Goal: Task Accomplishment & Management: Manage account settings

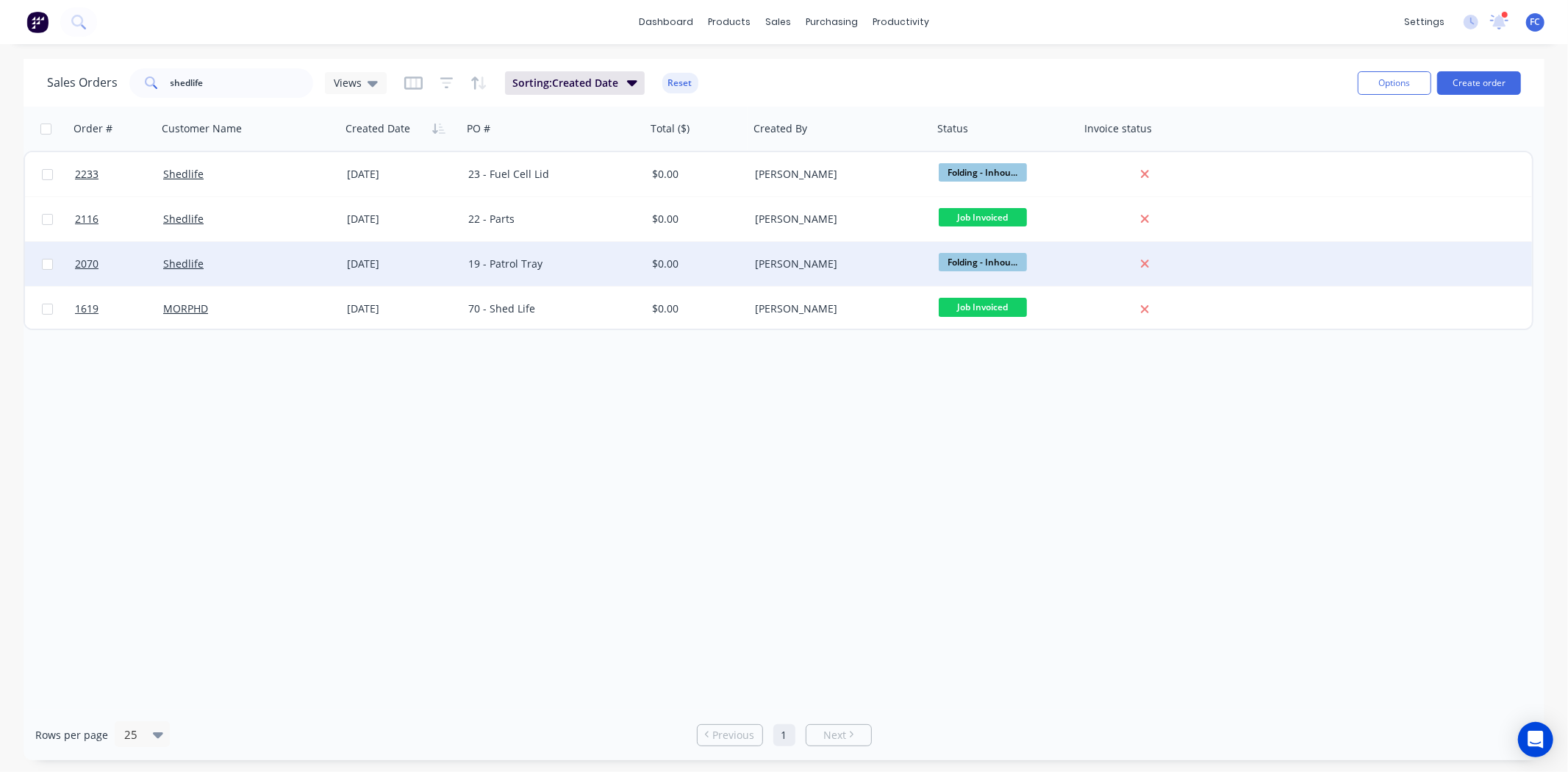
click at [355, 253] on div "[DATE]" at bounding box center [402, 263] width 122 height 44
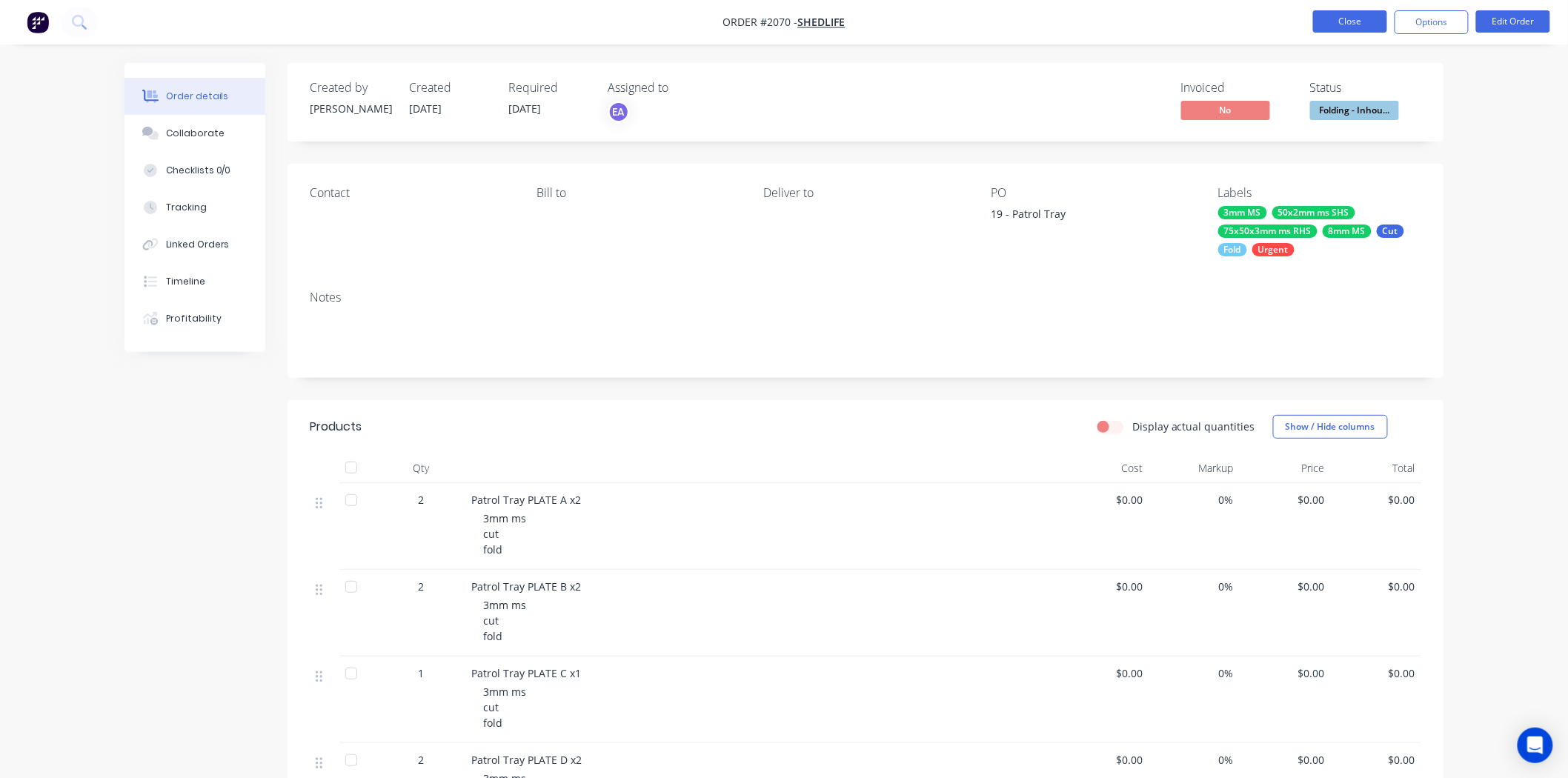
click at [1321, 22] on button "Close" at bounding box center [1350, 21] width 74 height 22
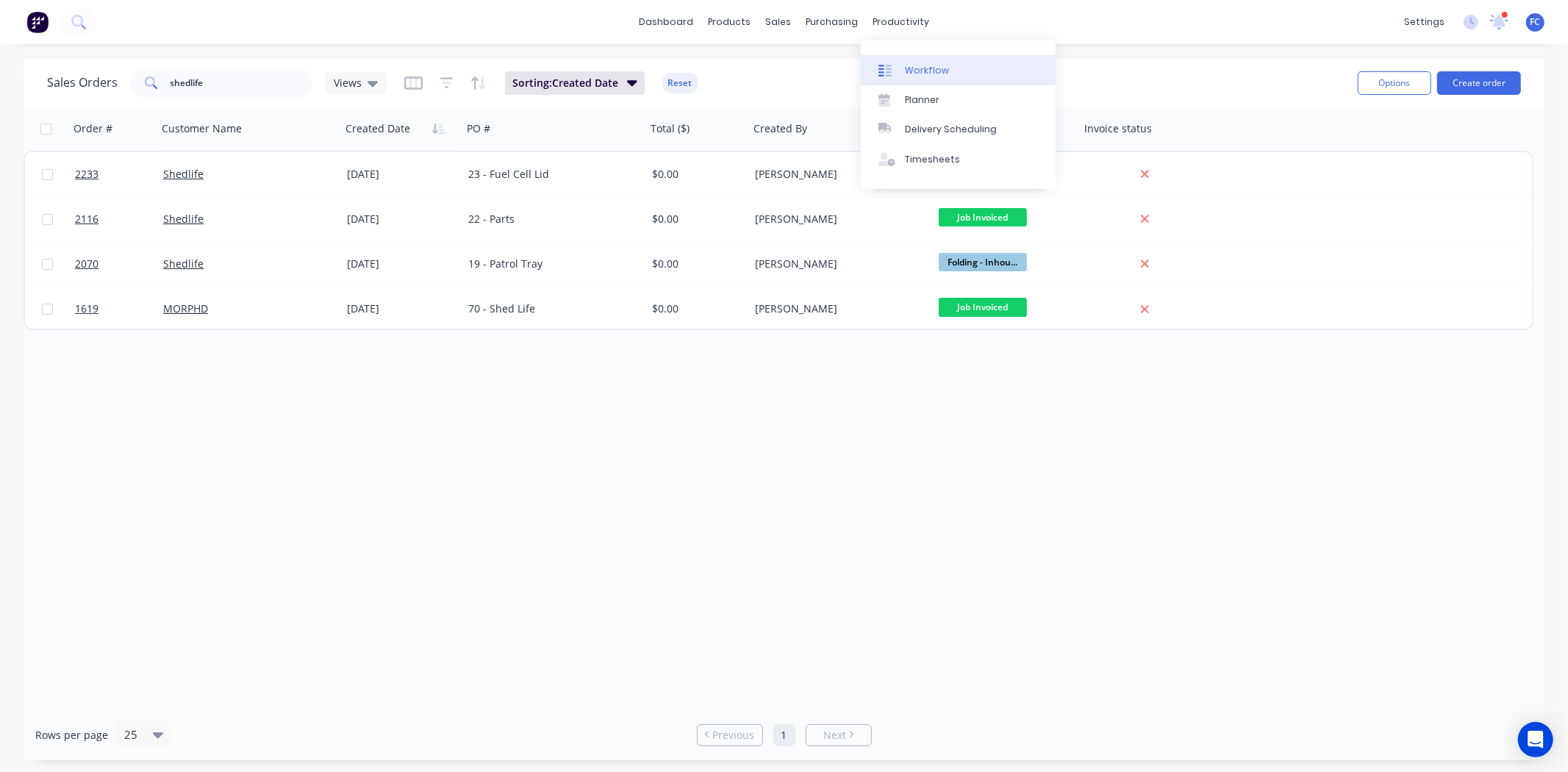
click at [919, 70] on div "Workflow" at bounding box center [927, 70] width 44 height 13
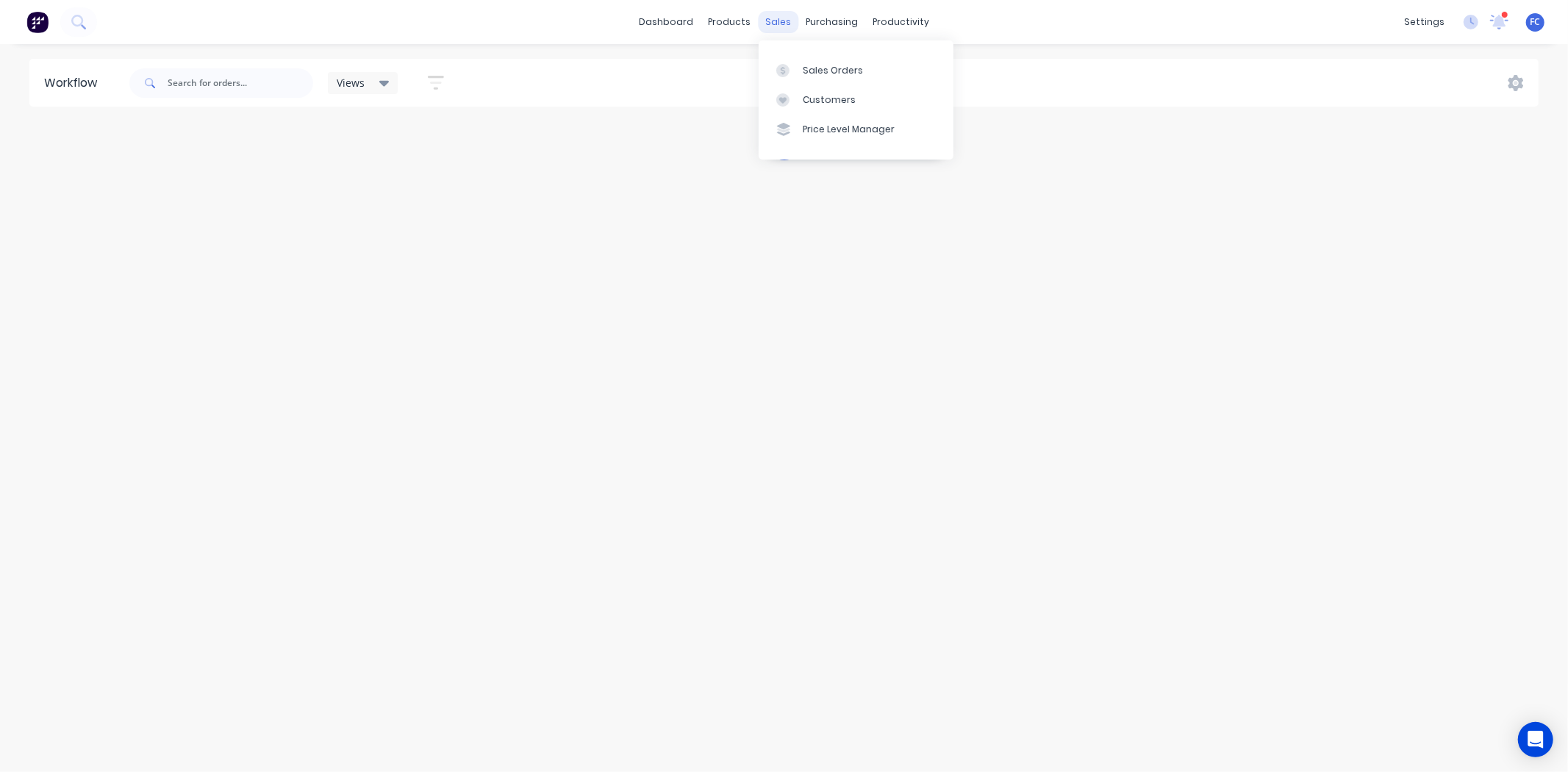
click at [776, 16] on div "sales" at bounding box center [778, 22] width 40 height 22
click at [805, 67] on div "Sales Orders" at bounding box center [832, 70] width 60 height 13
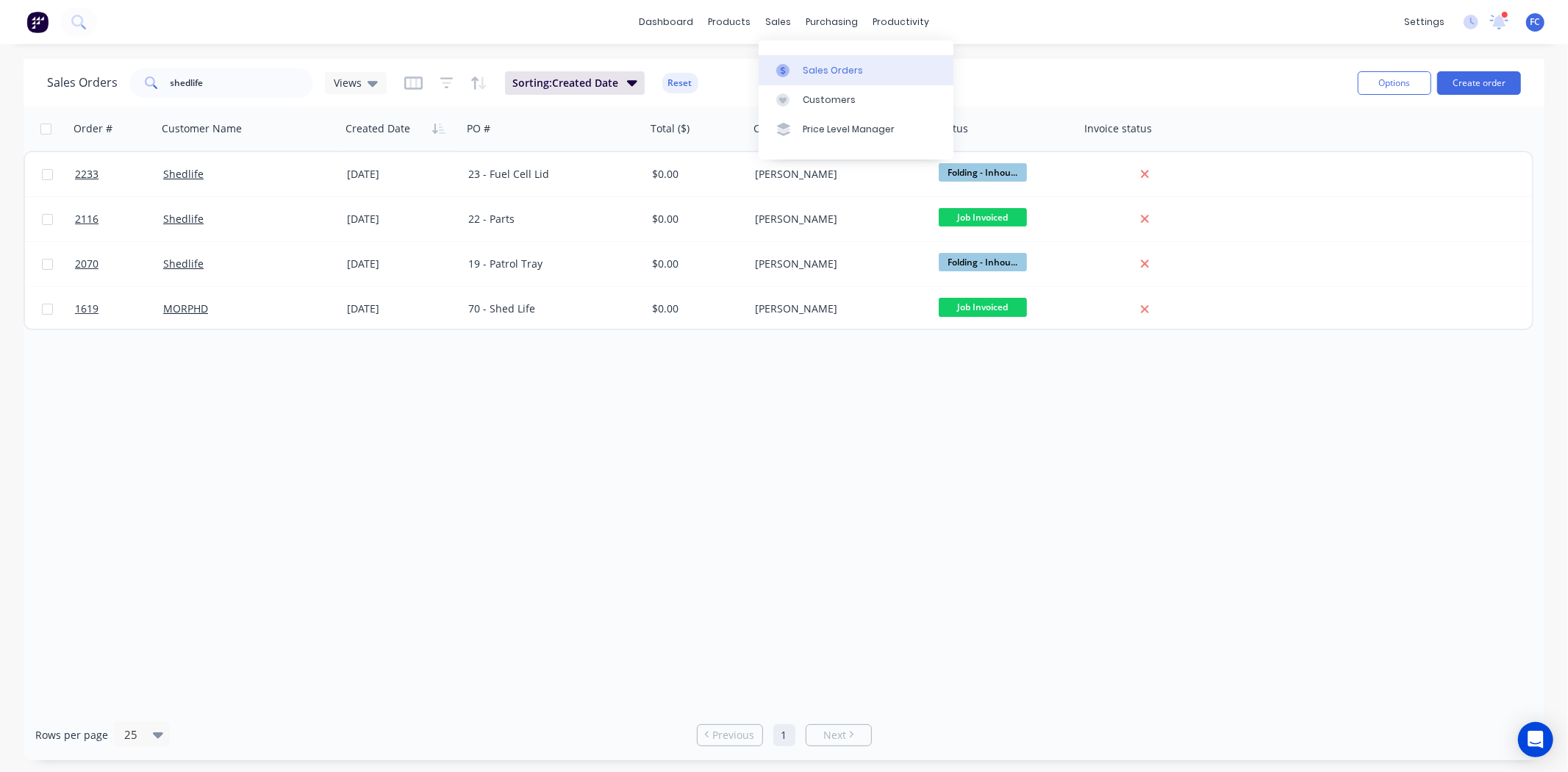
click at [801, 72] on link "Sales Orders" at bounding box center [855, 70] width 195 height 29
click at [1453, 87] on button "Create order" at bounding box center [1479, 83] width 84 height 24
drag, startPoint x: 174, startPoint y: 78, endPoint x: 34, endPoint y: 78, distance: 140.0
click at [34, 78] on div "Sales Orders shedlife Views Sorting: Created Date Reset Options Create order" at bounding box center [784, 82] width 1520 height 48
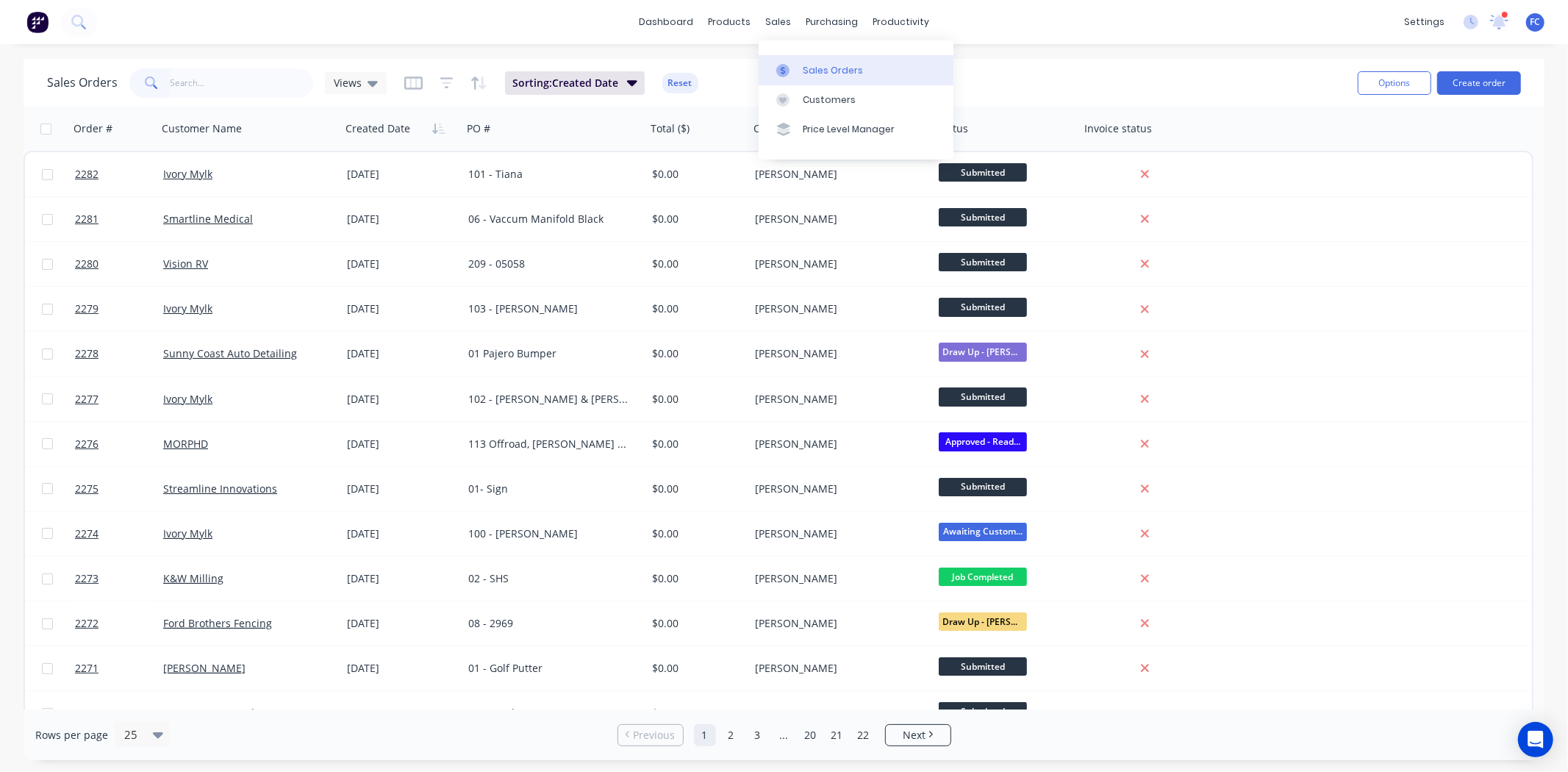
click at [805, 67] on div "Sales Orders" at bounding box center [832, 70] width 60 height 13
click at [223, 87] on input "text" at bounding box center [242, 83] width 144 height 29
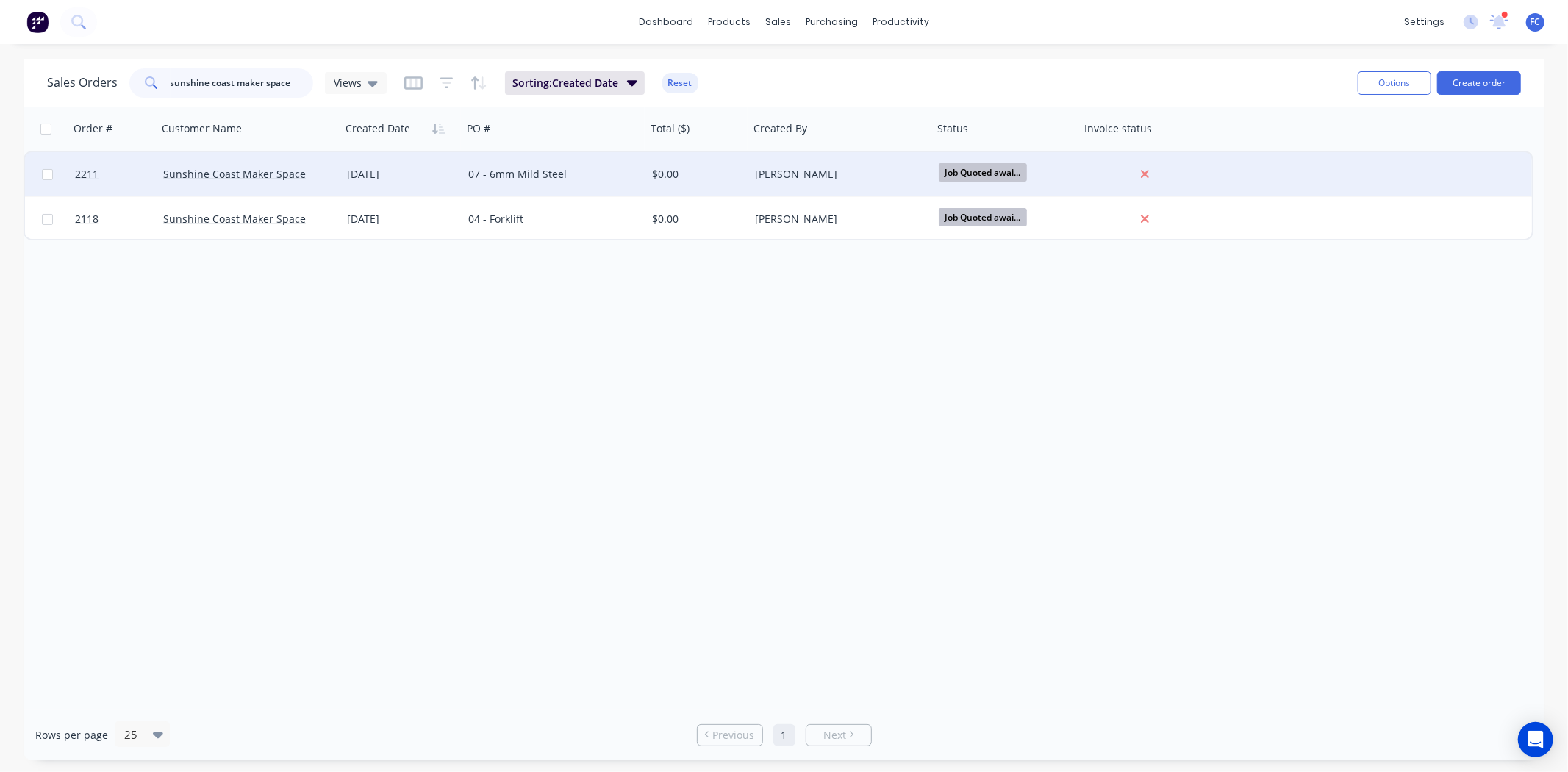
type input "sunshine coast maker space"
click at [372, 180] on div "[DATE]" at bounding box center [402, 174] width 122 height 44
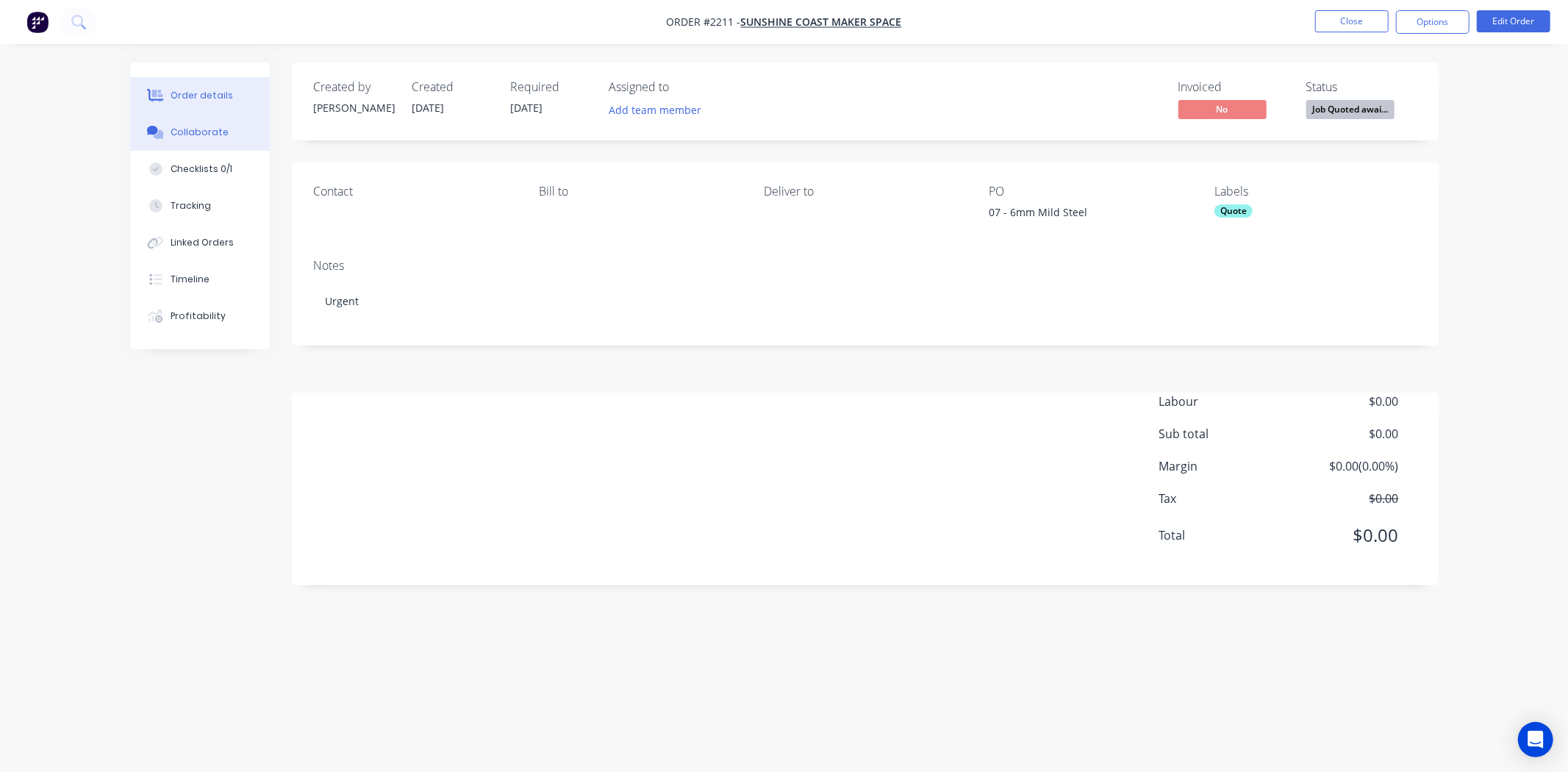
drag, startPoint x: 199, startPoint y: 133, endPoint x: 200, endPoint y: 118, distance: 15.0
click at [199, 129] on div "Collaborate" at bounding box center [199, 132] width 58 height 13
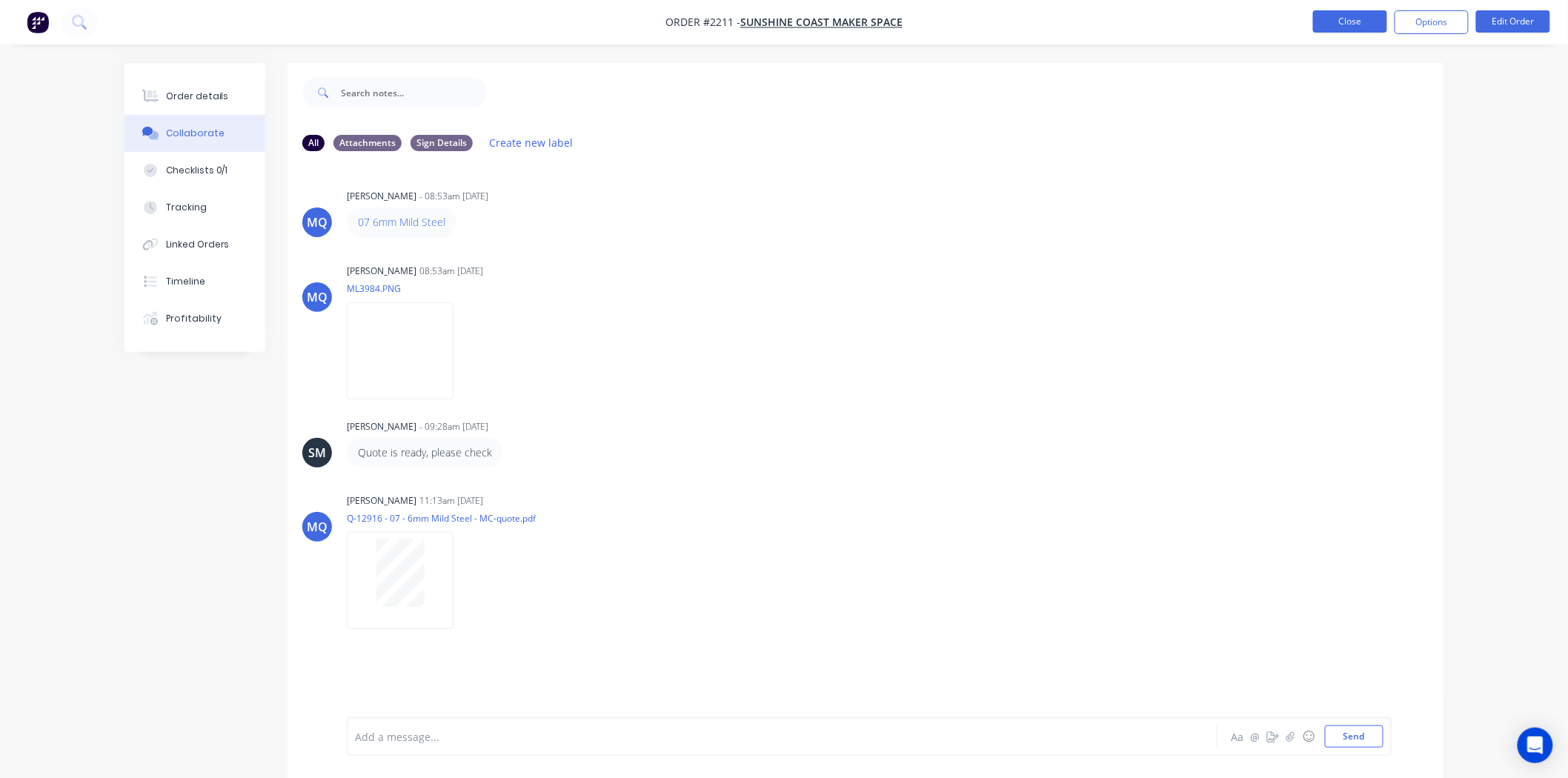
click at [1332, 23] on button "Close" at bounding box center [1350, 21] width 74 height 22
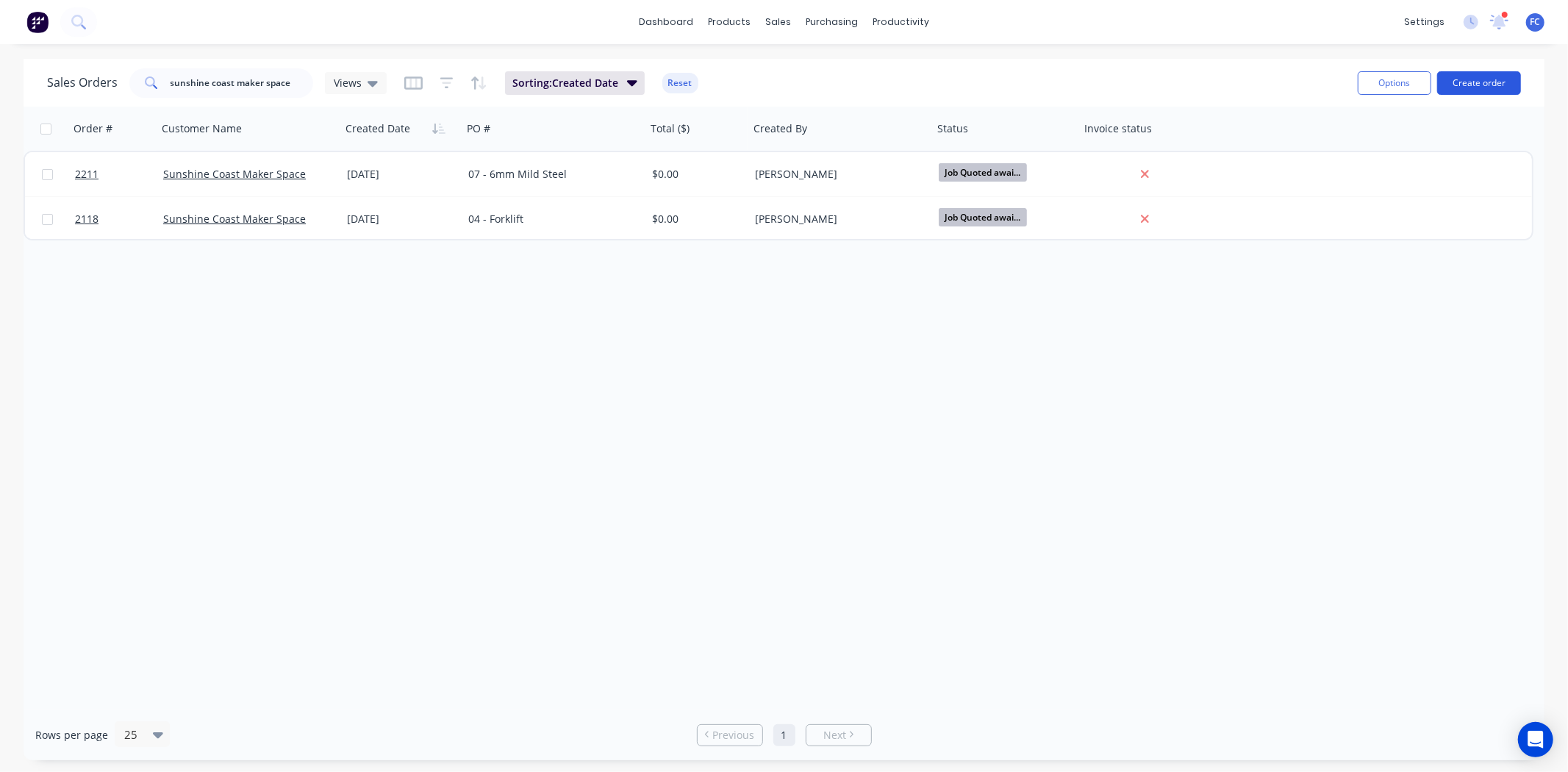
click at [1463, 77] on button "Create order" at bounding box center [1479, 83] width 84 height 24
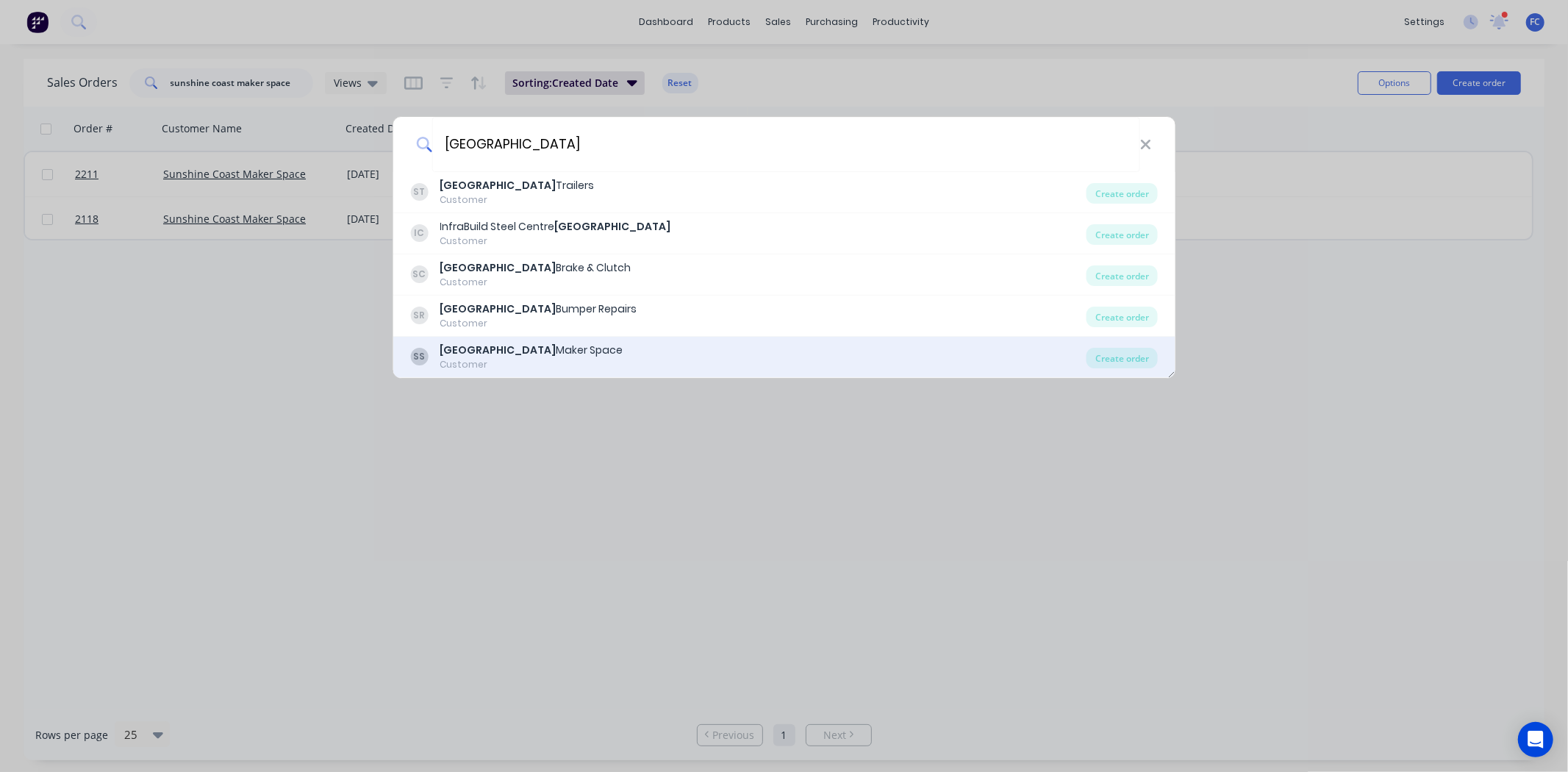
type input "[GEOGRAPHIC_DATA]"
click at [721, 349] on div "SS Sunshine Coast Maker Space Customer" at bounding box center [747, 356] width 676 height 28
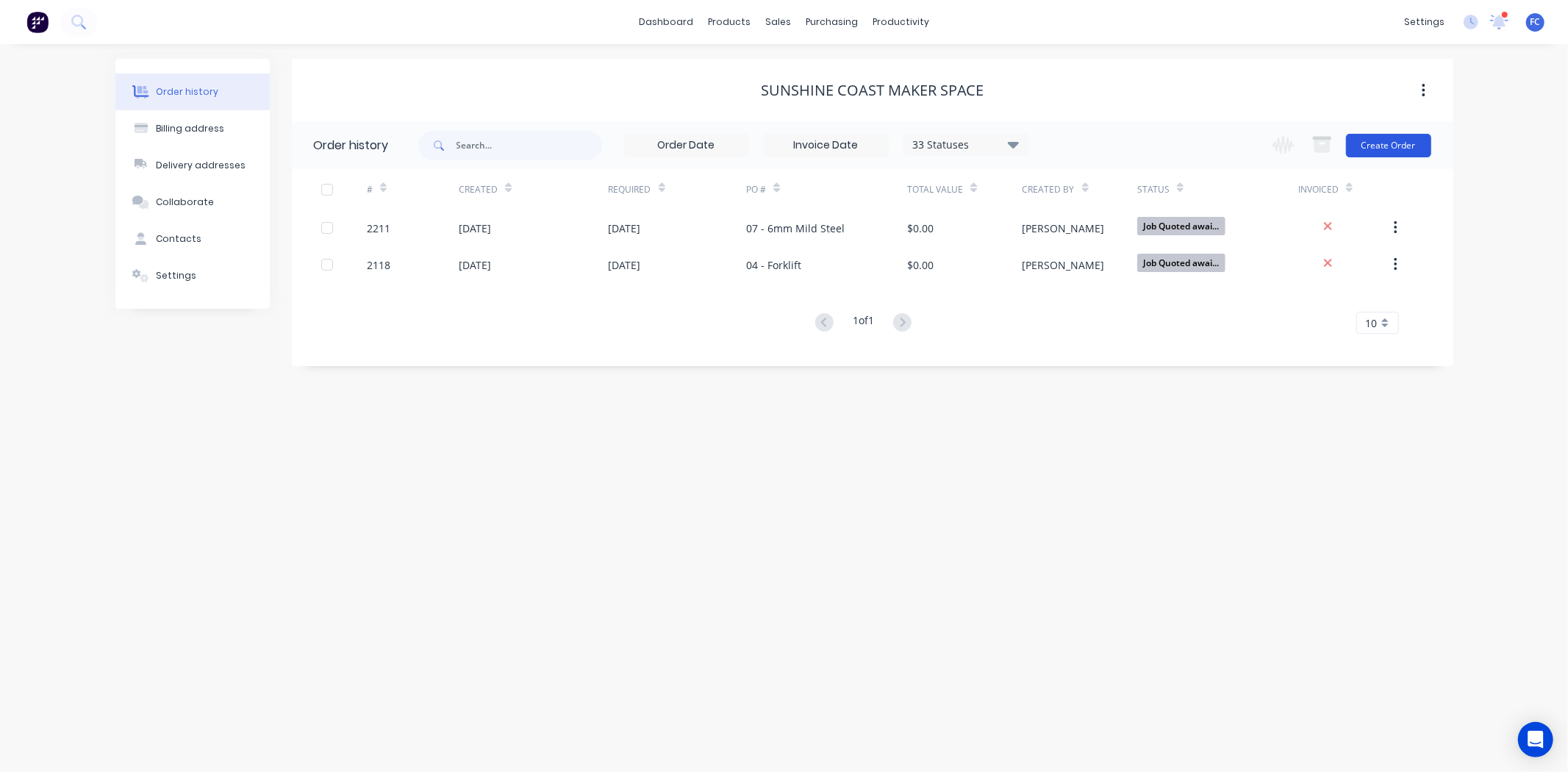
click at [1385, 144] on button "Create Order" at bounding box center [1388, 145] width 85 height 24
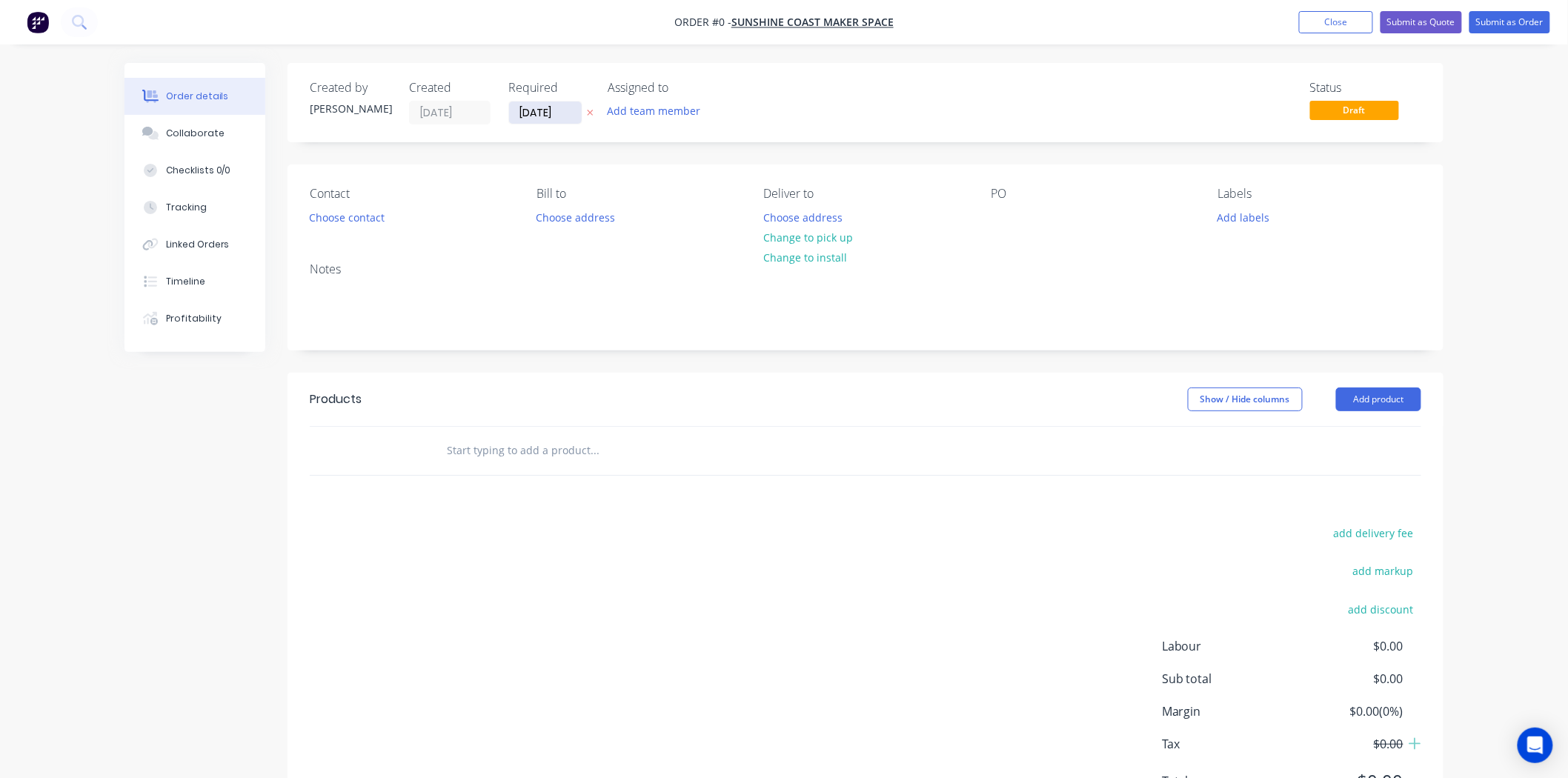
click at [529, 110] on input "[DATE]" at bounding box center [545, 112] width 73 height 22
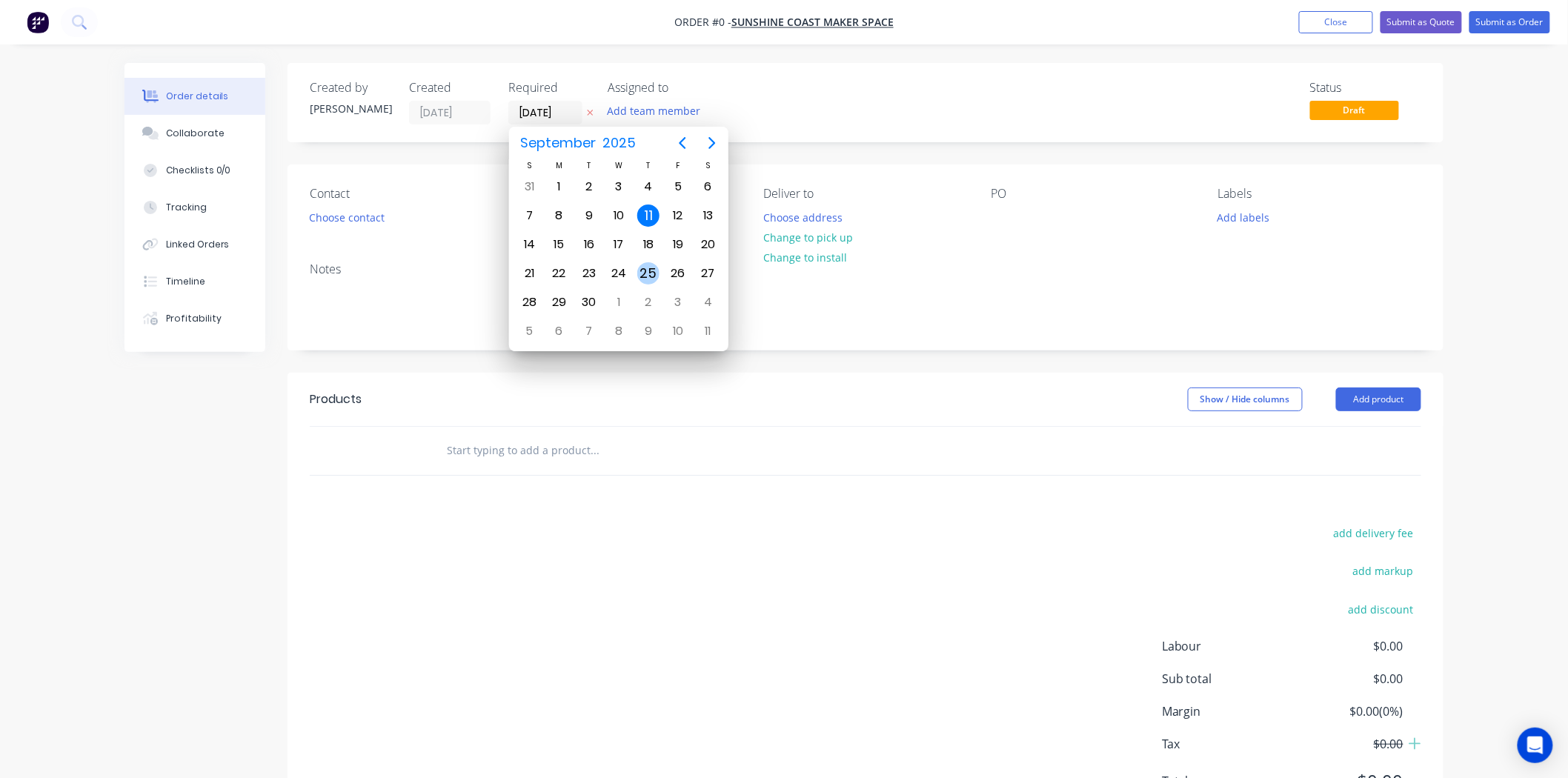
click at [636, 265] on div "25" at bounding box center [648, 273] width 30 height 29
type input "[DATE]"
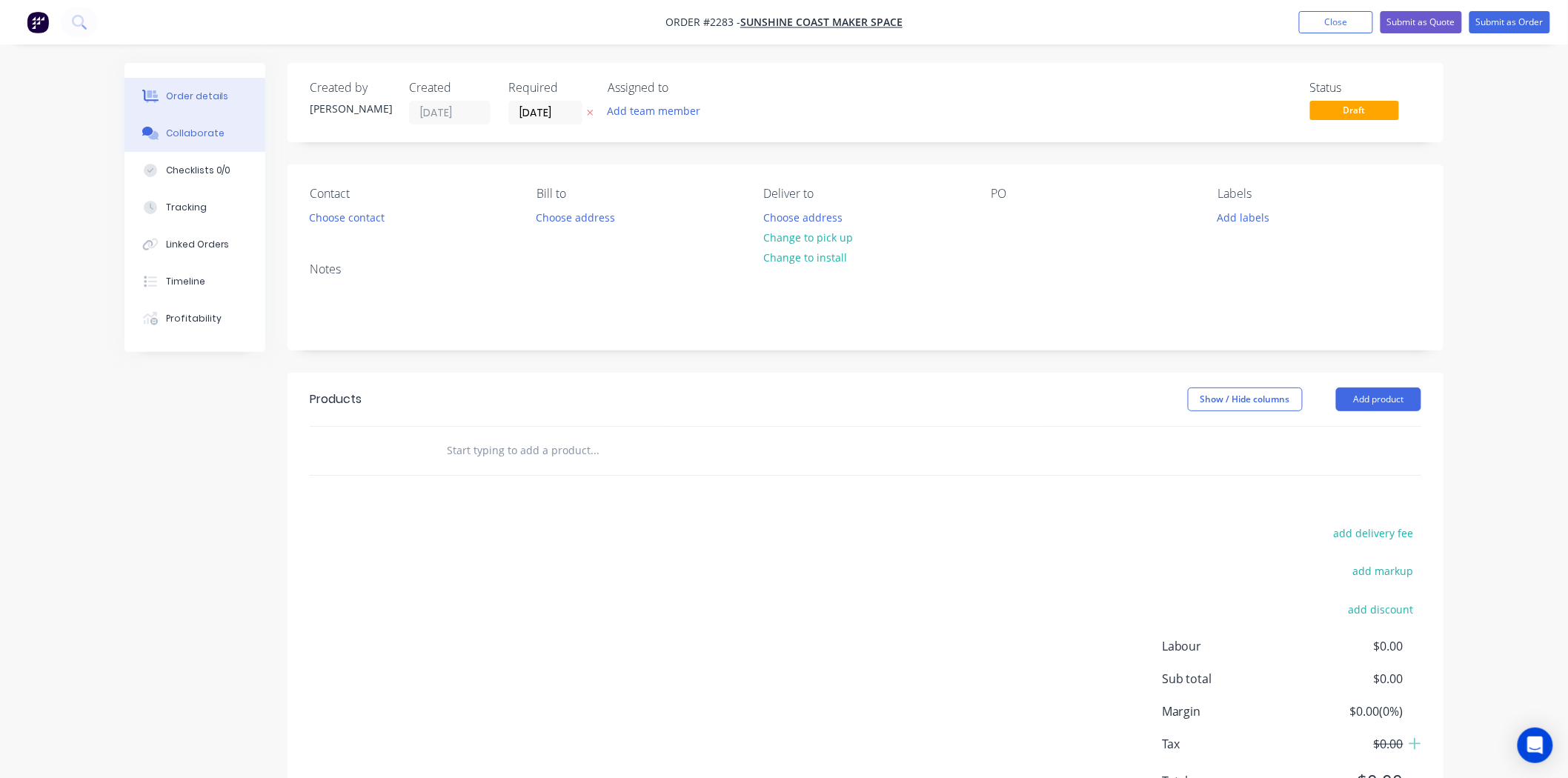
click at [196, 131] on div "Collaborate" at bounding box center [195, 133] width 58 height 13
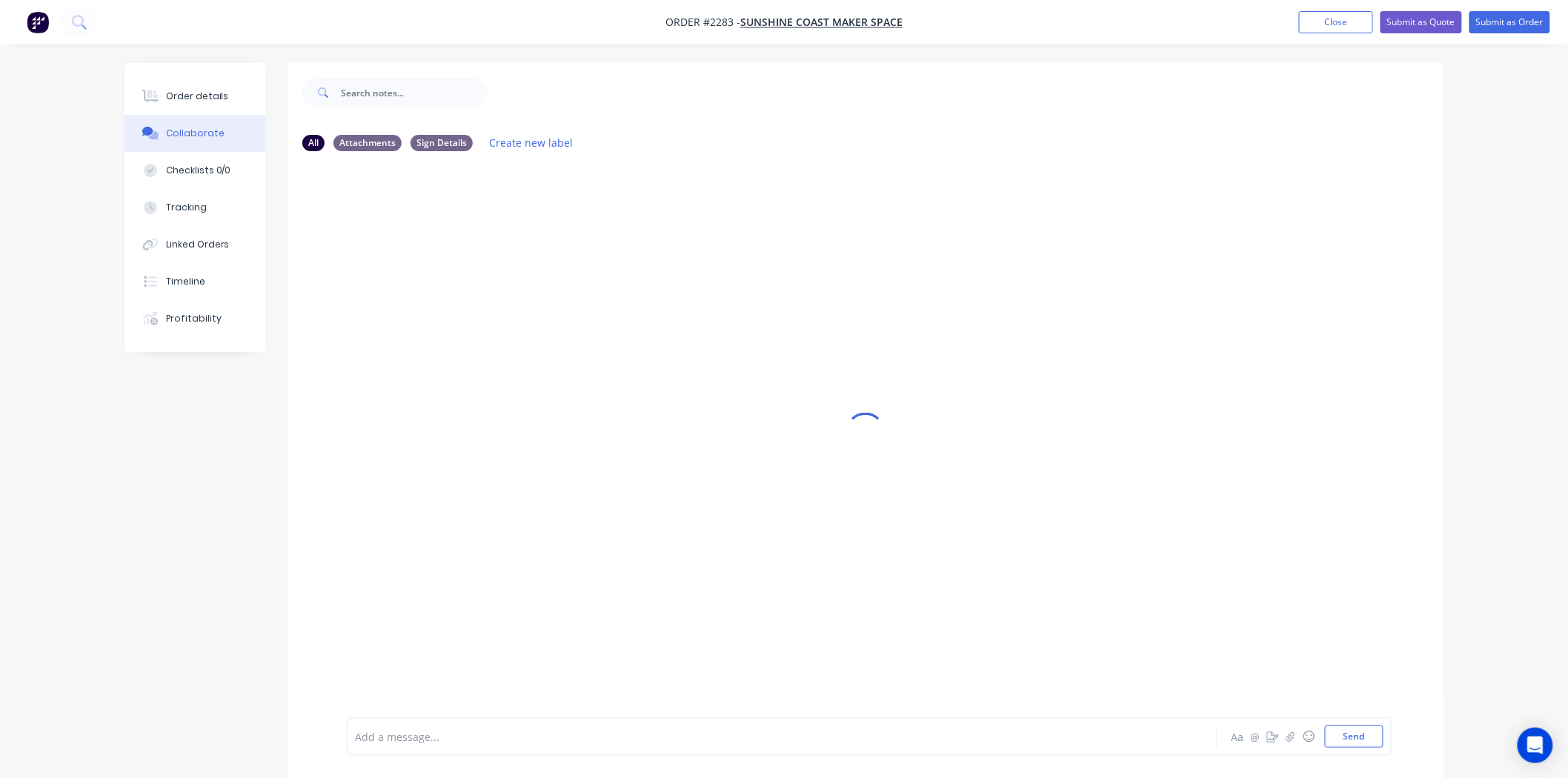
click at [454, 745] on div "Add a message..." at bounding box center [741, 736] width 771 height 22
click at [1347, 736] on button "Send" at bounding box center [1353, 736] width 58 height 22
drag, startPoint x: 432, startPoint y: 223, endPoint x: 349, endPoint y: 218, distance: 83.2
click at [349, 218] on div "08 3mm steel" at bounding box center [390, 222] width 87 height 29
copy link "08 3mm steel"
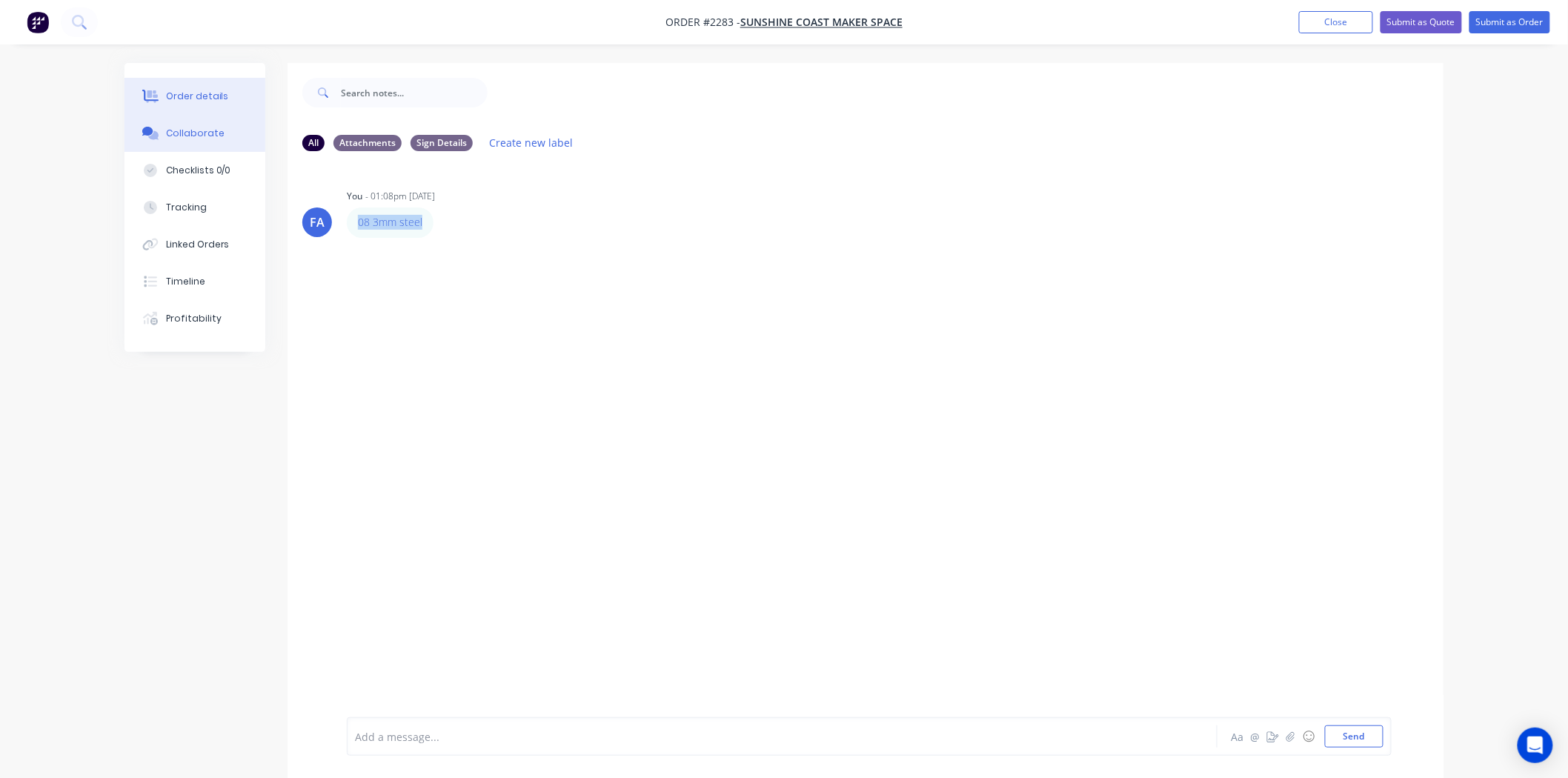
click at [179, 92] on div "Order details" at bounding box center [197, 96] width 63 height 13
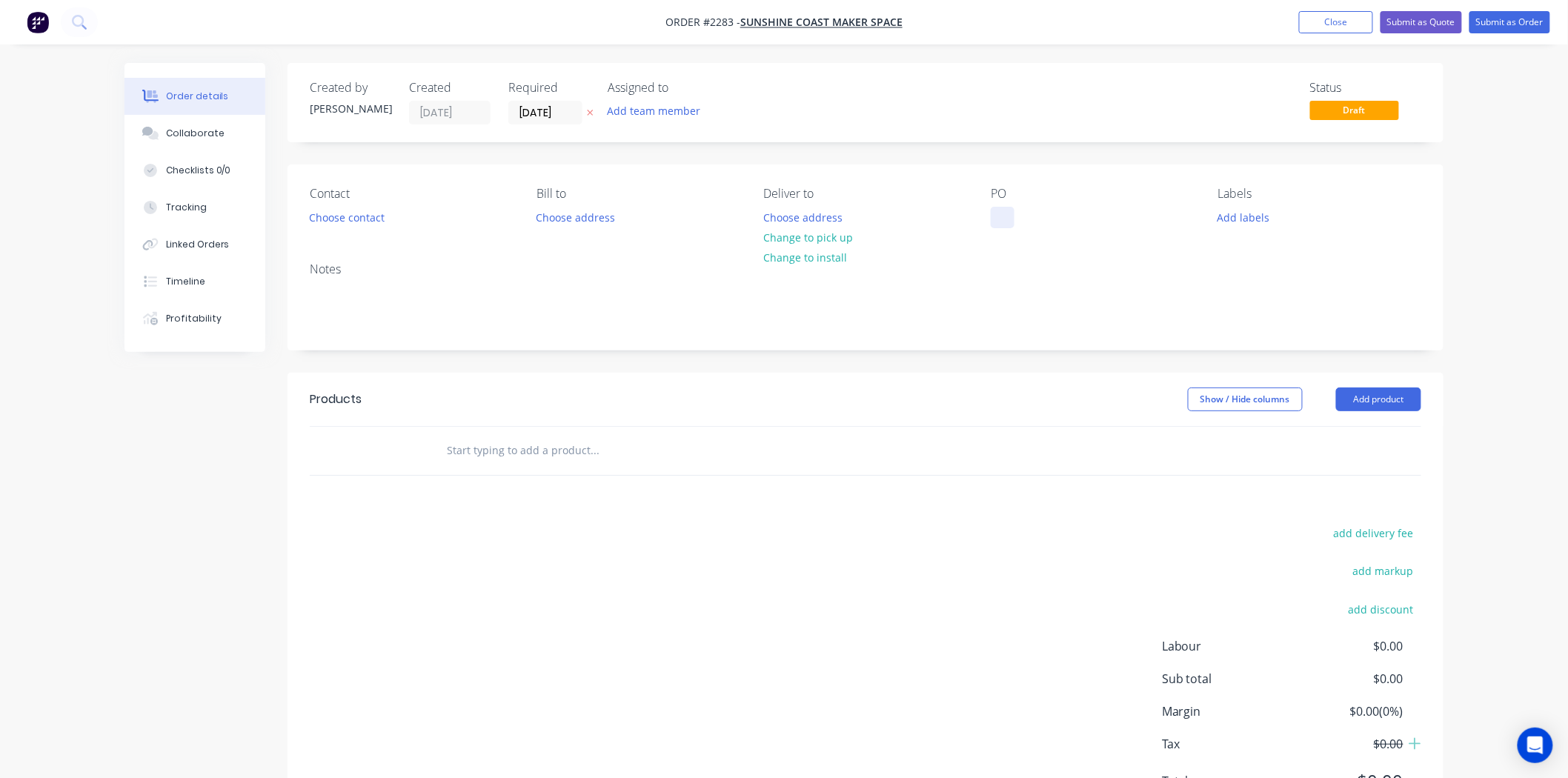
click at [992, 220] on div at bounding box center [1003, 217] width 24 height 21
paste div
click at [1004, 217] on div "08 3mm steel" at bounding box center [1036, 217] width 90 height 21
click at [1018, 217] on div "08 3mm steel" at bounding box center [1036, 217] width 90 height 21
click at [197, 129] on div "Collaborate" at bounding box center [195, 133] width 58 height 13
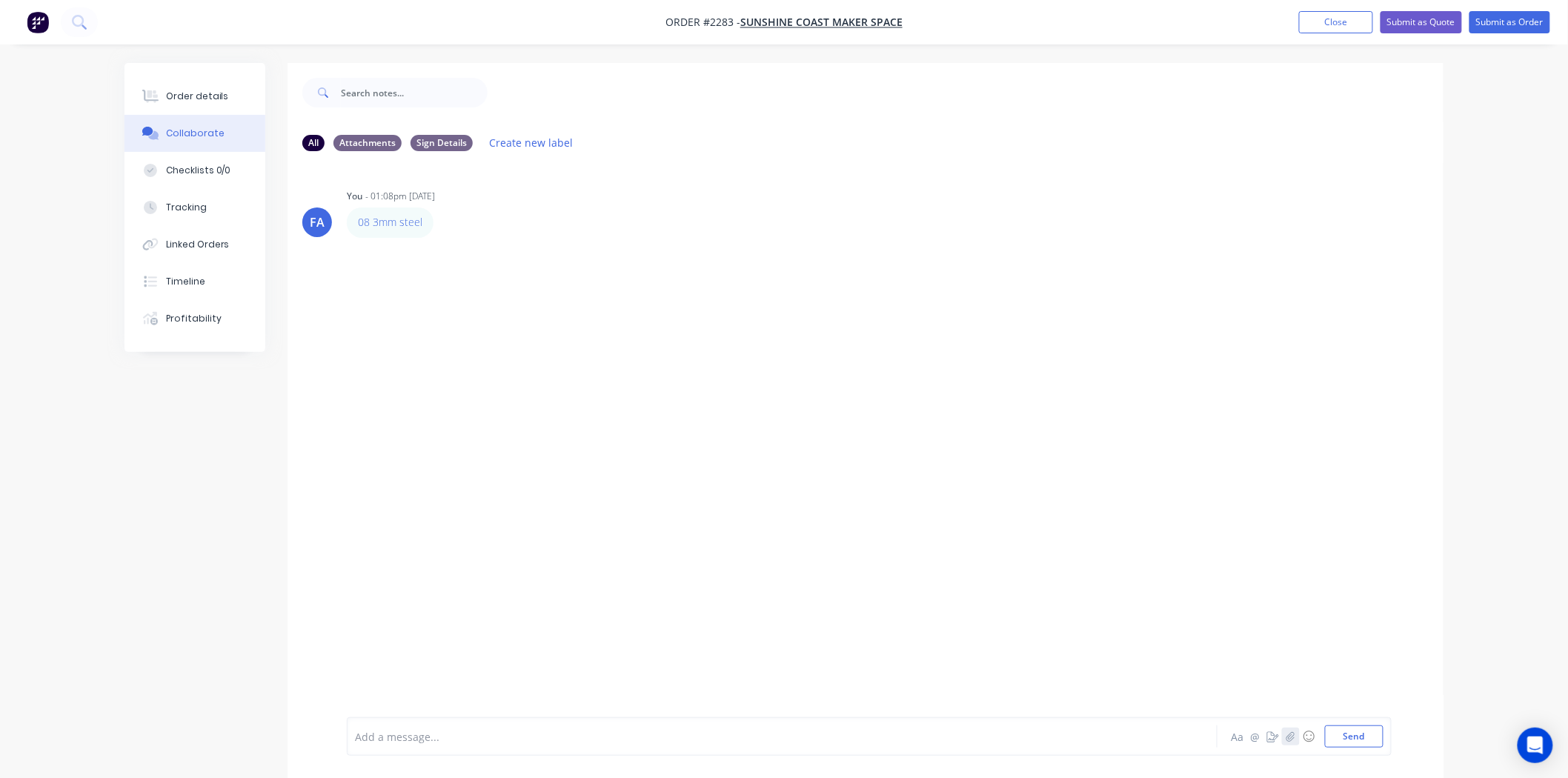
click at [1290, 733] on icon "button" at bounding box center [1290, 736] width 8 height 9
click at [1367, 737] on button "Send" at bounding box center [1353, 736] width 58 height 22
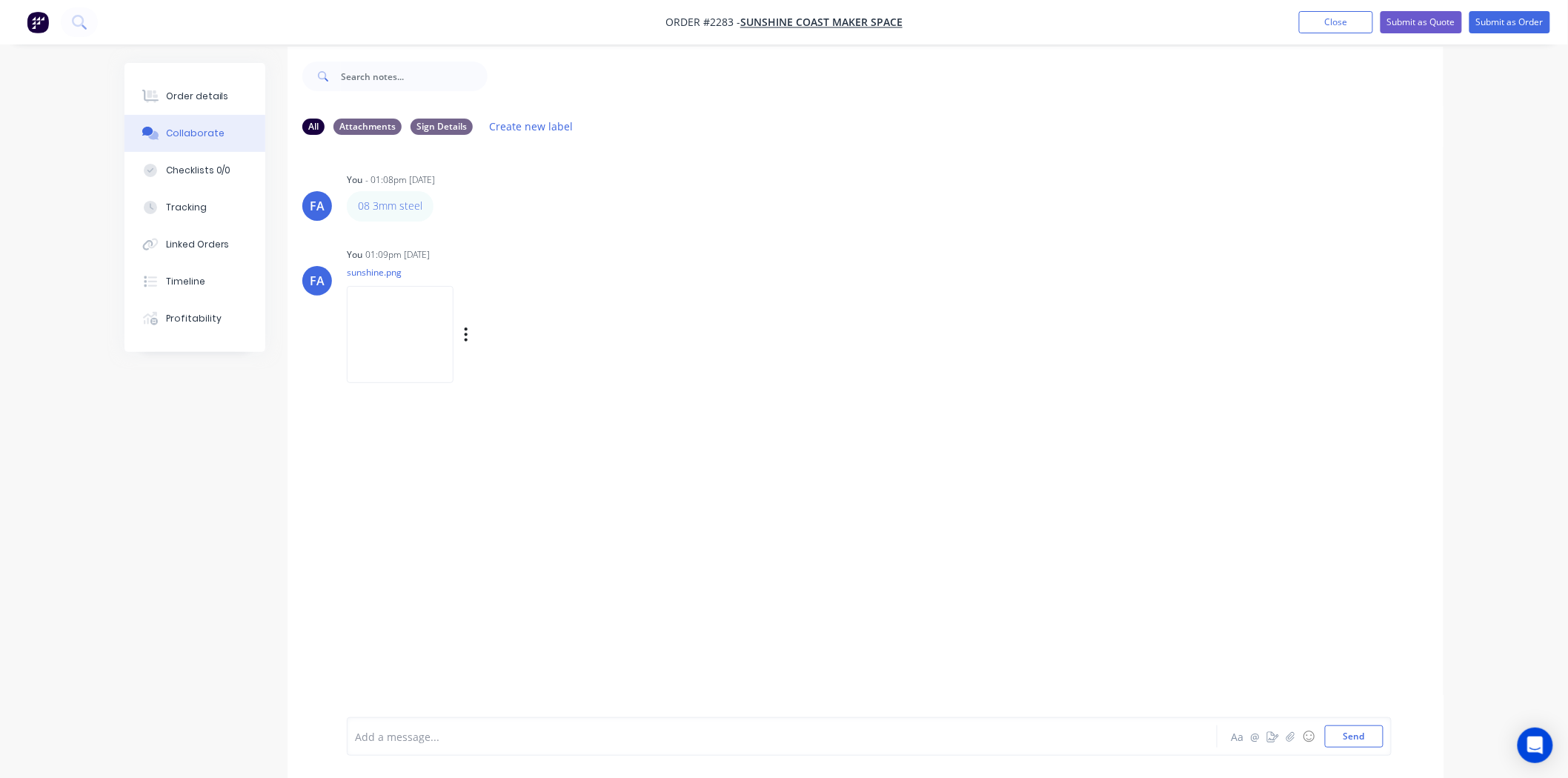
scroll to position [23, 0]
click at [425, 332] on img at bounding box center [400, 328] width 107 height 97
click at [209, 99] on div "Order details" at bounding box center [197, 96] width 63 height 13
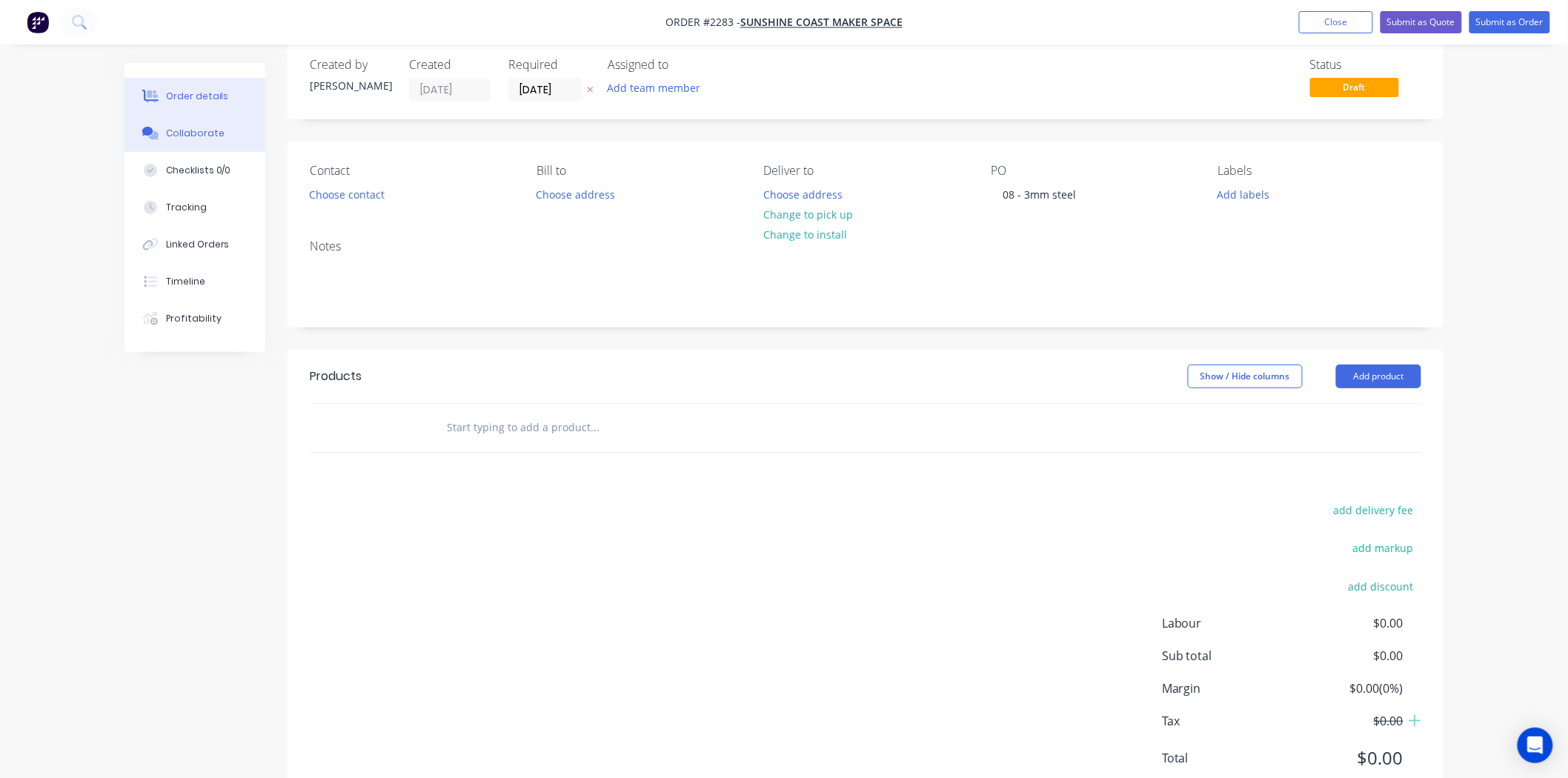
click at [208, 127] on div "Collaborate" at bounding box center [195, 133] width 58 height 13
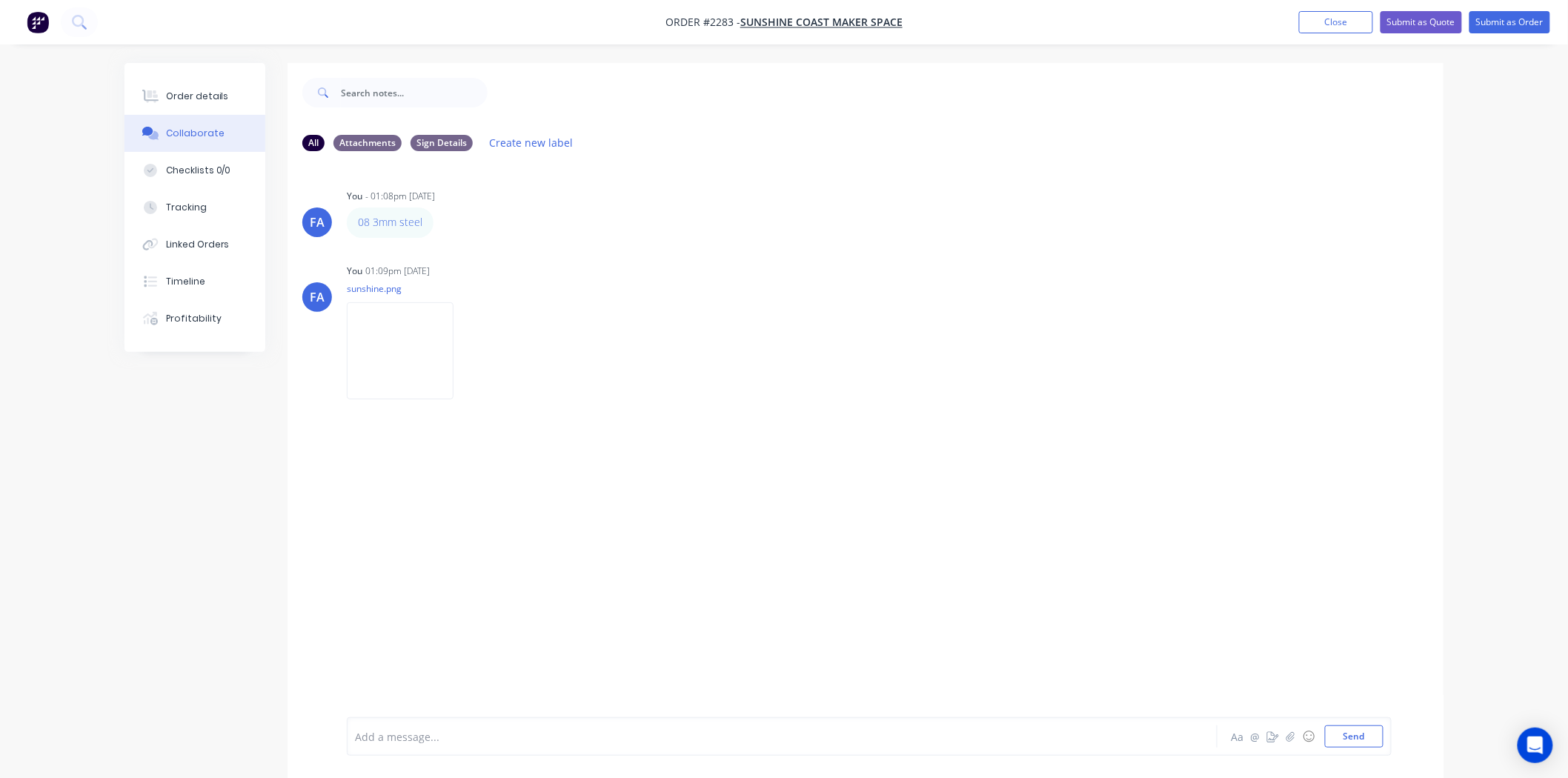
click at [187, 100] on div "Order details" at bounding box center [197, 96] width 63 height 13
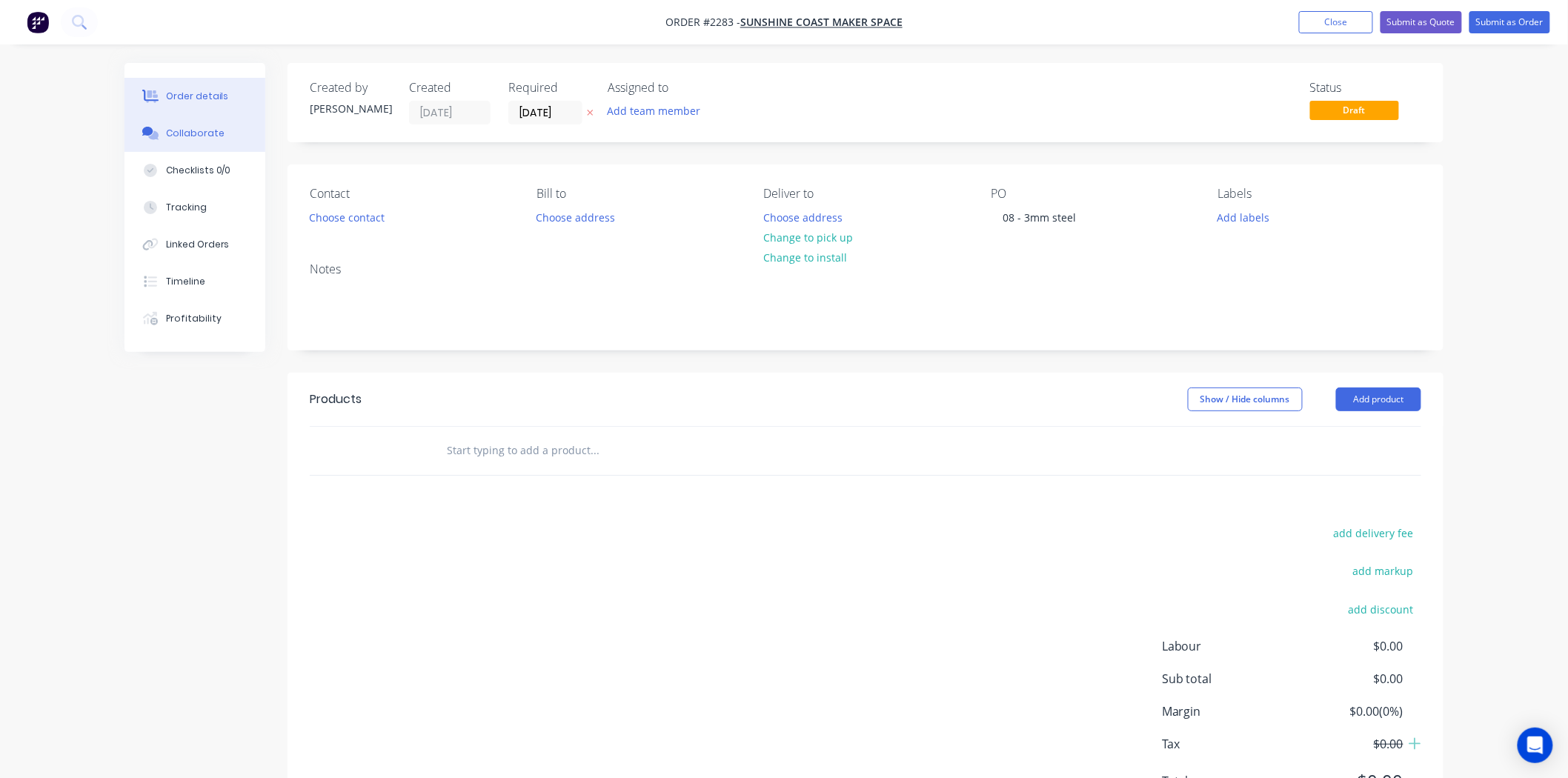
click at [169, 138] on div "Collaborate" at bounding box center [195, 133] width 58 height 13
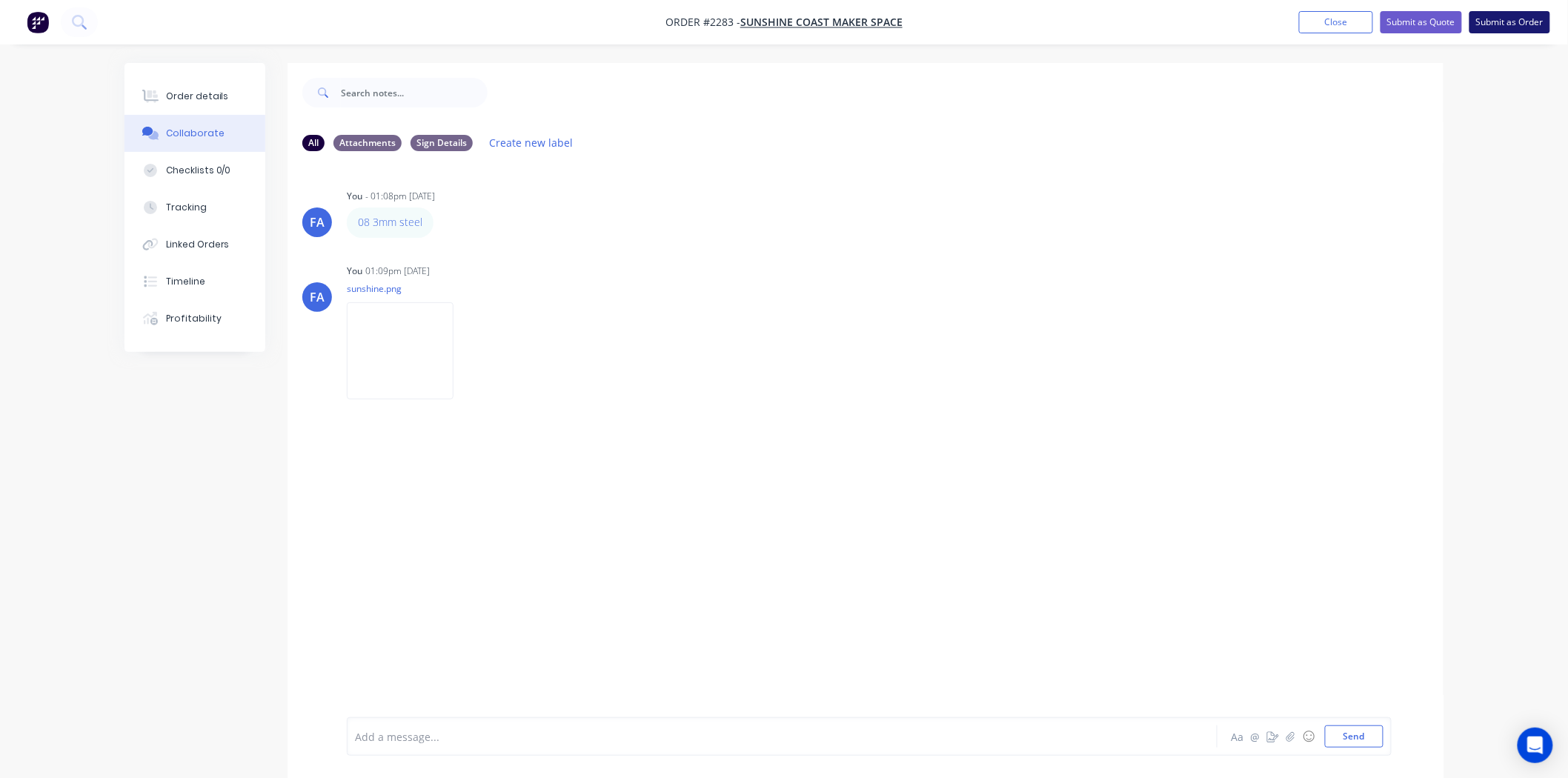
click at [1495, 24] on button "Submit as Order" at bounding box center [1510, 22] width 81 height 22
click at [1347, 15] on button "Close" at bounding box center [1350, 21] width 74 height 22
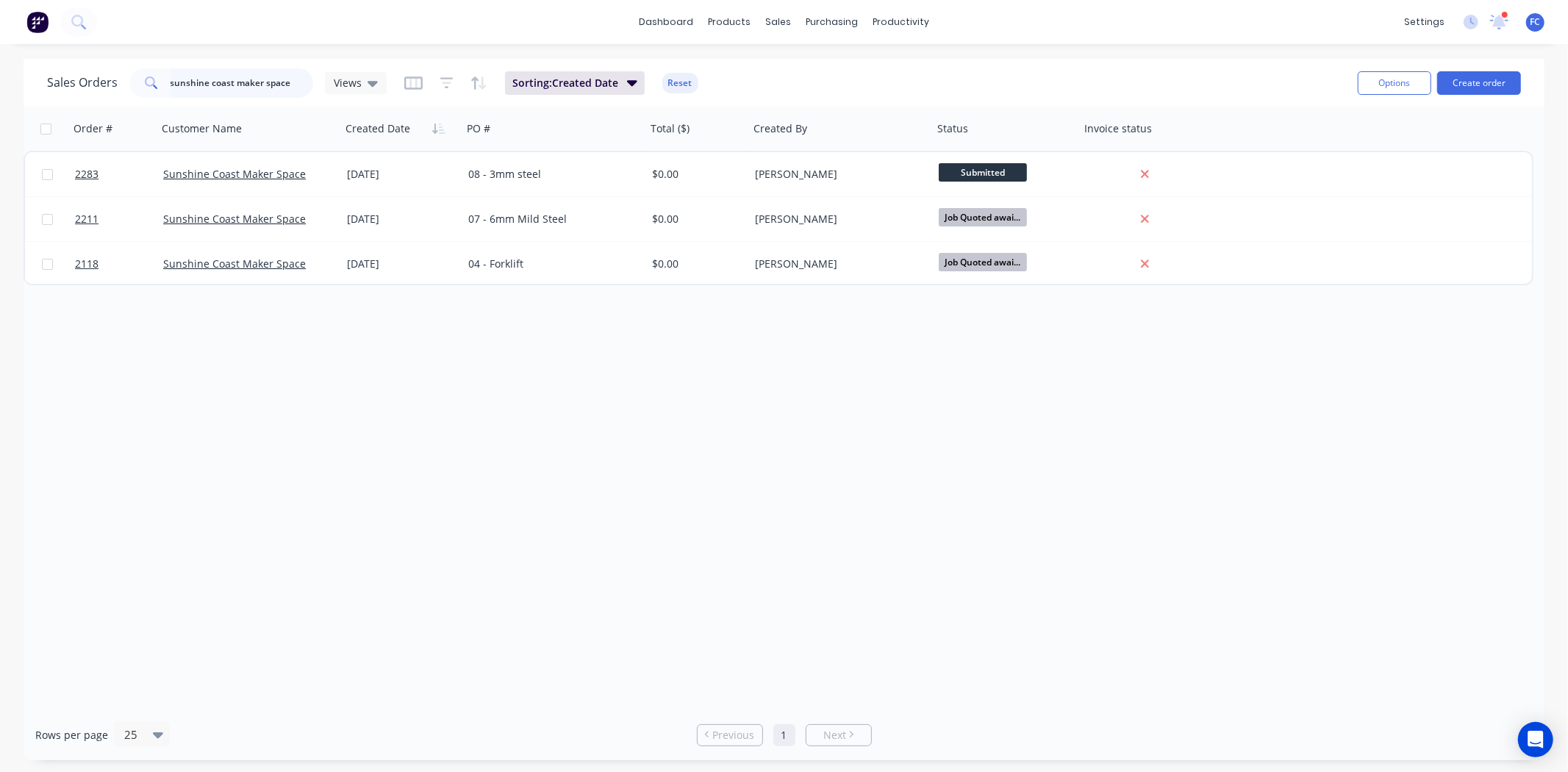
drag, startPoint x: 218, startPoint y: 75, endPoint x: 155, endPoint y: 63, distance: 64.1
click at [159, 65] on div "Sales Orders sunshine coast maker space Views Sorting: Created Date Reset" at bounding box center [696, 82] width 1299 height 36
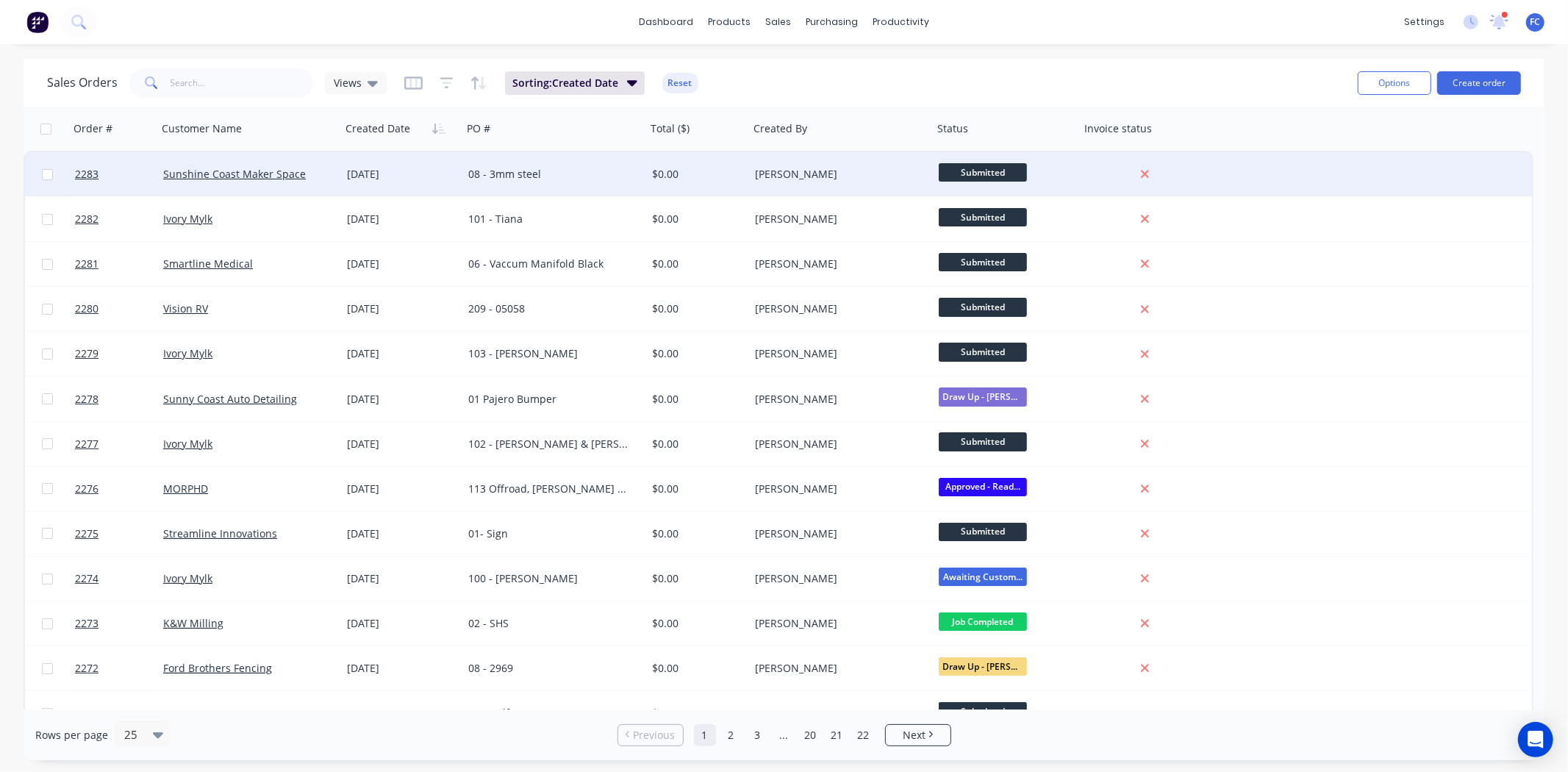
click at [534, 174] on div "08 - 3mm steel" at bounding box center [550, 174] width 163 height 15
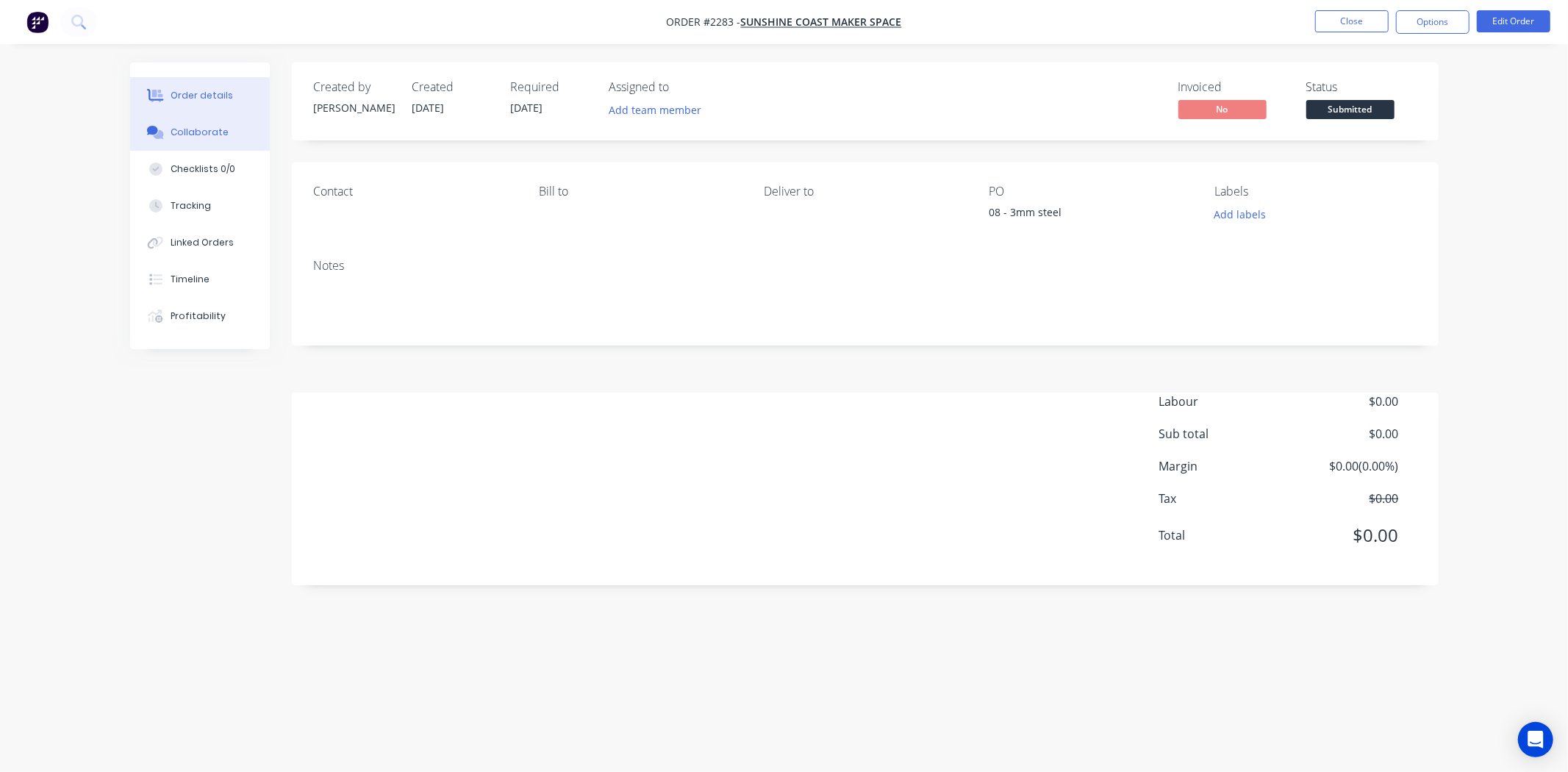
click at [219, 133] on div "Collaborate" at bounding box center [199, 132] width 58 height 13
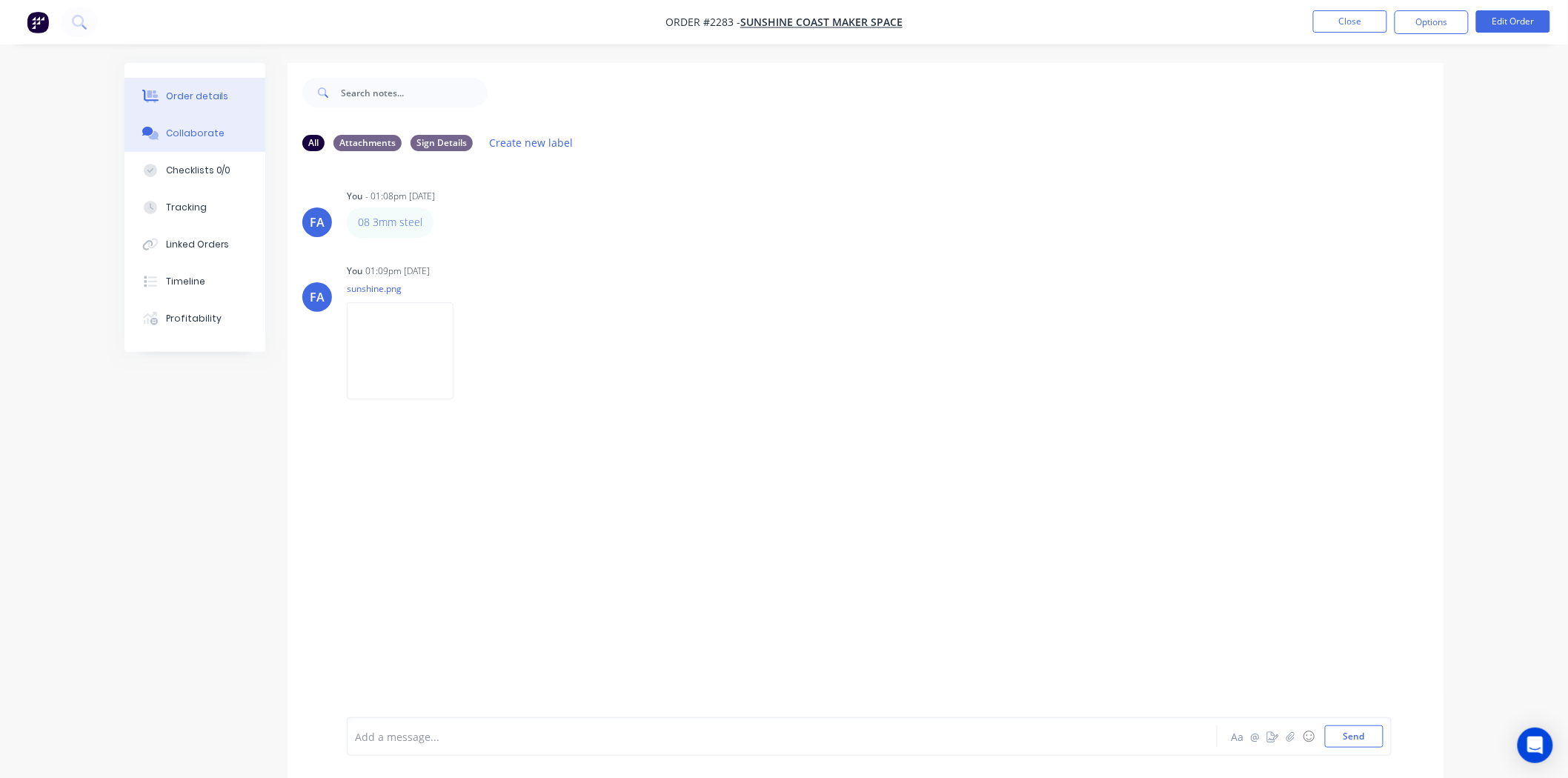
click at [239, 87] on button "Order details" at bounding box center [195, 96] width 141 height 37
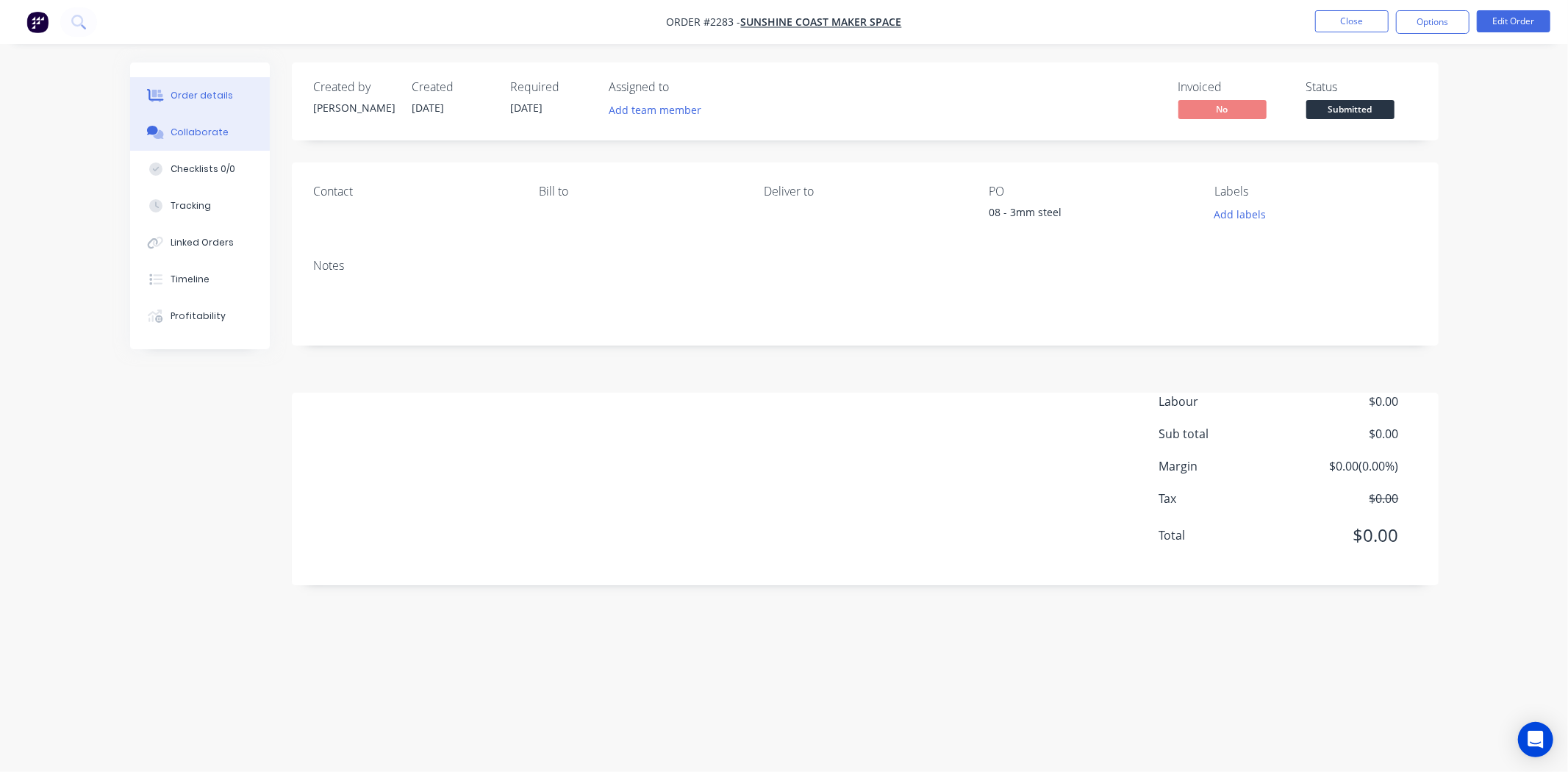
click at [226, 136] on button "Collaborate" at bounding box center [199, 133] width 140 height 37
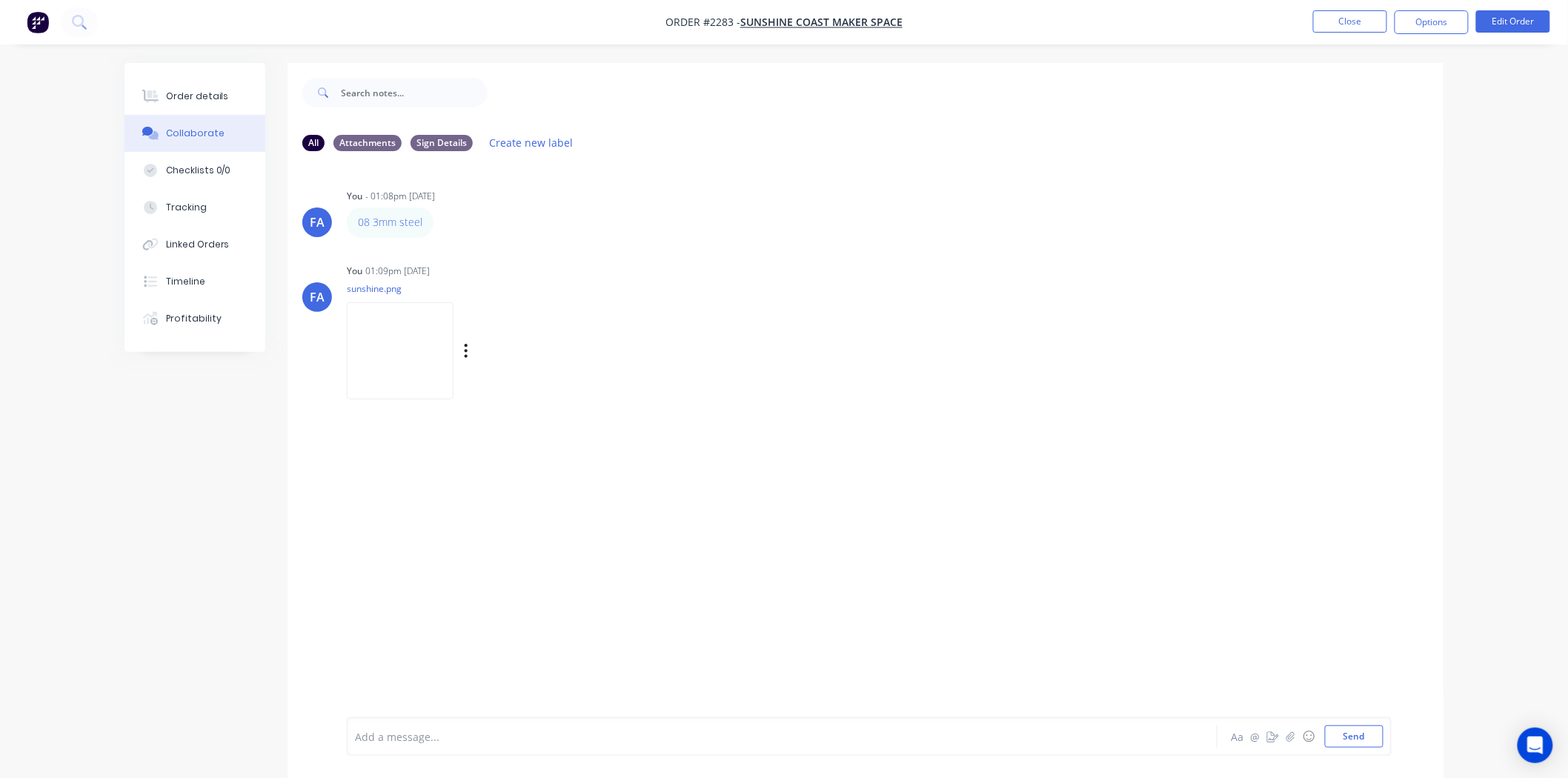
click at [406, 346] on img at bounding box center [400, 350] width 107 height 97
click at [394, 363] on img at bounding box center [400, 350] width 107 height 97
drag, startPoint x: 386, startPoint y: 220, endPoint x: 255, endPoint y: 121, distance: 164.2
click at [232, 98] on button "Order details" at bounding box center [195, 96] width 141 height 37
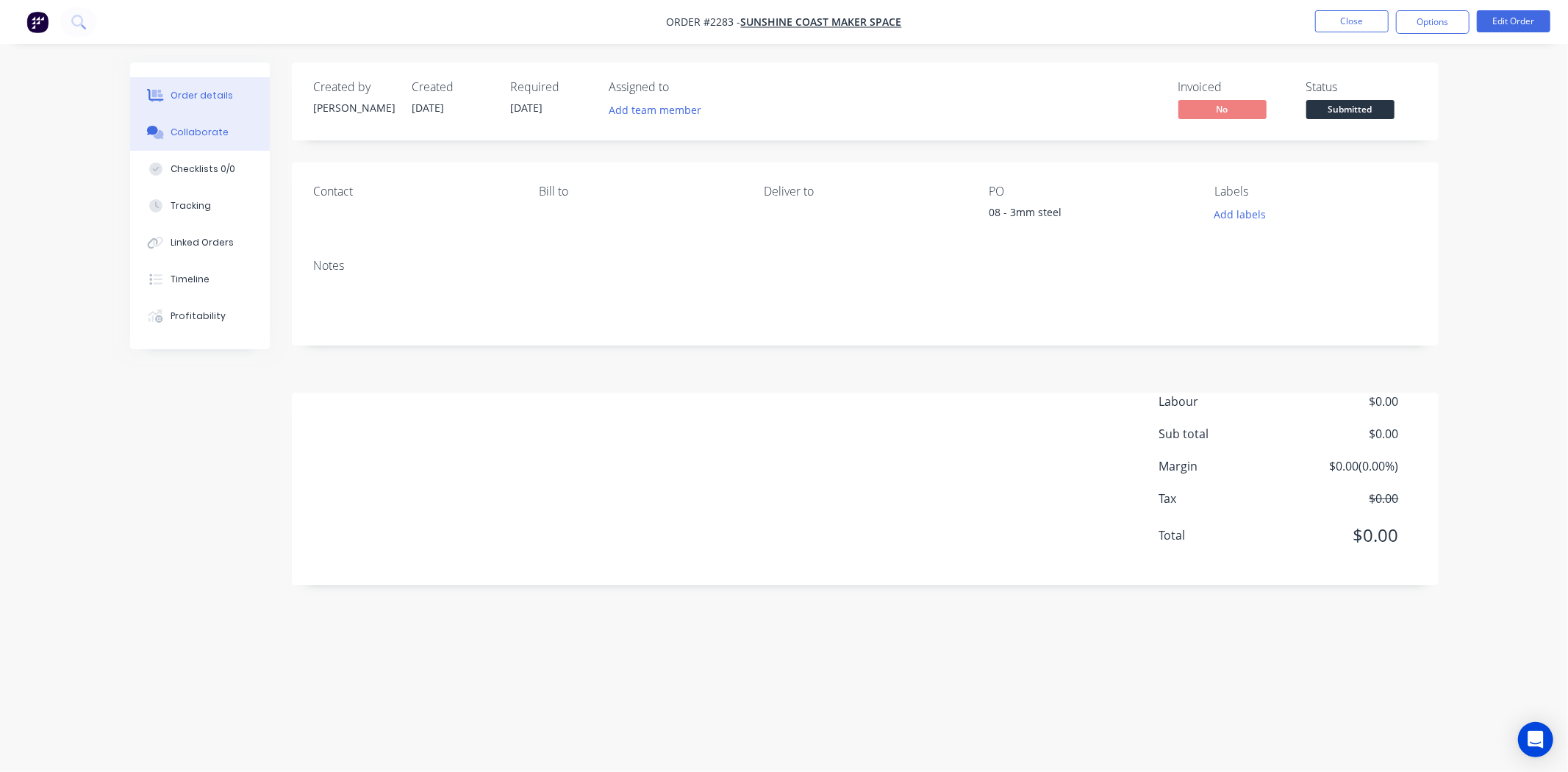
click at [185, 135] on div "Collaborate" at bounding box center [199, 132] width 58 height 13
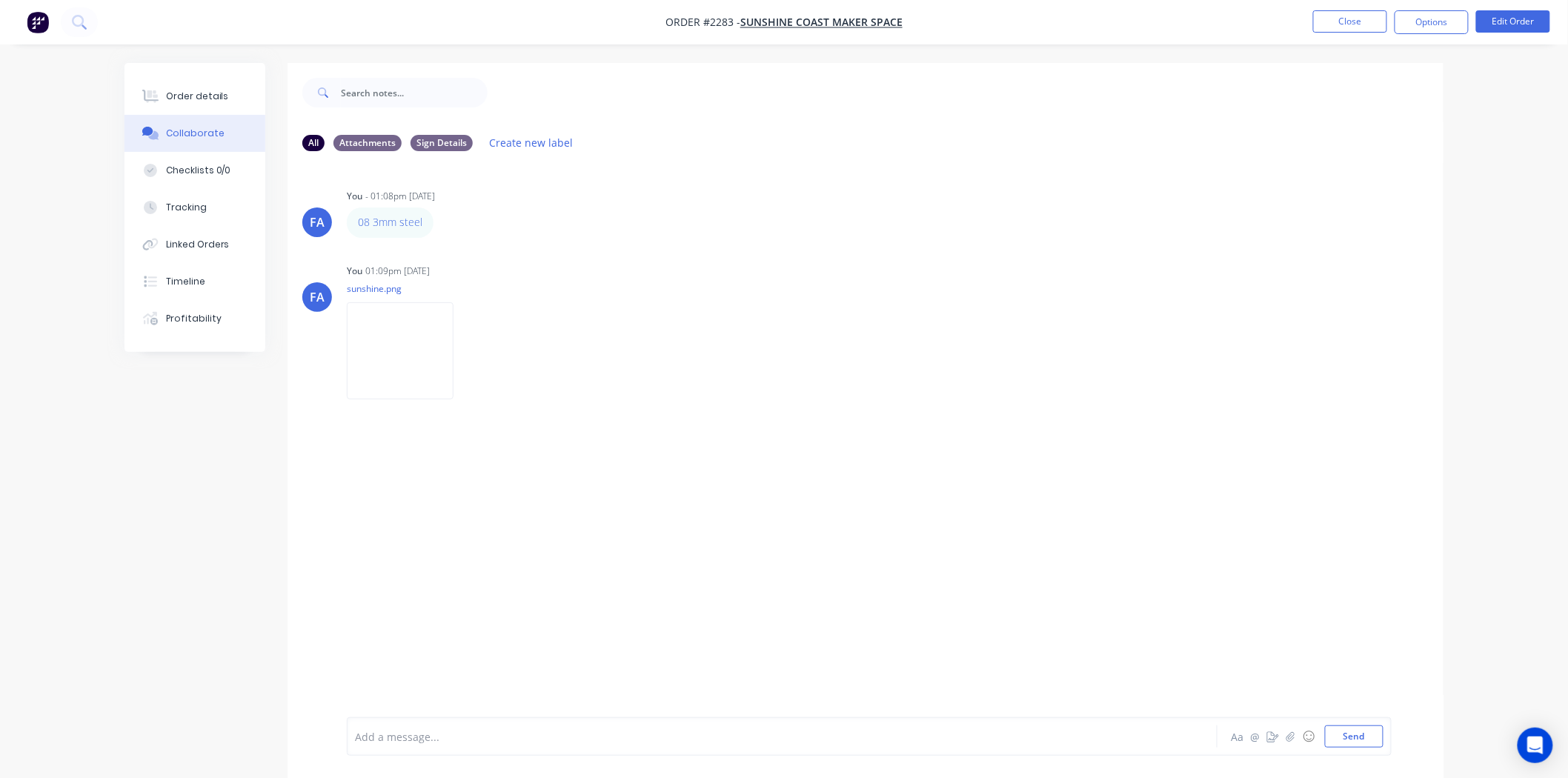
click at [1313, 28] on ul "Close Options Edit Order" at bounding box center [1431, 22] width 273 height 24
click at [1339, 26] on button "Close" at bounding box center [1350, 21] width 74 height 22
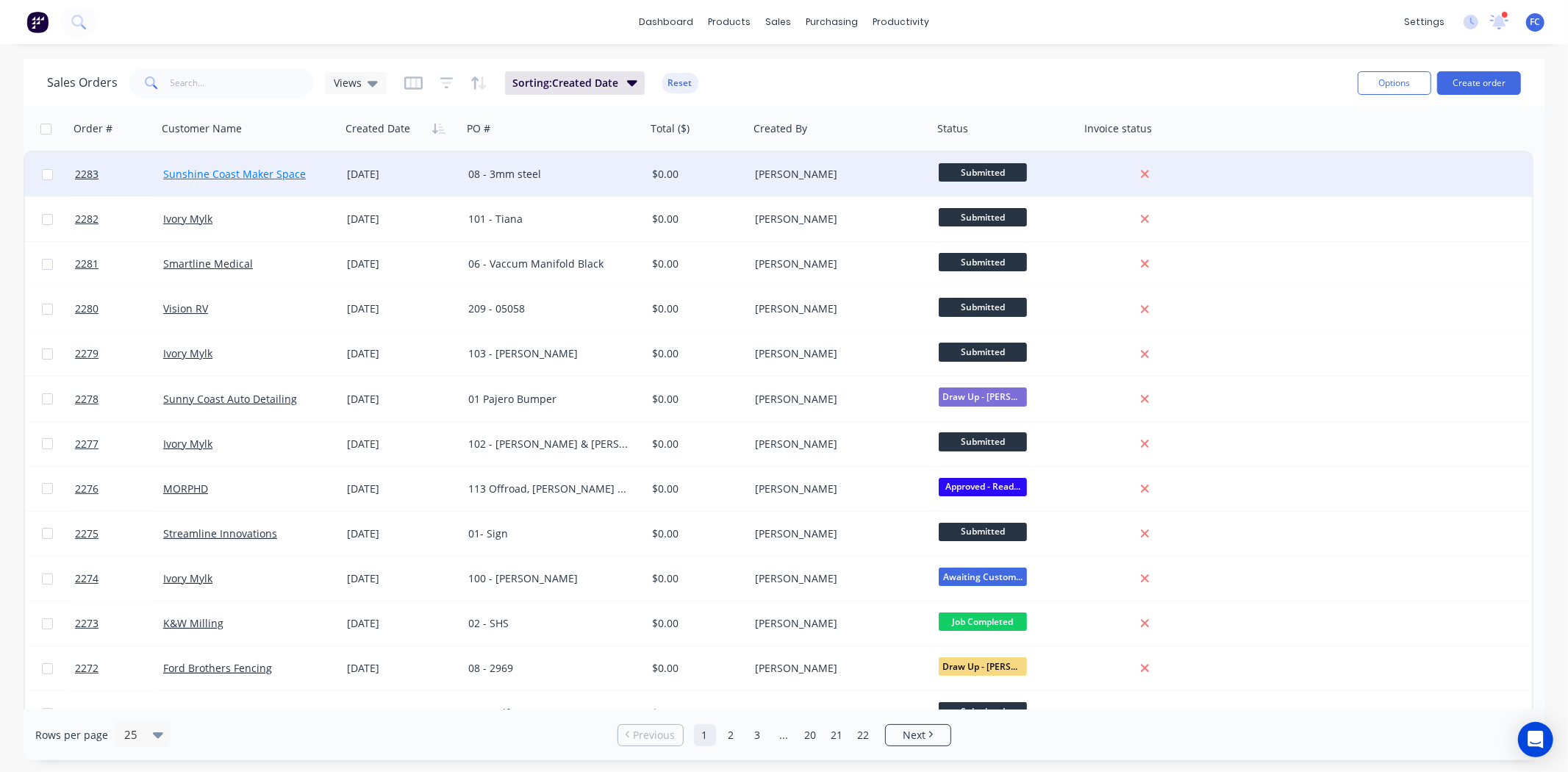
click at [285, 173] on link "Sunshine Coast Maker Space" at bounding box center [234, 173] width 143 height 14
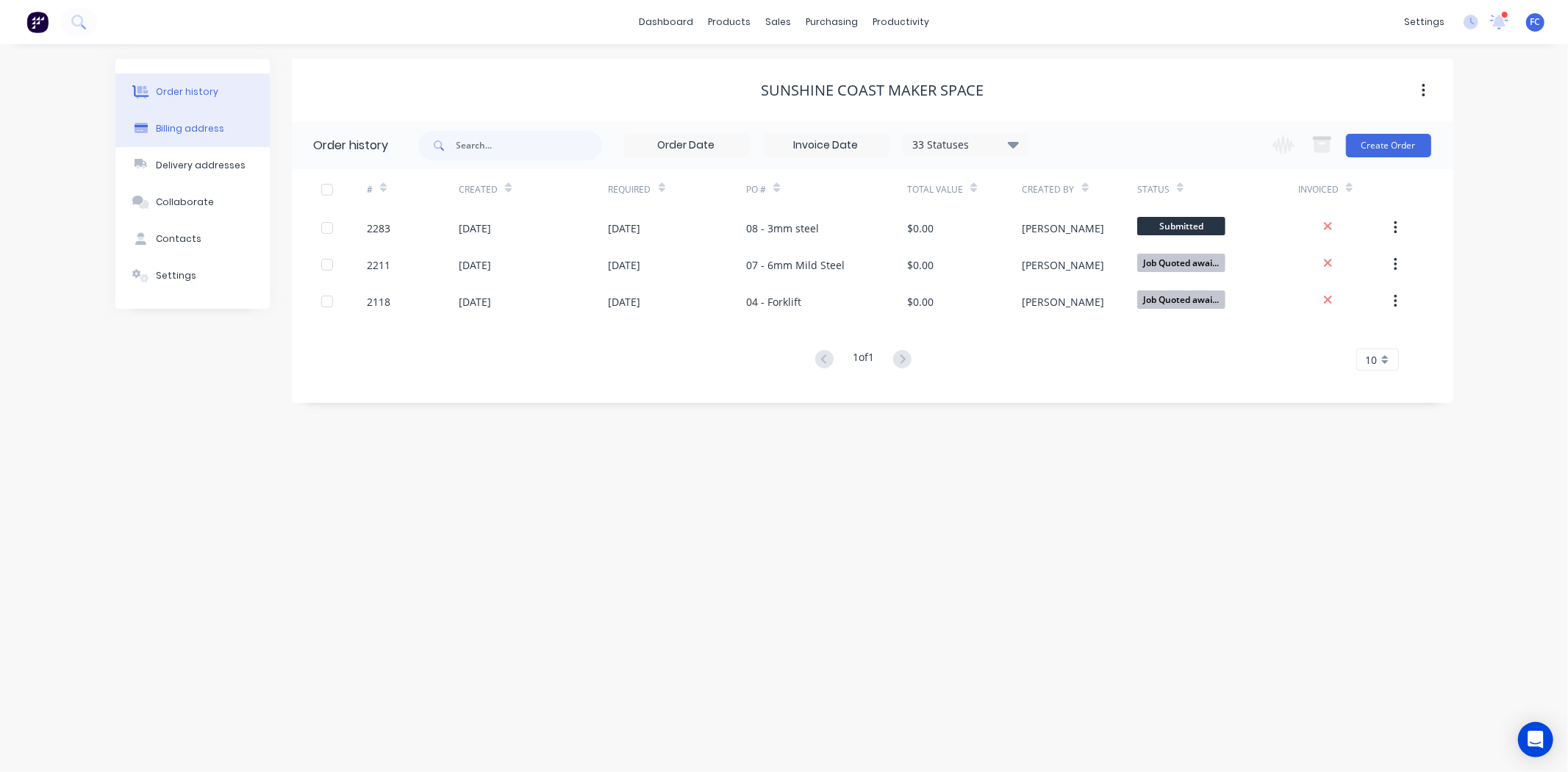
click at [217, 138] on button "Billing address" at bounding box center [192, 129] width 155 height 37
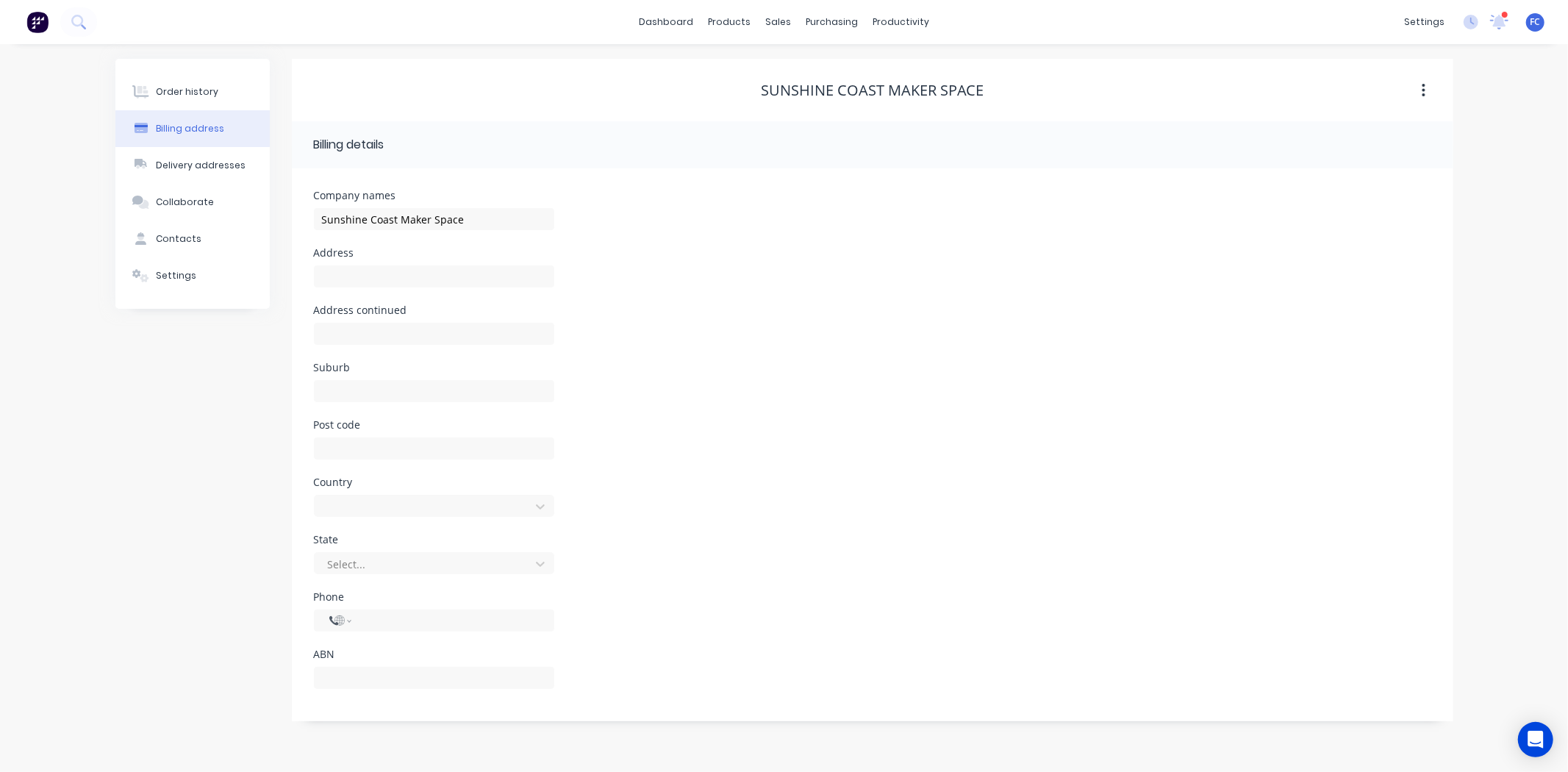
select select "AU"
click at [188, 96] on div "Order history" at bounding box center [187, 91] width 62 height 13
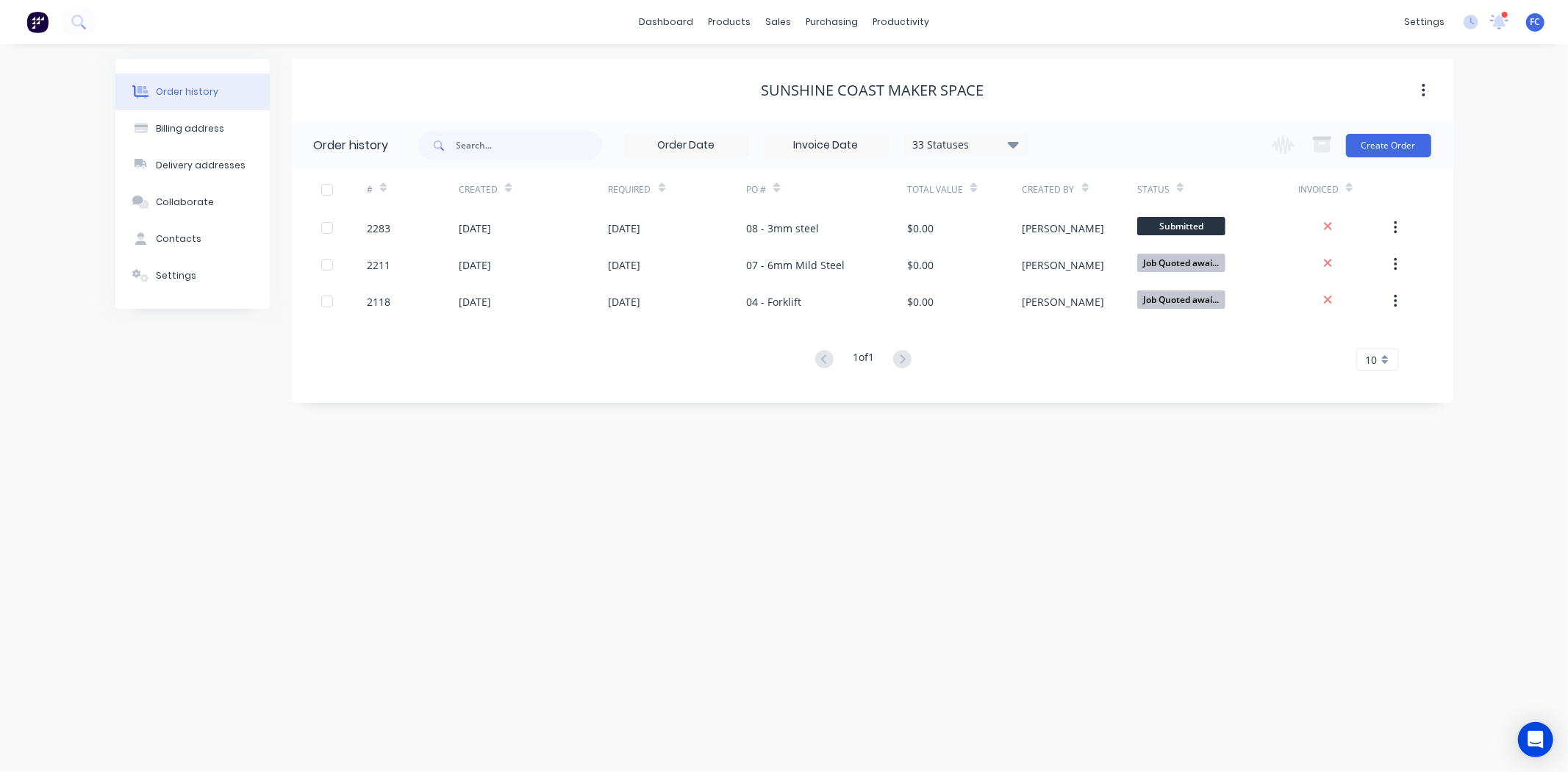
click at [491, 230] on div "[DATE]" at bounding box center [474, 228] width 32 height 16
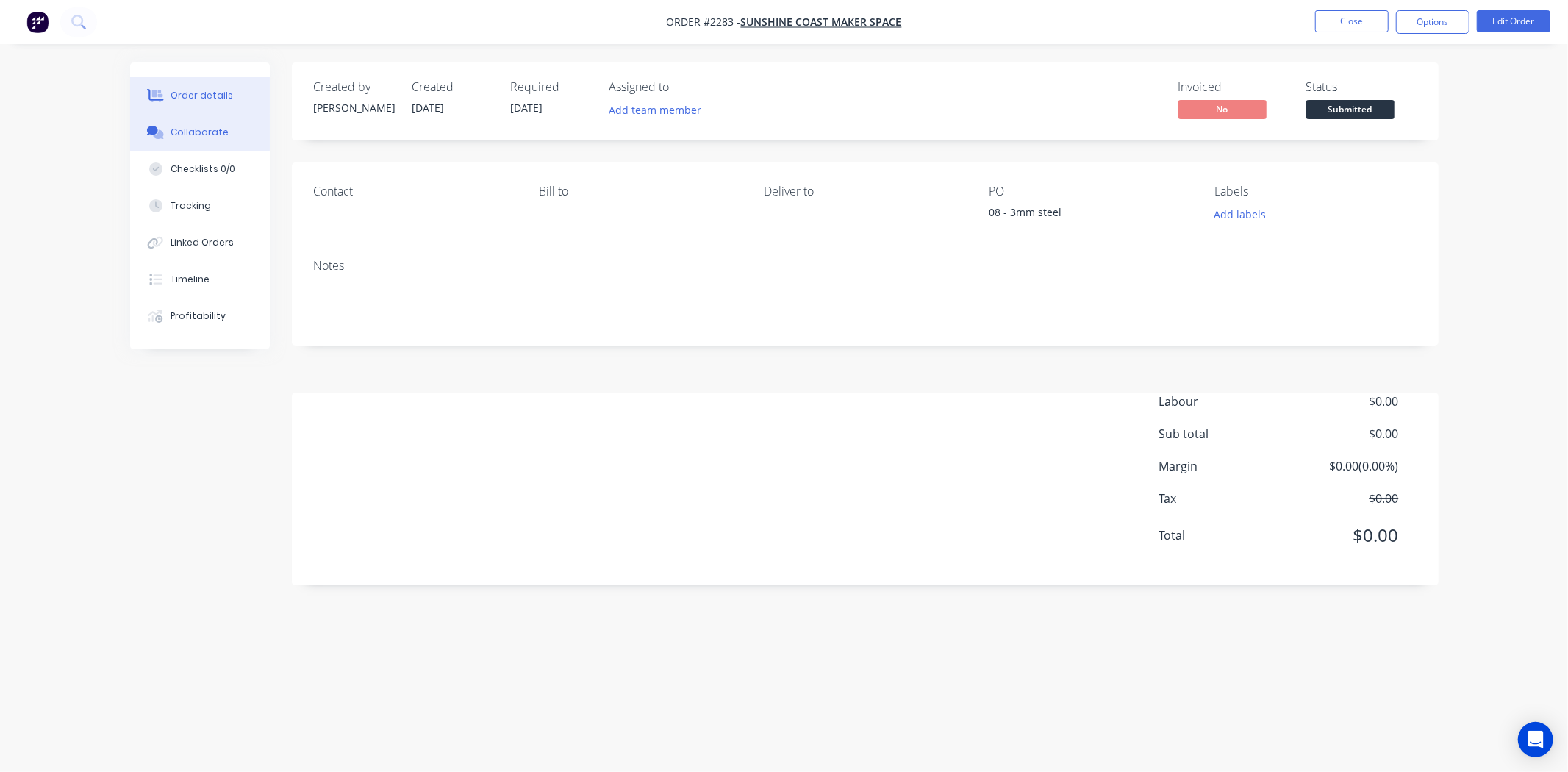
click at [202, 136] on div "Collaborate" at bounding box center [199, 132] width 58 height 13
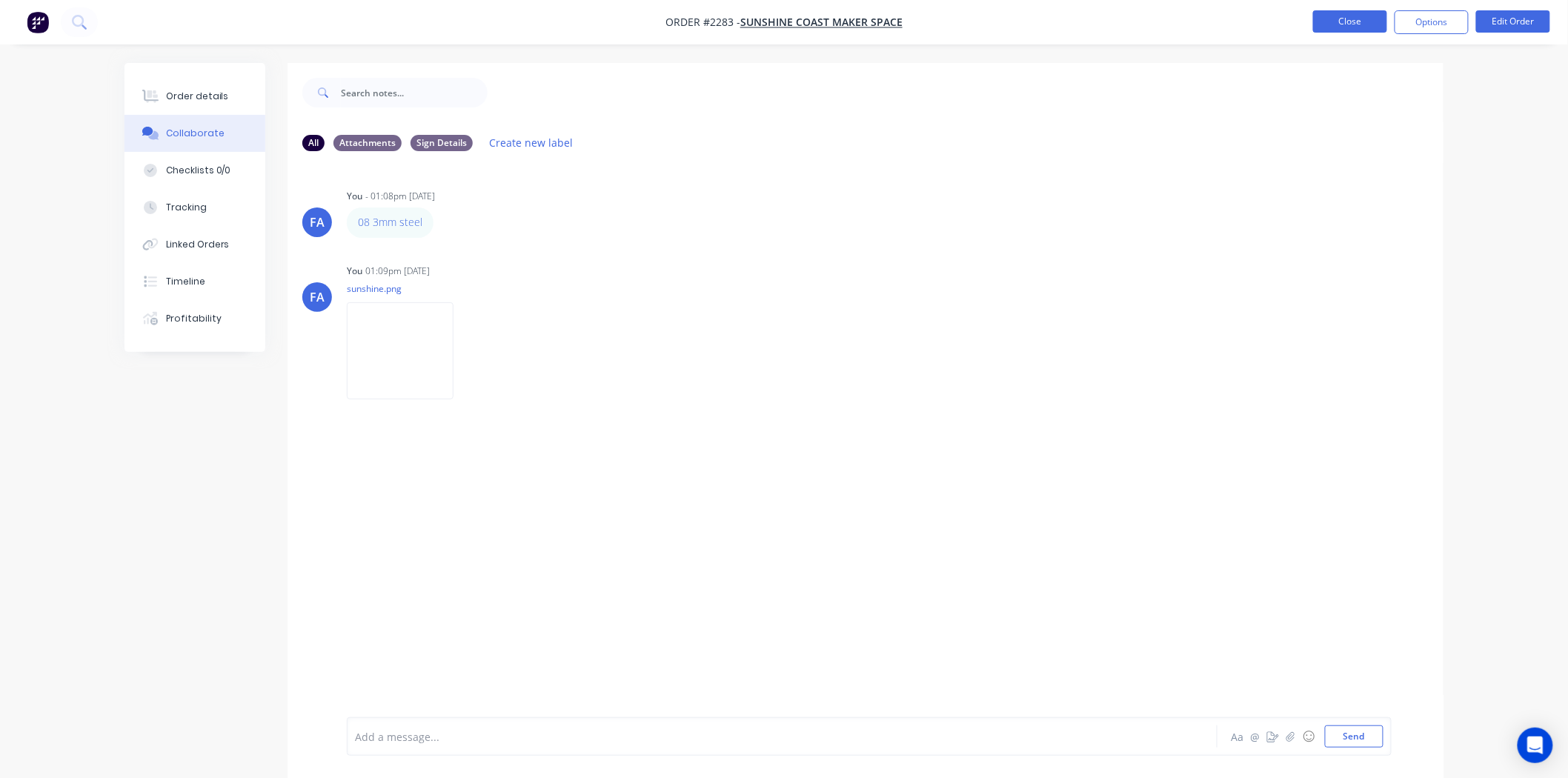
click at [1336, 17] on button "Close" at bounding box center [1350, 21] width 74 height 22
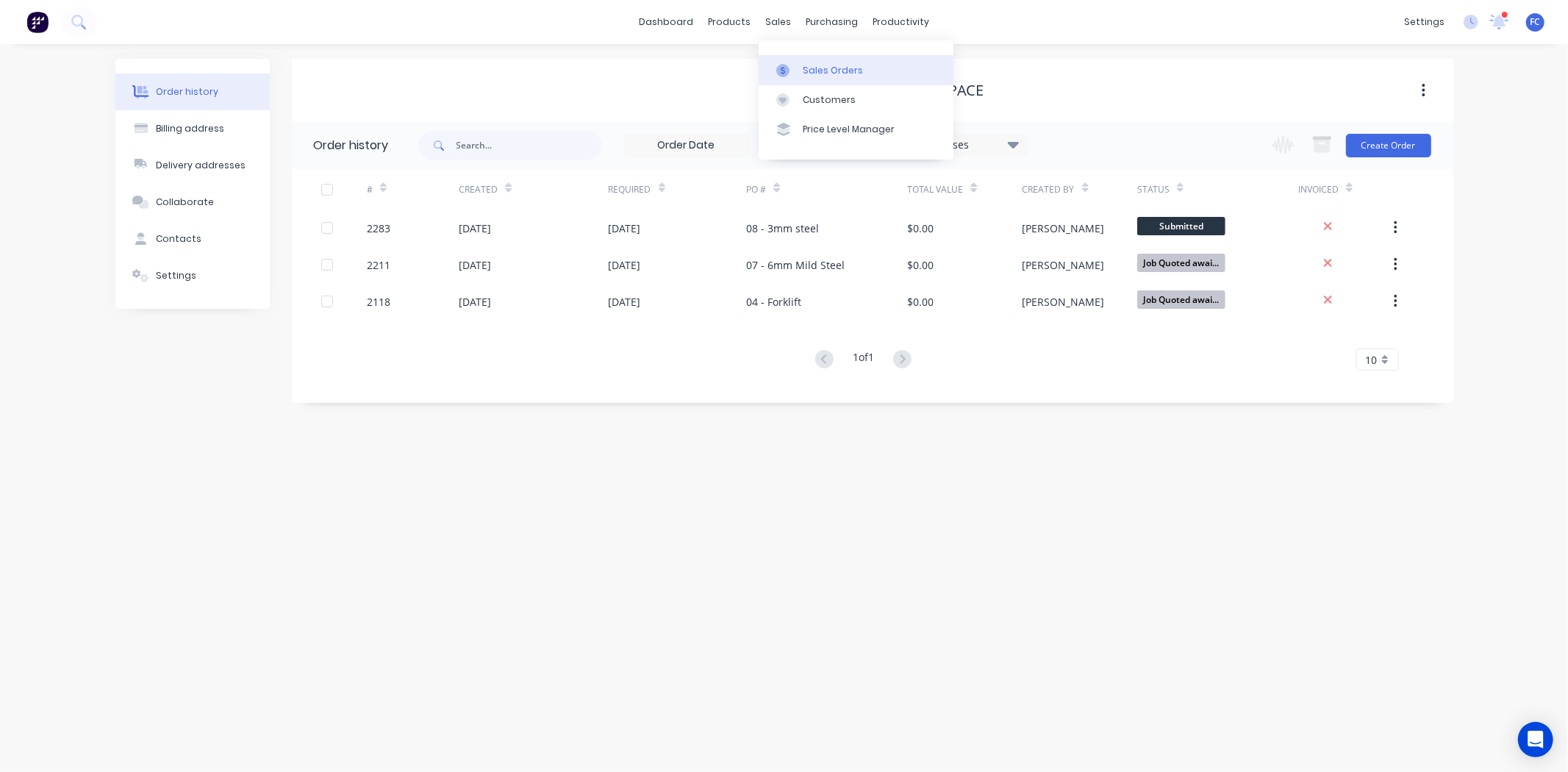
click at [797, 70] on div at bounding box center [787, 70] width 22 height 13
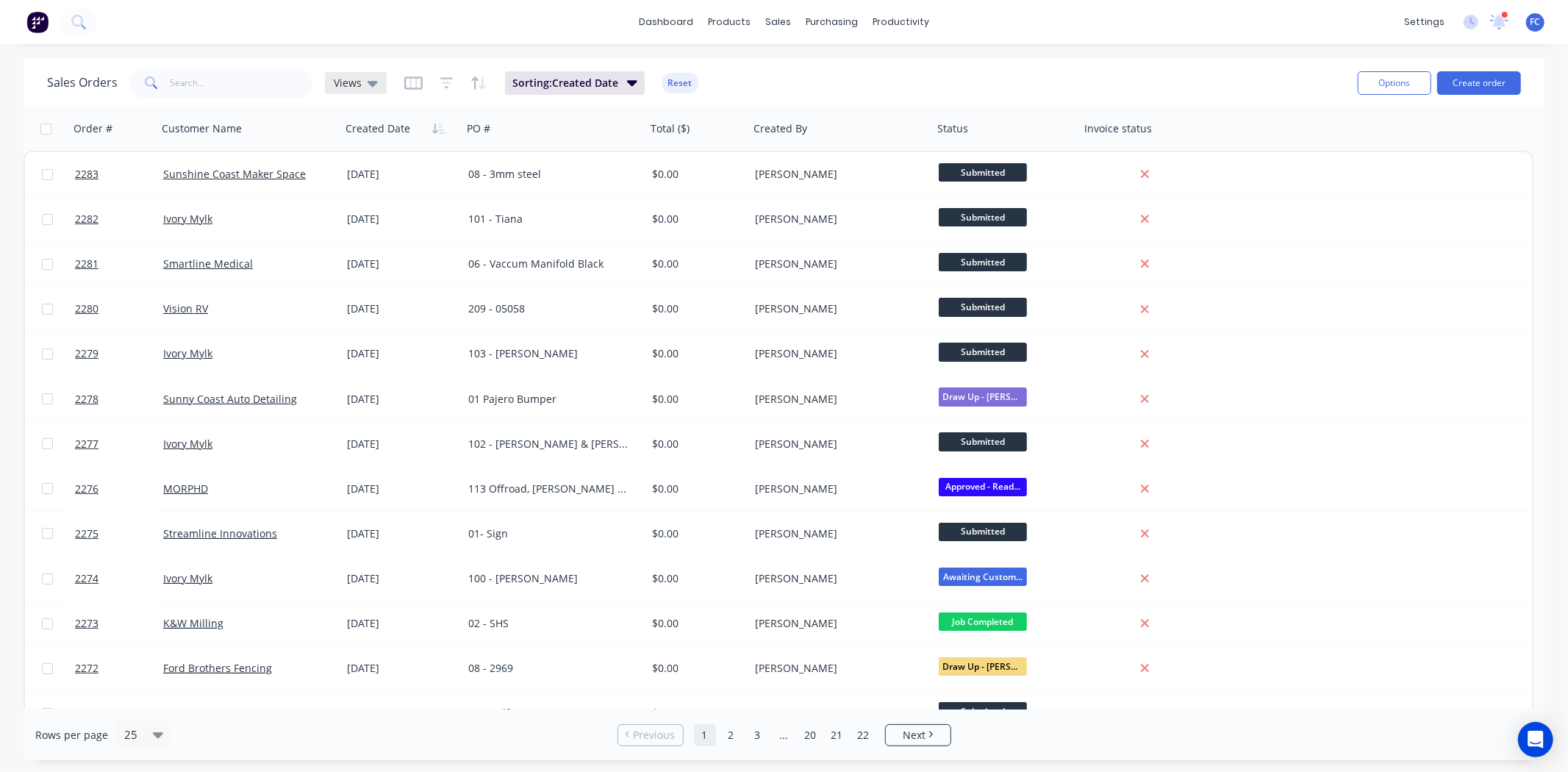
click at [363, 81] on div "Views" at bounding box center [356, 83] width 44 height 13
click at [351, 230] on button "archive" at bounding box center [413, 237] width 167 height 16
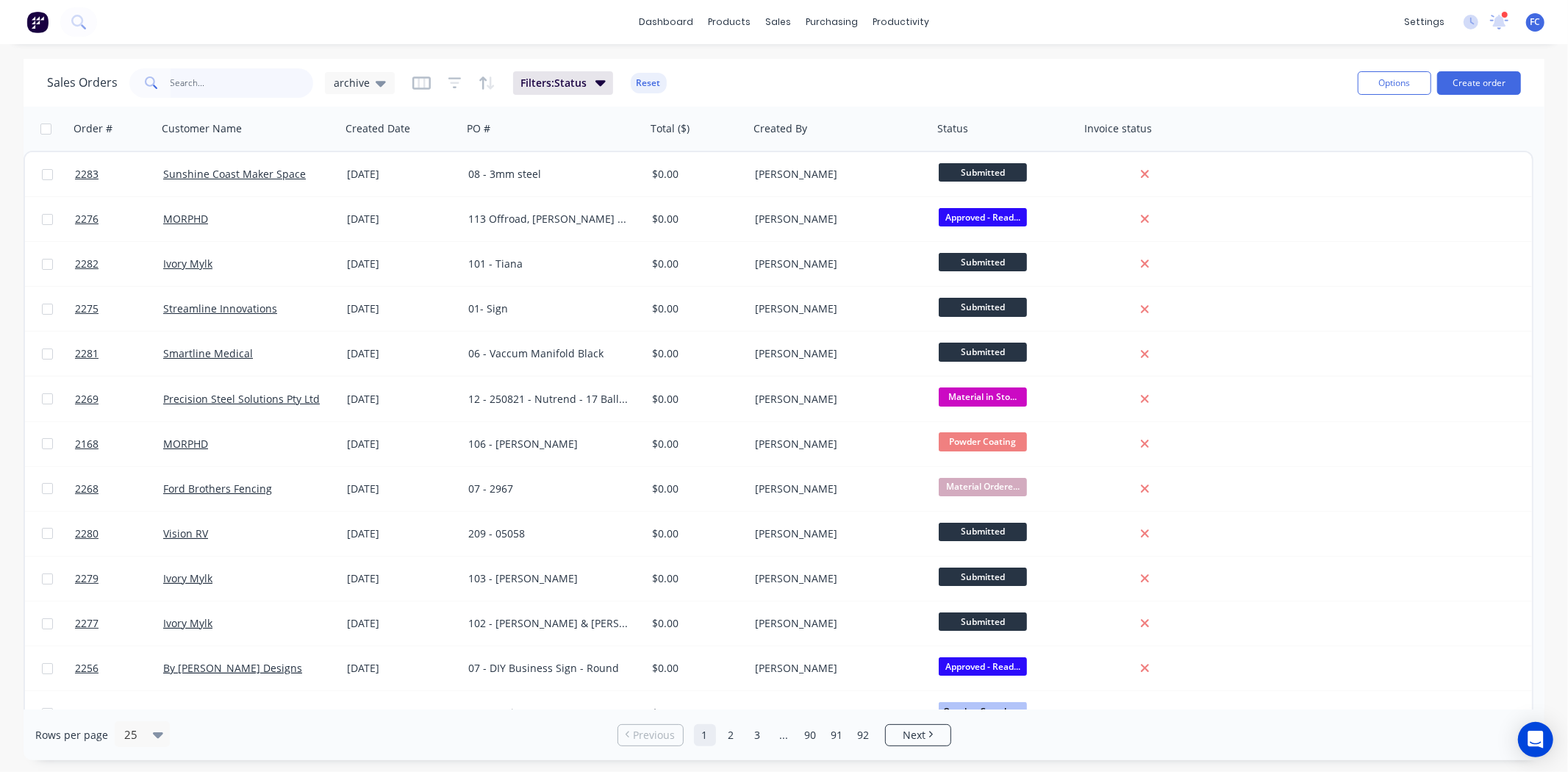
click at [224, 90] on input "text" at bounding box center [242, 83] width 144 height 29
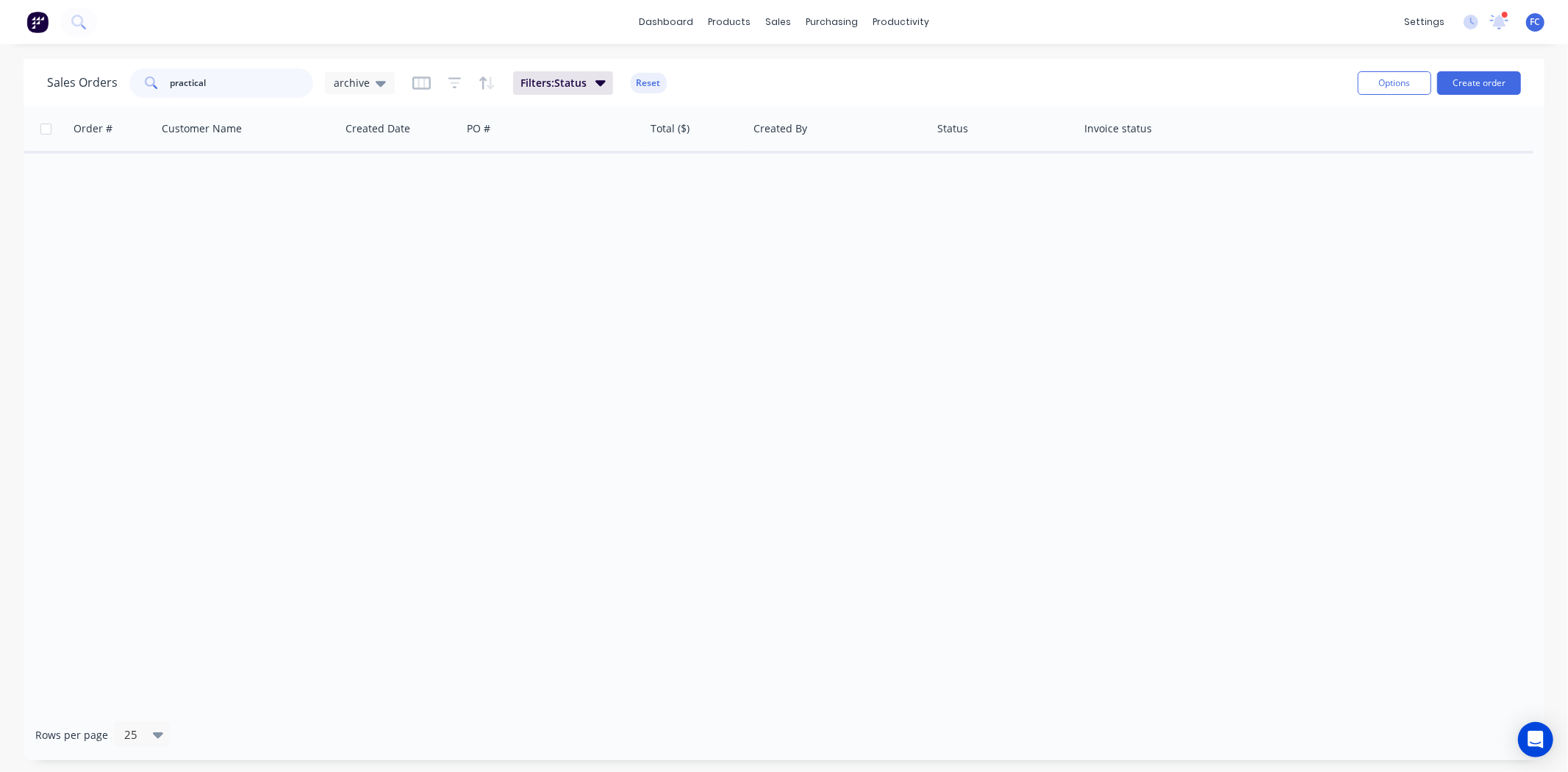
click at [0, 61] on div "Sales Orders practical archive Filters: Status Reset Options Create order Order…" at bounding box center [784, 409] width 1568 height 701
type input "practical"
click at [0, 13] on div "dashboard products sales purchasing productivity dashboard products Product Cat…" at bounding box center [784, 386] width 1568 height 772
click at [1459, 77] on button "Create order" at bounding box center [1479, 83] width 84 height 24
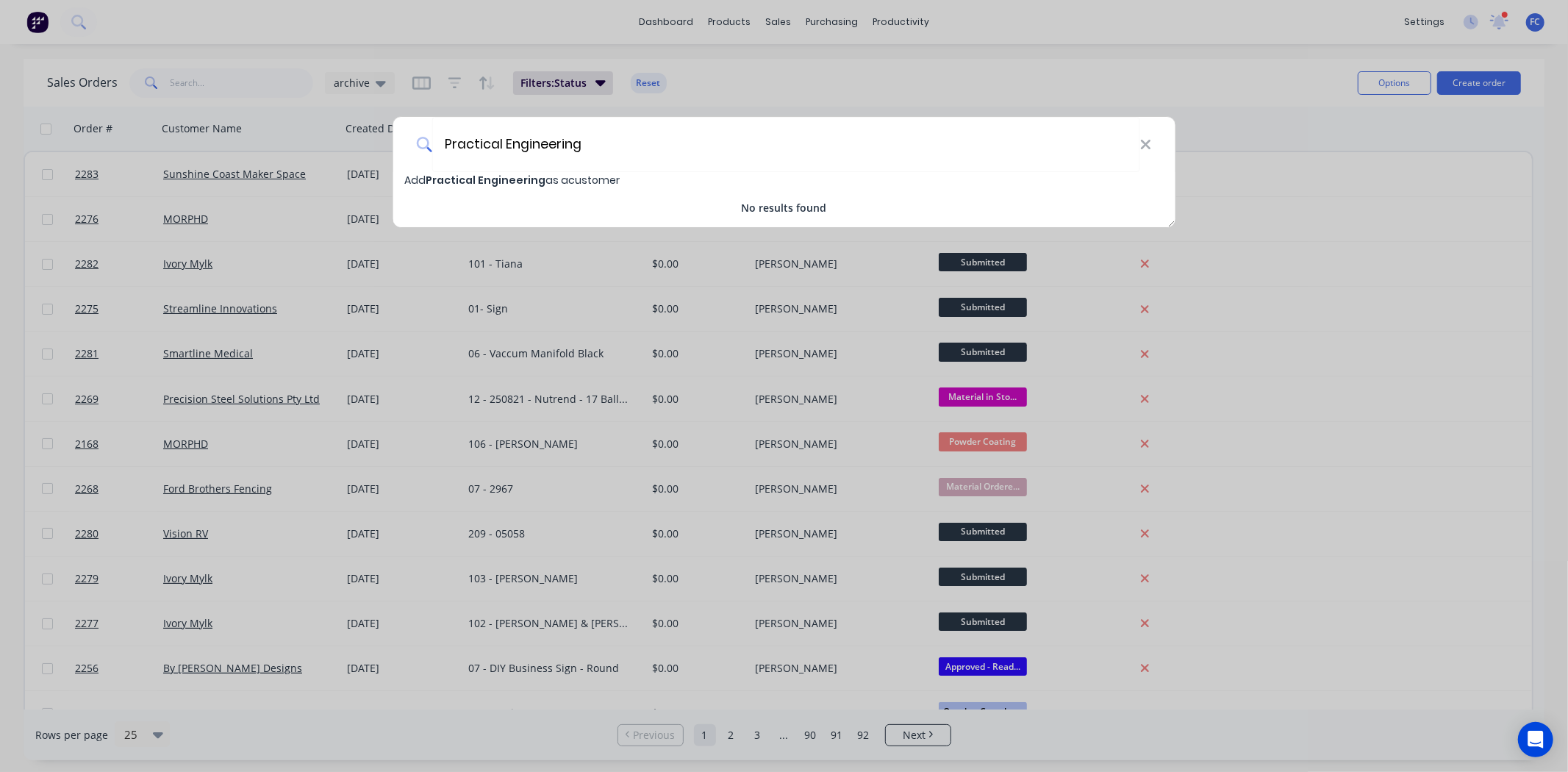
type input "Practical Engineering"
click at [424, 177] on span "Add Practical Engineering as a customer" at bounding box center [511, 180] width 215 height 15
select select "AU"
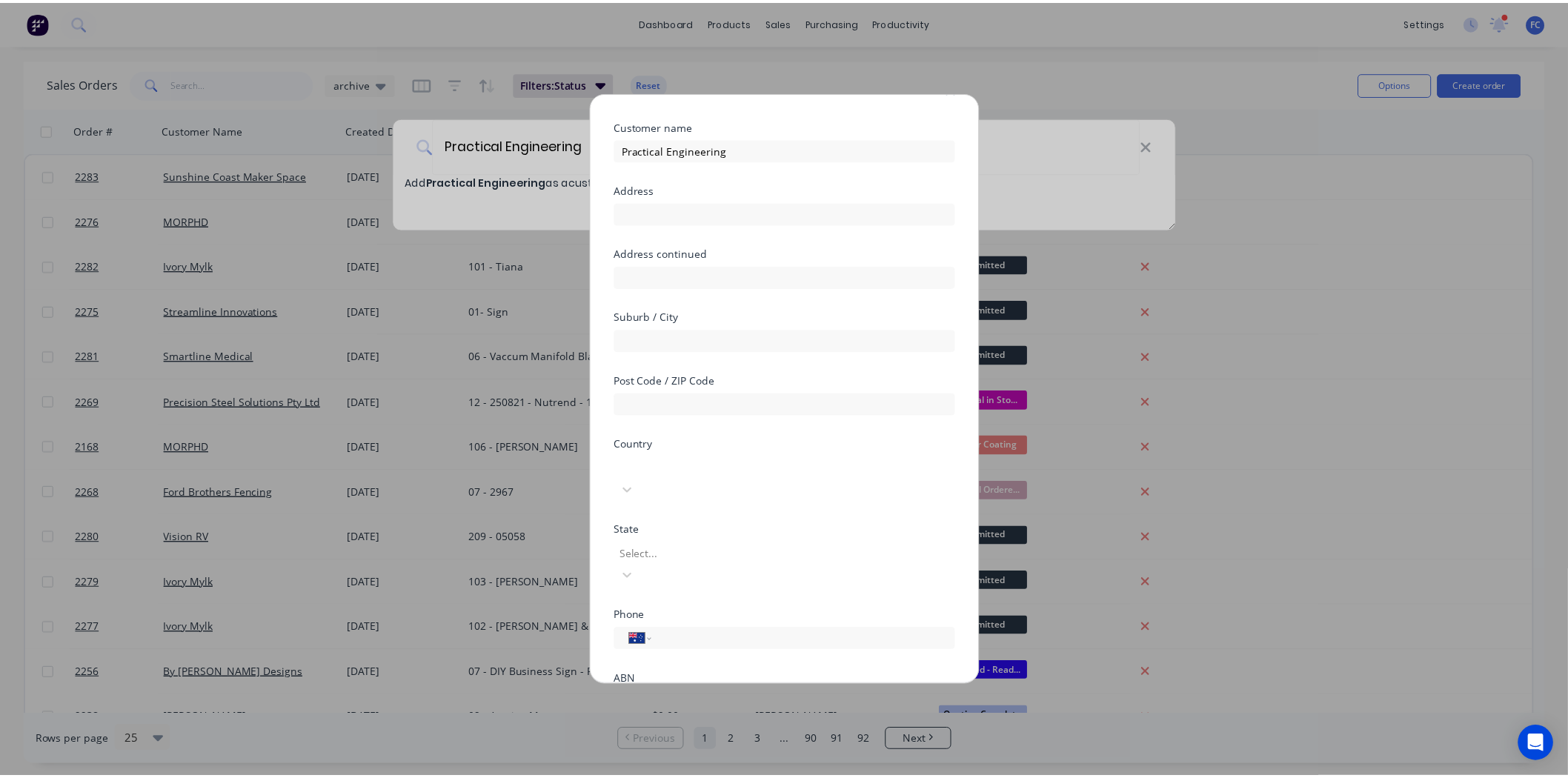
scroll to position [112, 0]
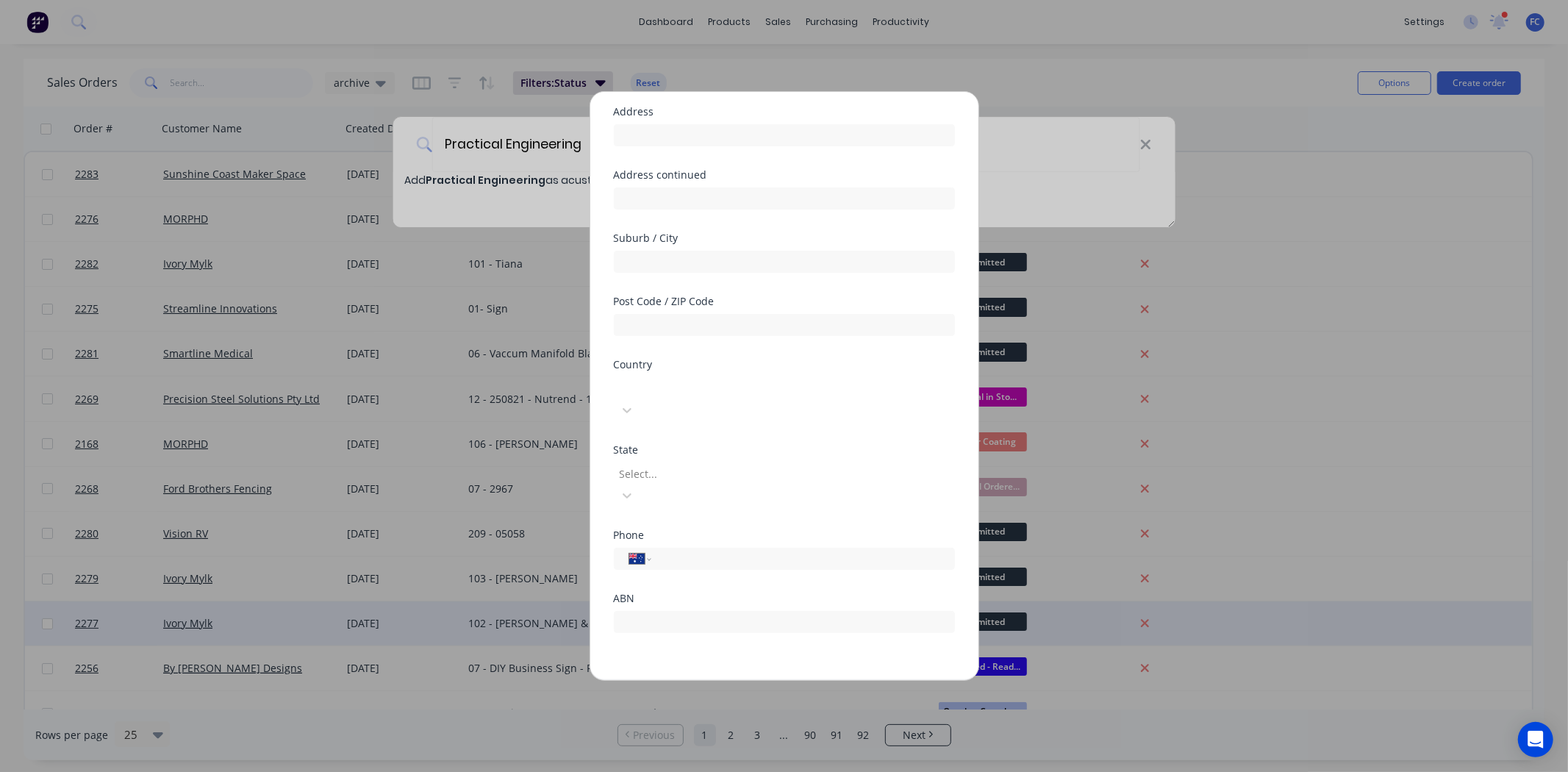
click at [732, 680] on button "Save" at bounding box center [737, 692] width 81 height 24
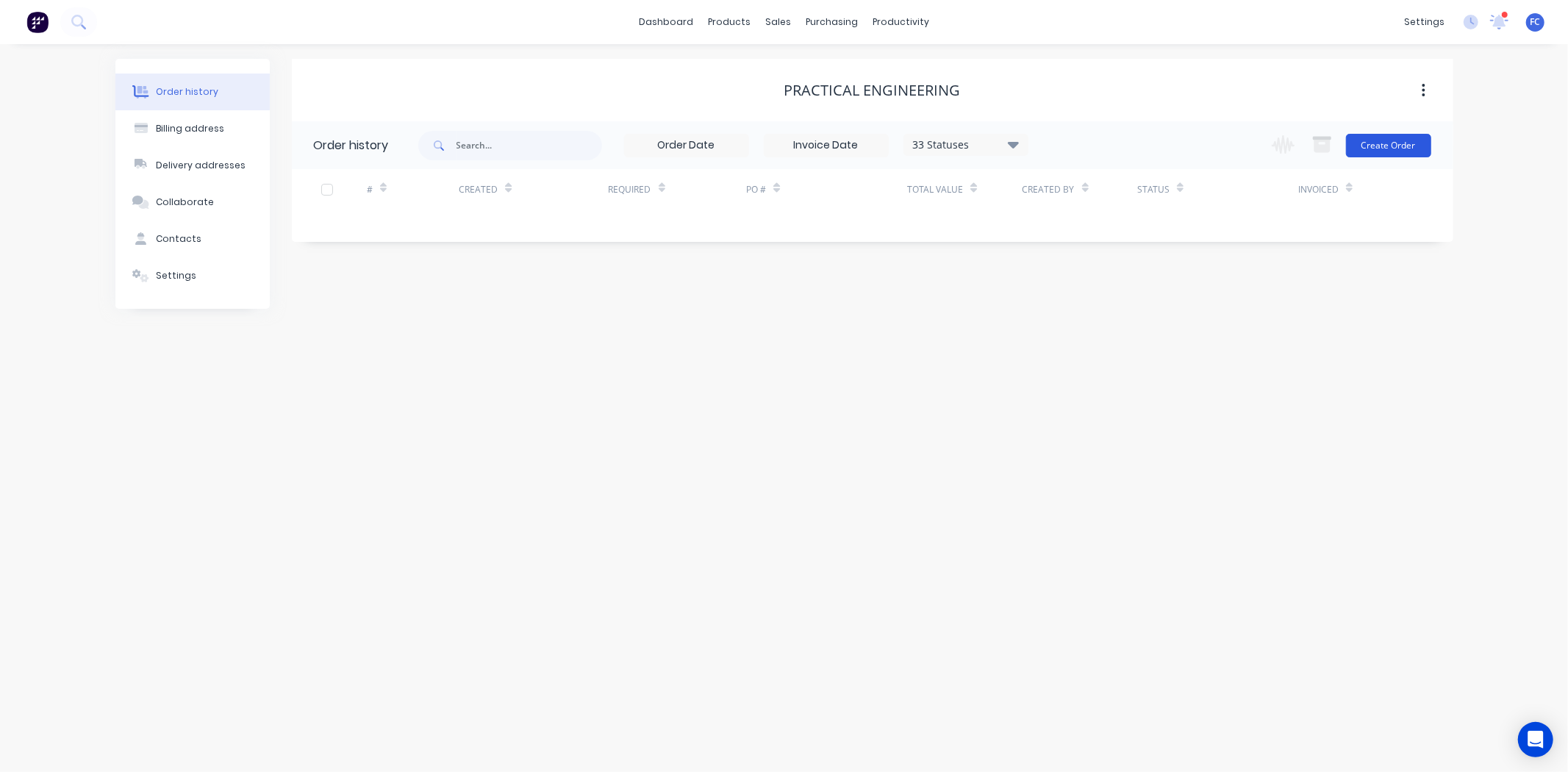
click at [1398, 138] on button "Create Order" at bounding box center [1388, 145] width 85 height 24
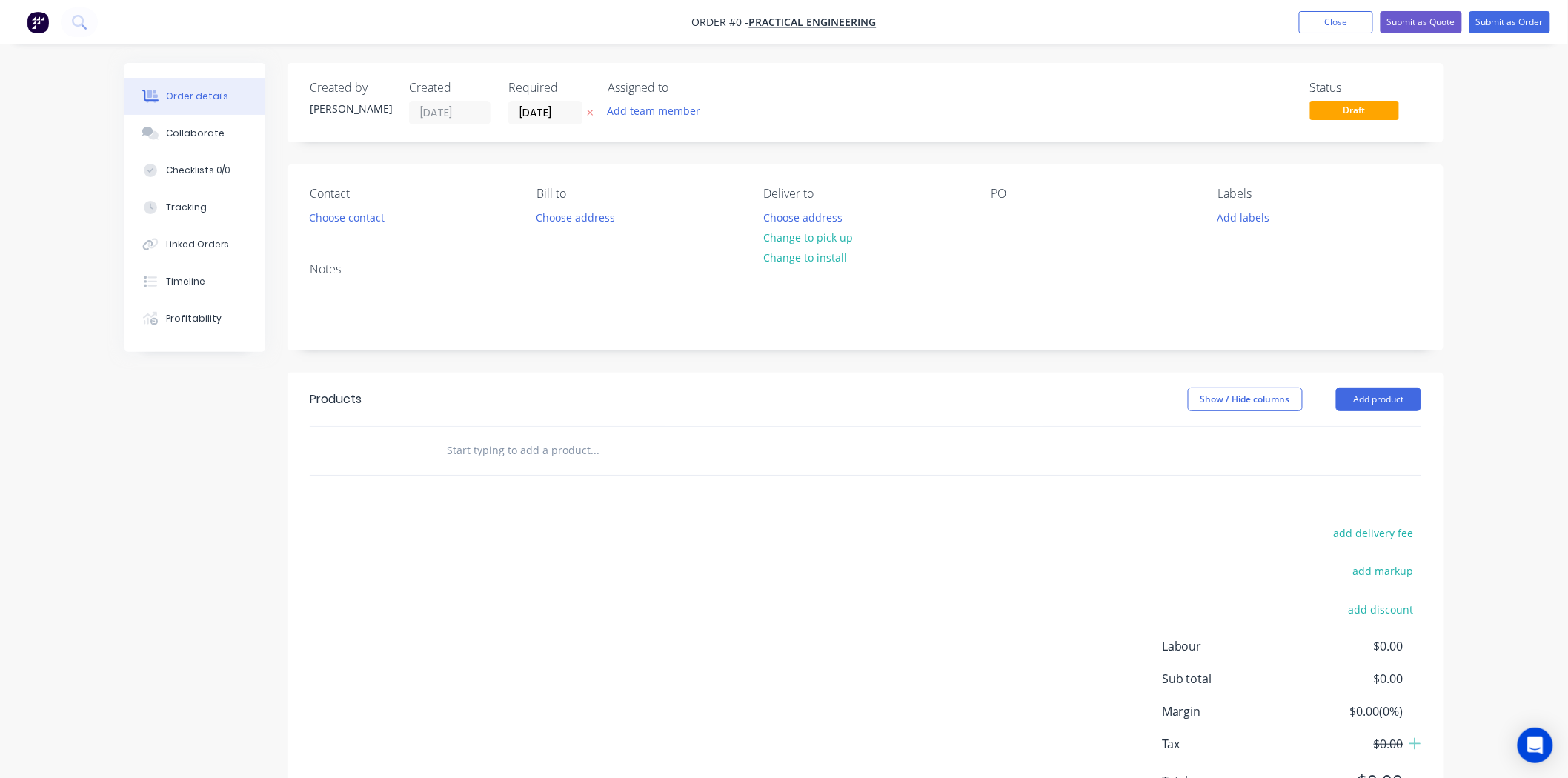
click at [531, 99] on div "Required [DATE]" at bounding box center [549, 102] width 81 height 43
click at [536, 112] on input "[DATE]" at bounding box center [545, 112] width 73 height 22
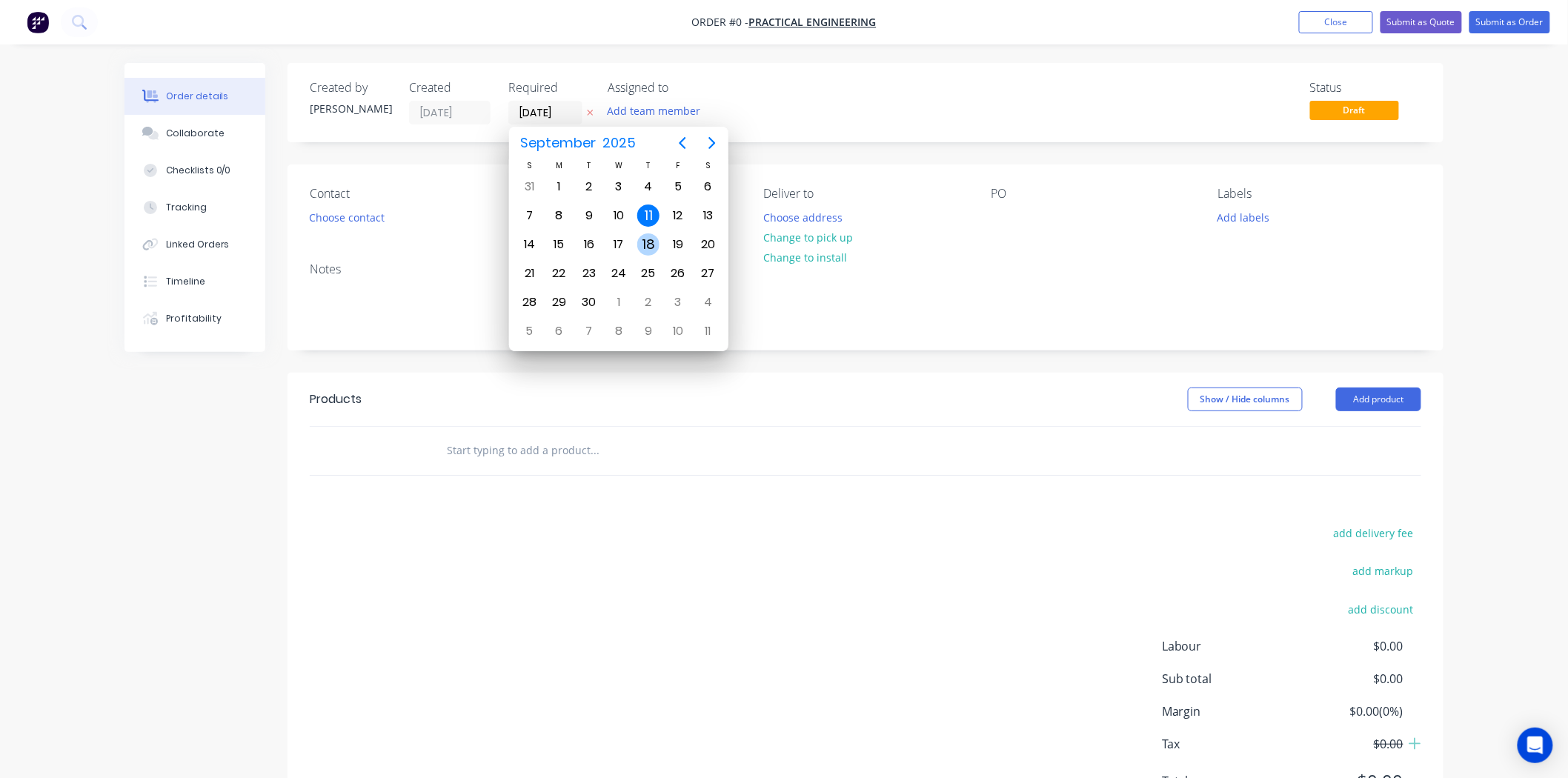
click at [652, 237] on div "18" at bounding box center [648, 244] width 22 height 22
type input "[DATE]"
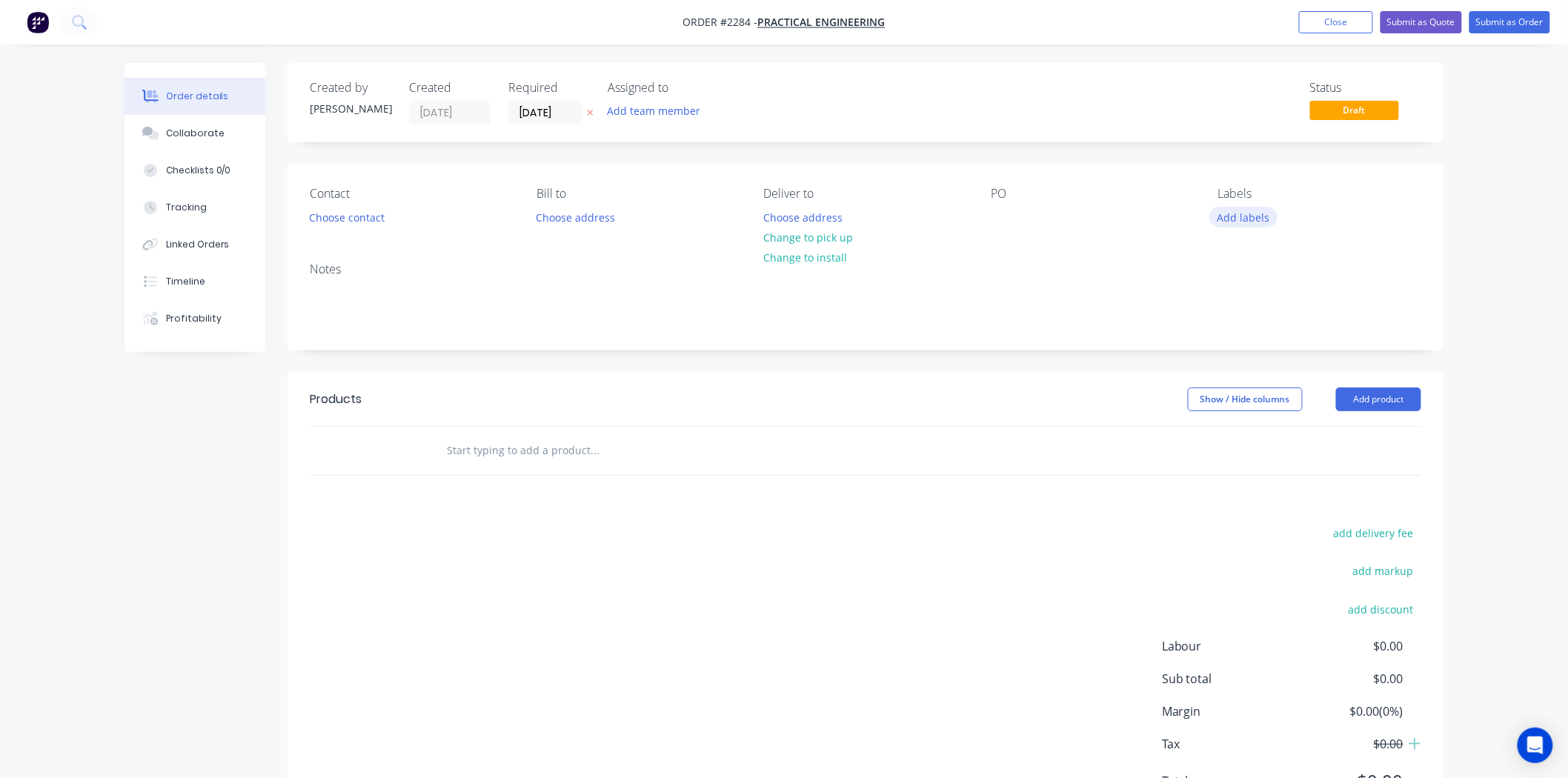
click at [1230, 210] on button "Add labels" at bounding box center [1243, 217] width 68 height 20
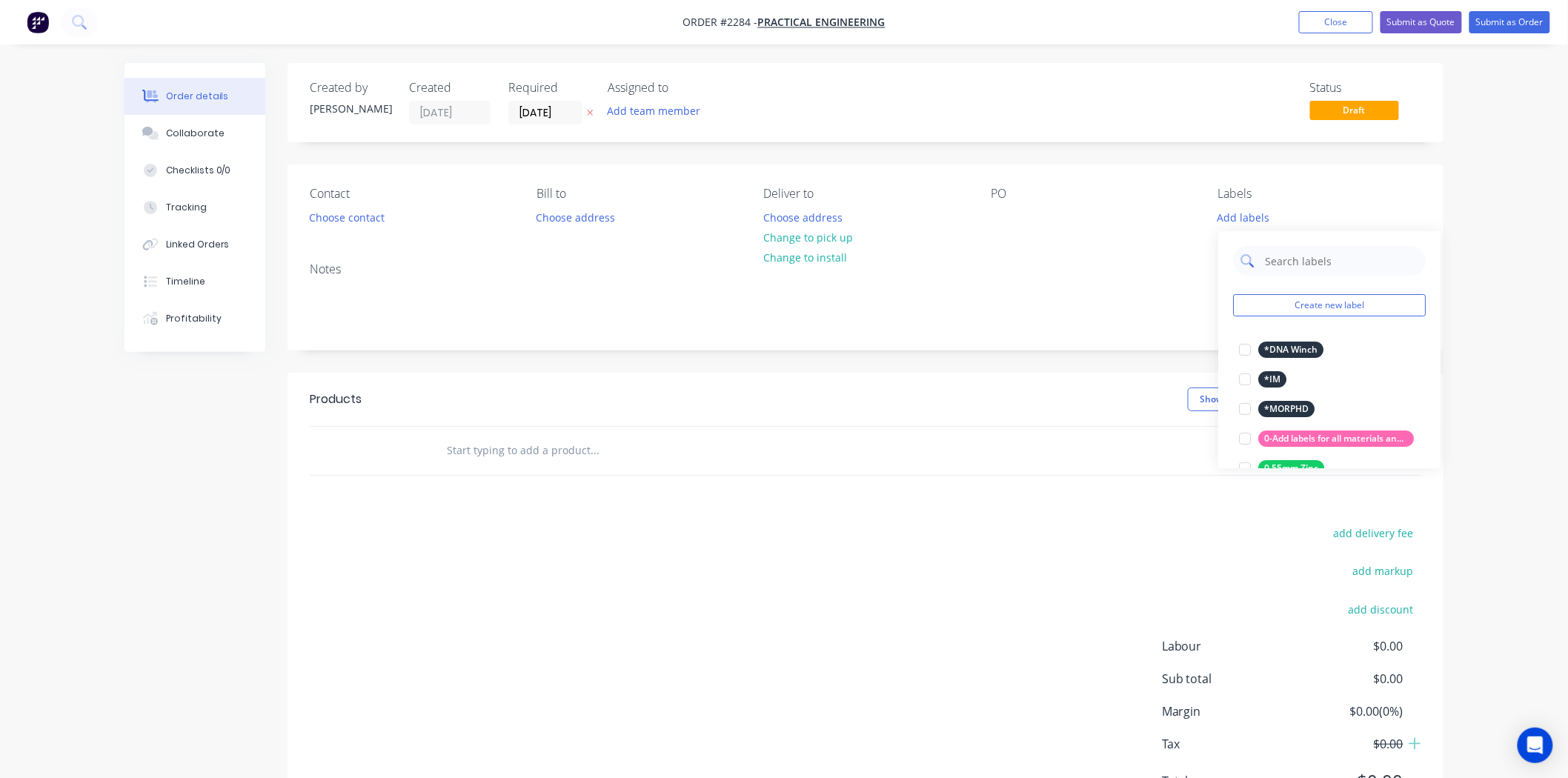
click at [1280, 262] on input "text" at bounding box center [1341, 261] width 155 height 29
type input "quot"
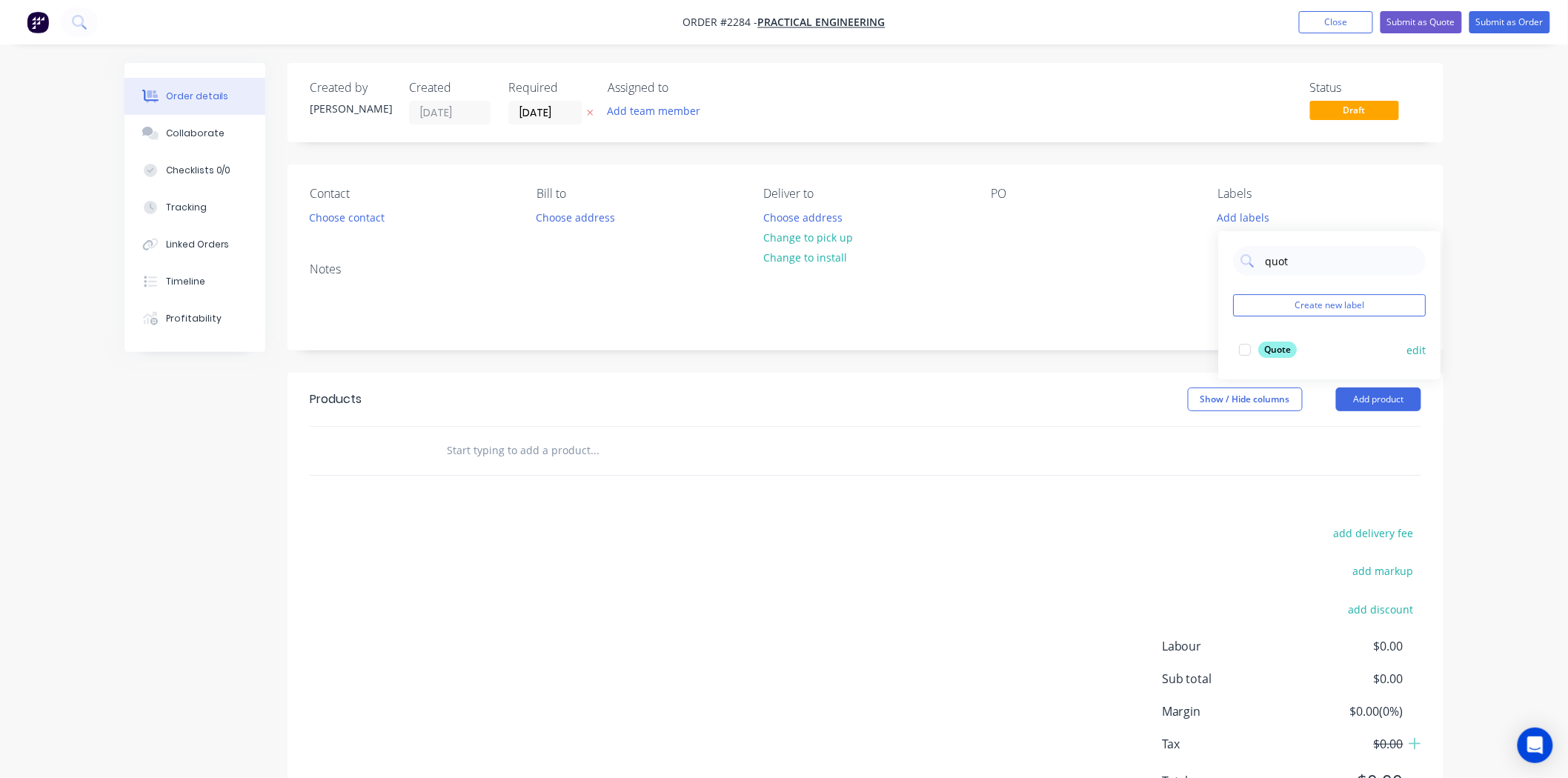
click at [1249, 345] on div at bounding box center [1245, 349] width 30 height 29
drag, startPoint x: 187, startPoint y: 368, endPoint x: 206, endPoint y: 358, distance: 21.5
click at [194, 371] on div "Created by [PERSON_NAME] Created [DATE] Required [DATE] Assigned to Add team me…" at bounding box center [784, 457] width 1319 height 790
click at [215, 136] on div "Collaborate" at bounding box center [195, 133] width 58 height 13
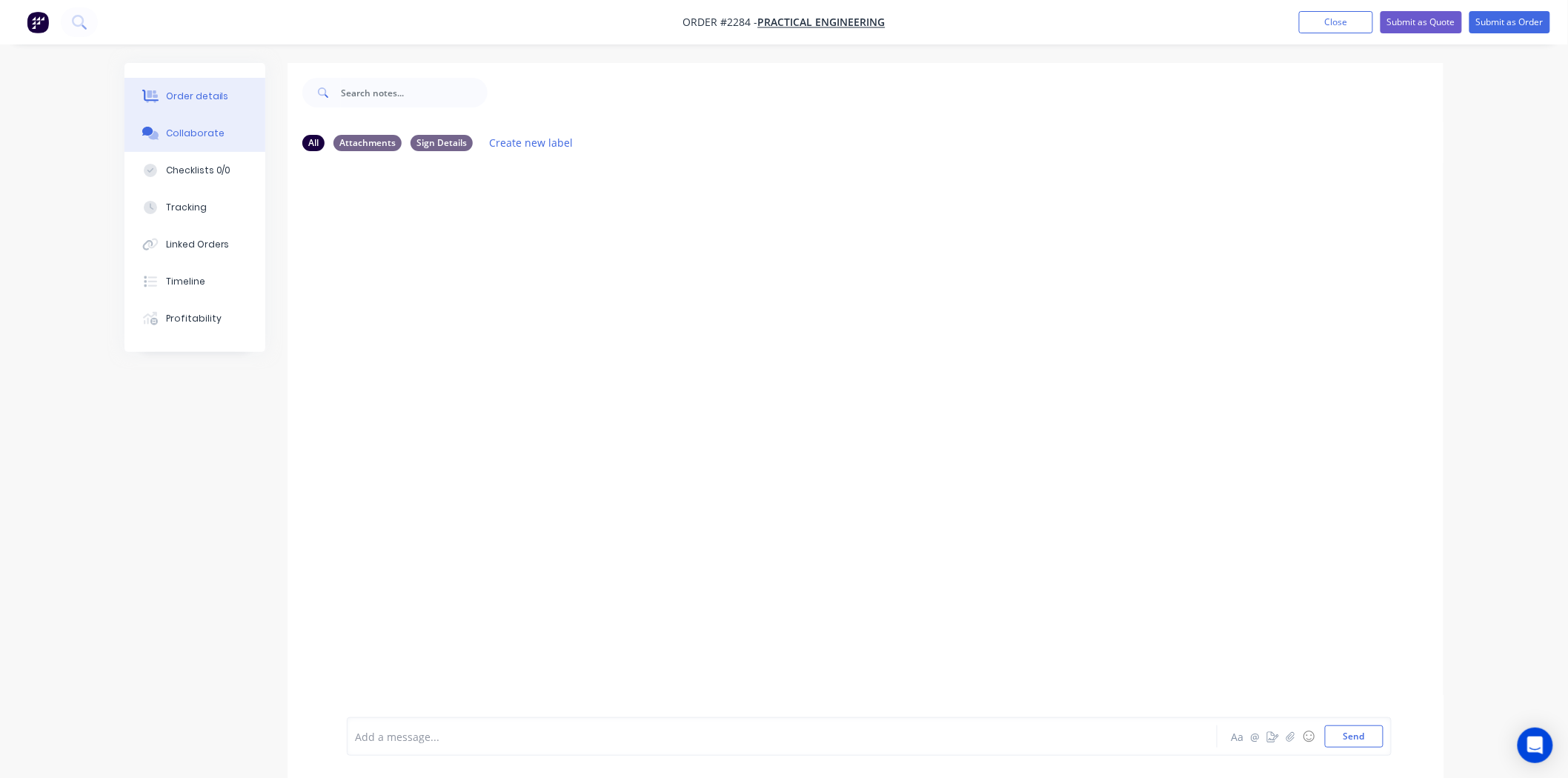
click at [219, 93] on div "Order details" at bounding box center [197, 96] width 63 height 13
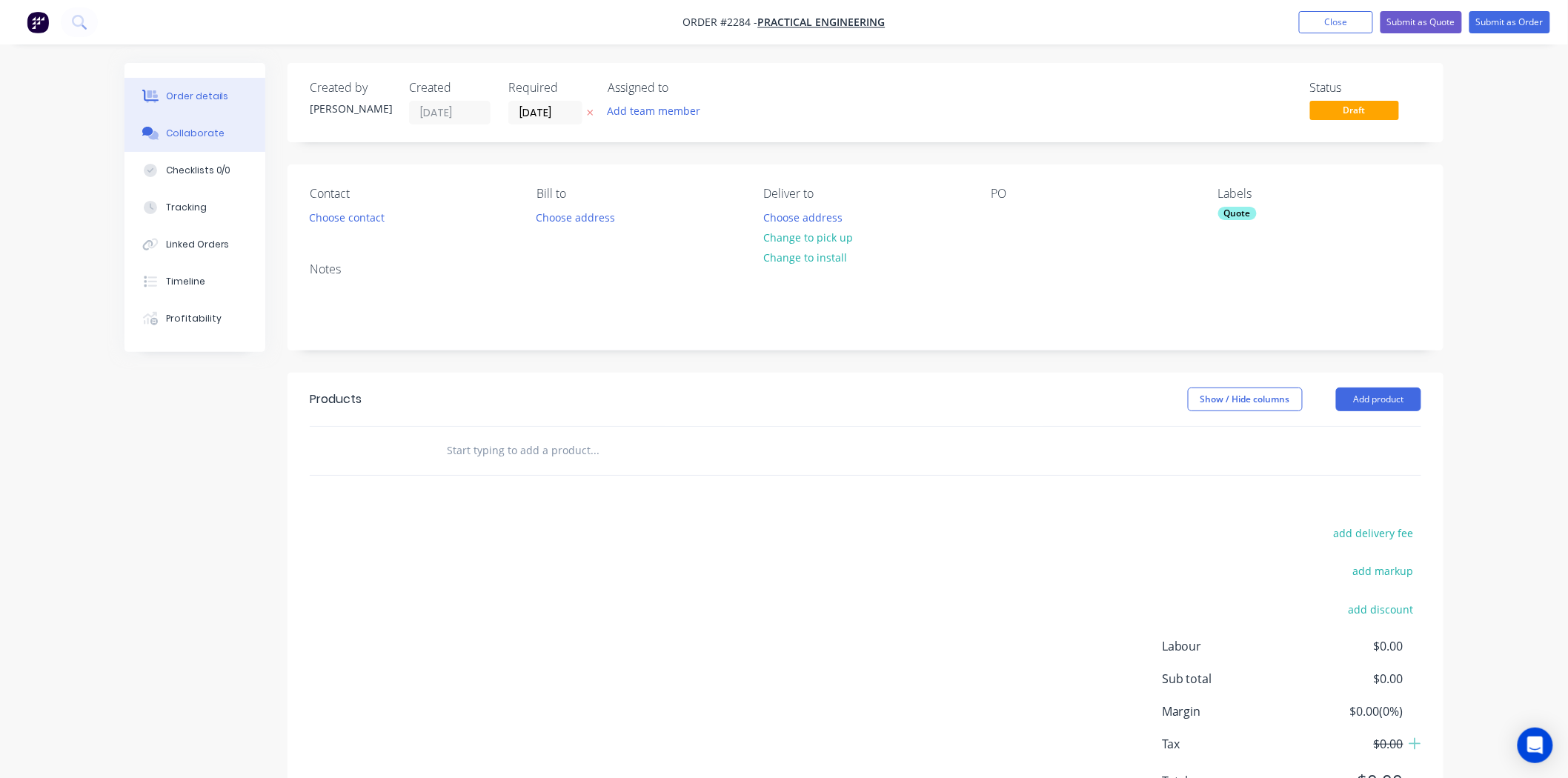
click at [200, 127] on div "Collaborate" at bounding box center [195, 133] width 58 height 13
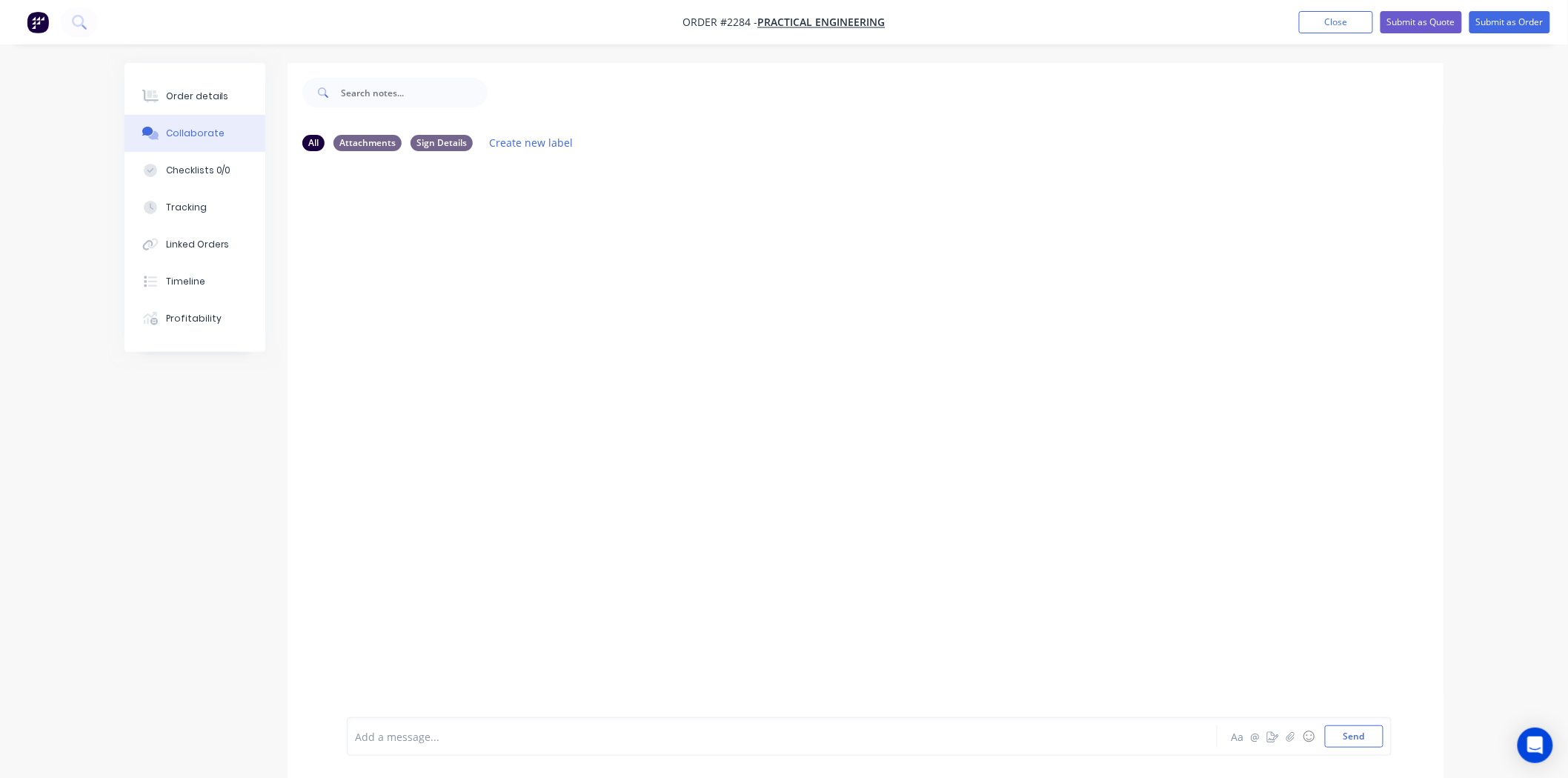
drag, startPoint x: 410, startPoint y: 736, endPoint x: 424, endPoint y: 722, distance: 19.8
click at [411, 736] on div at bounding box center [741, 736] width 770 height 16
click at [1330, 737] on button "Send" at bounding box center [1353, 736] width 58 height 22
click at [190, 90] on div "Order details" at bounding box center [197, 96] width 63 height 13
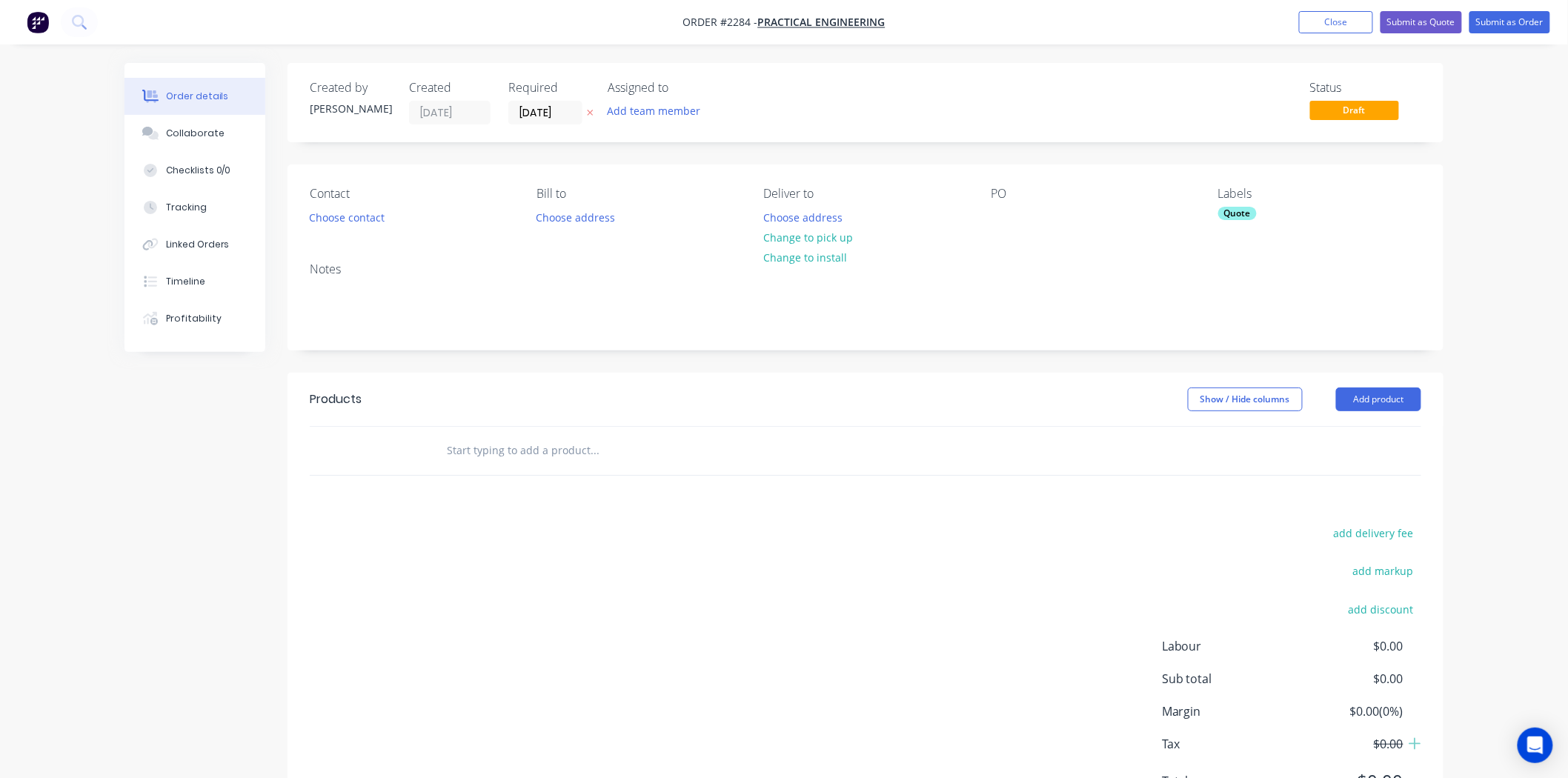
click at [1016, 220] on div "PO" at bounding box center [1092, 206] width 203 height 41
click at [992, 210] on div at bounding box center [1003, 217] width 24 height 21
click at [992, 212] on div at bounding box center [1003, 217] width 24 height 21
paste div
drag, startPoint x: 1057, startPoint y: 256, endPoint x: 906, endPoint y: 181, distance: 168.6
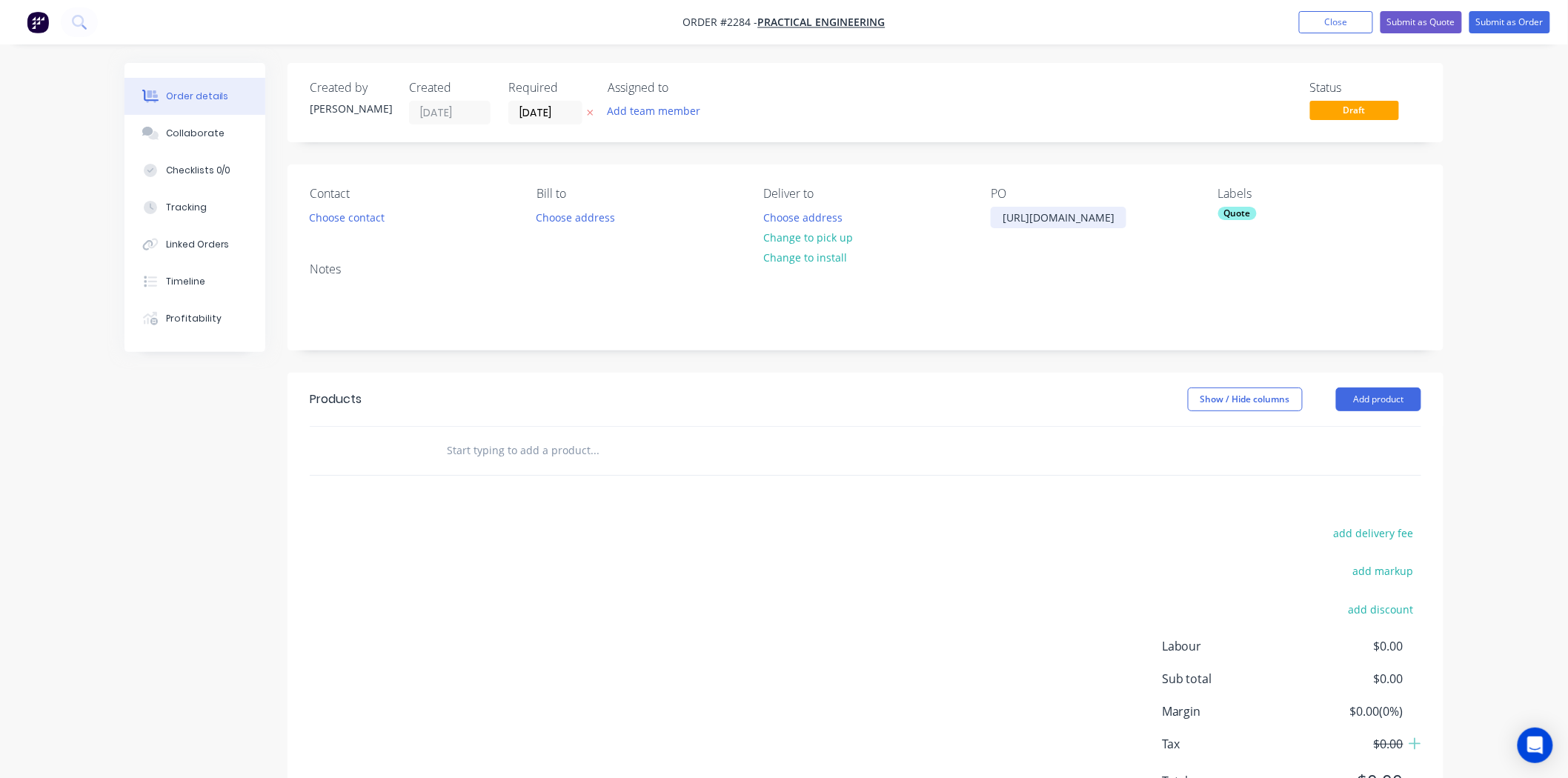
click at [907, 183] on div "Contact Choose contact [PERSON_NAME] to Choose address Deliver to Choose addres…" at bounding box center [865, 206] width 1156 height 86
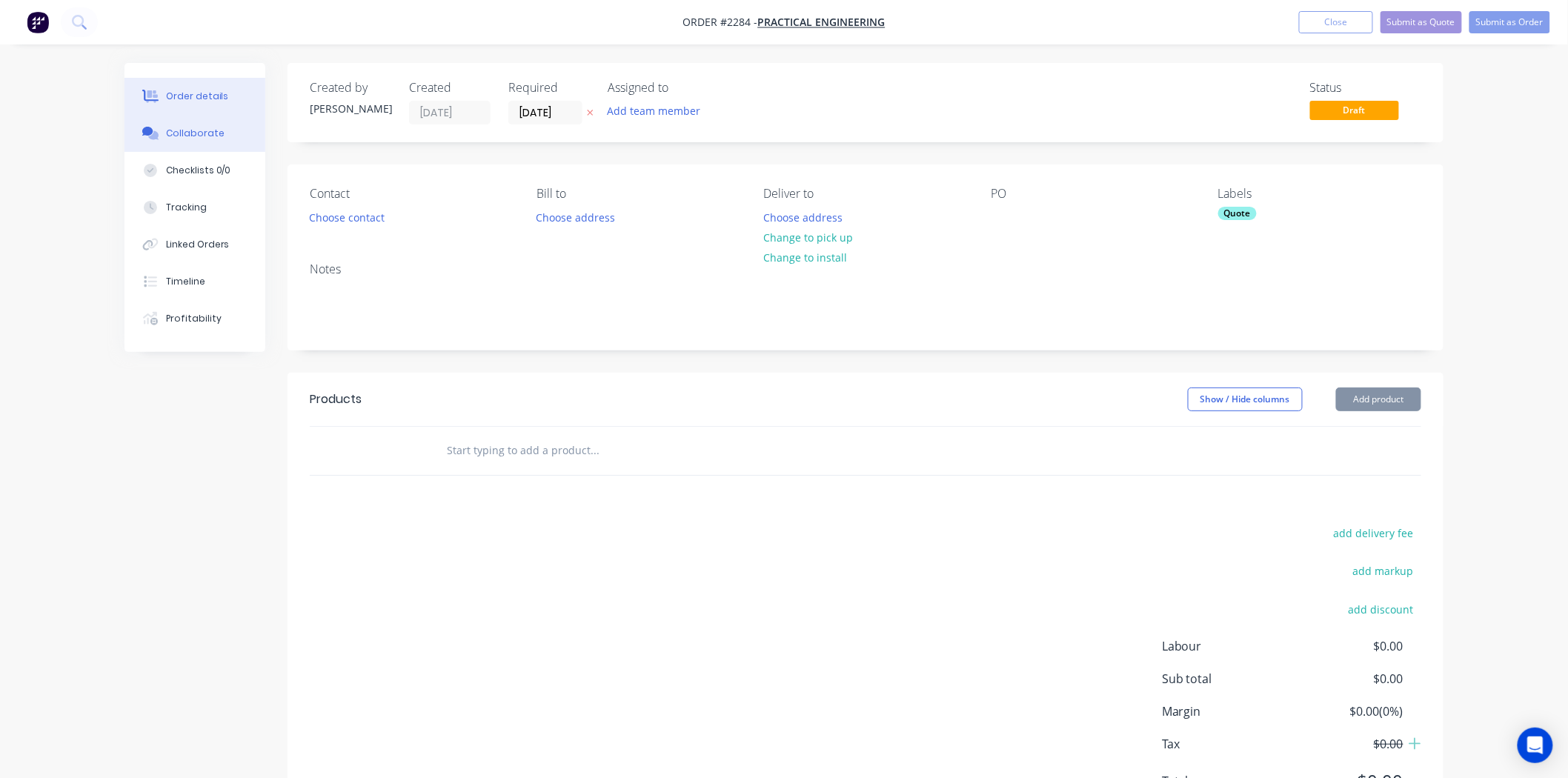
click at [190, 120] on button "Collaborate" at bounding box center [195, 134] width 141 height 37
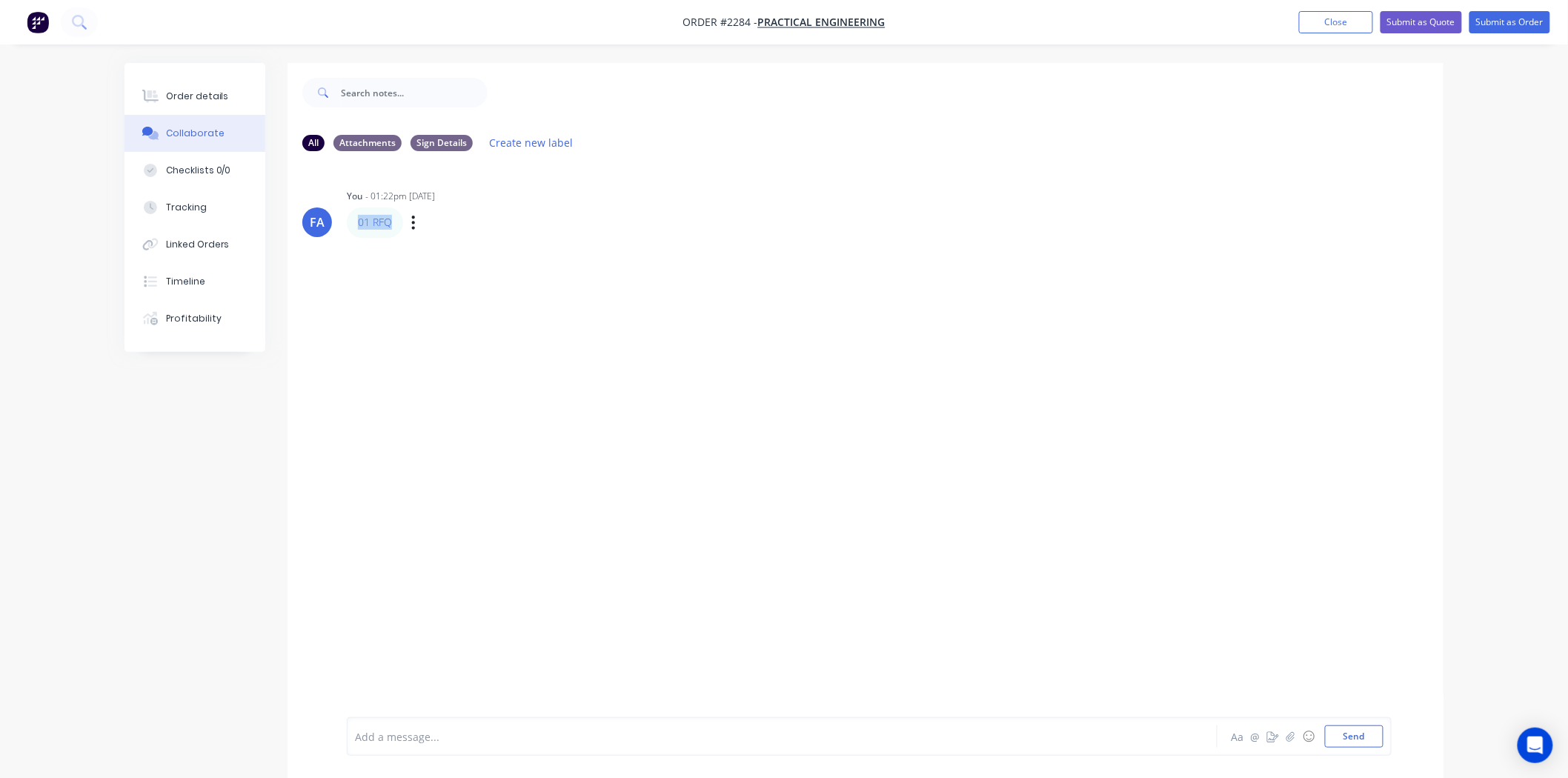
drag, startPoint x: 396, startPoint y: 223, endPoint x: 353, endPoint y: 220, distance: 43.1
click at [353, 220] on div "01 RFQ" at bounding box center [374, 222] width 56 height 29
copy link "01 RFQ"
click at [187, 92] on div "Order details" at bounding box center [197, 96] width 63 height 13
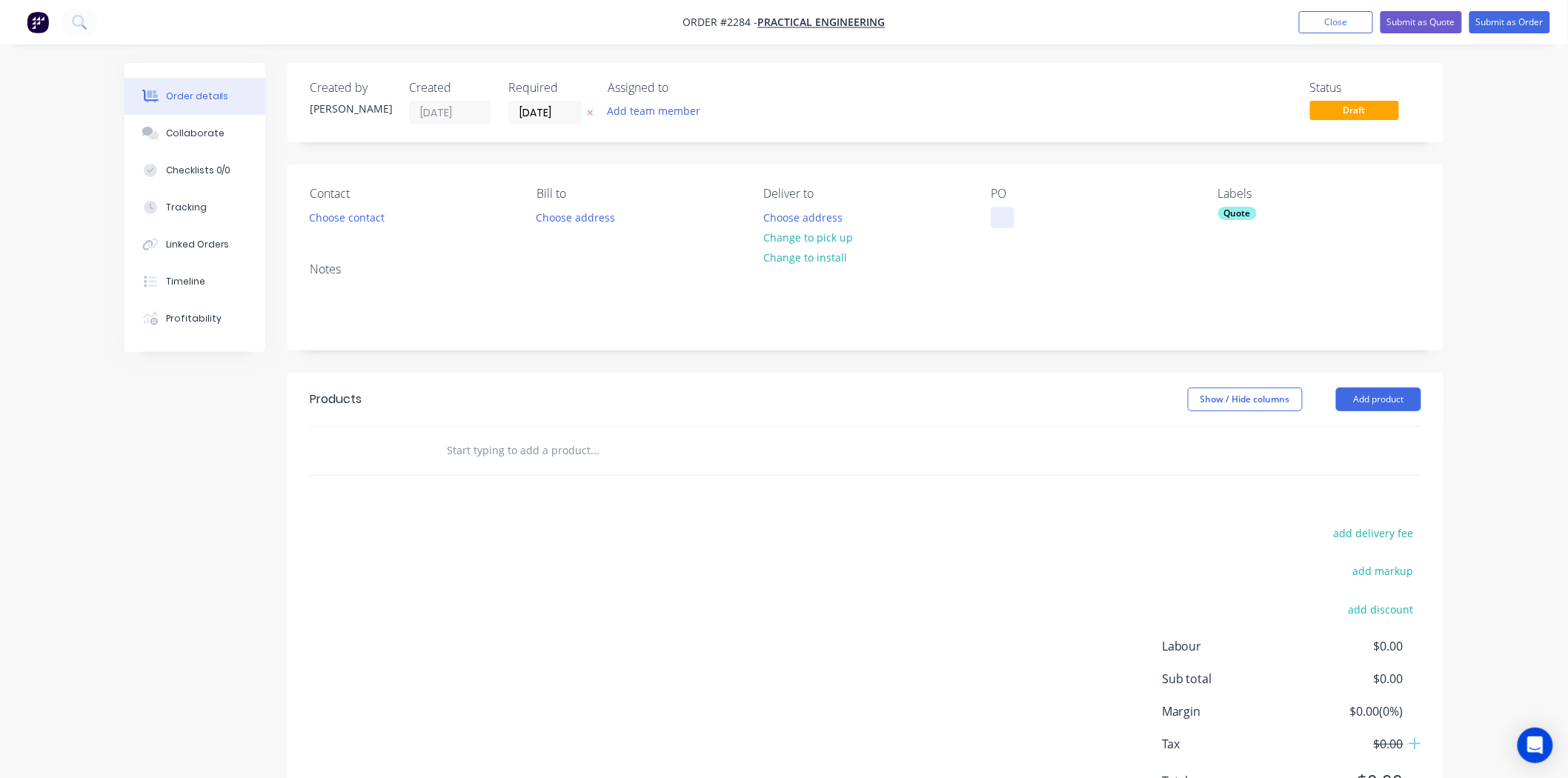
click at [1012, 208] on div at bounding box center [1003, 217] width 24 height 21
paste div
click at [1001, 218] on div "01 RFQ" at bounding box center [1019, 217] width 58 height 21
click at [1018, 218] on div "01 RFQ" at bounding box center [1019, 217] width 58 height 21
click at [172, 130] on div "Collaborate" at bounding box center [195, 133] width 58 height 13
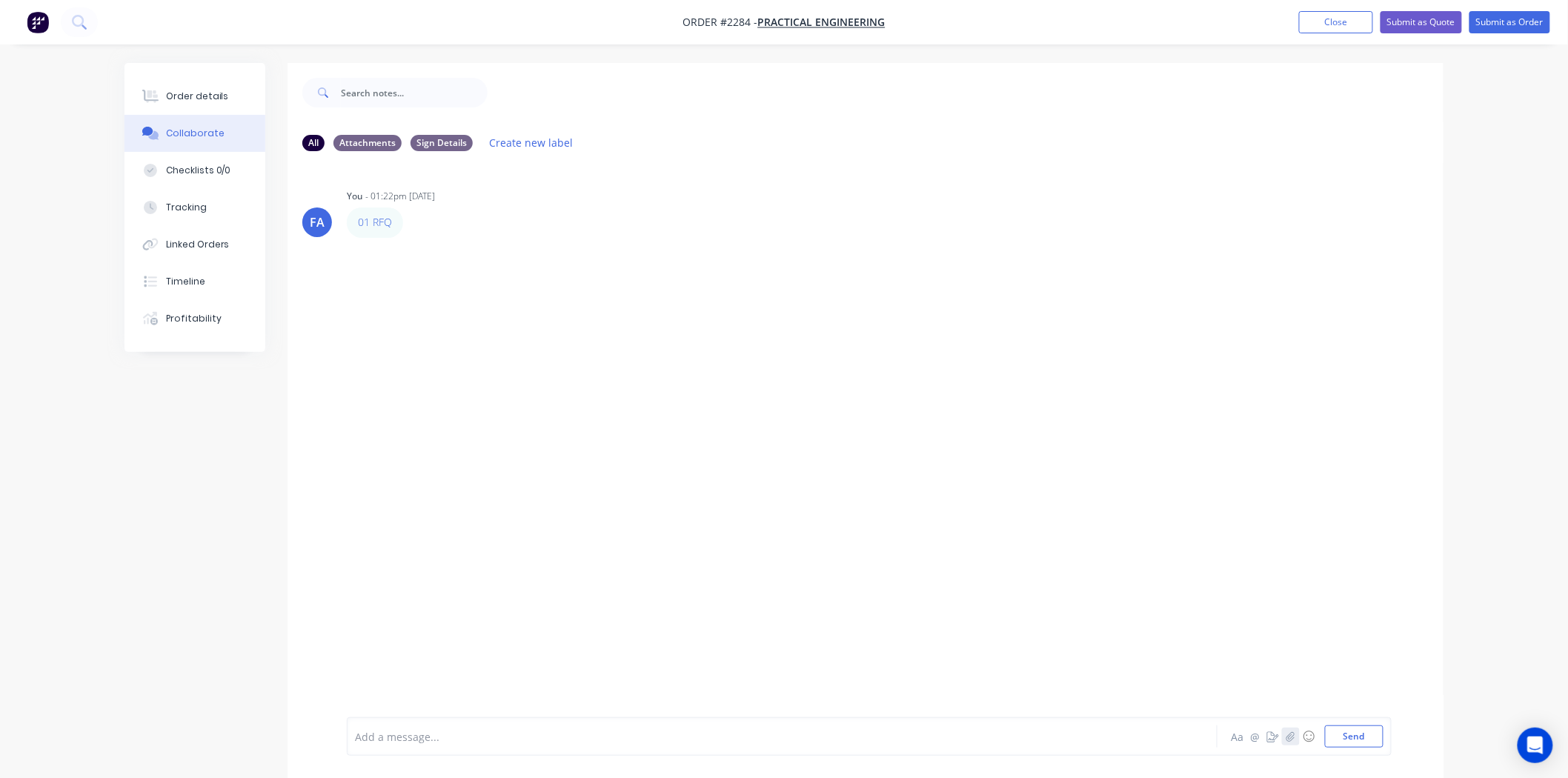
click at [1290, 739] on icon "button" at bounding box center [1291, 736] width 9 height 10
click at [1347, 730] on button "Send" at bounding box center [1353, 736] width 58 height 22
click at [1294, 732] on icon "button" at bounding box center [1290, 736] width 8 height 9
click at [626, 347] on div "Labels Download Delete" at bounding box center [542, 350] width 167 height 21
click at [469, 352] on icon "button" at bounding box center [466, 350] width 5 height 17
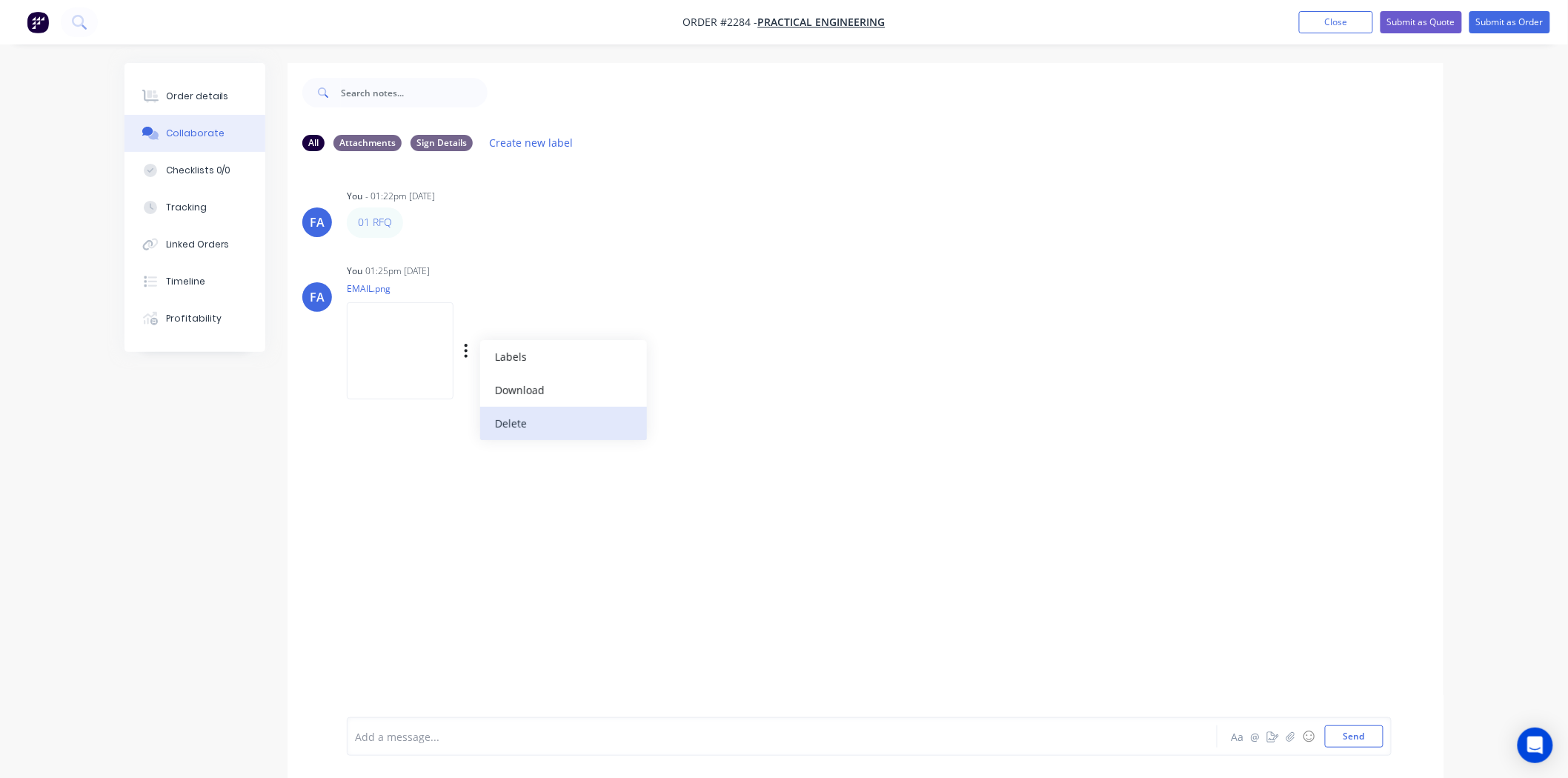
click at [647, 418] on button "Delete" at bounding box center [564, 423] width 167 height 33
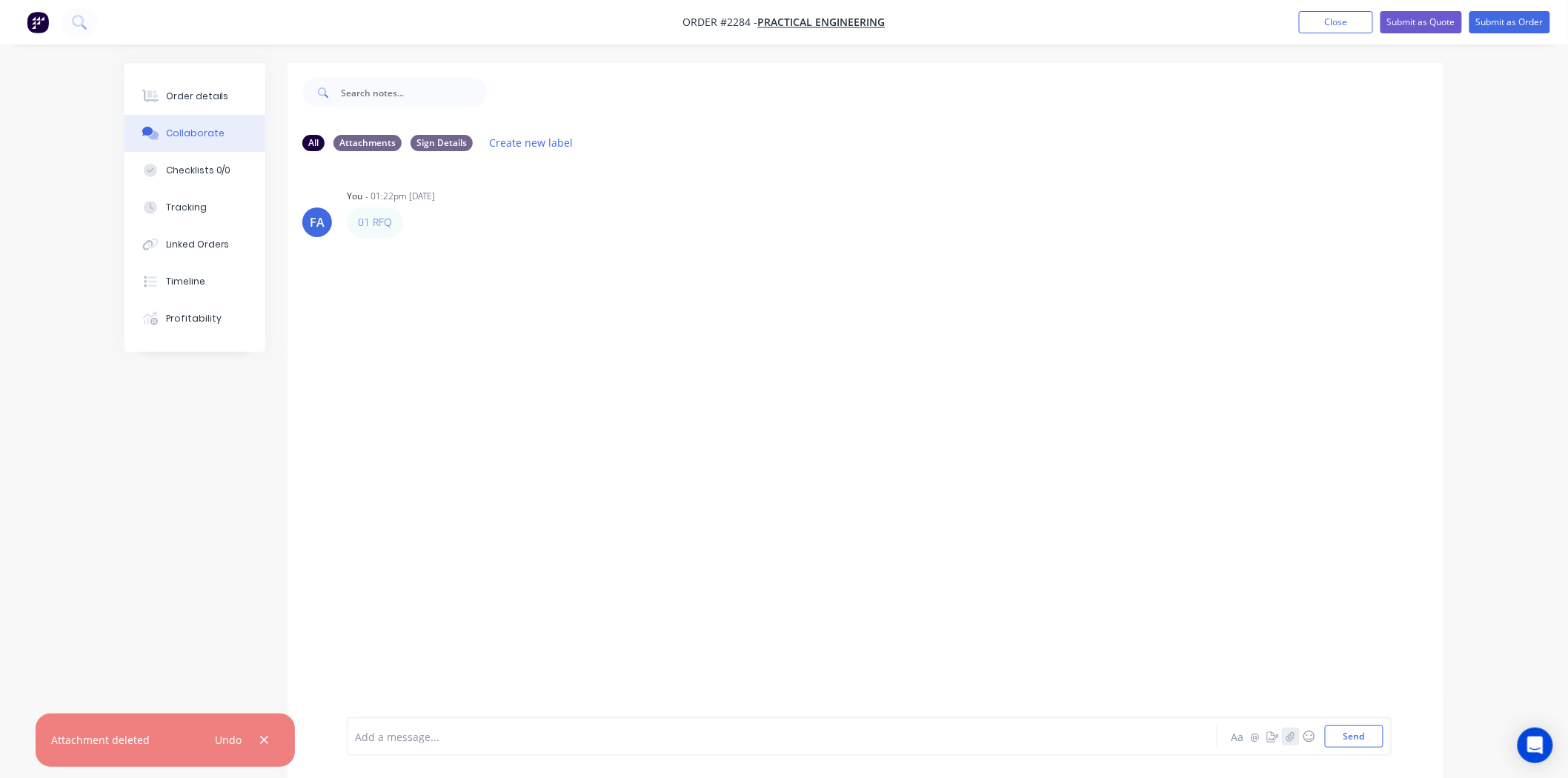
click at [1284, 737] on button "button" at bounding box center [1290, 736] width 18 height 18
click at [1360, 734] on button "Send" at bounding box center [1353, 736] width 58 height 22
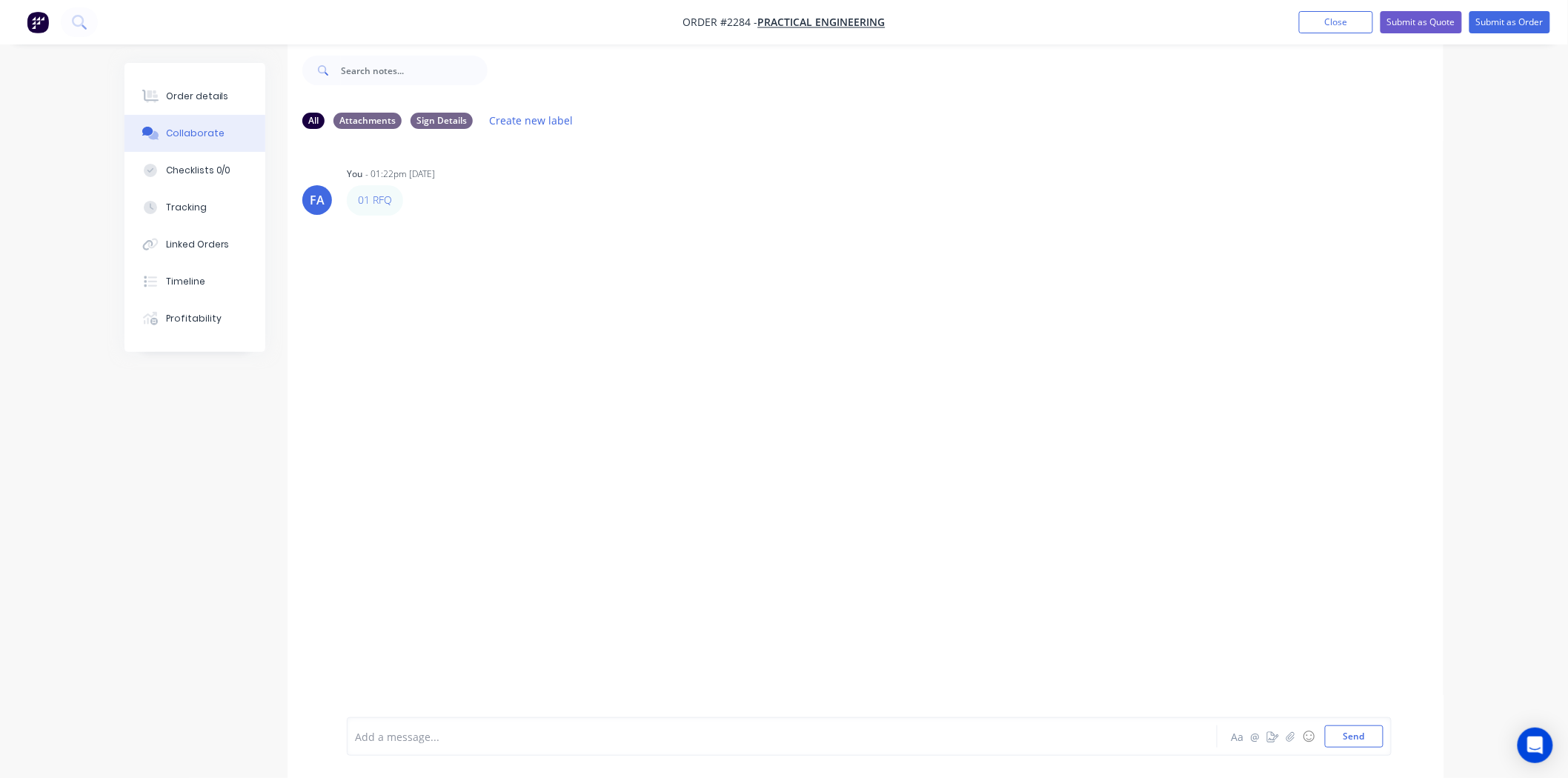
scroll to position [23, 0]
drag, startPoint x: 220, startPoint y: 101, endPoint x: 217, endPoint y: 145, distance: 44.1
click at [220, 102] on div "Order details" at bounding box center [197, 96] width 63 height 13
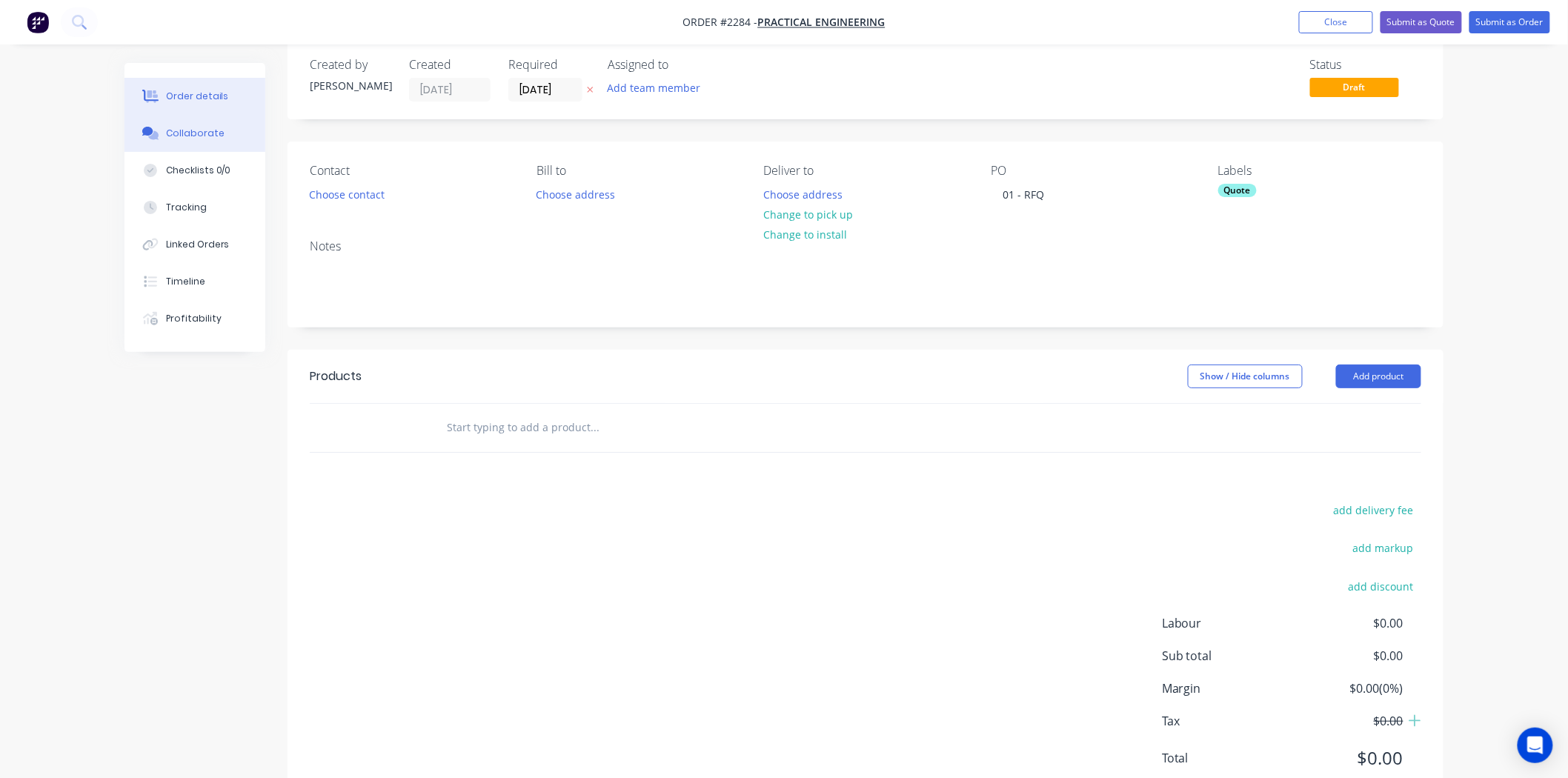
click at [181, 143] on button "Collaborate" at bounding box center [195, 134] width 141 height 37
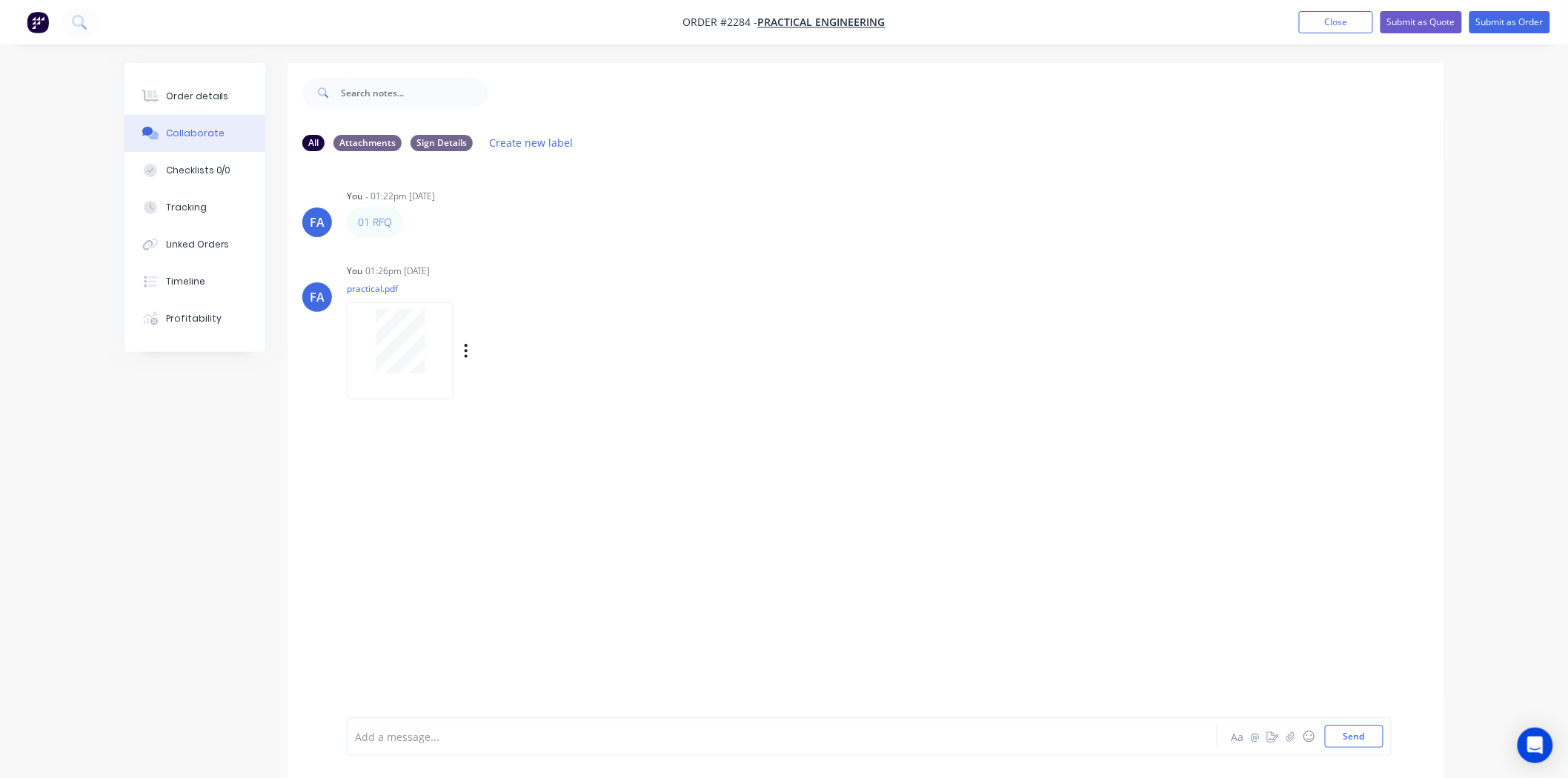
scroll to position [23, 0]
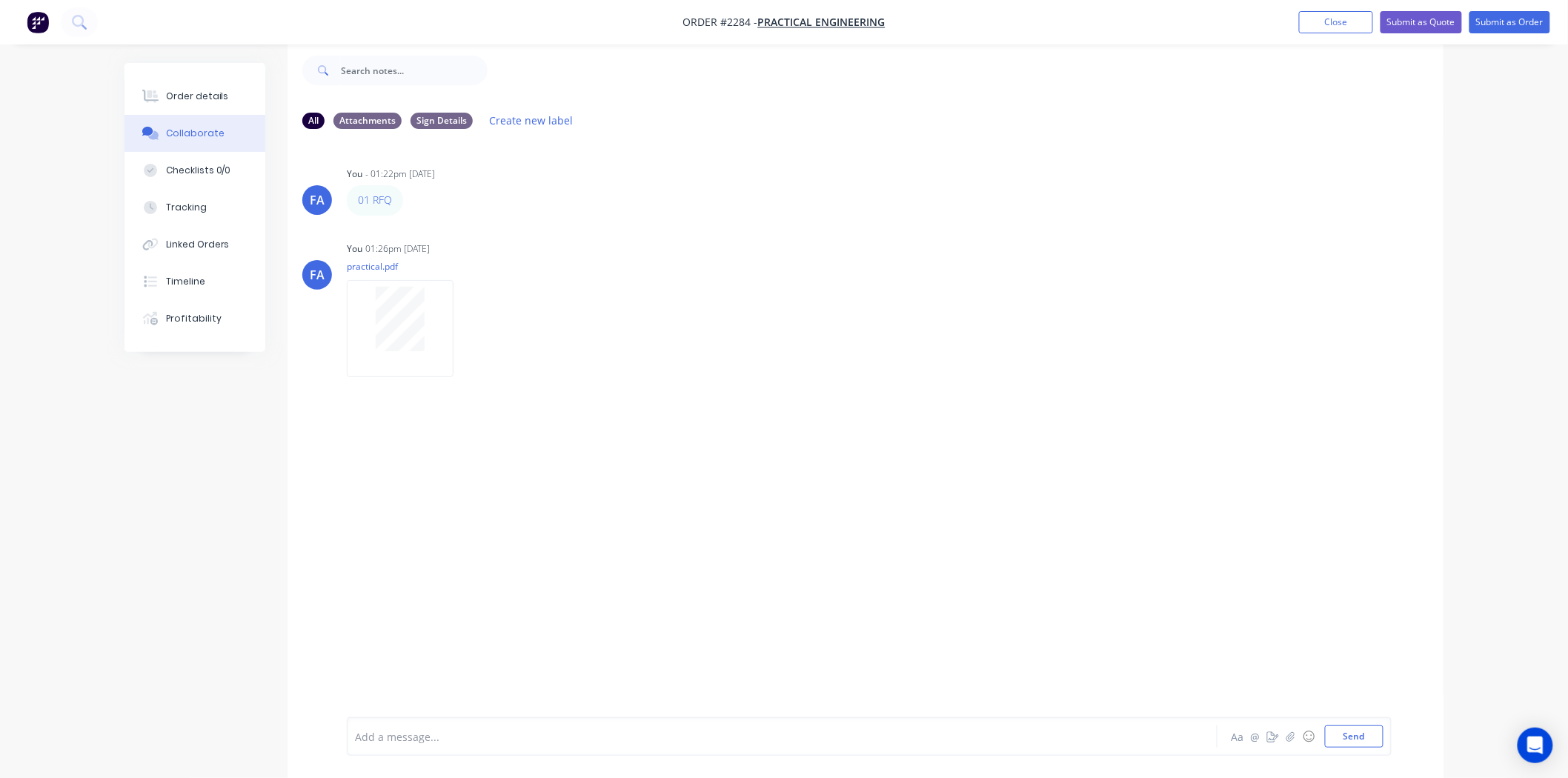
drag, startPoint x: 160, startPoint y: 91, endPoint x: 277, endPoint y: 117, distance: 119.9
click at [167, 93] on button "Order details" at bounding box center [195, 96] width 141 height 37
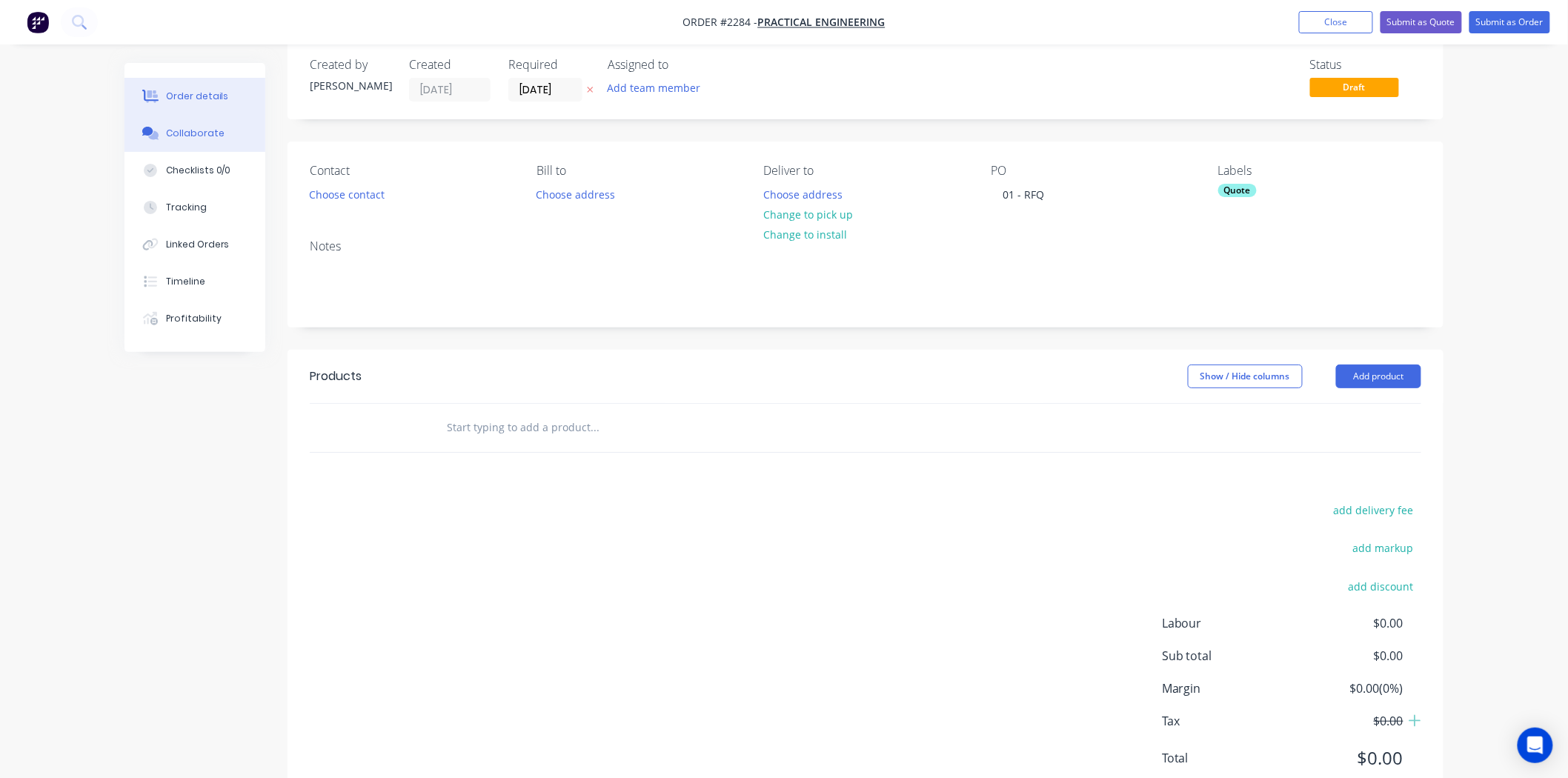
click at [183, 139] on div "Collaborate" at bounding box center [195, 133] width 58 height 13
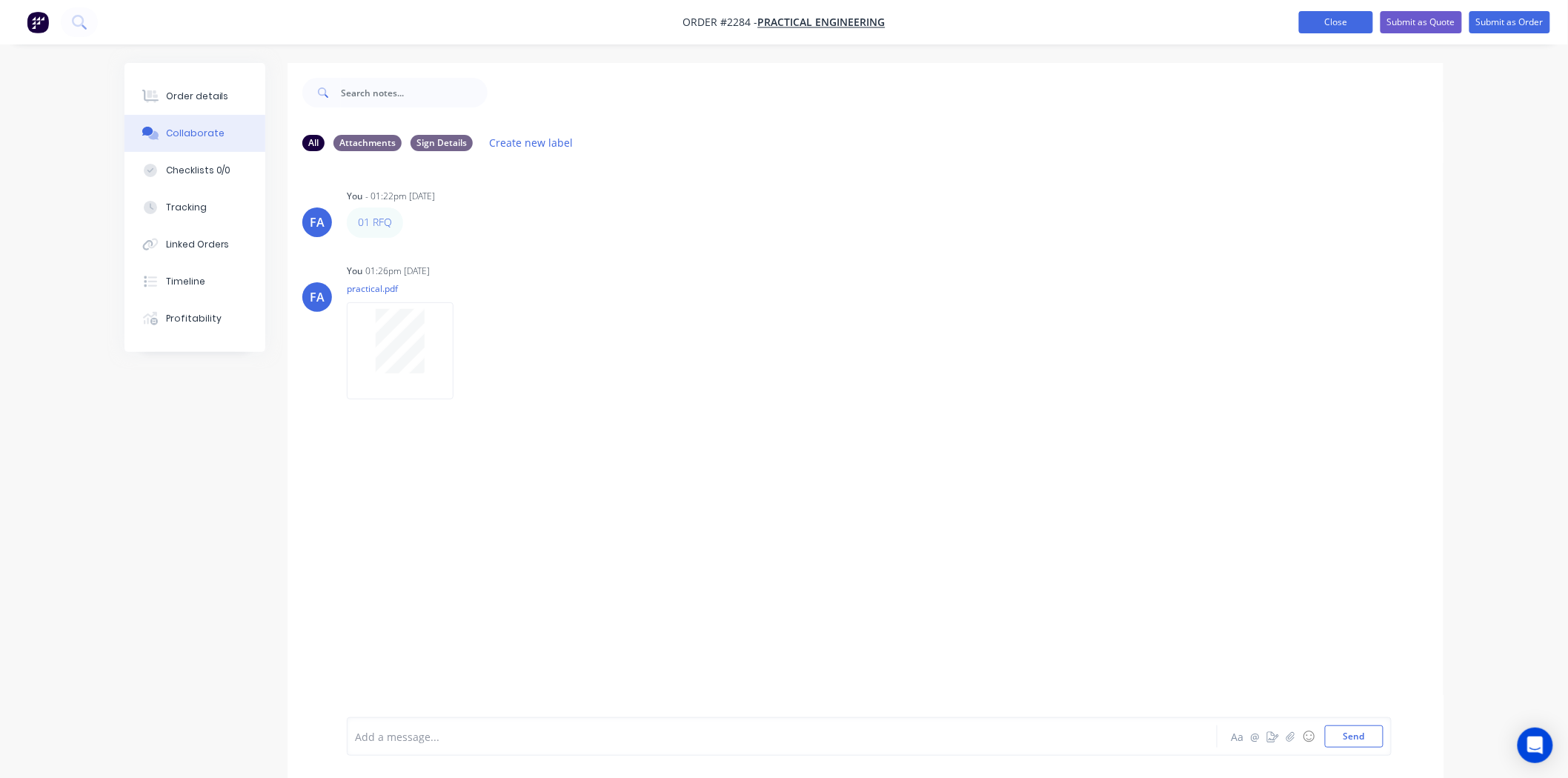
click at [1343, 25] on button "Close" at bounding box center [1336, 22] width 74 height 22
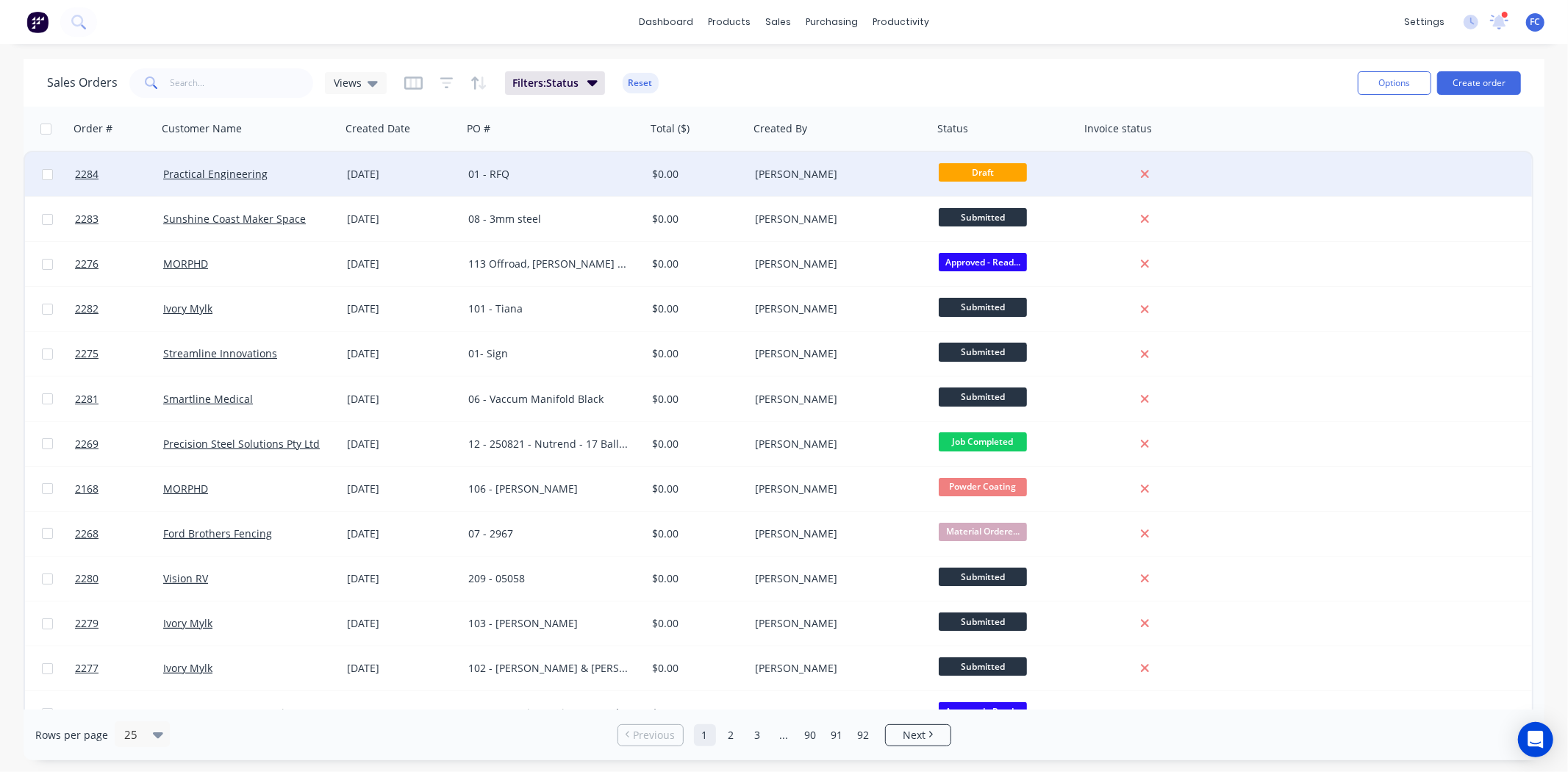
click at [764, 170] on div "[PERSON_NAME]" at bounding box center [836, 174] width 163 height 15
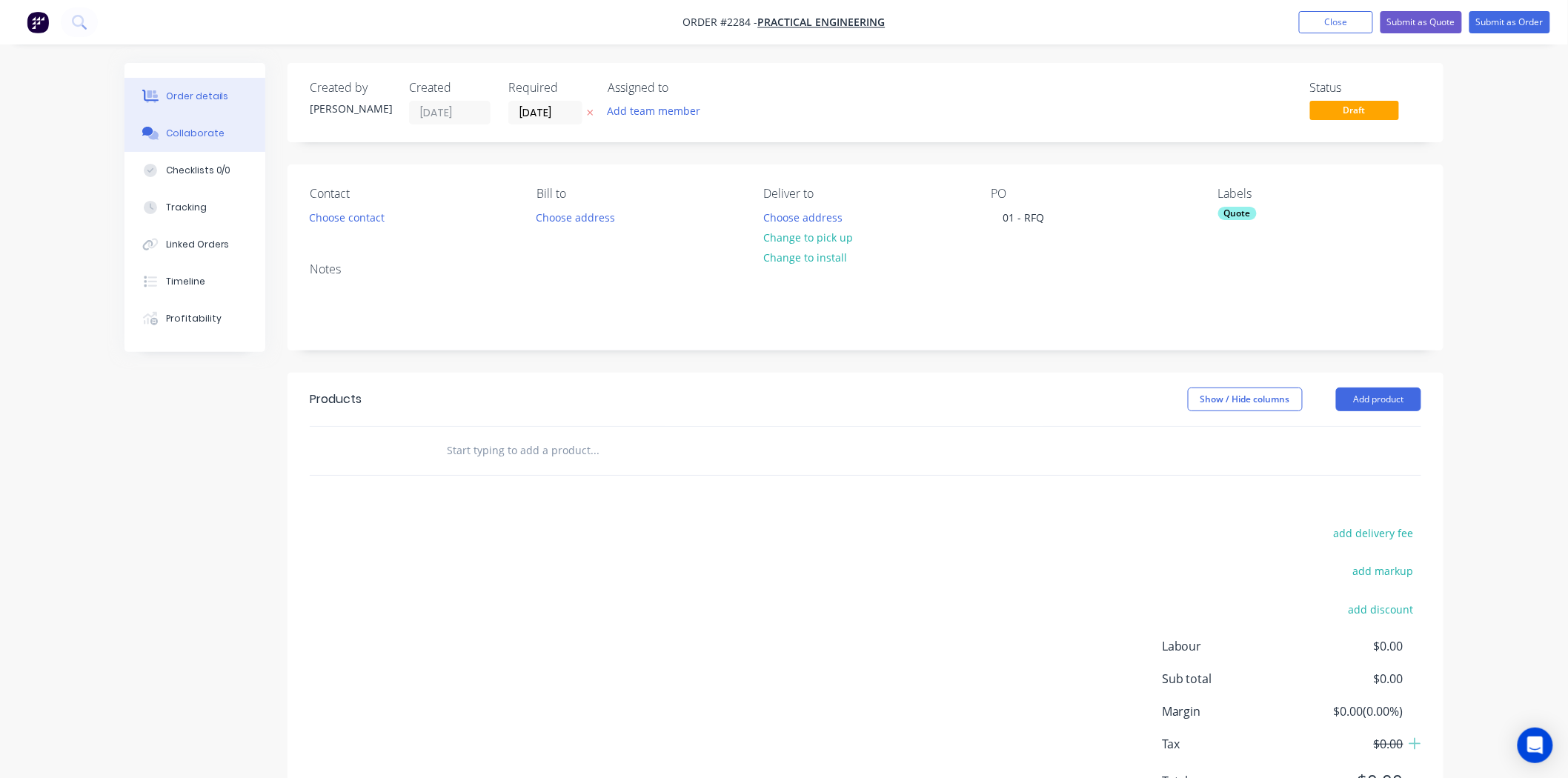
click at [178, 123] on button "Collaborate" at bounding box center [195, 134] width 141 height 37
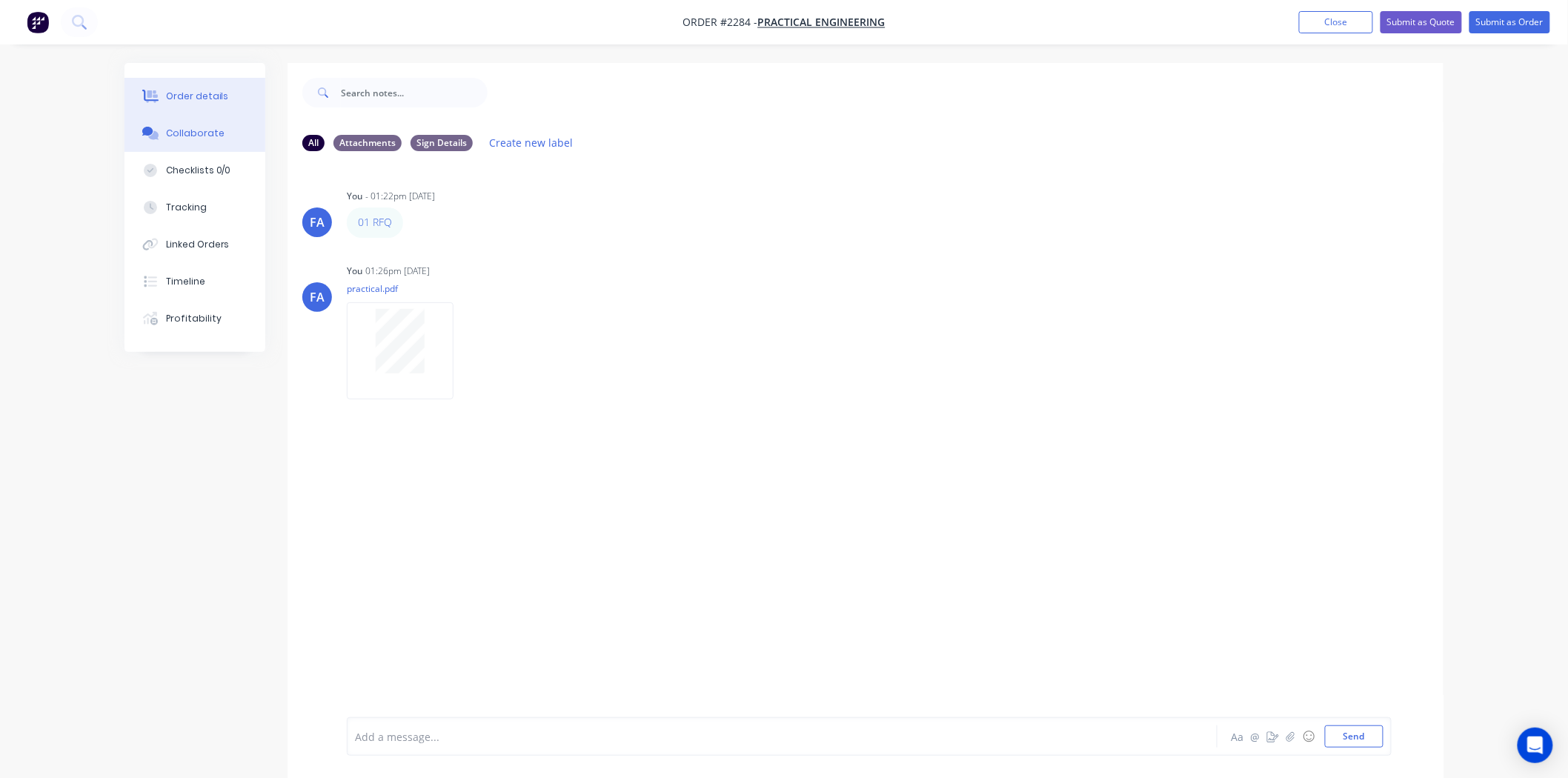
click at [191, 93] on div "Order details" at bounding box center [197, 96] width 63 height 13
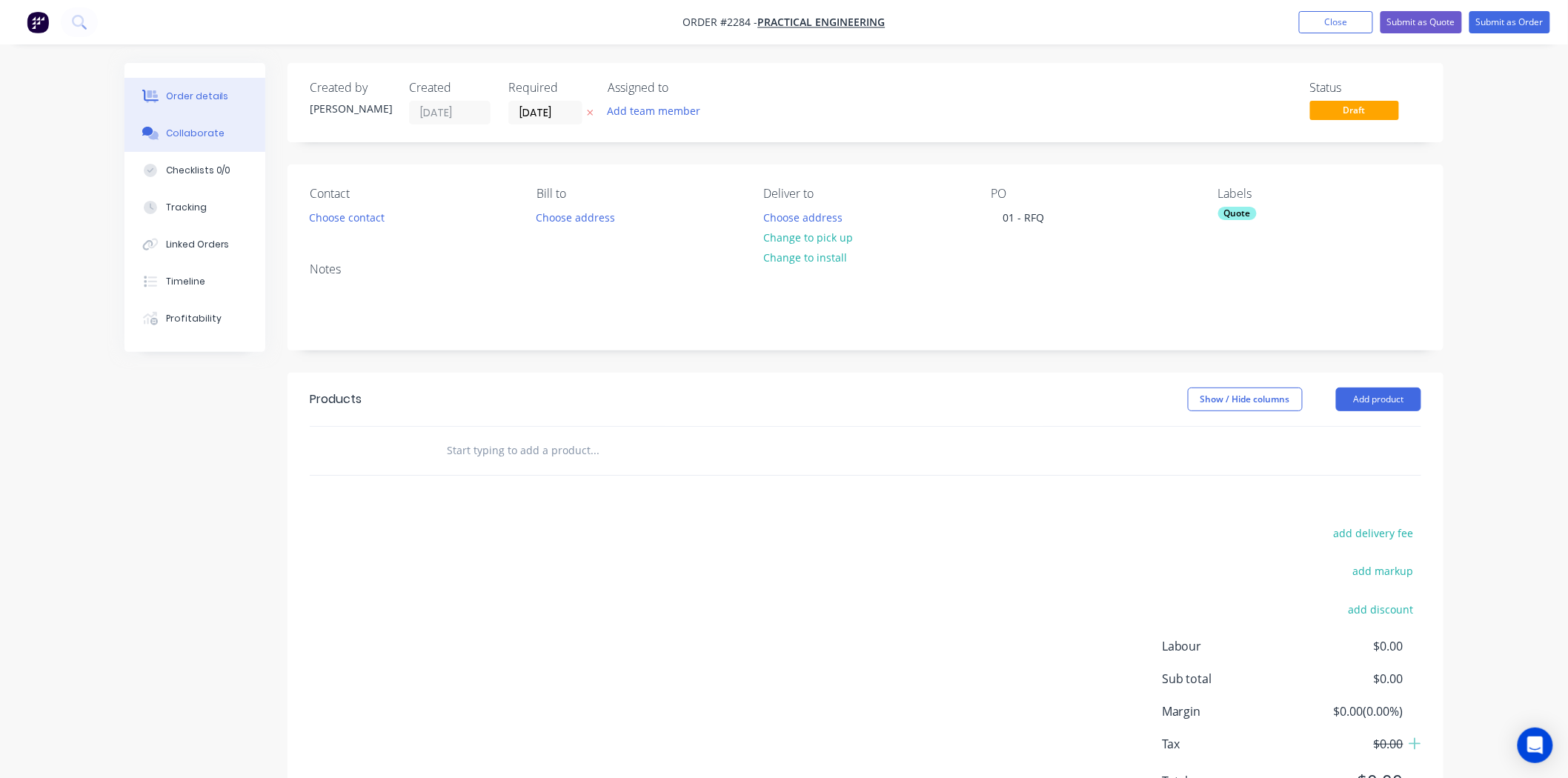
click at [186, 131] on div "Collaborate" at bounding box center [195, 133] width 58 height 13
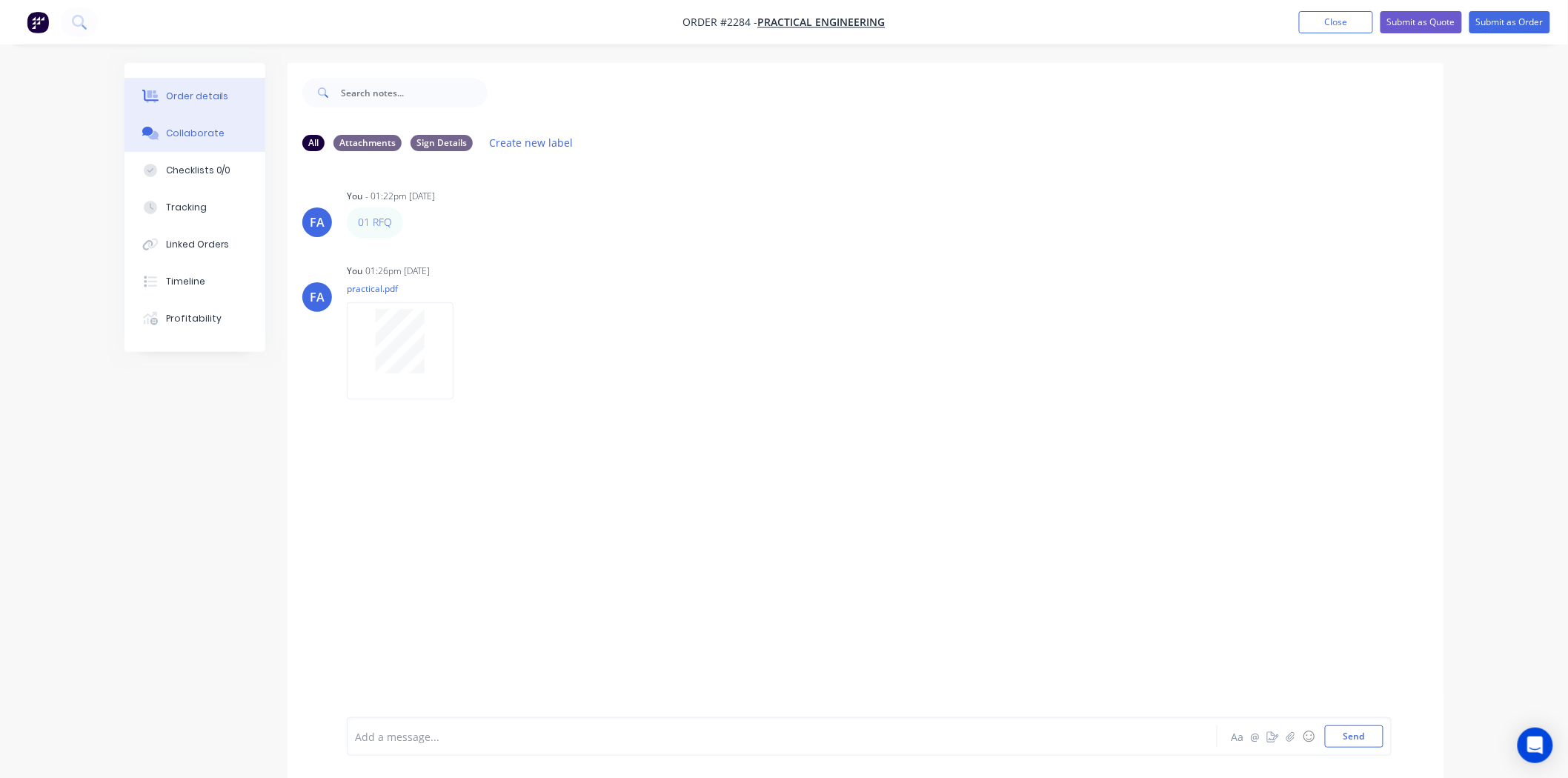
click at [212, 95] on div "Order details" at bounding box center [197, 96] width 63 height 13
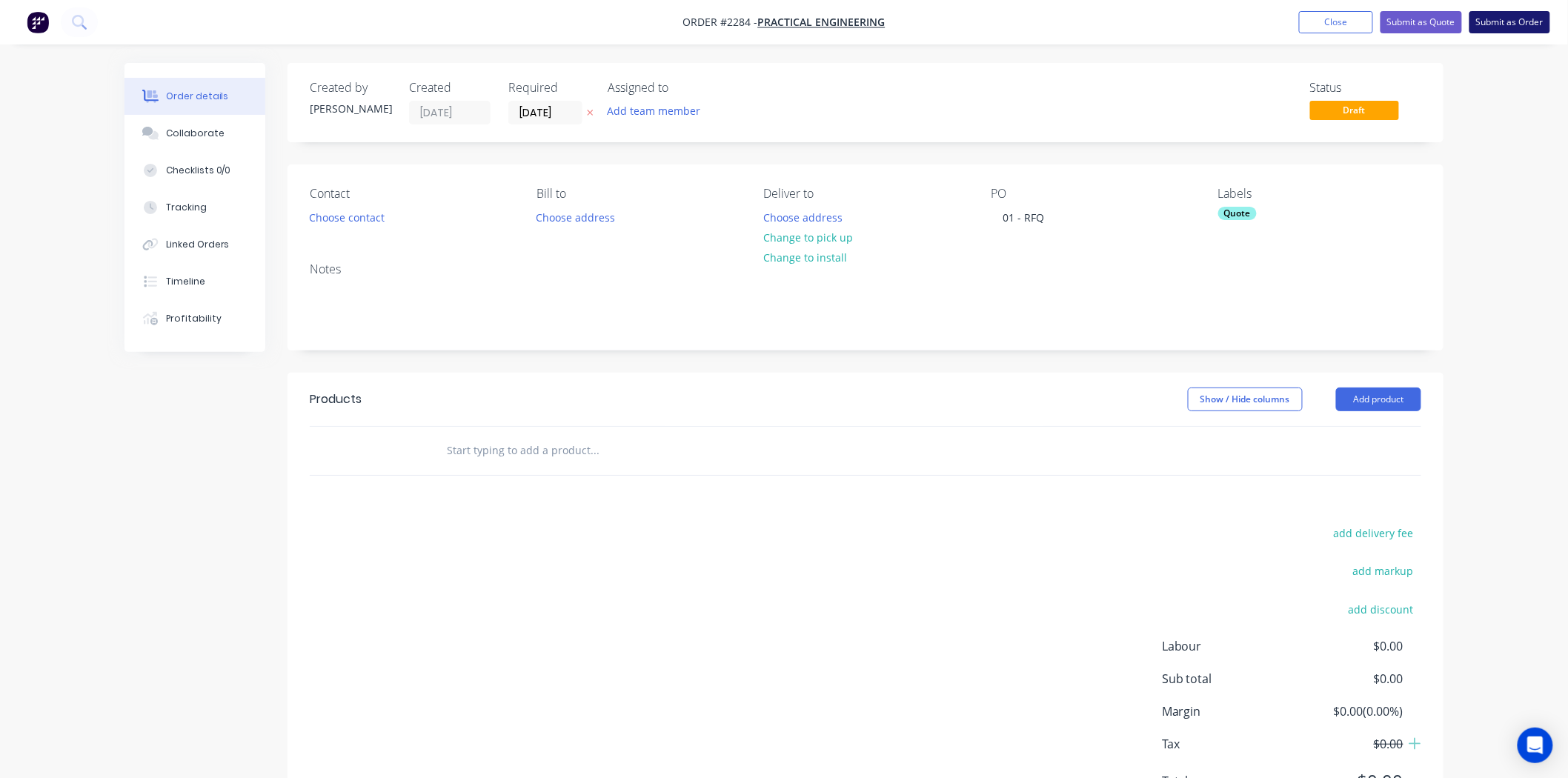
click at [1500, 20] on button "Submit as Order" at bounding box center [1510, 22] width 81 height 22
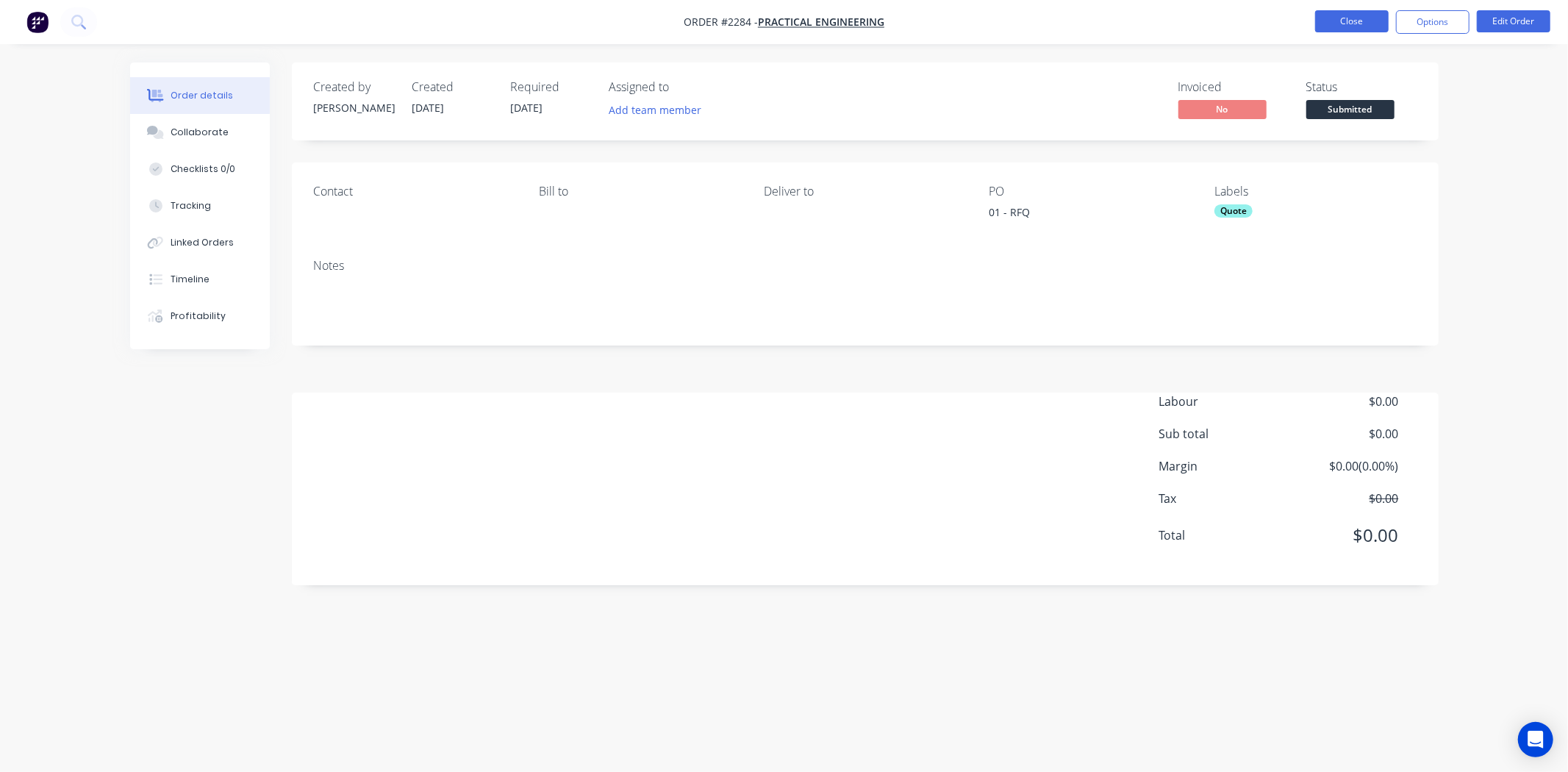
click at [1350, 23] on button "Close" at bounding box center [1351, 21] width 73 height 22
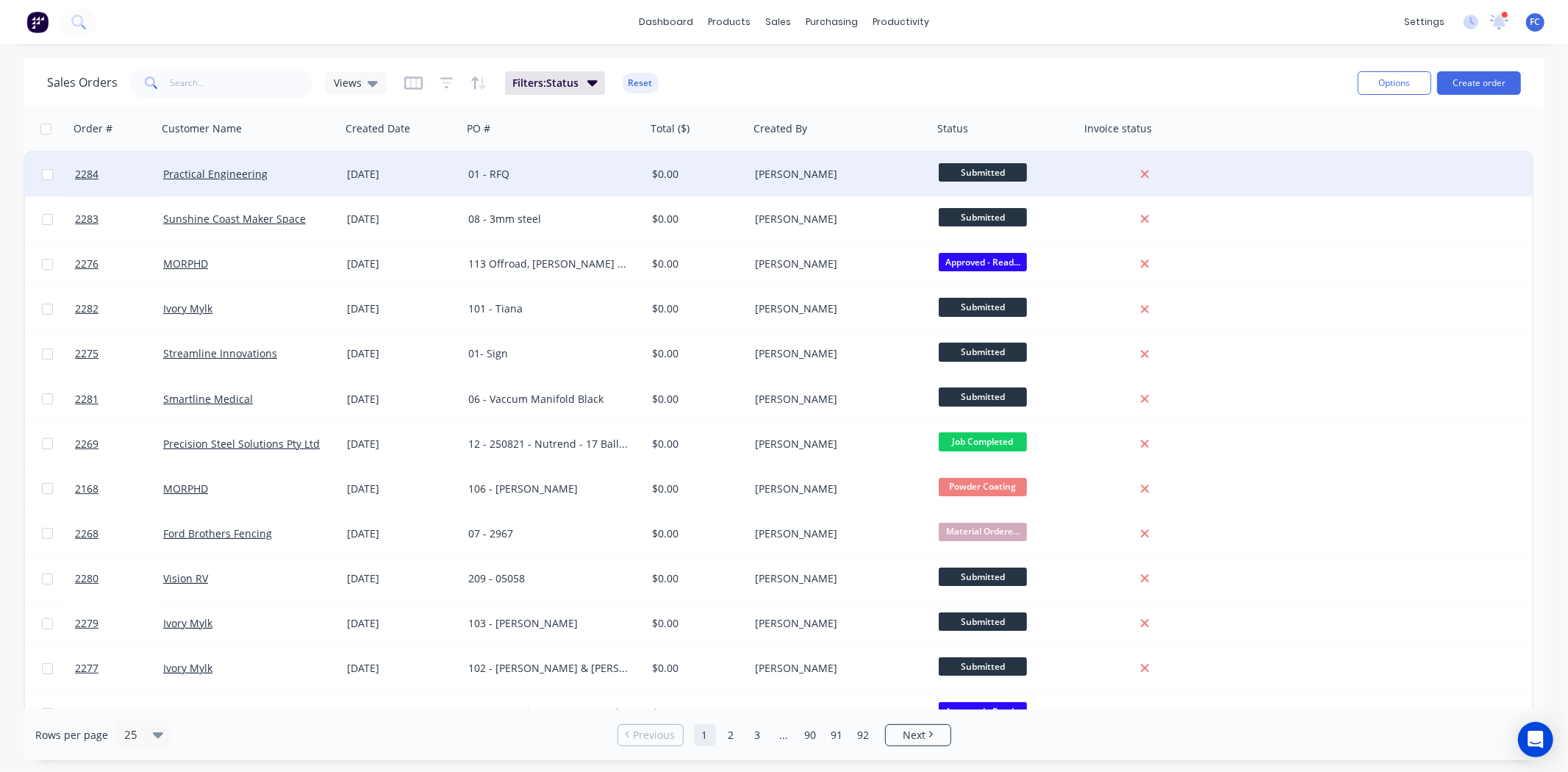
click at [621, 172] on div "01 - RFQ" at bounding box center [550, 174] width 163 height 15
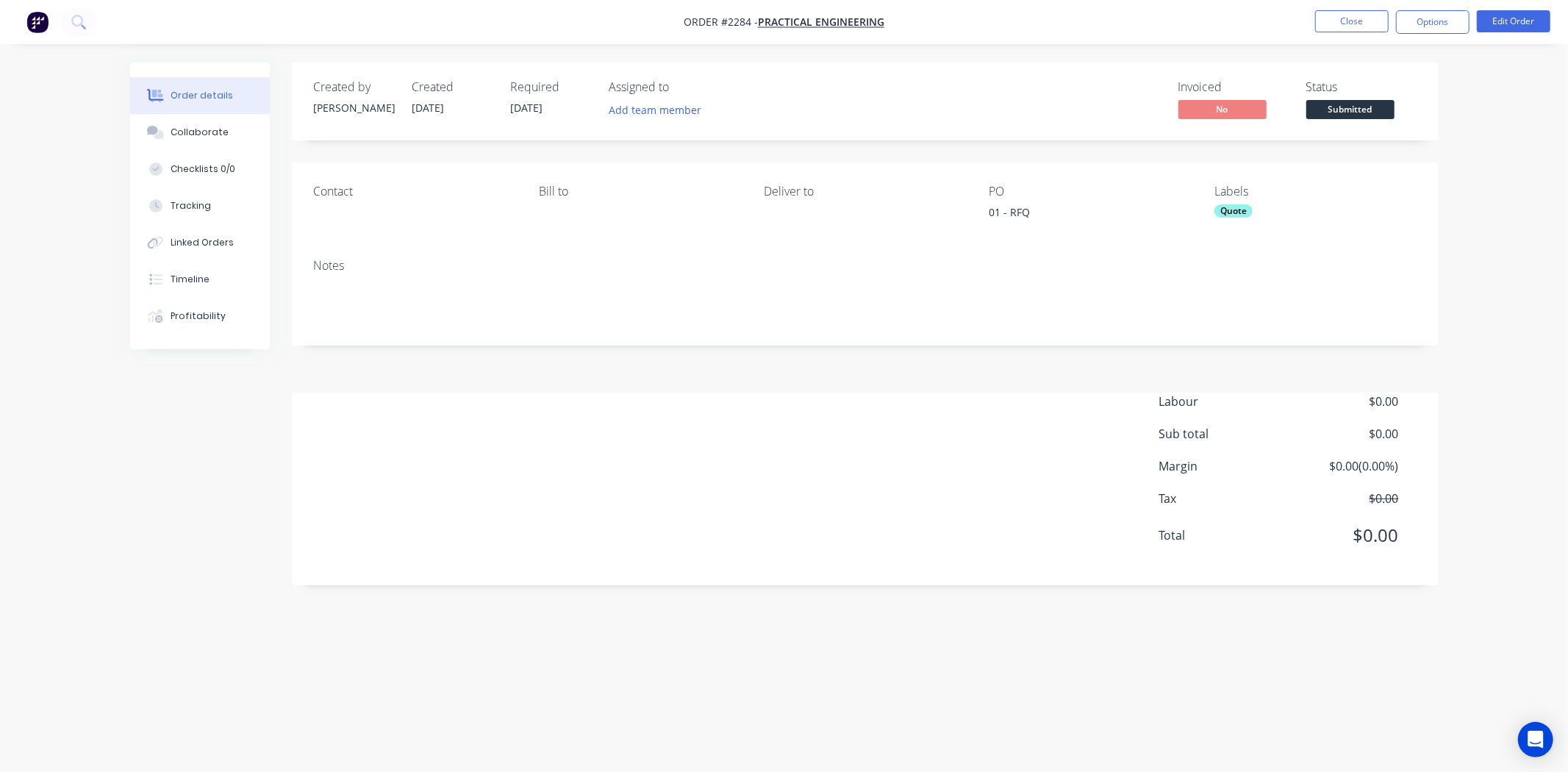
drag, startPoint x: 1383, startPoint y: 4, endPoint x: 1375, endPoint y: 4, distance: 8.0
click at [1380, 4] on nav "Order #2284 - Practical Engineering Close Options Edit Order" at bounding box center [784, 22] width 1568 height 44
click at [1349, 16] on button "Close" at bounding box center [1351, 21] width 73 height 22
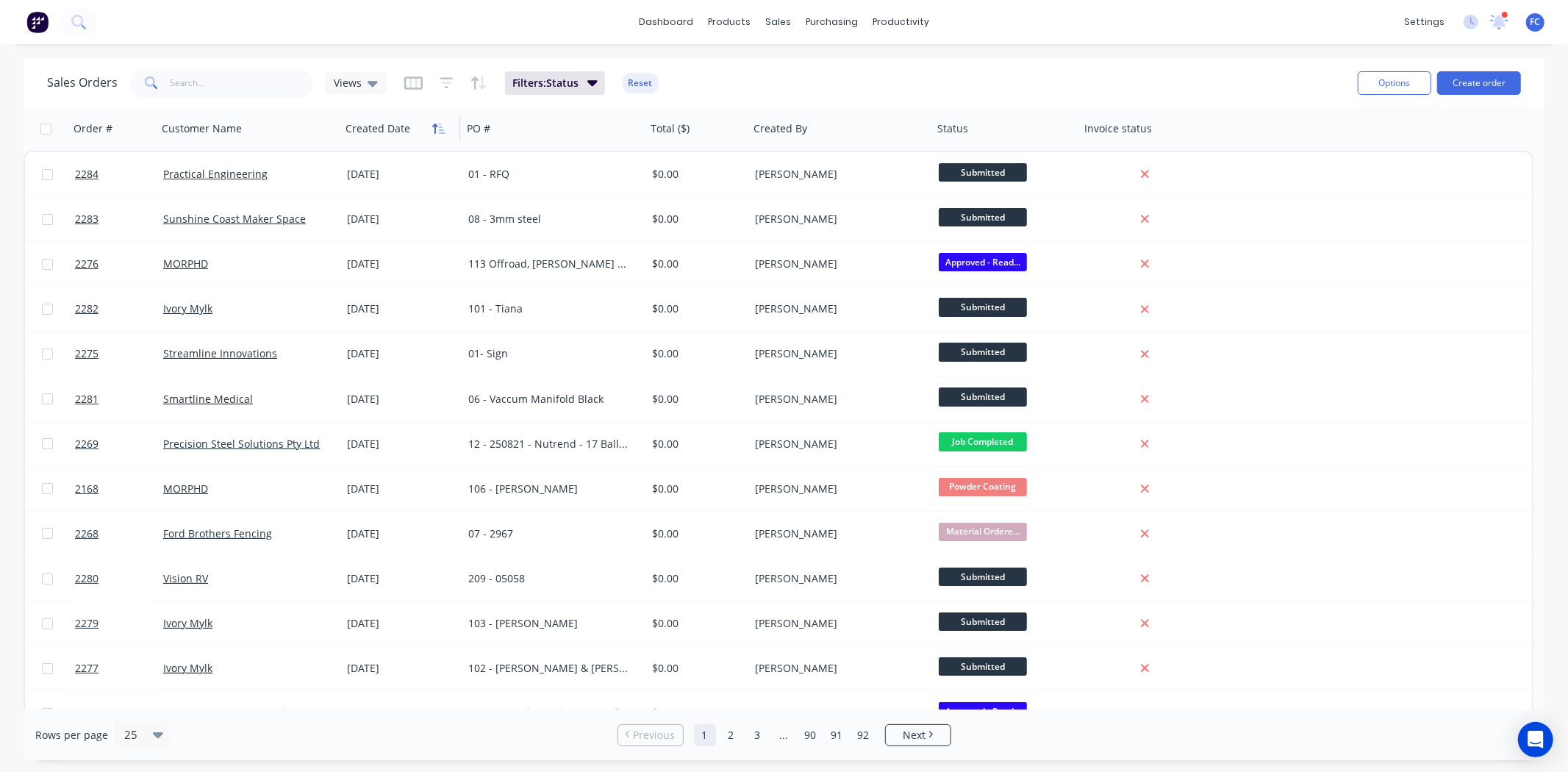
click at [438, 130] on icon "button" at bounding box center [438, 128] width 13 height 12
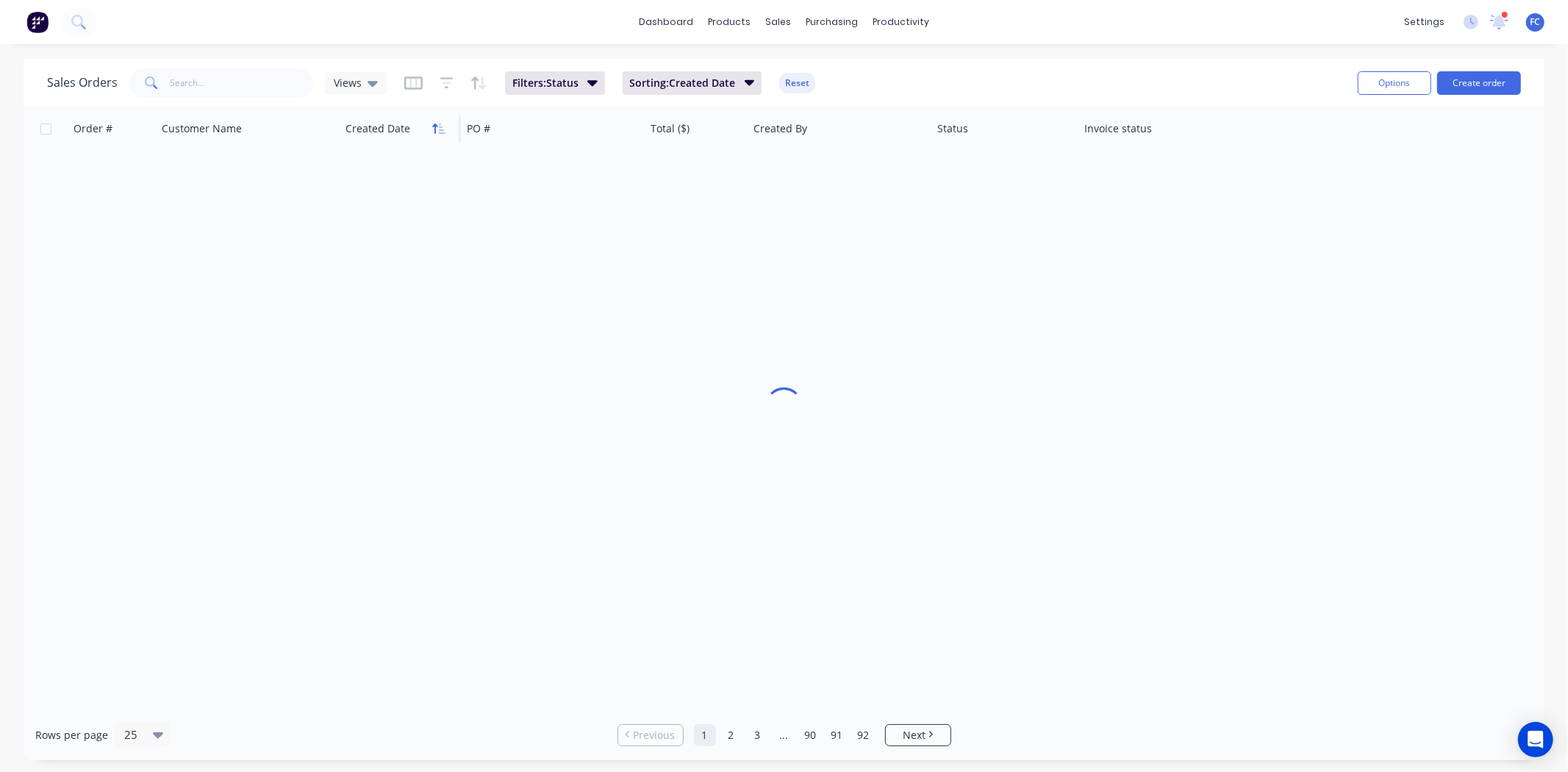
click at [432, 125] on icon "button" at bounding box center [438, 128] width 13 height 12
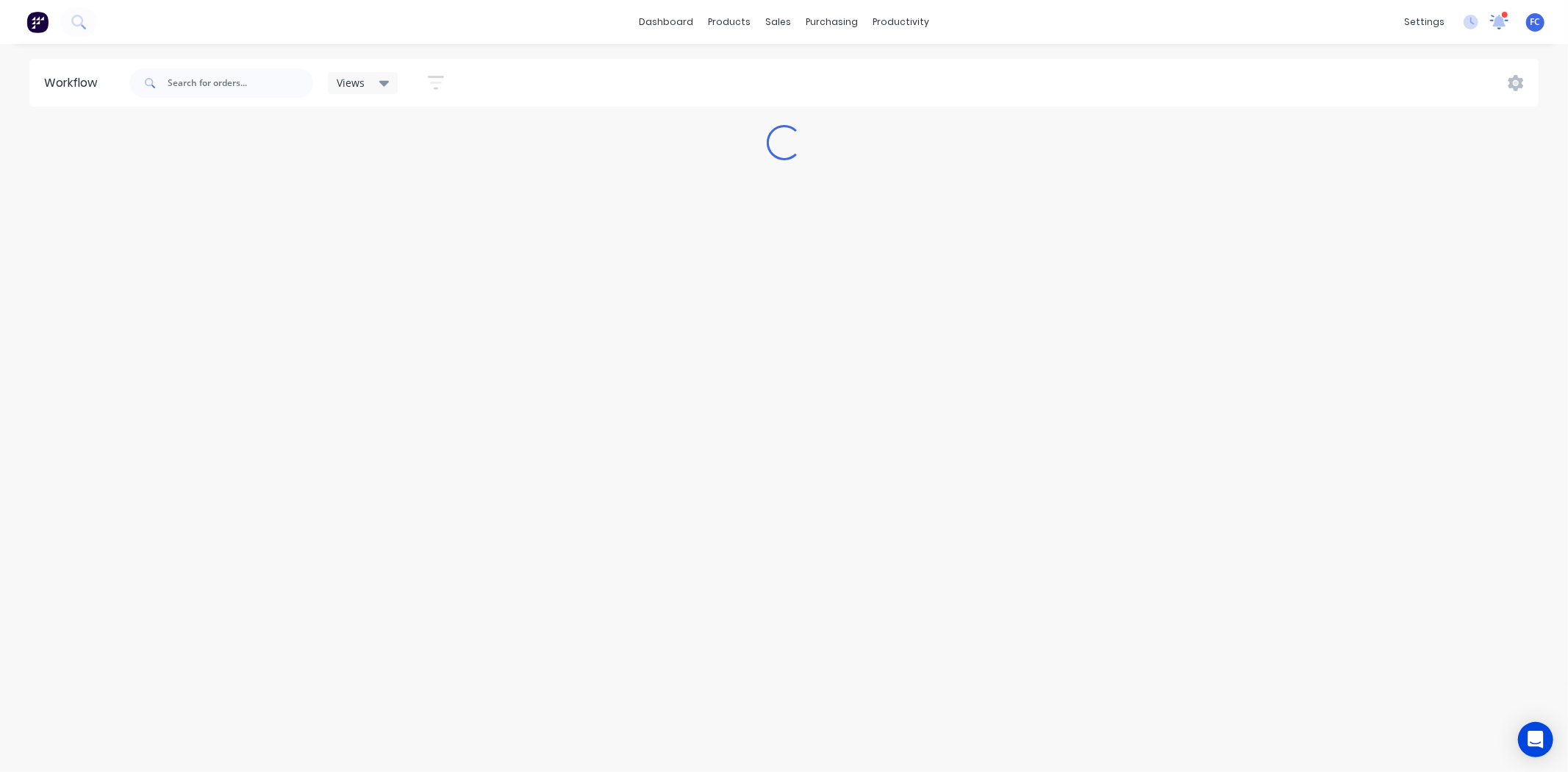
click at [1254, 23] on icon at bounding box center [1499, 20] width 13 height 13
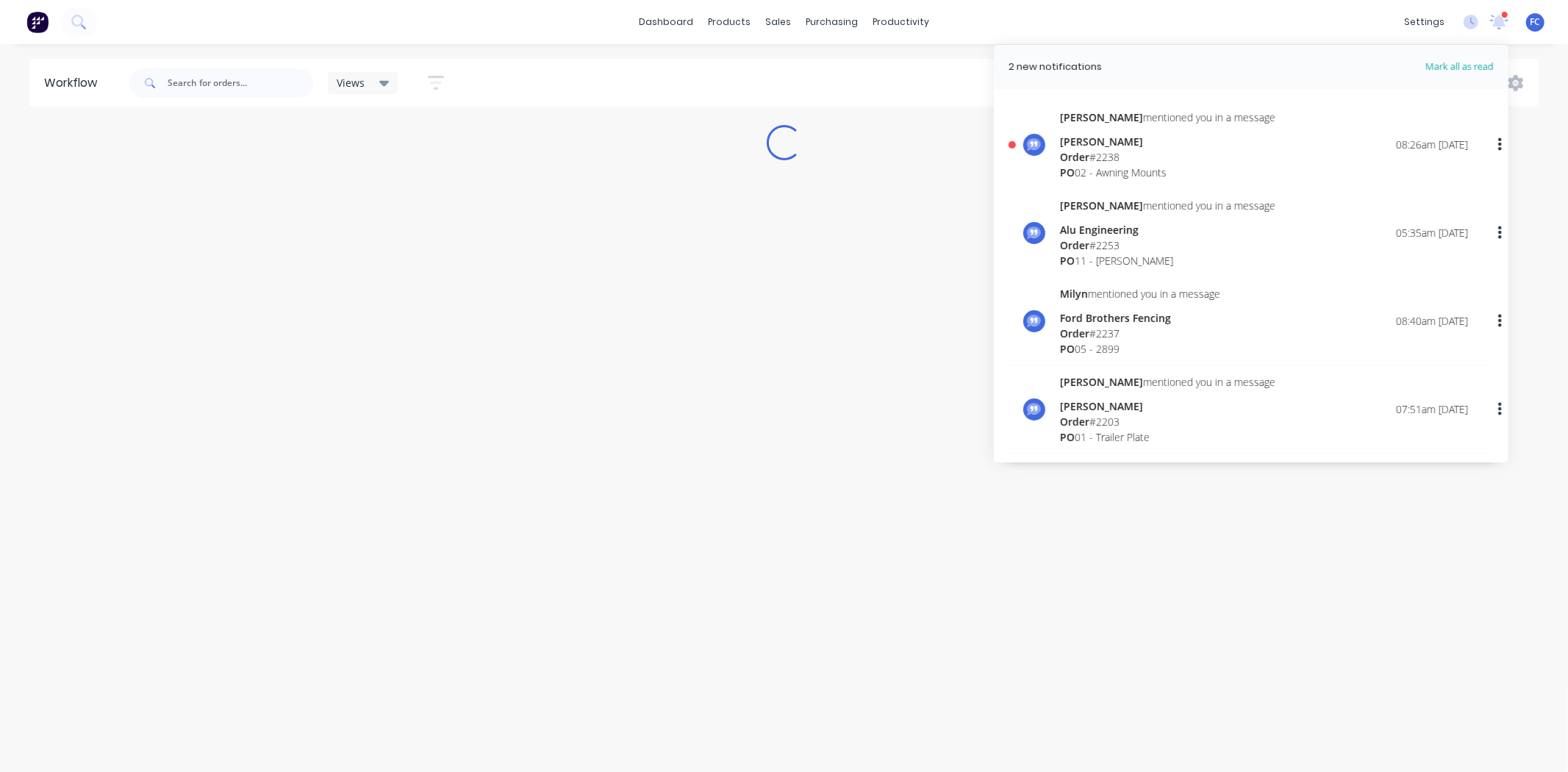
click at [1096, 147] on div "[PERSON_NAME]" at bounding box center [1166, 141] width 215 height 16
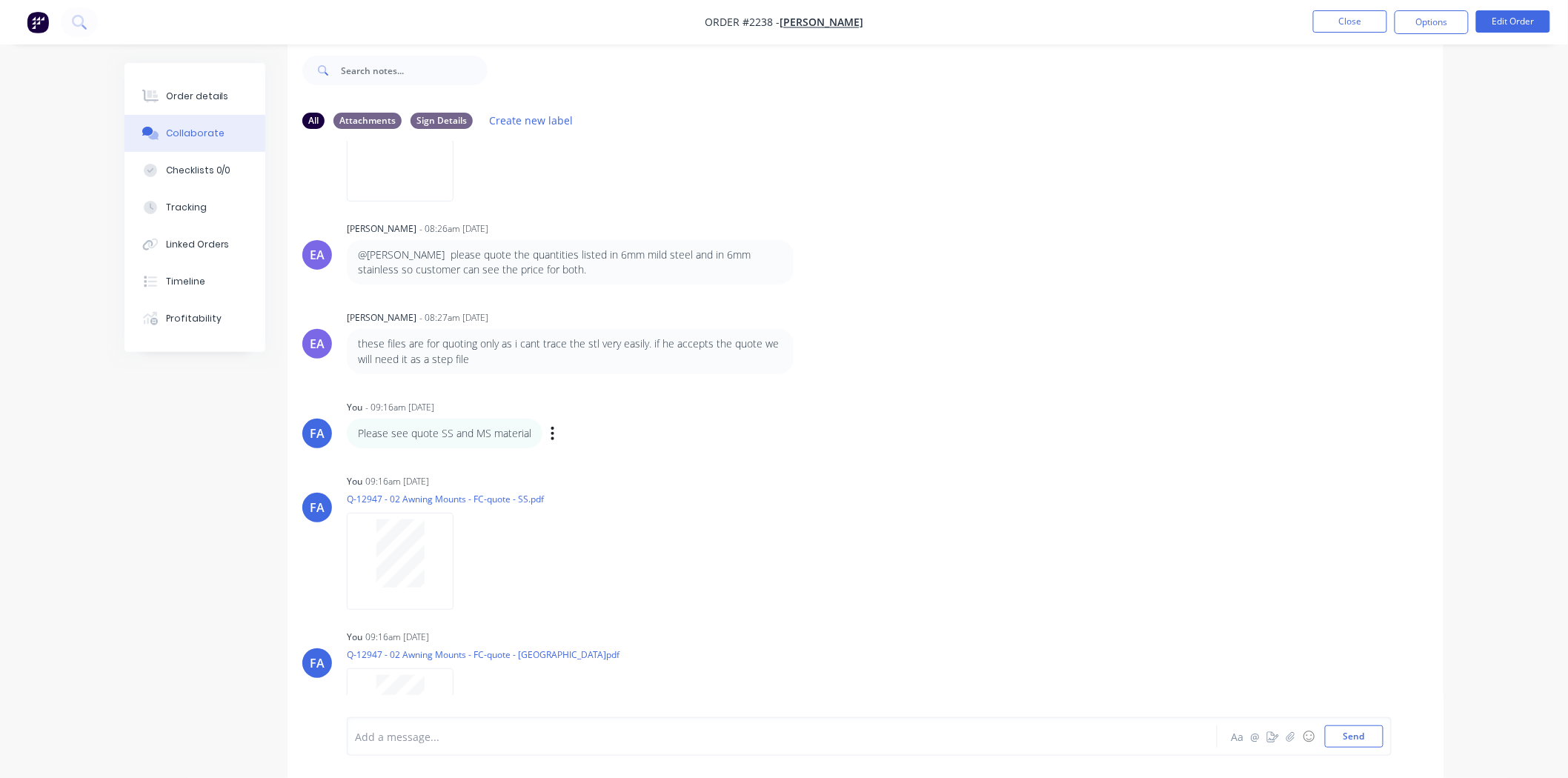
scroll to position [325, 0]
drag, startPoint x: 634, startPoint y: 346, endPoint x: 665, endPoint y: 348, distance: 31.1
click at [665, 348] on p "these files are for quoting only as i cant trace the stl very easily. if he acc…" at bounding box center [570, 356] width 424 height 30
click at [667, 348] on p "these files are for quoting only as i cant trace the stl very easily. if he acc…" at bounding box center [570, 356] width 424 height 30
drag, startPoint x: 616, startPoint y: 346, endPoint x: 647, endPoint y: 346, distance: 31.0
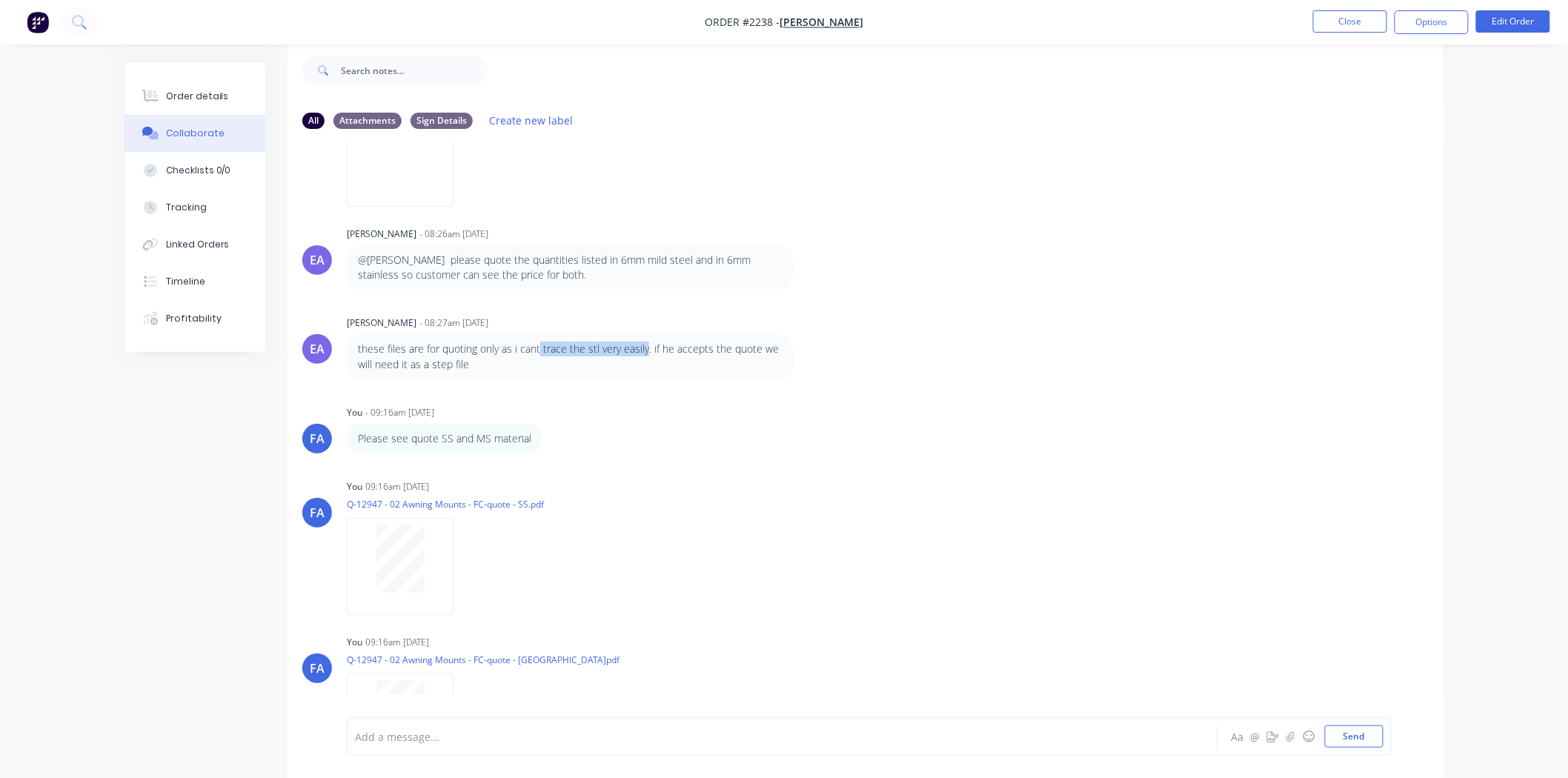
click at [647, 346] on p "these files are for quoting only as i cant trace the stl very easily. if he acc…" at bounding box center [570, 356] width 424 height 30
click at [597, 354] on p "these files are for quoting only as i cant trace the stl very easily. if he acc…" at bounding box center [570, 356] width 424 height 30
drag, startPoint x: 707, startPoint y: 353, endPoint x: 658, endPoint y: 364, distance: 50.2
click at [714, 363] on p "these files are for quoting only as i cant trace the stl very easily. if he acc…" at bounding box center [570, 356] width 424 height 30
click at [616, 366] on p "these files are for quoting only as i cant trace the stl very easily. if he acc…" at bounding box center [570, 356] width 424 height 30
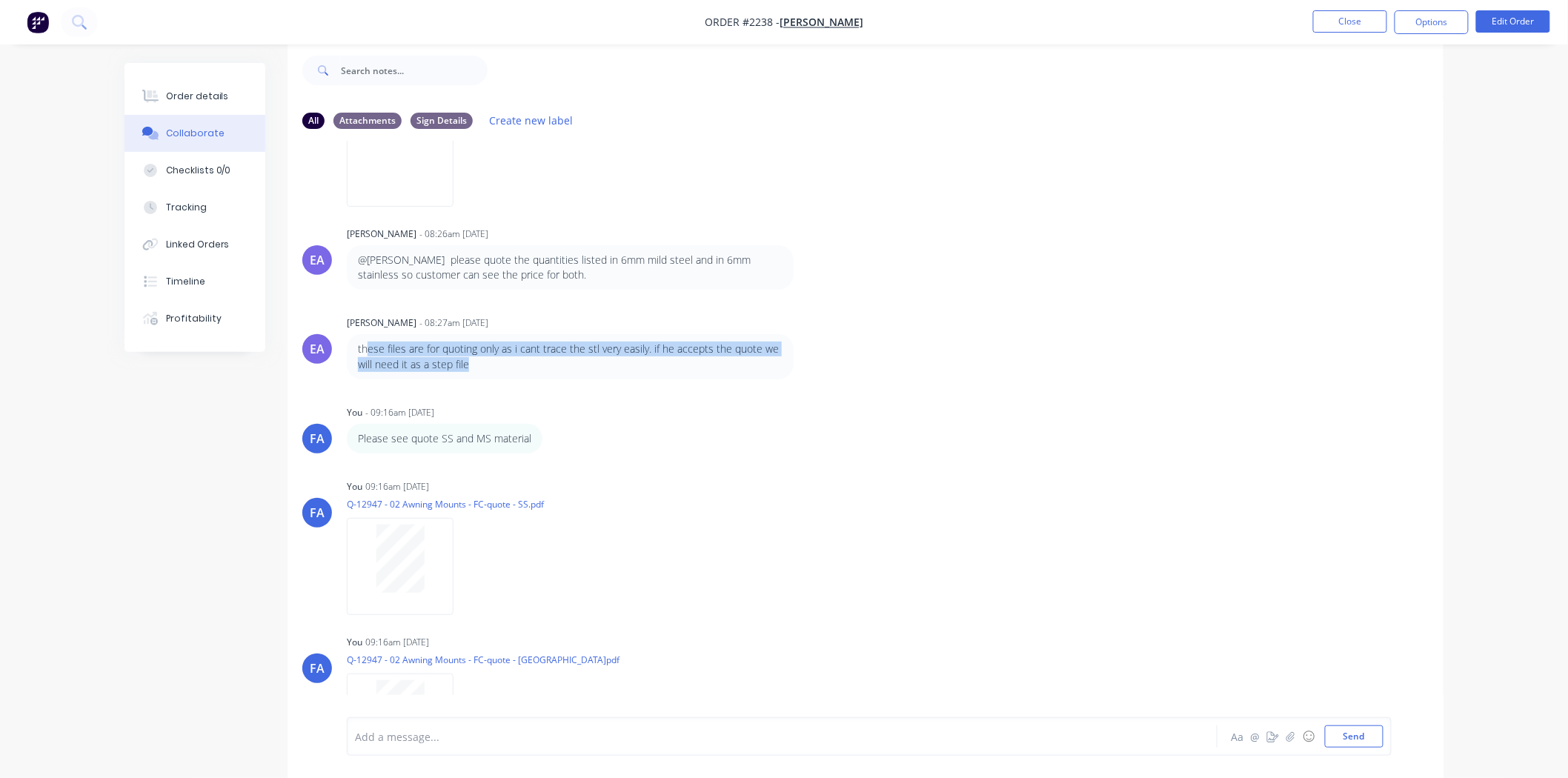
drag, startPoint x: 477, startPoint y: 360, endPoint x: 387, endPoint y: 352, distance: 90.4
click at [371, 352] on p "these files are for quoting only as i cant trace the stl very easily. if he acc…" at bounding box center [570, 356] width 424 height 30
click at [434, 353] on p "these files are for quoting only as i cant trace the stl very easily. if he acc…" at bounding box center [570, 356] width 424 height 30
click at [391, 433] on p "Please see quote SS and MS material" at bounding box center [445, 439] width 173 height 15
drag, startPoint x: 415, startPoint y: 439, endPoint x: 472, endPoint y: 439, distance: 57.0
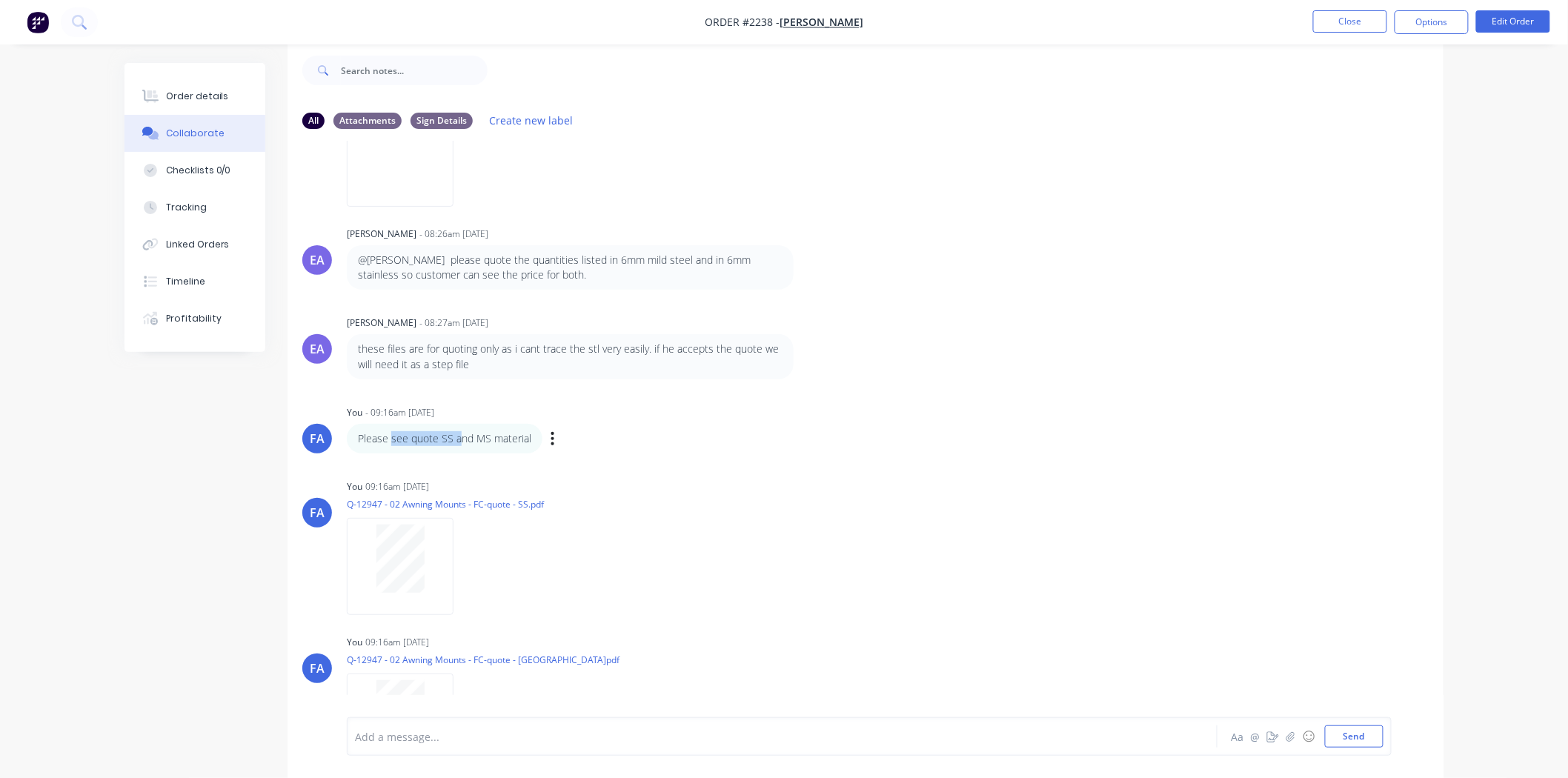
click at [416, 439] on p "Please see quote SS and MS material" at bounding box center [445, 439] width 173 height 15
click at [511, 448] on div "Please see quote SS and MS material" at bounding box center [445, 439] width 196 height 29
click at [504, 441] on p "Please see quote SS and MS material" at bounding box center [445, 439] width 173 height 15
click at [445, 437] on p "Please see quote SS and MS material" at bounding box center [445, 439] width 173 height 15
drag, startPoint x: 486, startPoint y: 435, endPoint x: 567, endPoint y: 454, distance: 83.2
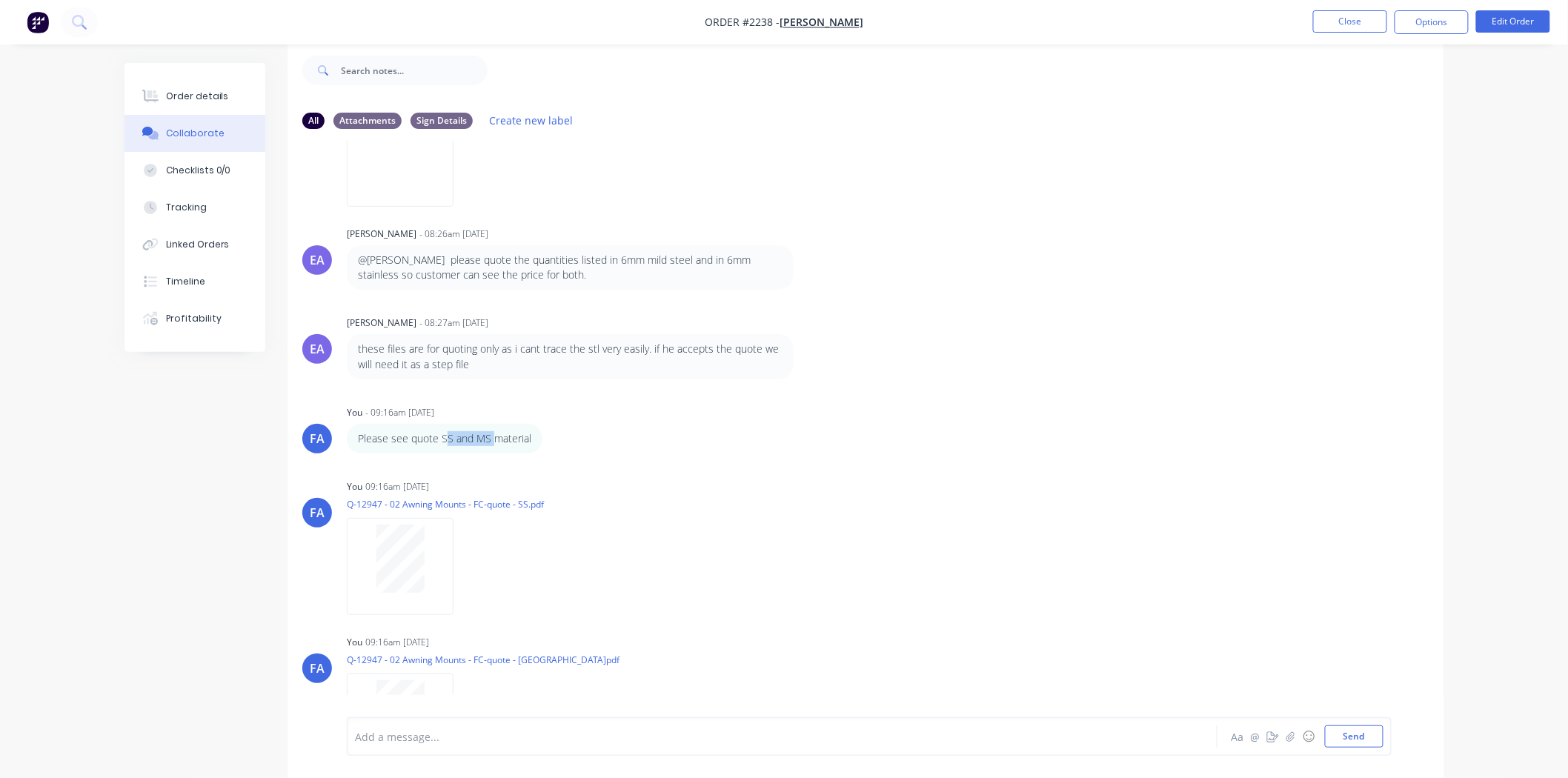
click at [487, 435] on p "Please see quote SS and MS material" at bounding box center [445, 439] width 173 height 15
click at [731, 467] on div "MQ Milyn Quinones - 08:58am 04/09/25 02 Awning Mounts MQ Milyn Quinones 08:58am…" at bounding box center [865, 418] width 1156 height 554
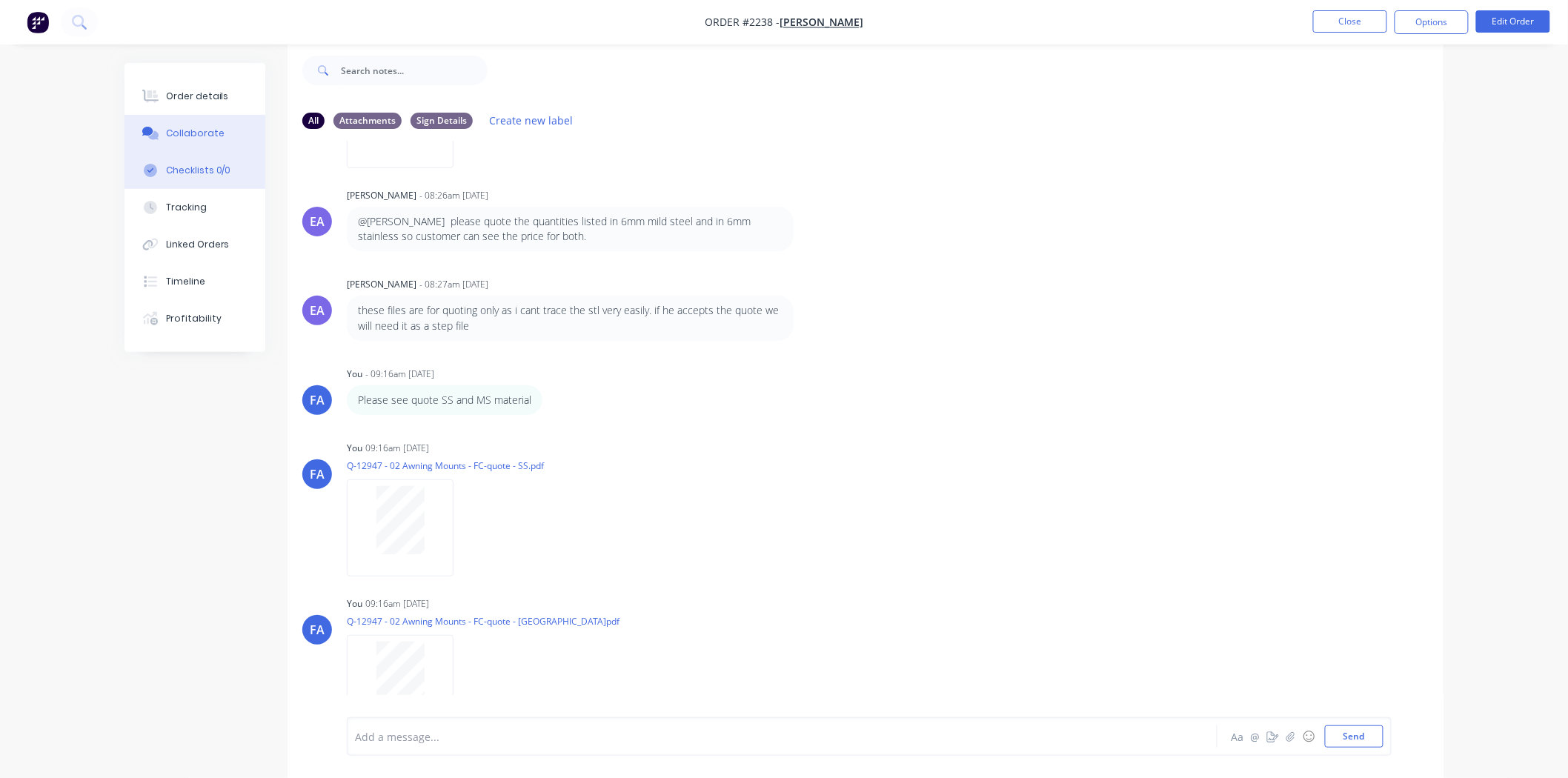
scroll to position [242, 0]
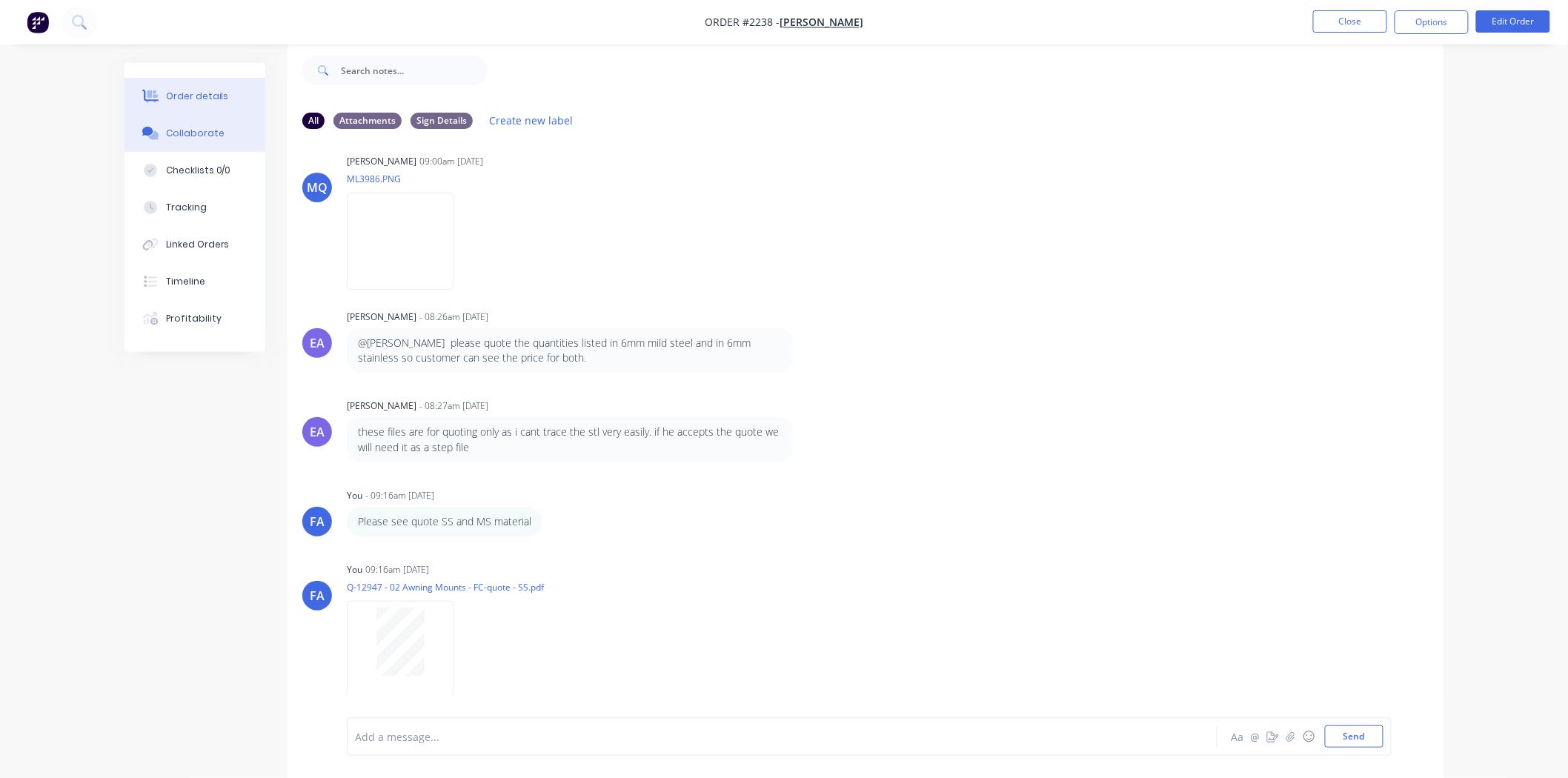
click at [191, 100] on div "Order details" at bounding box center [197, 96] width 63 height 13
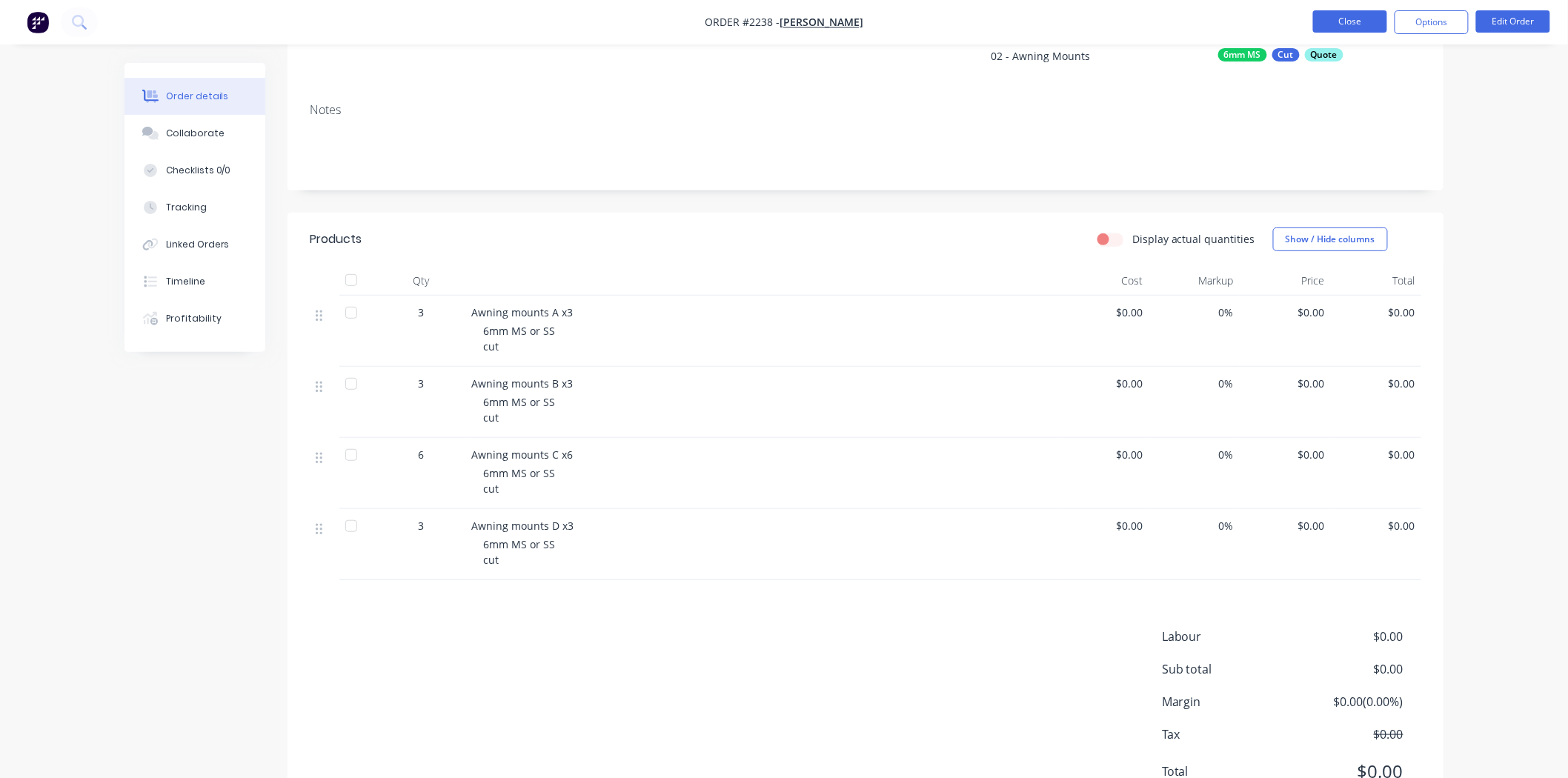
scroll to position [105, 0]
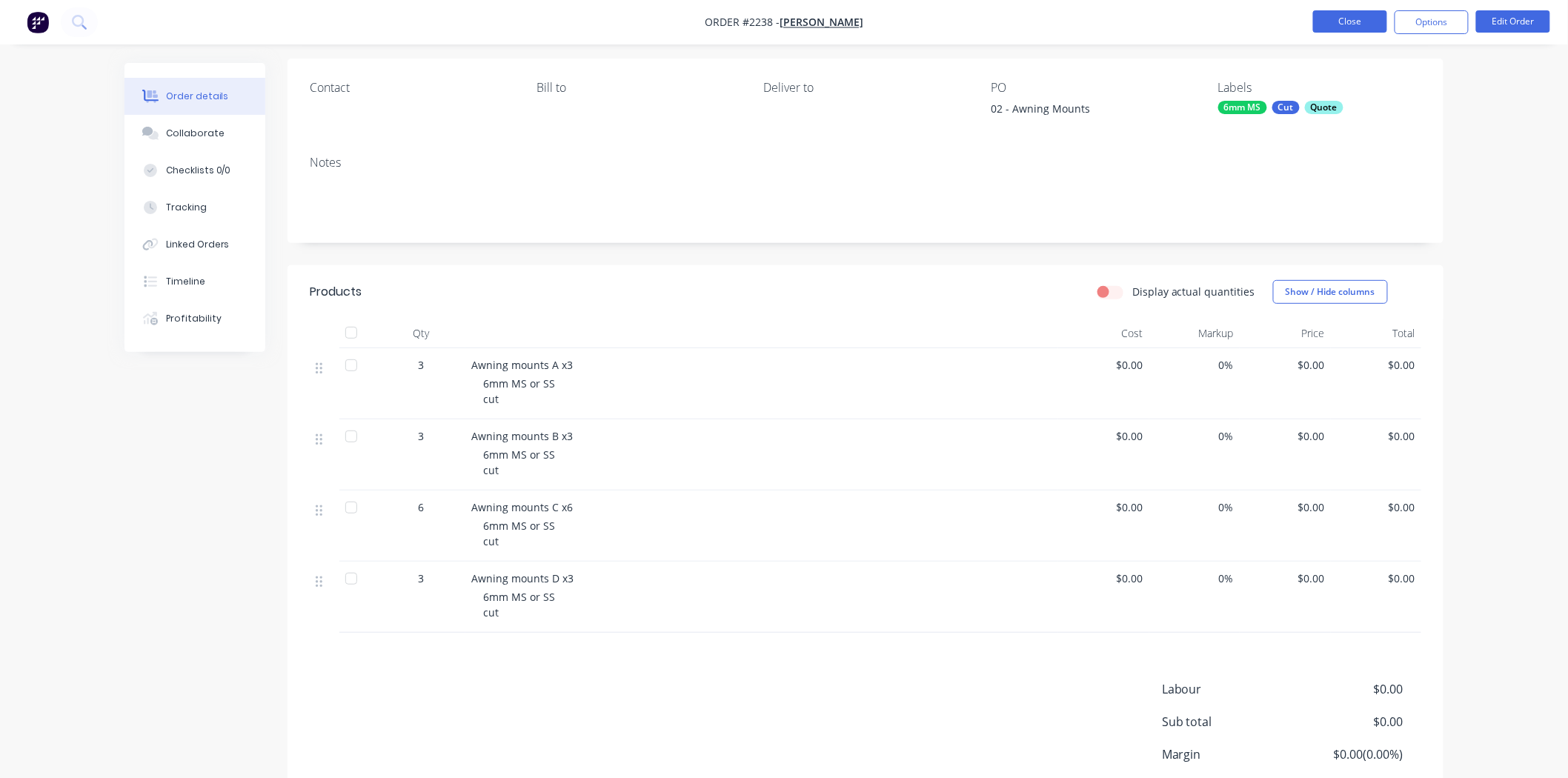
click at [1265, 17] on button "Close" at bounding box center [1350, 21] width 74 height 22
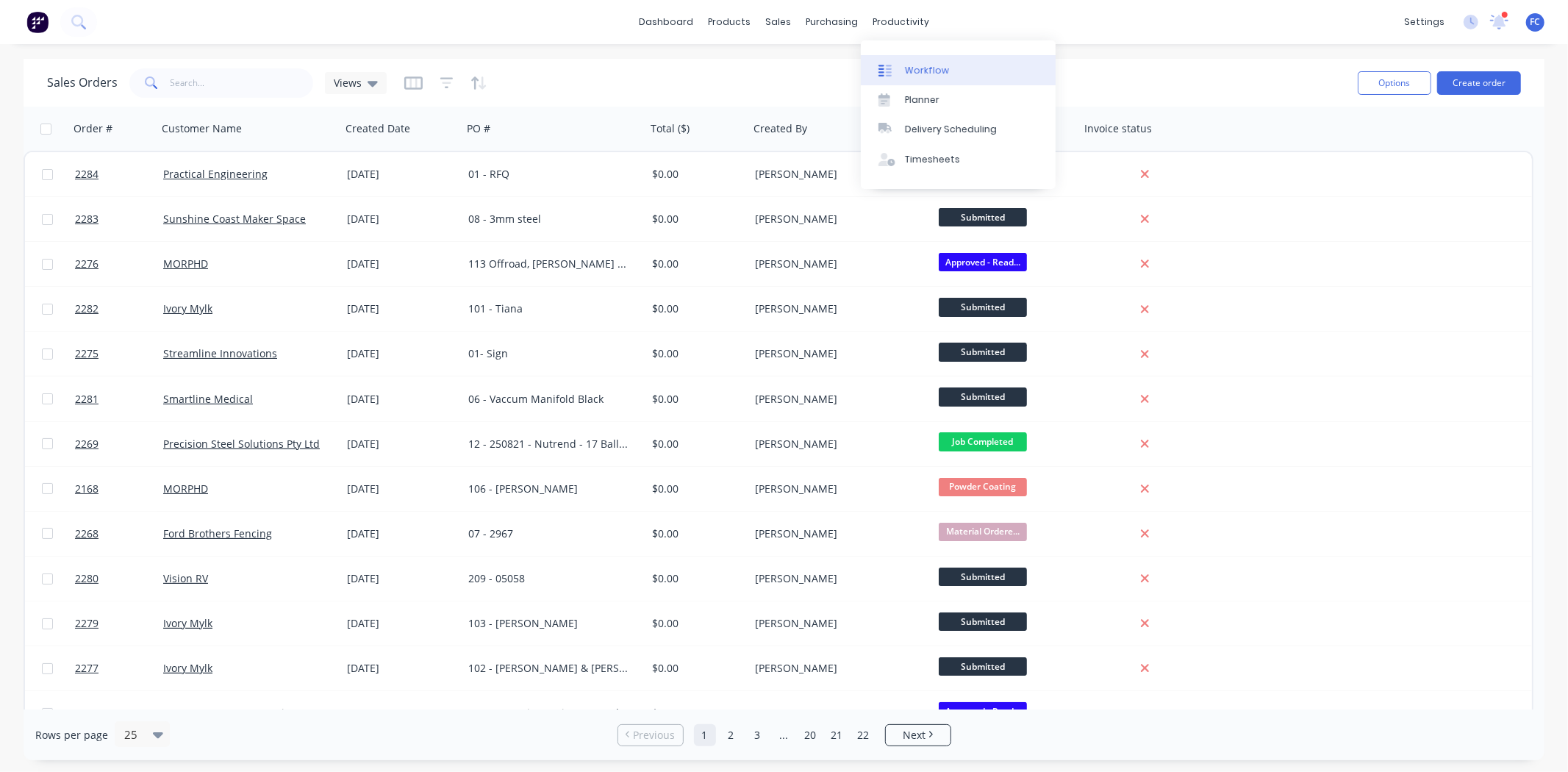
click at [902, 77] on link "Workflow" at bounding box center [958, 70] width 195 height 29
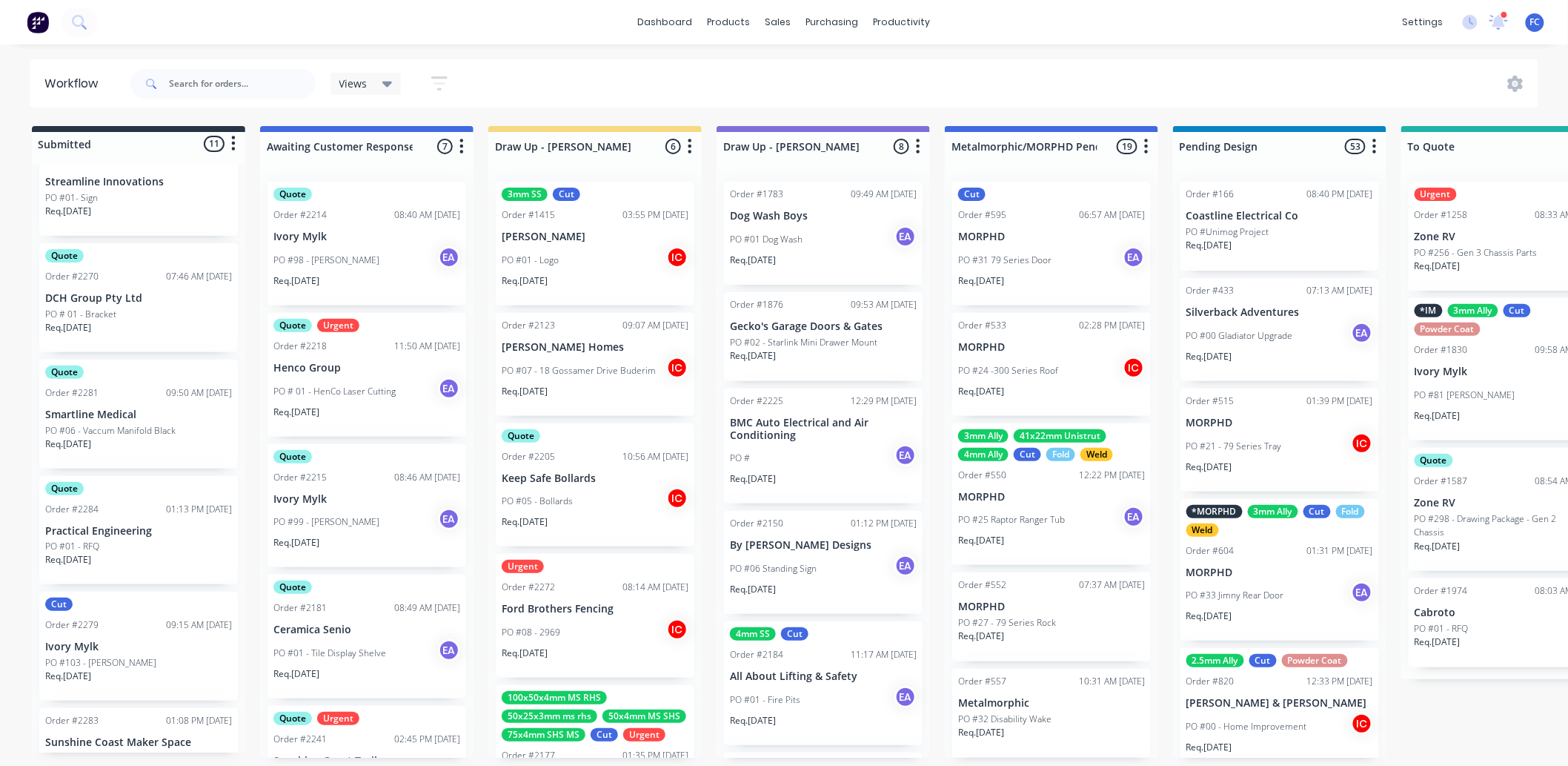
scroll to position [557, 0]
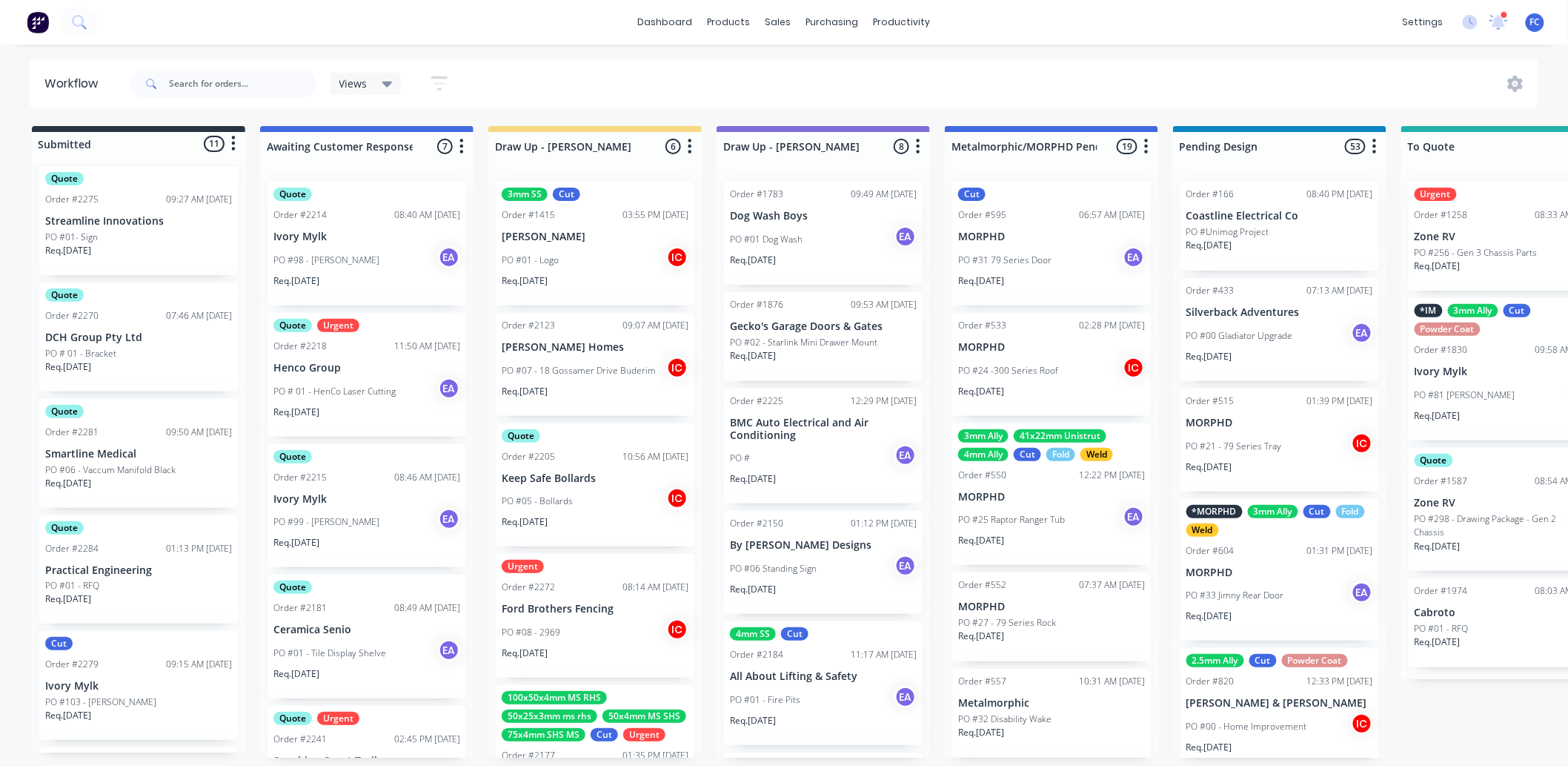
click at [110, 564] on p "Practical Engineering" at bounding box center [138, 570] width 186 height 13
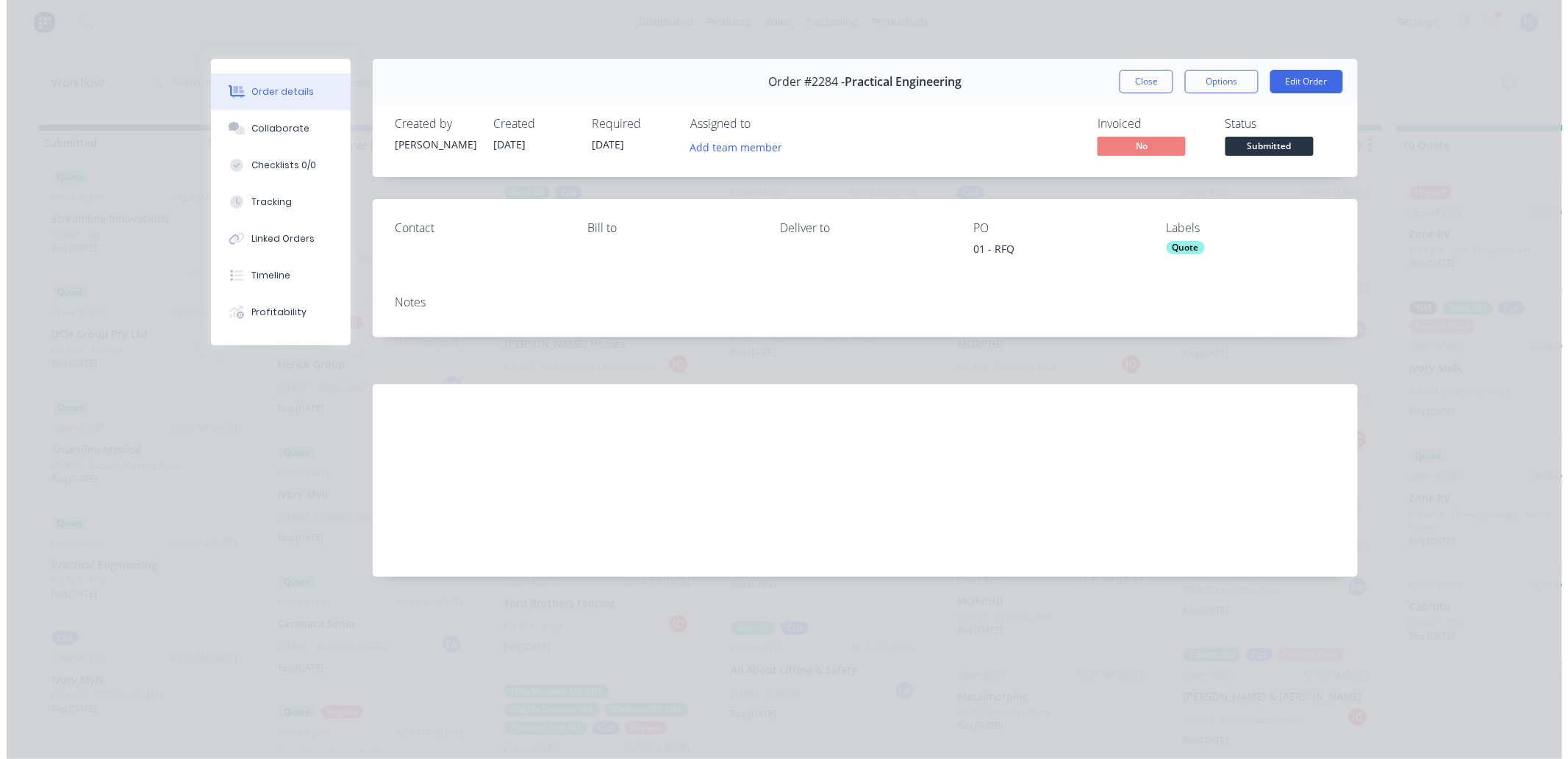
scroll to position [0, 0]
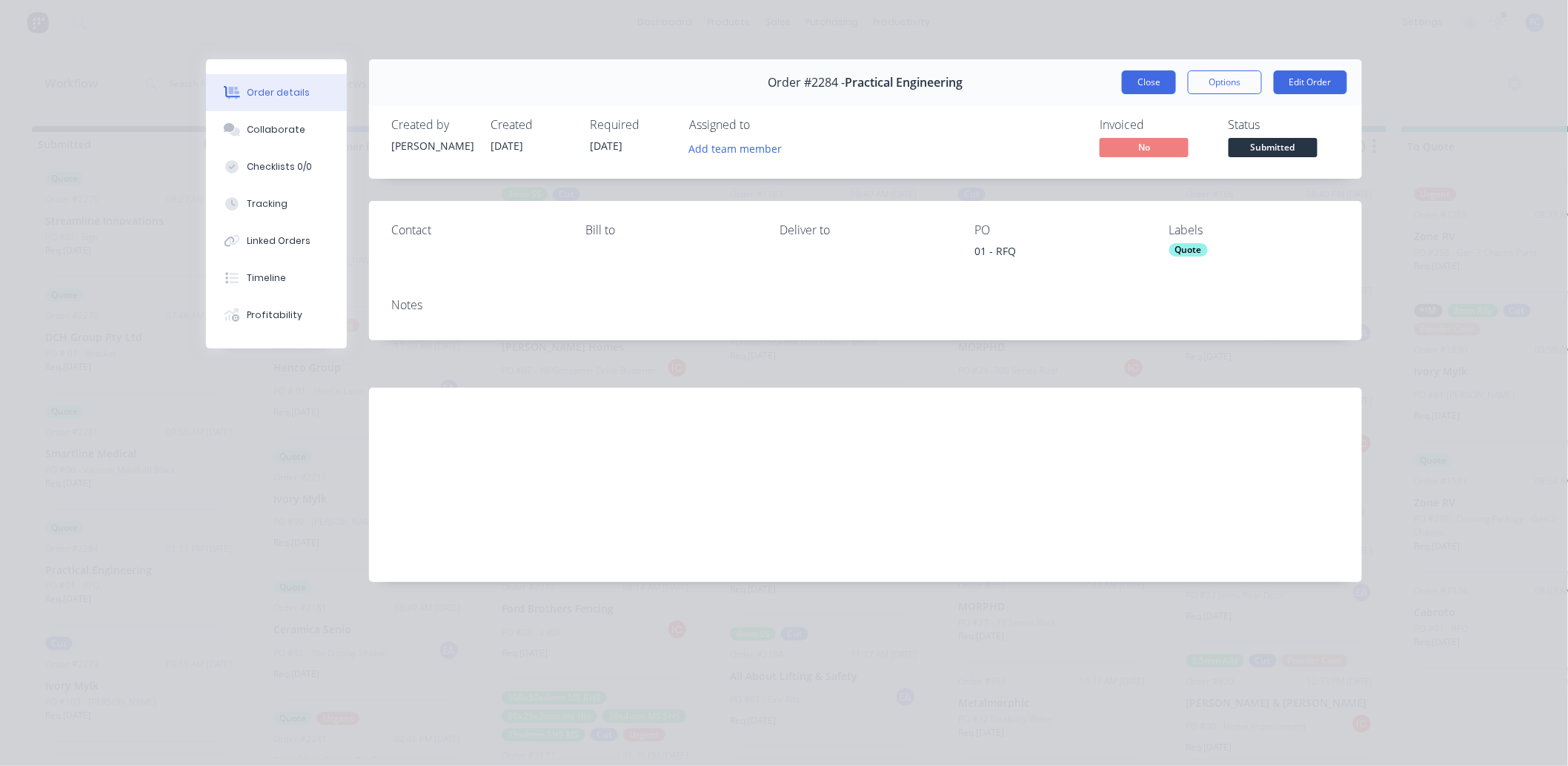
click at [1138, 78] on button "Close" at bounding box center [1148, 82] width 54 height 24
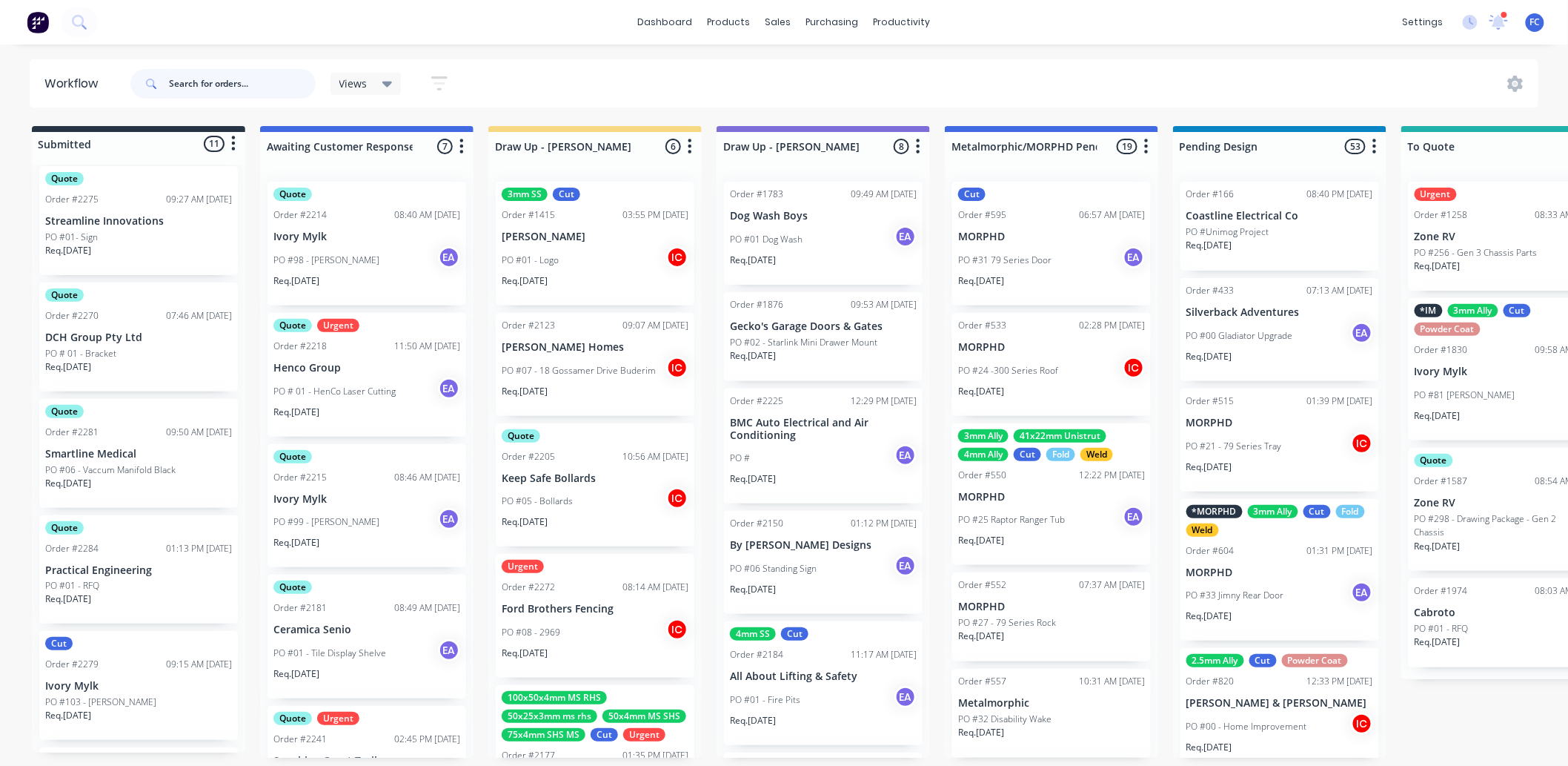
click at [220, 95] on input "text" at bounding box center [242, 84] width 147 height 30
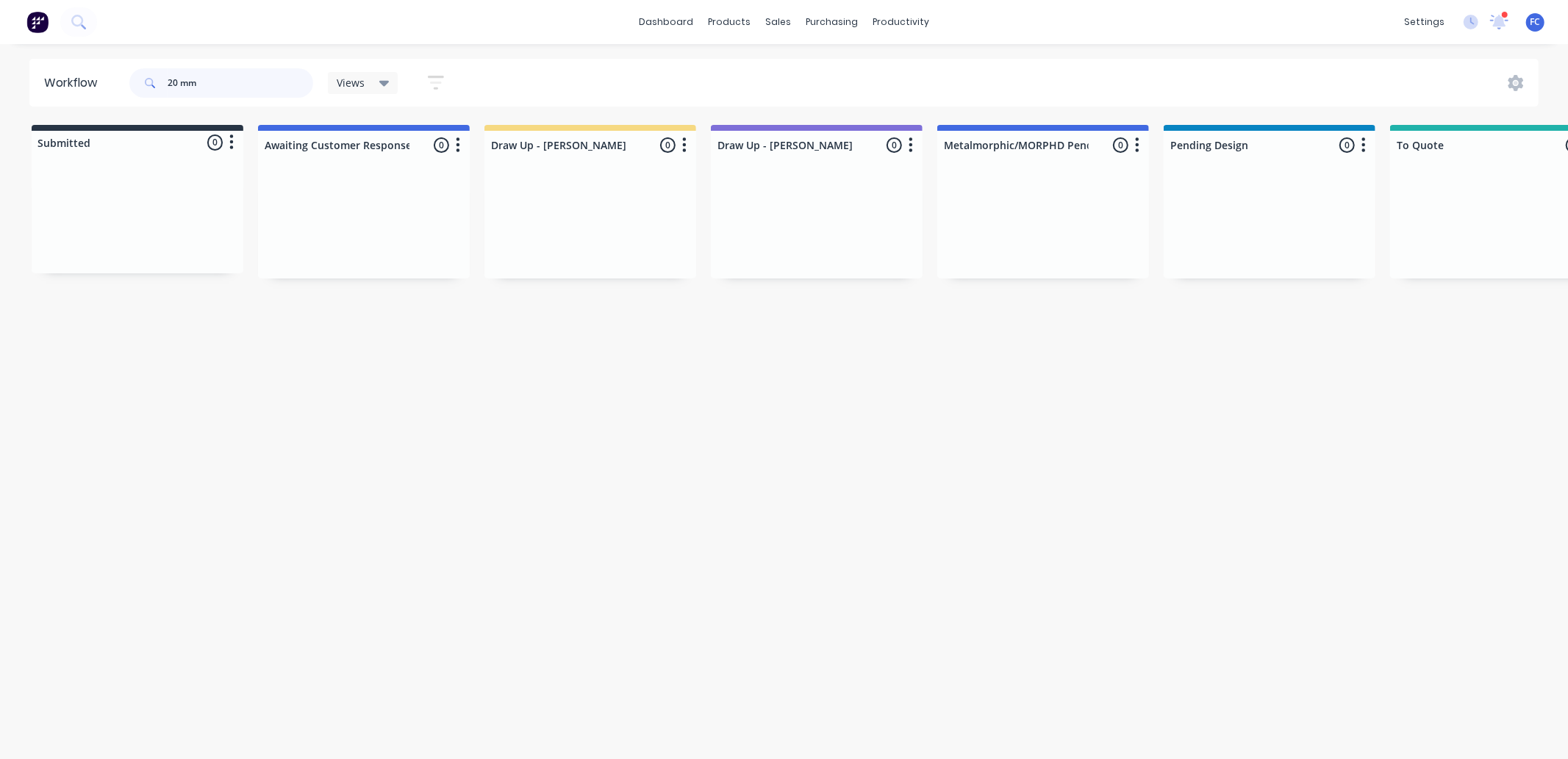
drag, startPoint x: 202, startPoint y: 77, endPoint x: 136, endPoint y: 69, distance: 66.5
click at [126, 69] on div "20 mm Views Save new view None (Default) edit Greg edit Greg edit Show/Hide sta…" at bounding box center [293, 83] width 334 height 44
type input "m"
type input "2"
type input "16 mm"
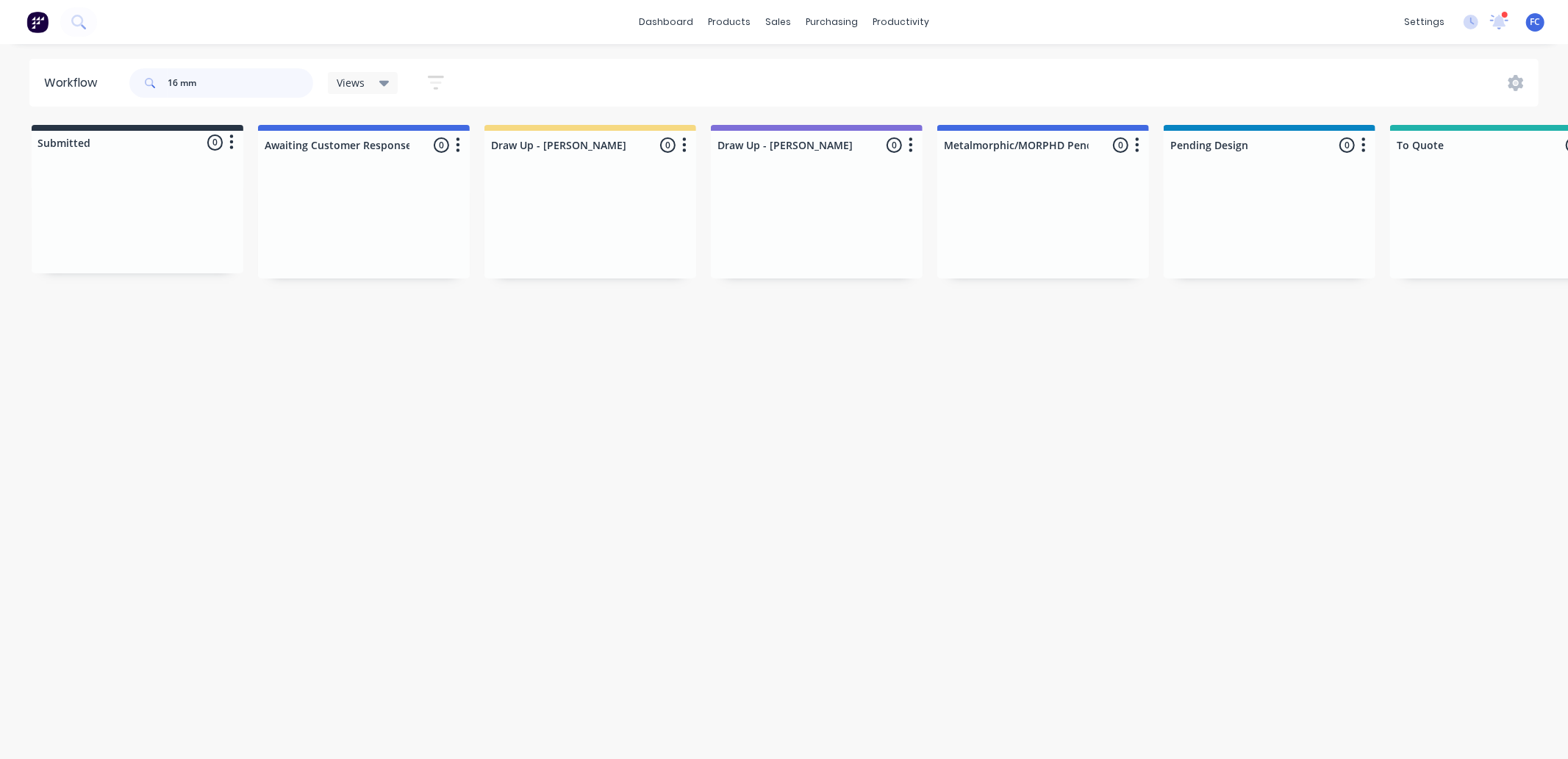
drag, startPoint x: 194, startPoint y: 77, endPoint x: 20, endPoint y: 58, distance: 175.0
click at [16, 52] on div "dashboard products sales purchasing productivity dashboard products Product Cat…" at bounding box center [784, 335] width 1568 height 670
type input "20"
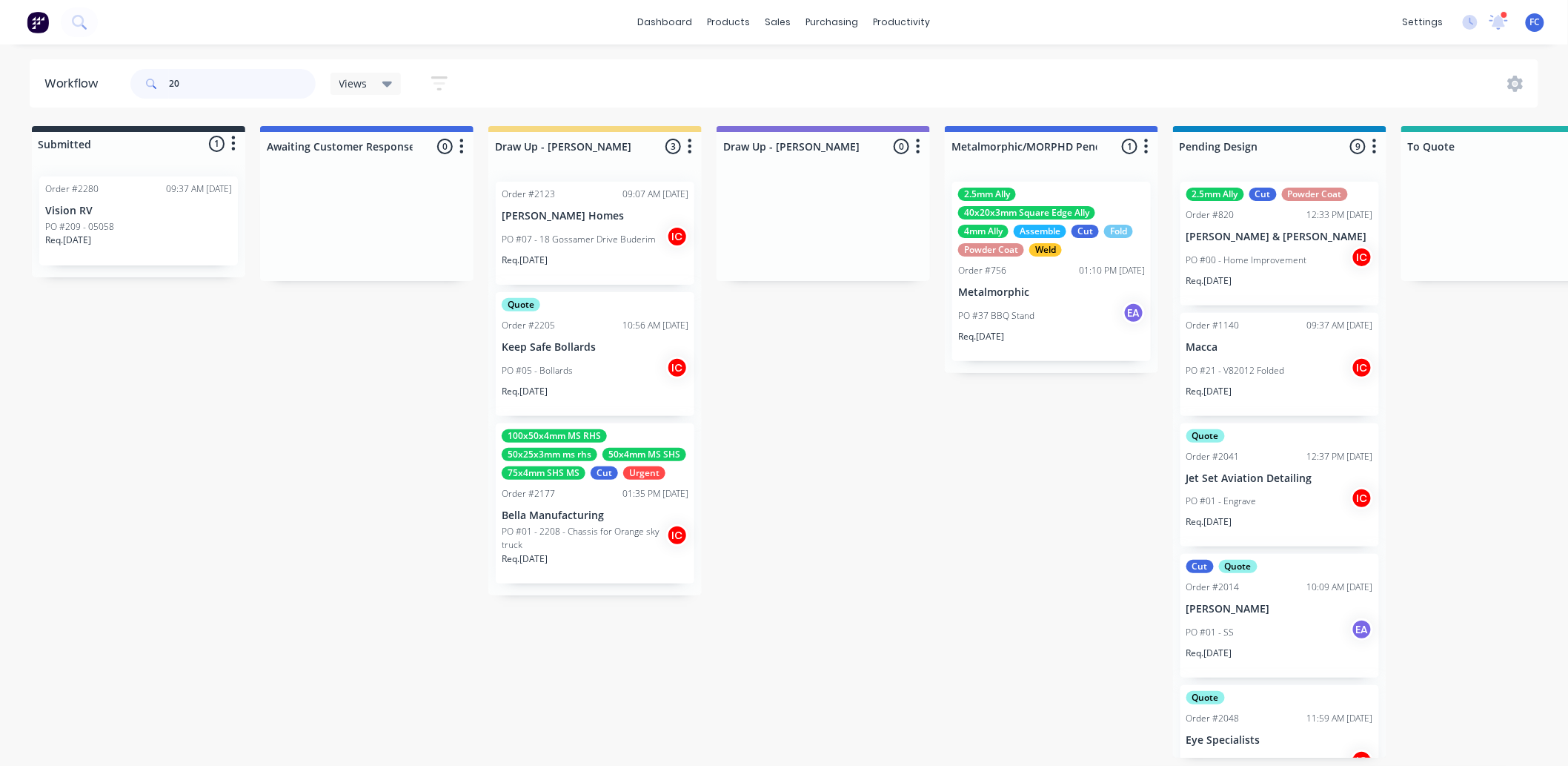
drag, startPoint x: 125, startPoint y: 86, endPoint x: 178, endPoint y: 124, distance: 65.2
click at [119, 86] on header "Workflow 20 Views Save new view None (Default) edit Greg edit Greg edit Show/Hi…" at bounding box center [784, 83] width 1509 height 48
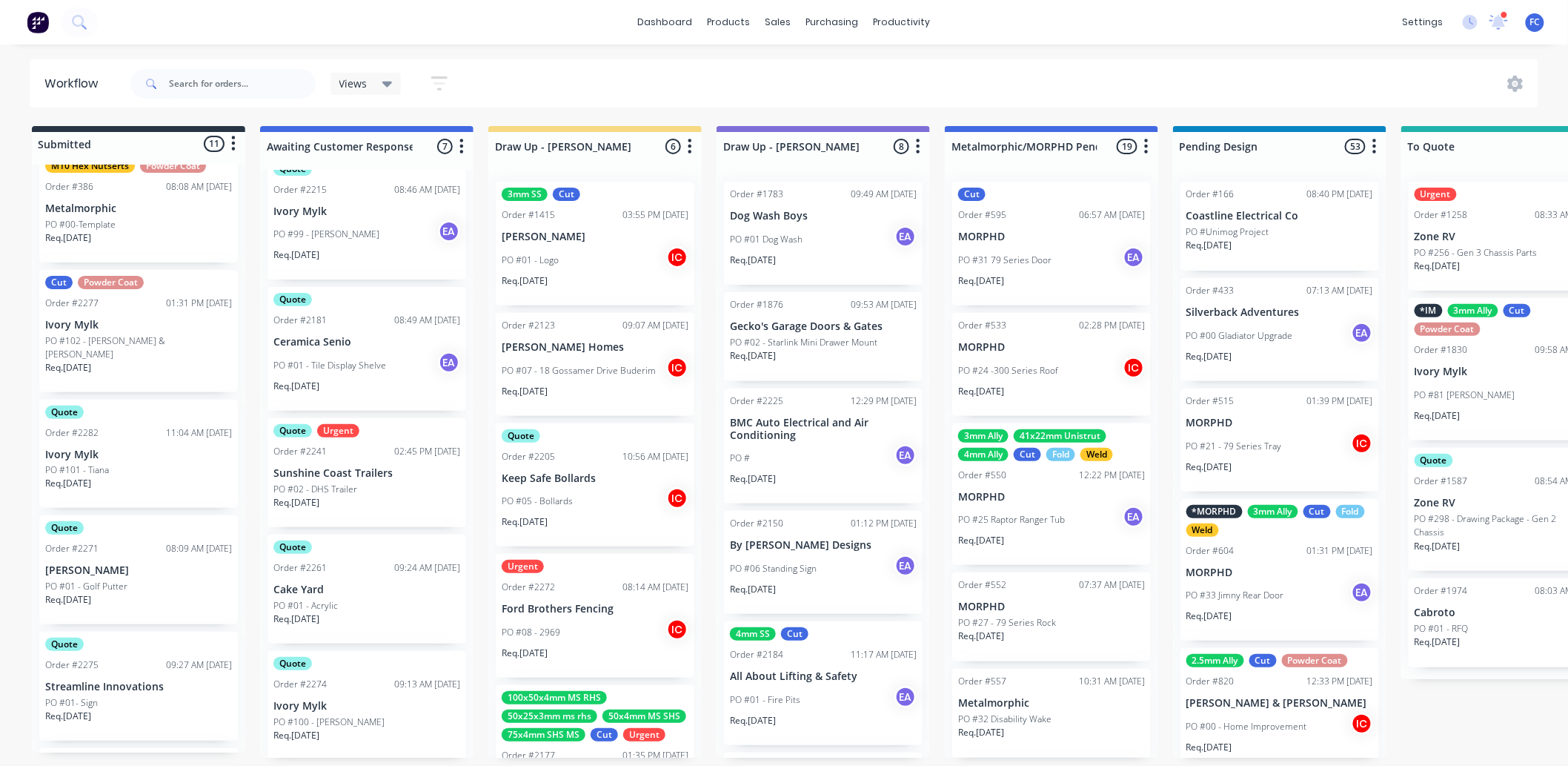
scroll to position [82, 0]
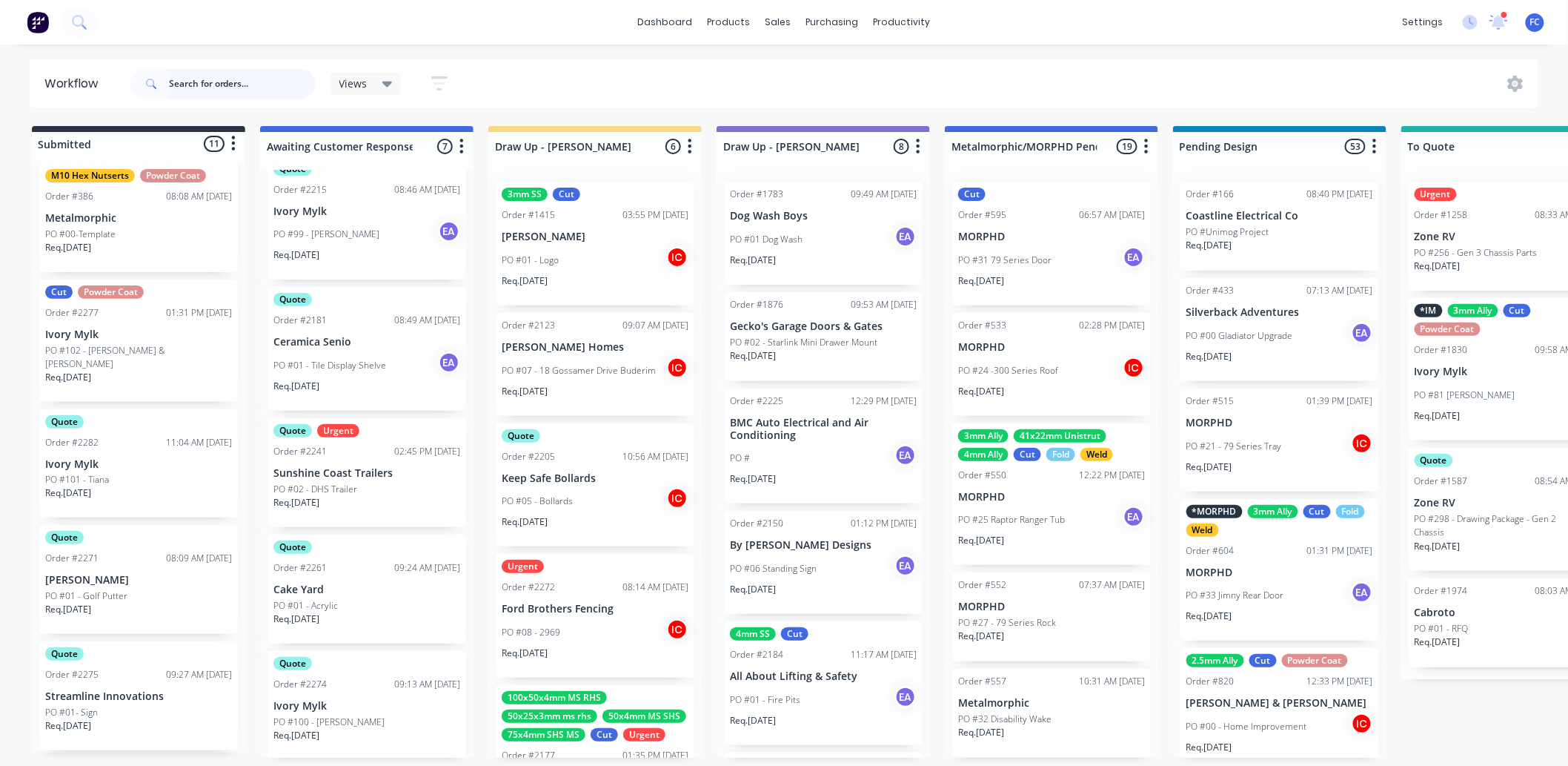
click at [208, 87] on input "text" at bounding box center [242, 84] width 147 height 30
type input "precision"
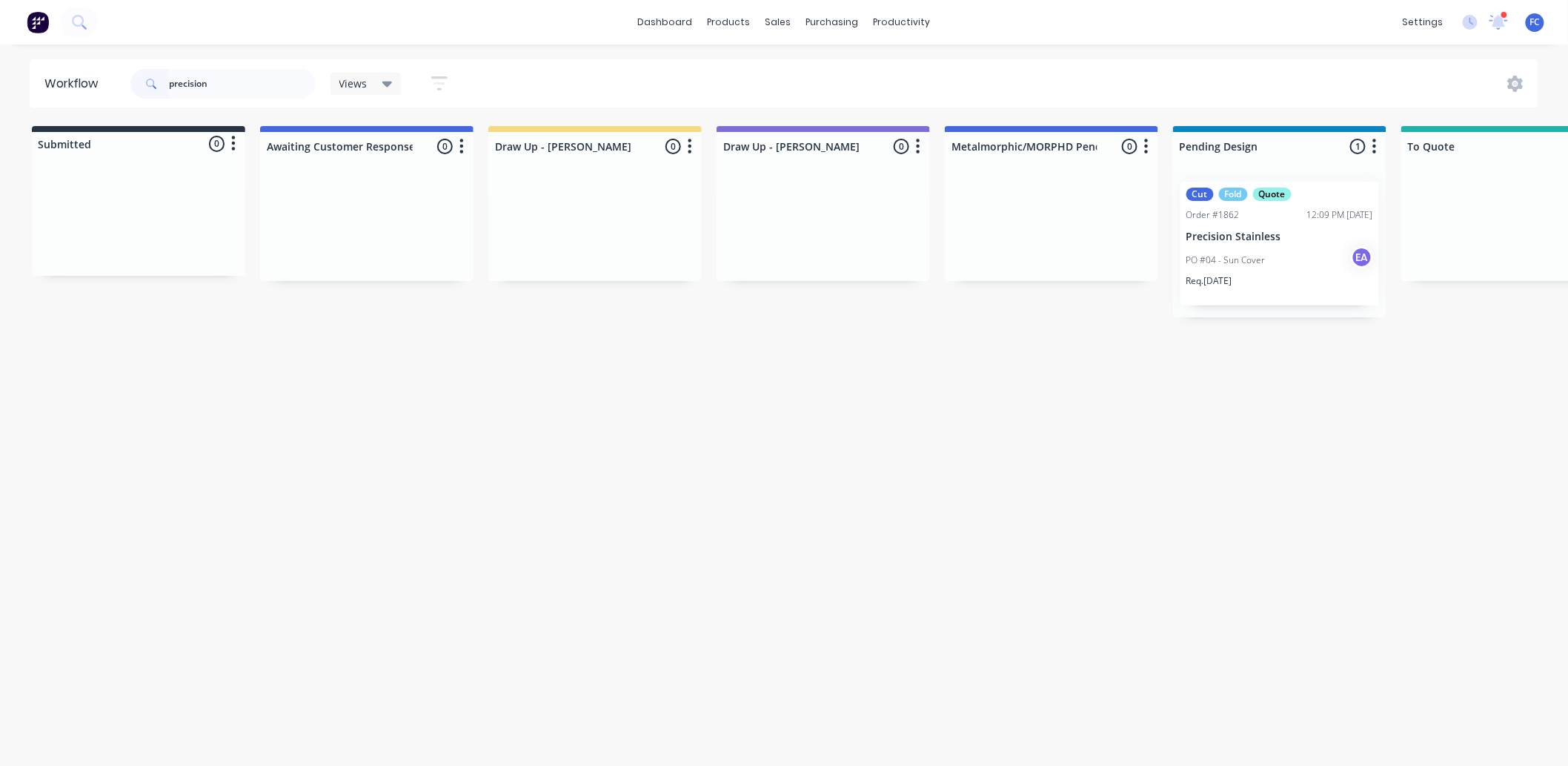
click at [1253, 209] on div "Order #1862 12:09 PM 20/06/25" at bounding box center [1279, 215] width 186 height 13
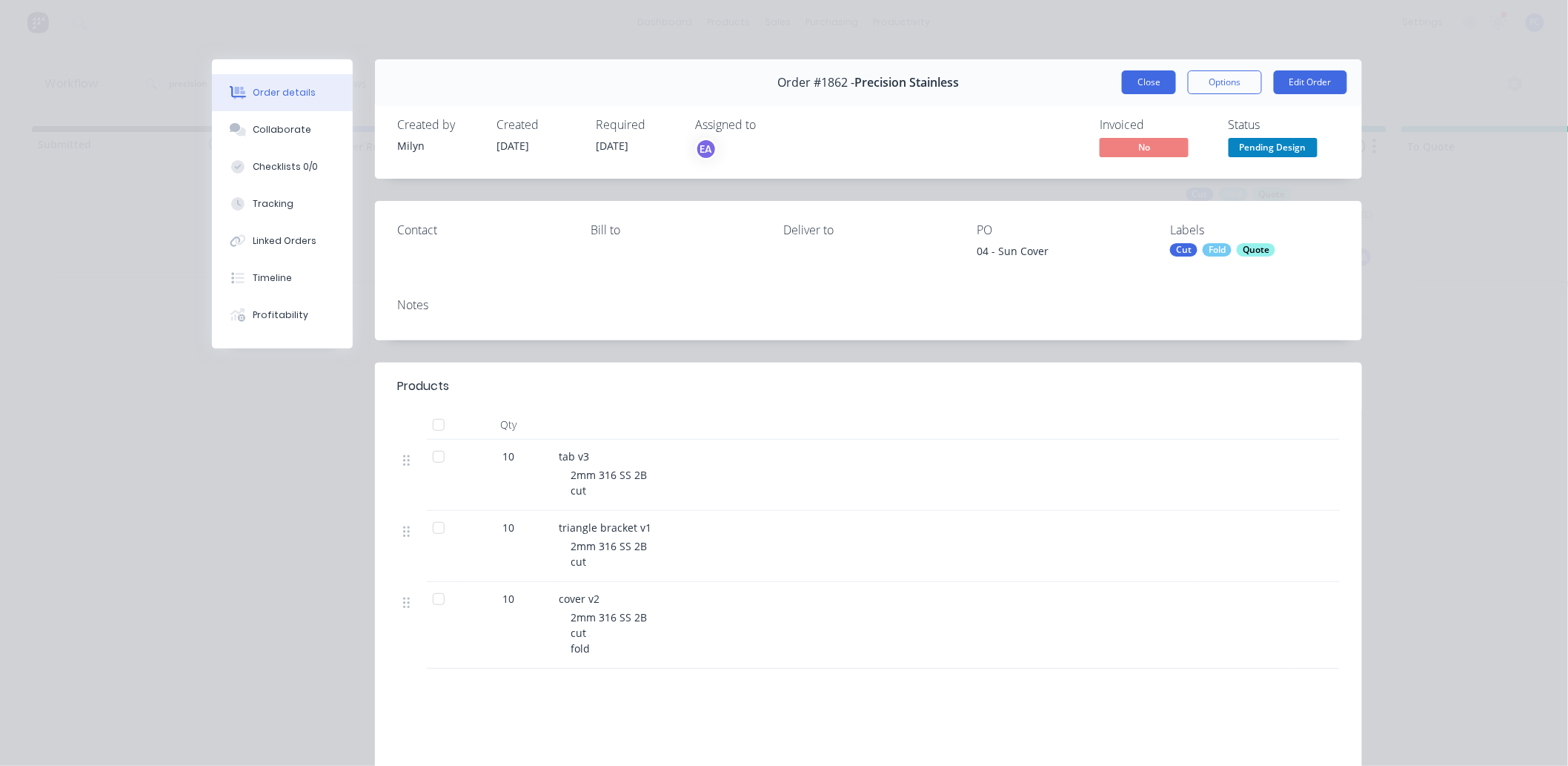
click at [1157, 80] on button "Close" at bounding box center [1148, 82] width 54 height 24
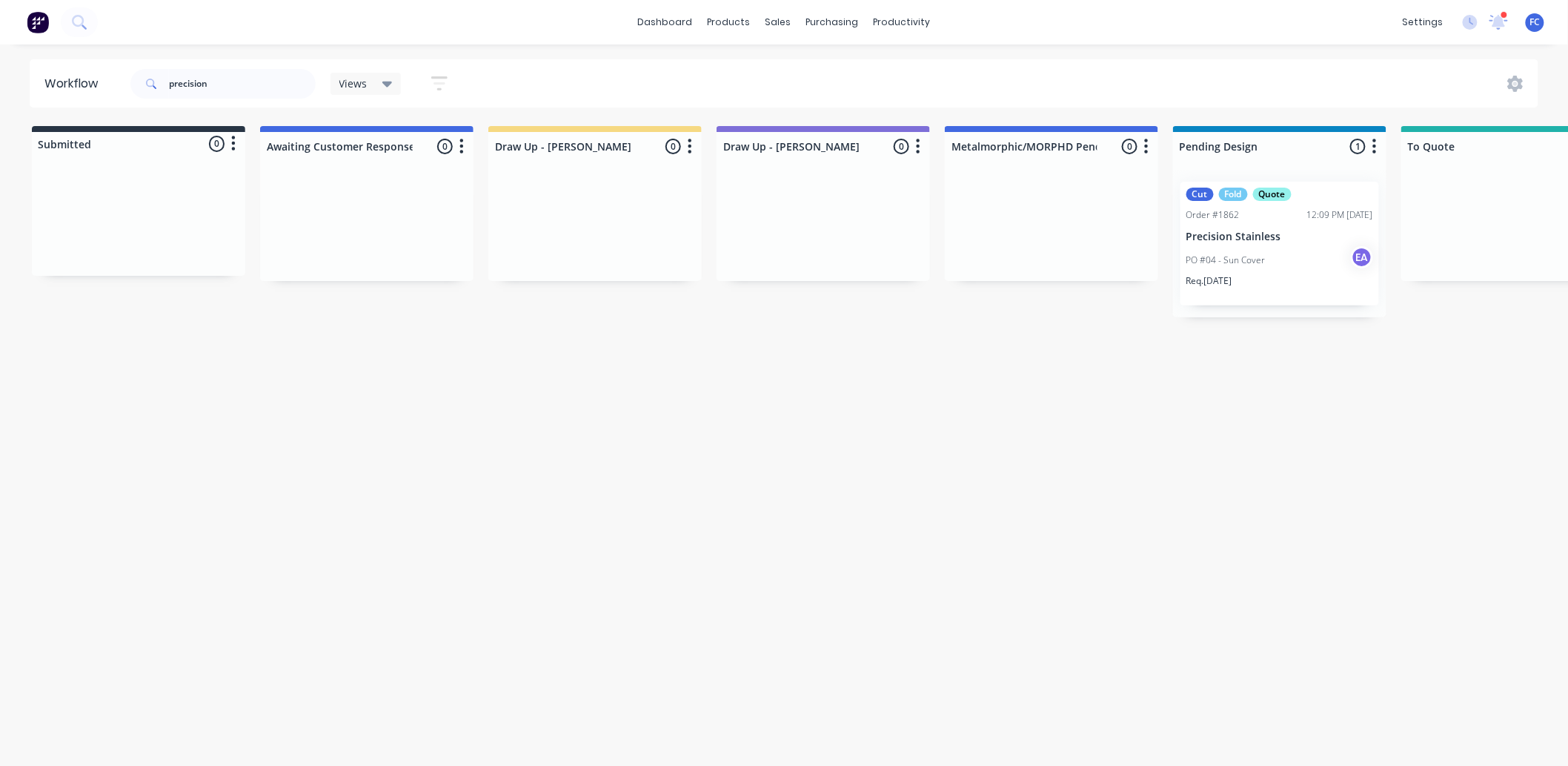
drag, startPoint x: 362, startPoint y: 763, endPoint x: 373, endPoint y: 761, distance: 11.2
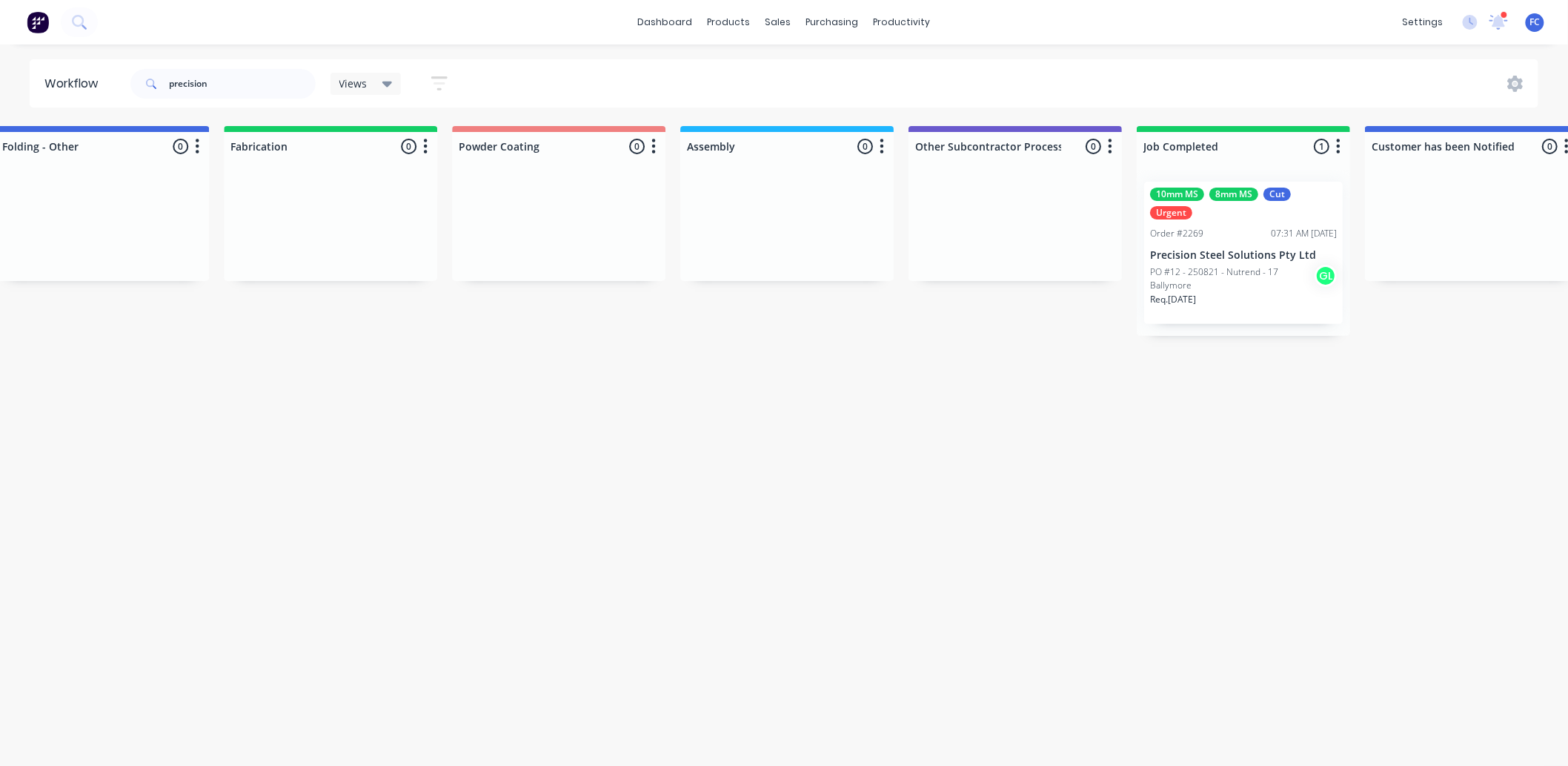
scroll to position [0, 3920]
click at [1191, 277] on p "PO #12 - 250821 - Nutrend - 17 Ballymore" at bounding box center [1229, 279] width 164 height 27
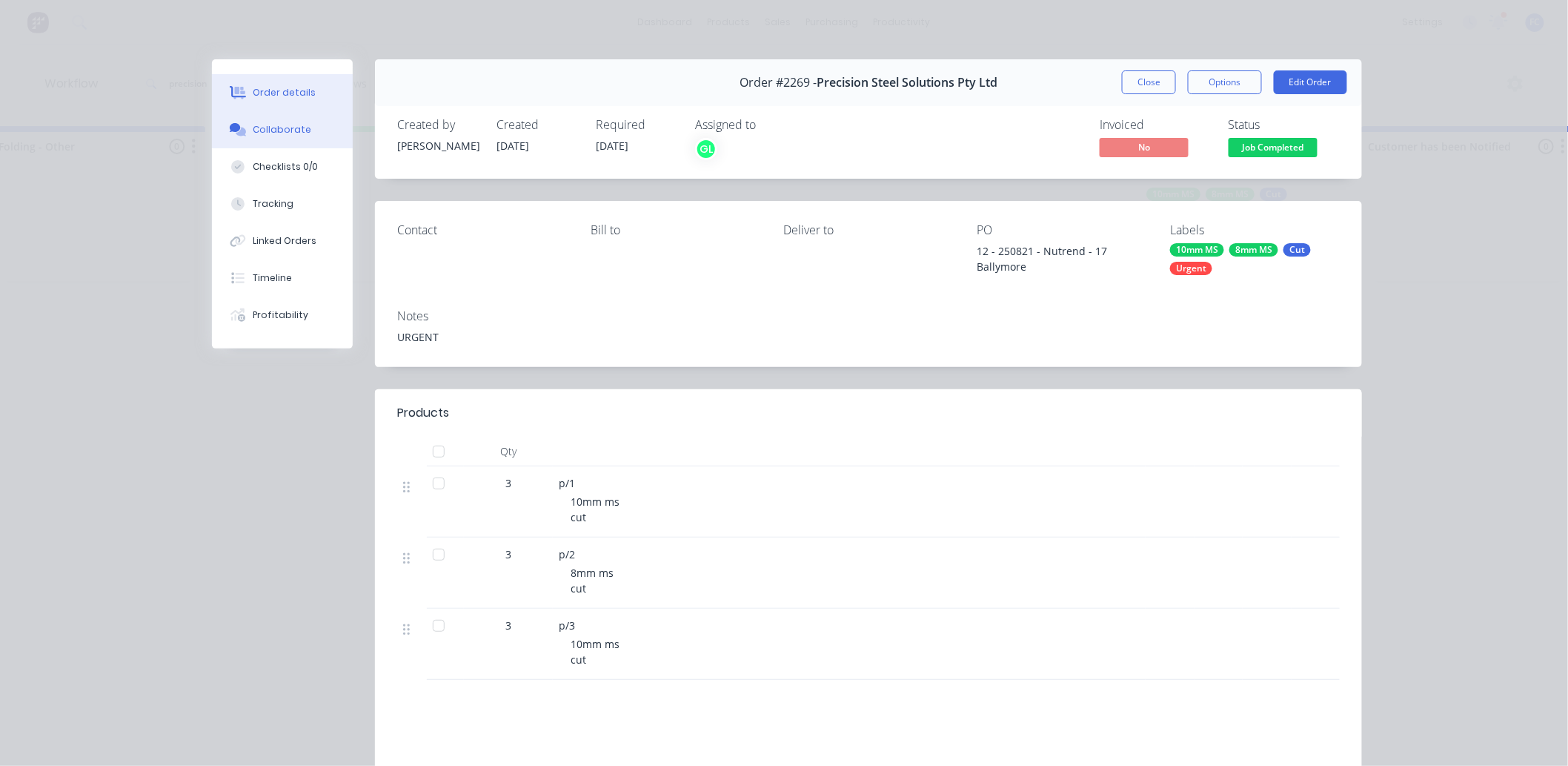
click at [291, 134] on div "Collaborate" at bounding box center [282, 129] width 58 height 13
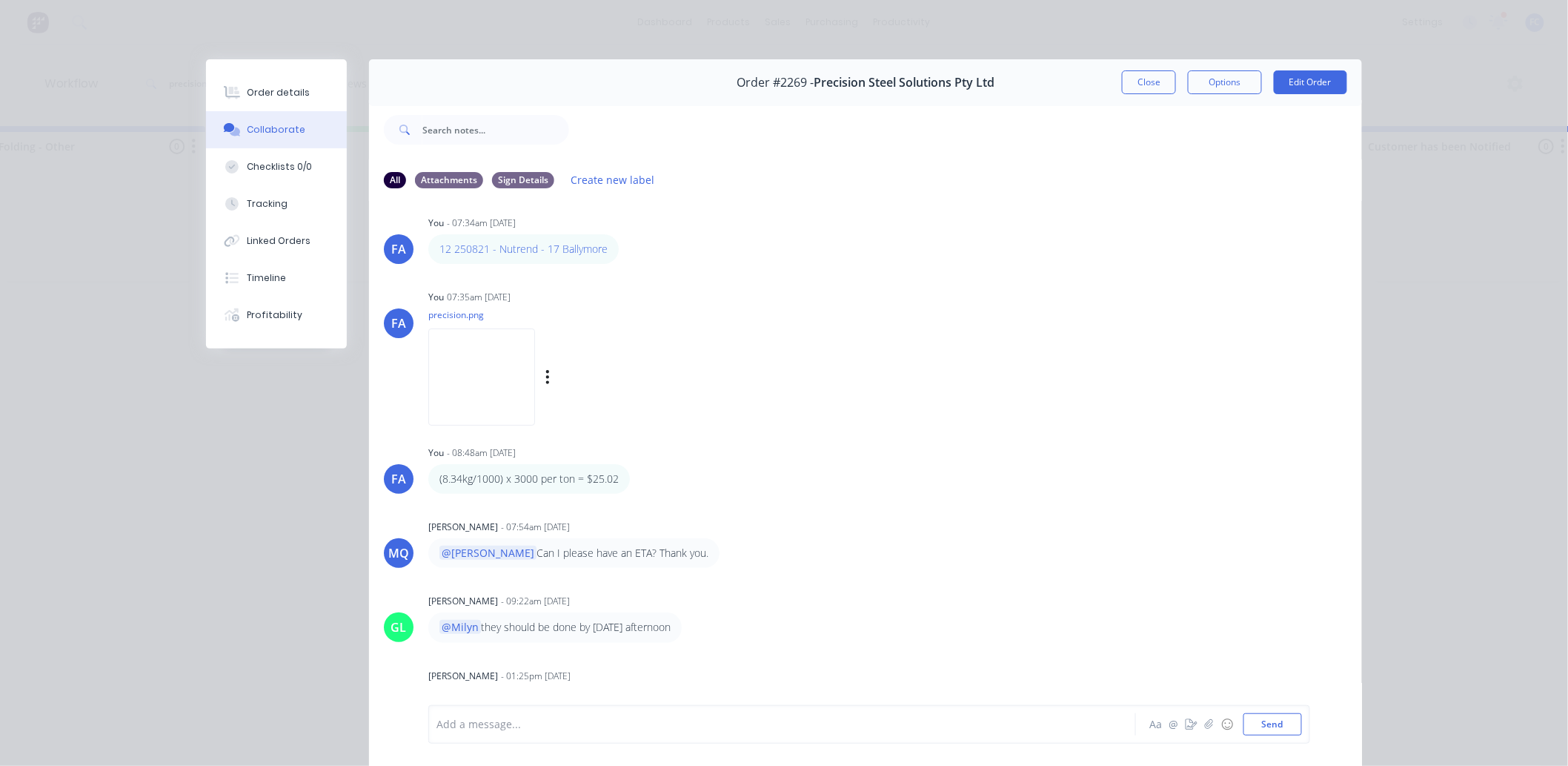
scroll to position [0, 0]
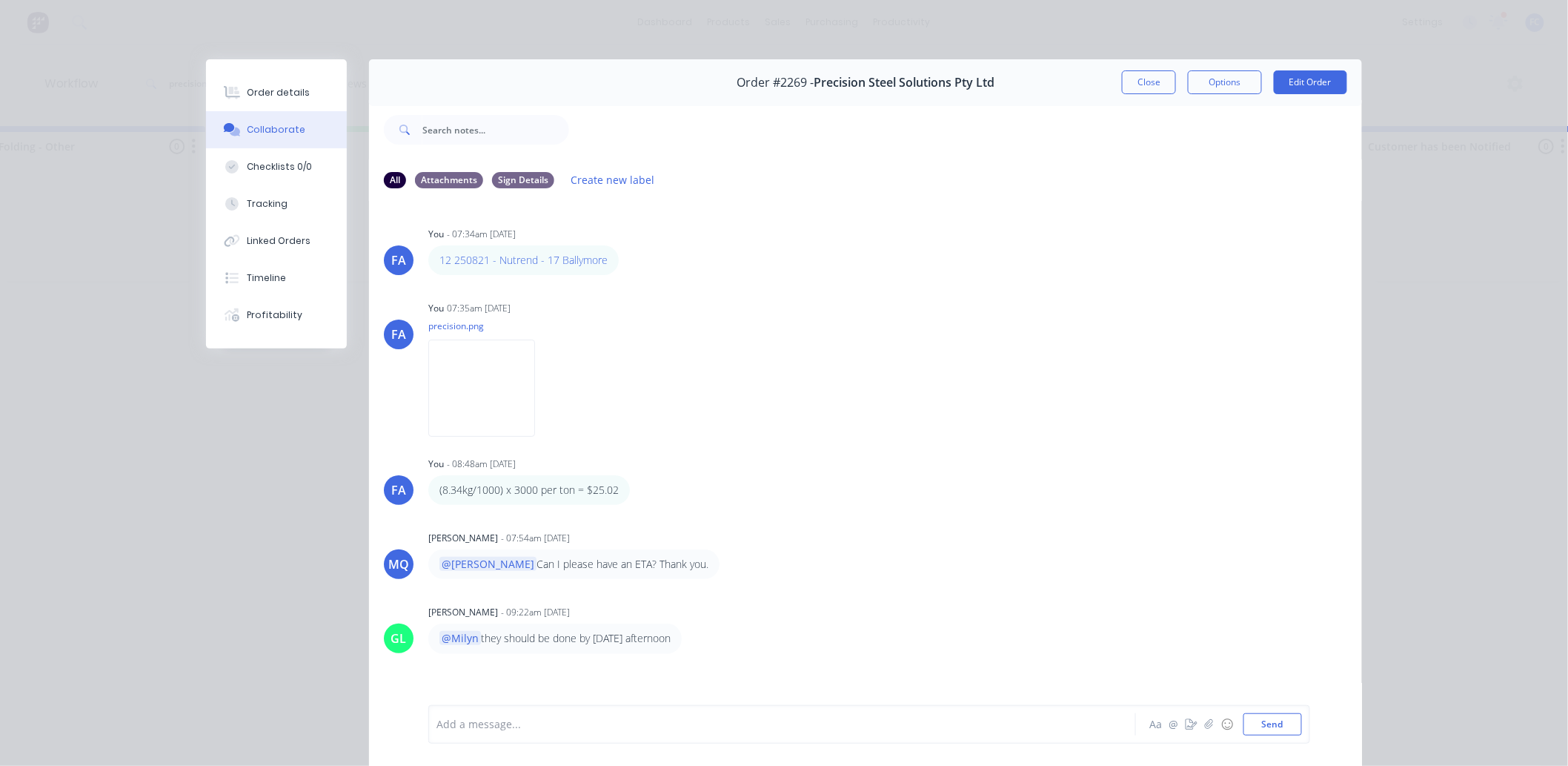
click at [269, 70] on div "Order details Collaborate Checklists 0/0 Tracking Linked Orders Timeline Profit…" at bounding box center [276, 203] width 141 height 289
click at [271, 102] on button "Order details" at bounding box center [276, 92] width 141 height 37
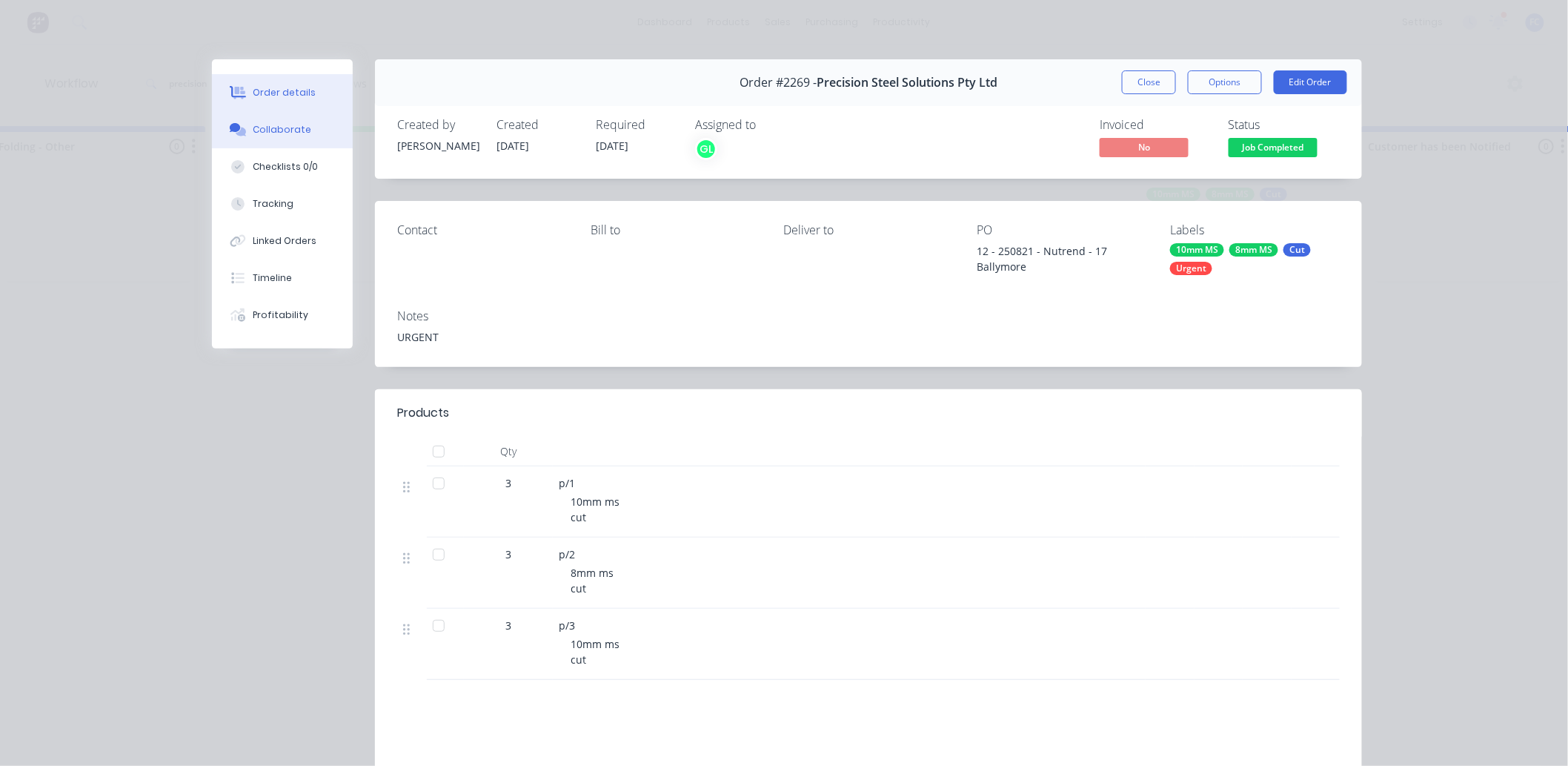
click at [270, 123] on div "Collaborate" at bounding box center [282, 129] width 58 height 13
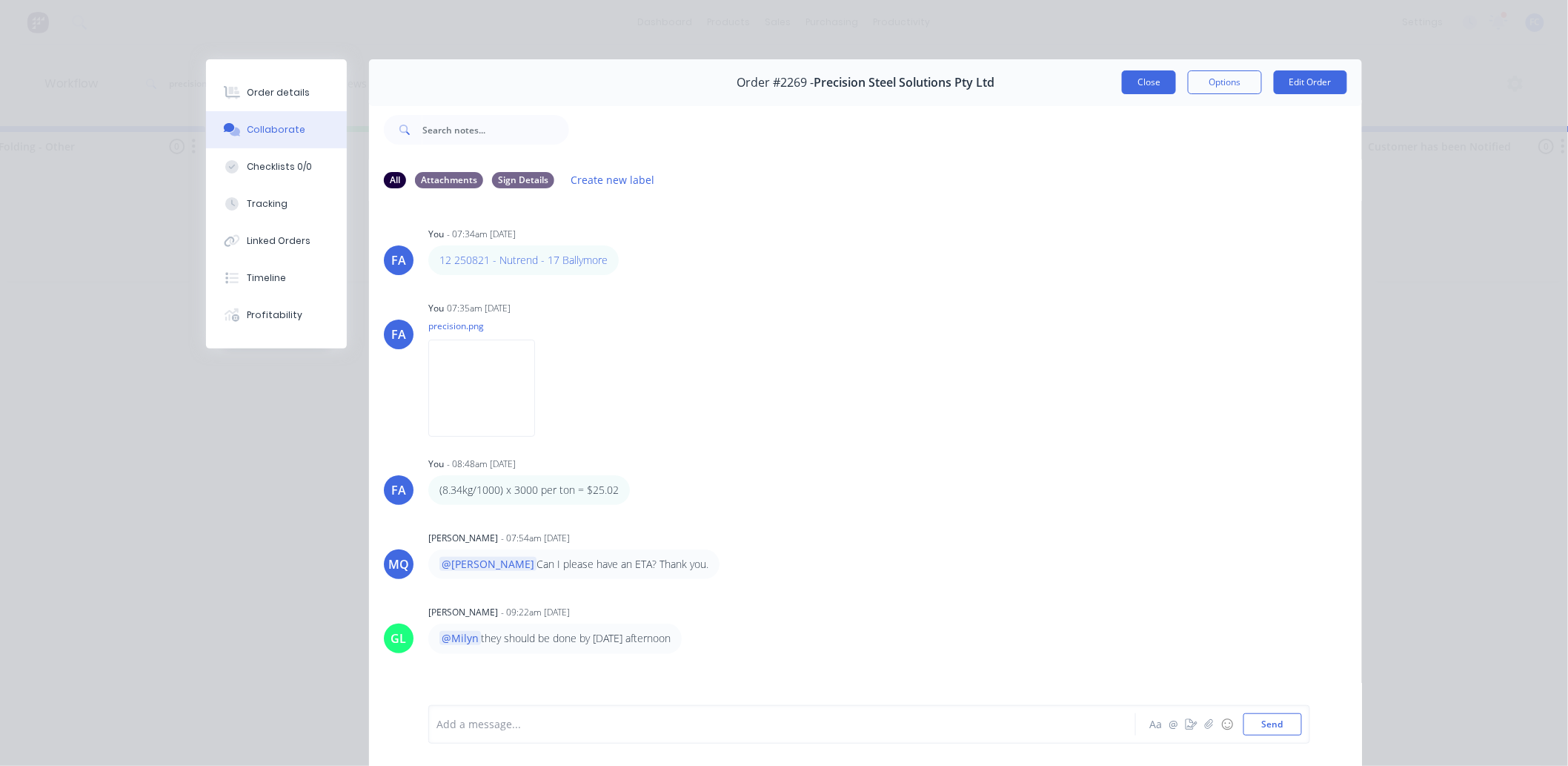
click at [1132, 78] on button "Close" at bounding box center [1148, 82] width 54 height 24
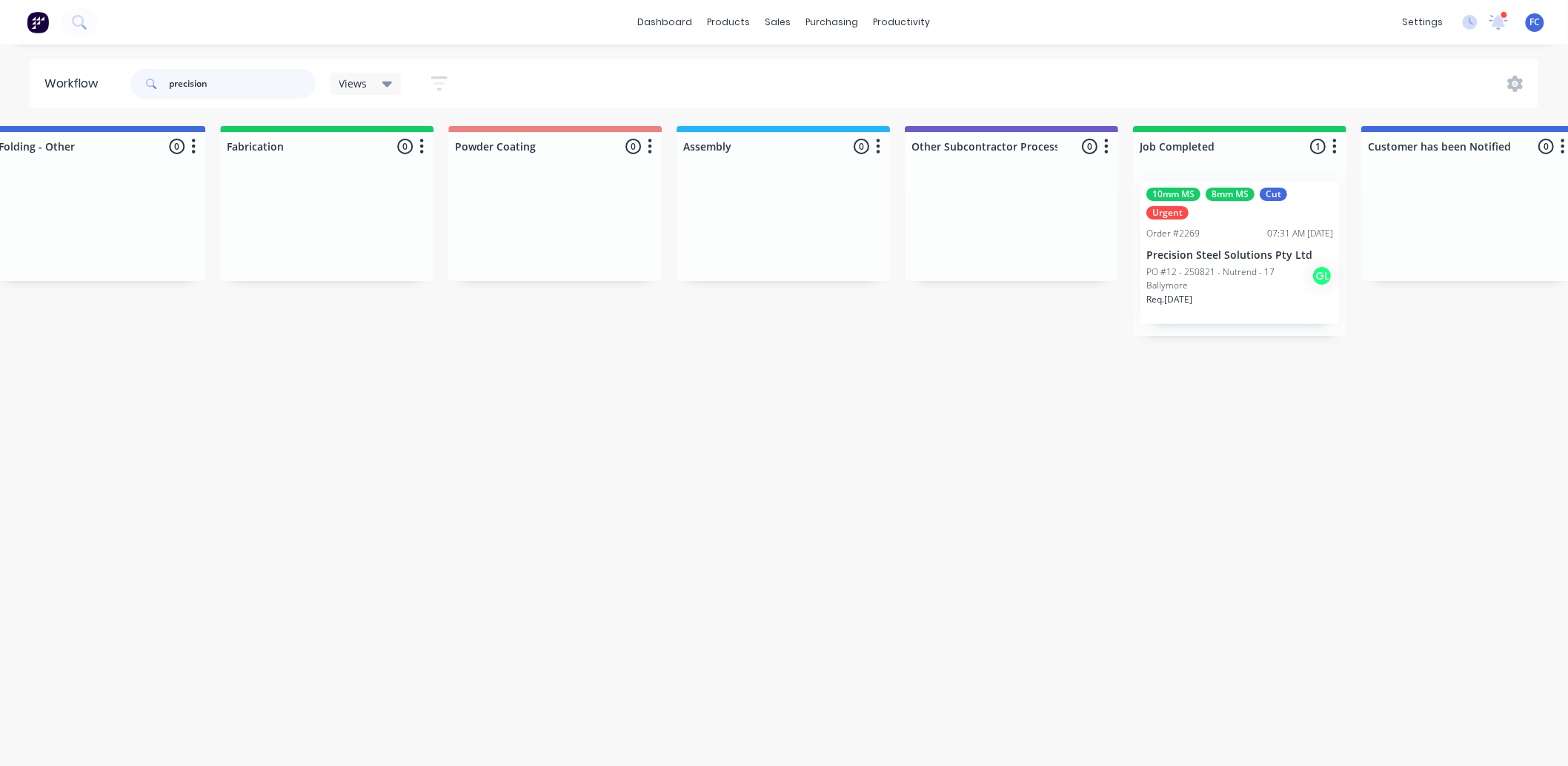
drag, startPoint x: 186, startPoint y: 87, endPoint x: 74, endPoint y: 84, distance: 112.0
click at [71, 85] on header "Workflow precision Views Save new view None (Default) edit Greg edit Greg edit …" at bounding box center [784, 83] width 1509 height 48
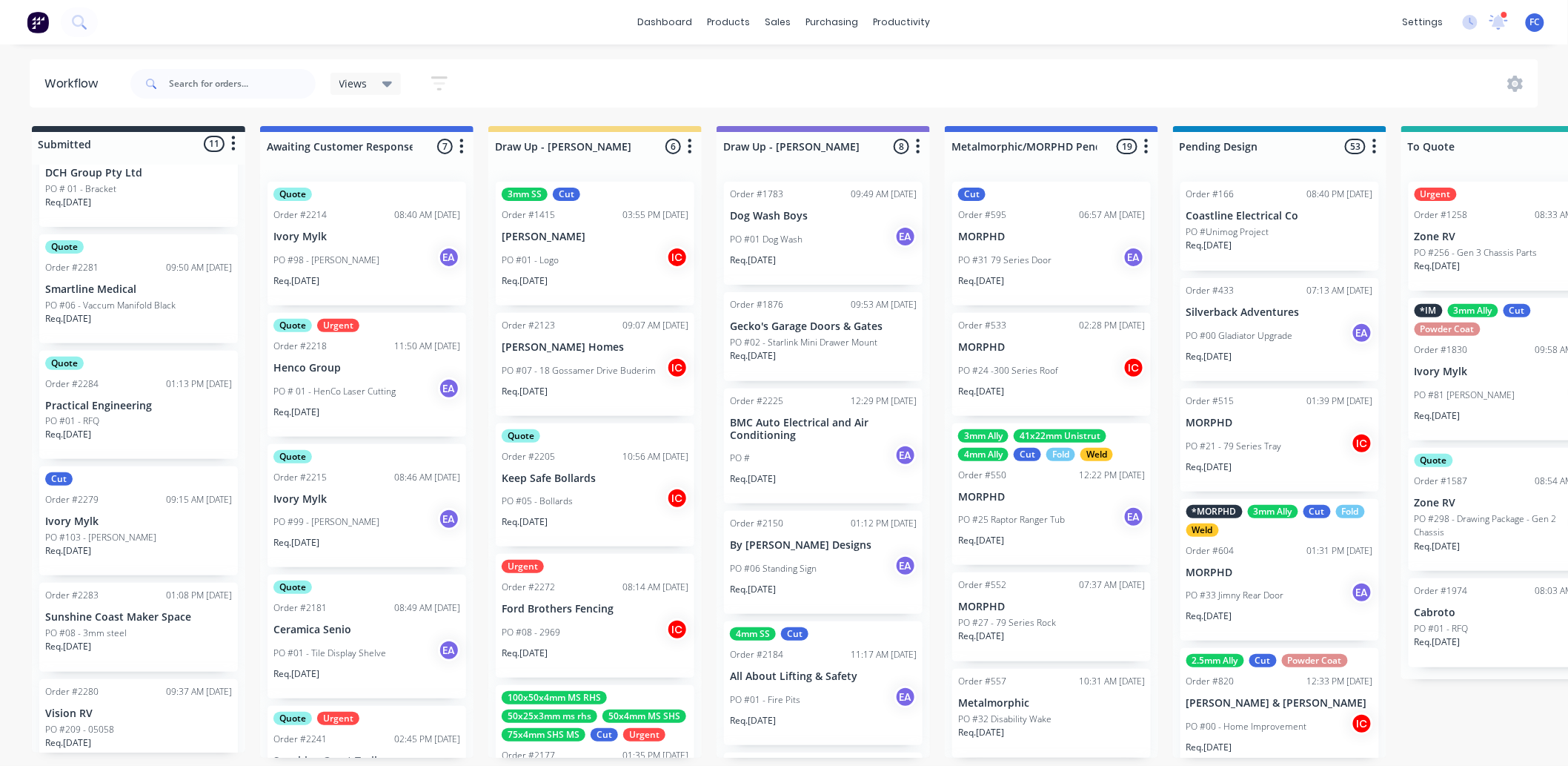
scroll to position [4, 0]
click at [122, 601] on p "PO #08 - 3mm steel" at bounding box center [86, 633] width 81 height 13
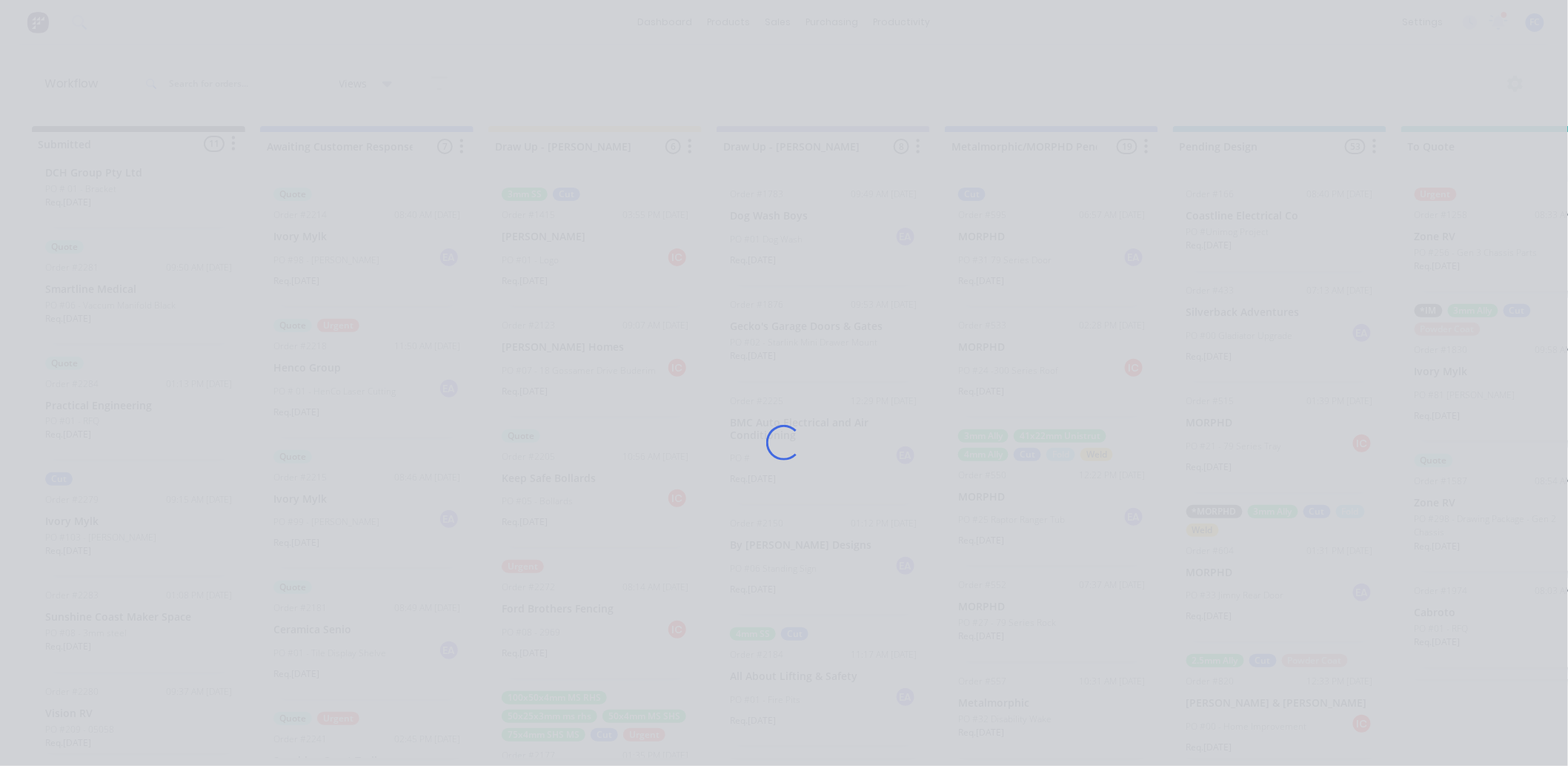
scroll to position [0, 0]
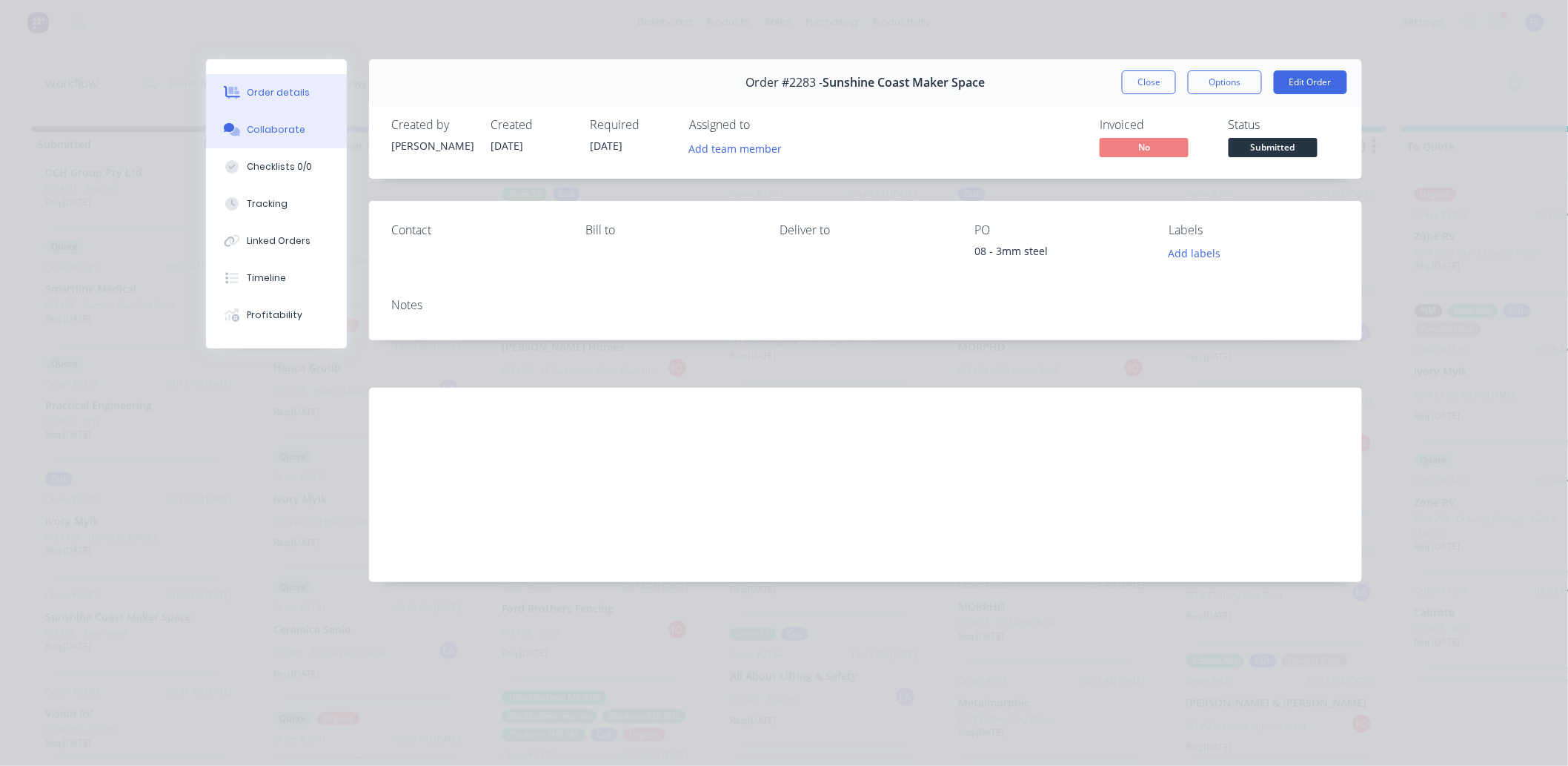
drag, startPoint x: 248, startPoint y: 120, endPoint x: 353, endPoint y: 175, distance: 118.5
click at [250, 121] on button "Collaborate" at bounding box center [276, 130] width 141 height 37
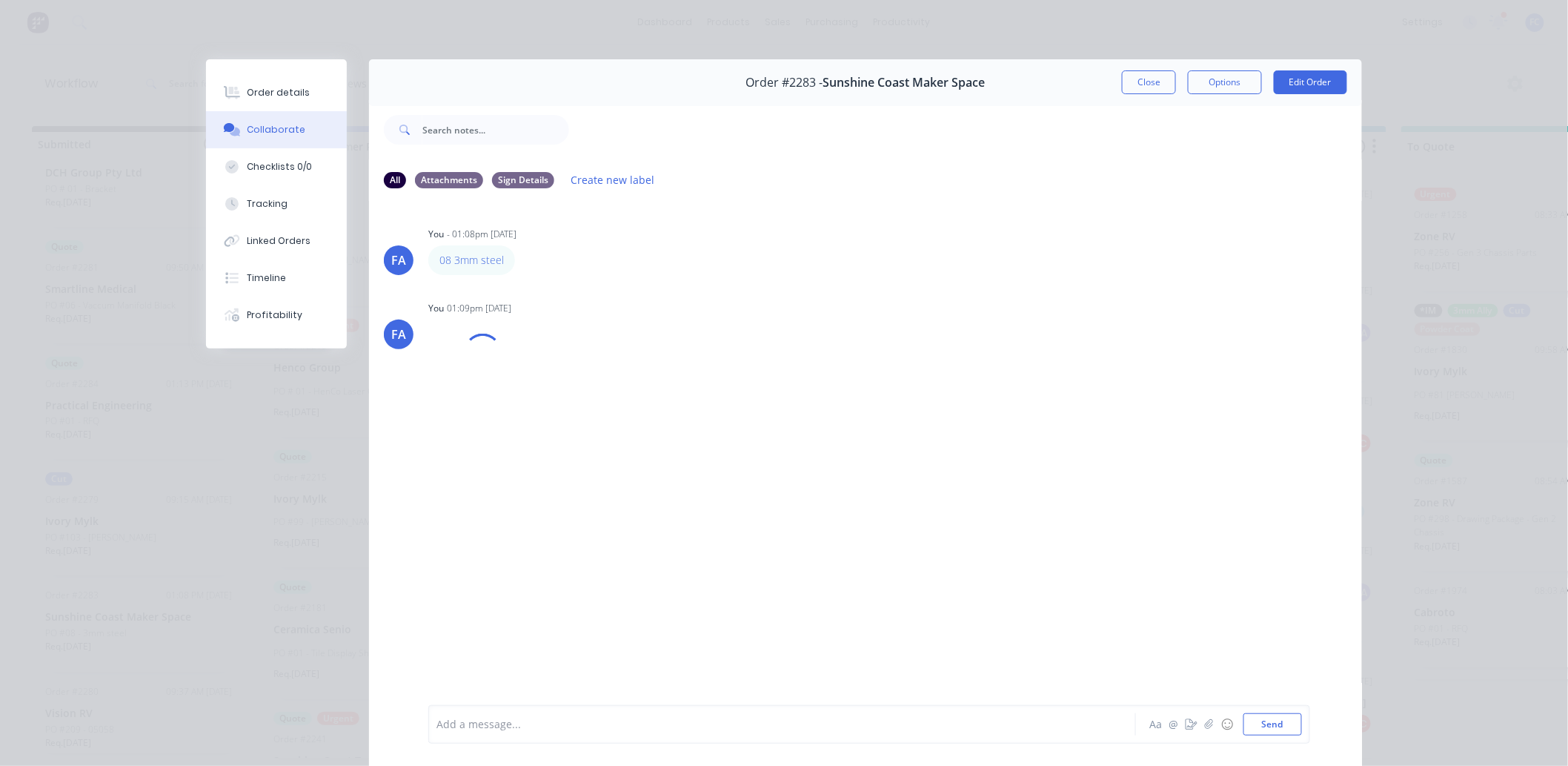
scroll to position [79, 0]
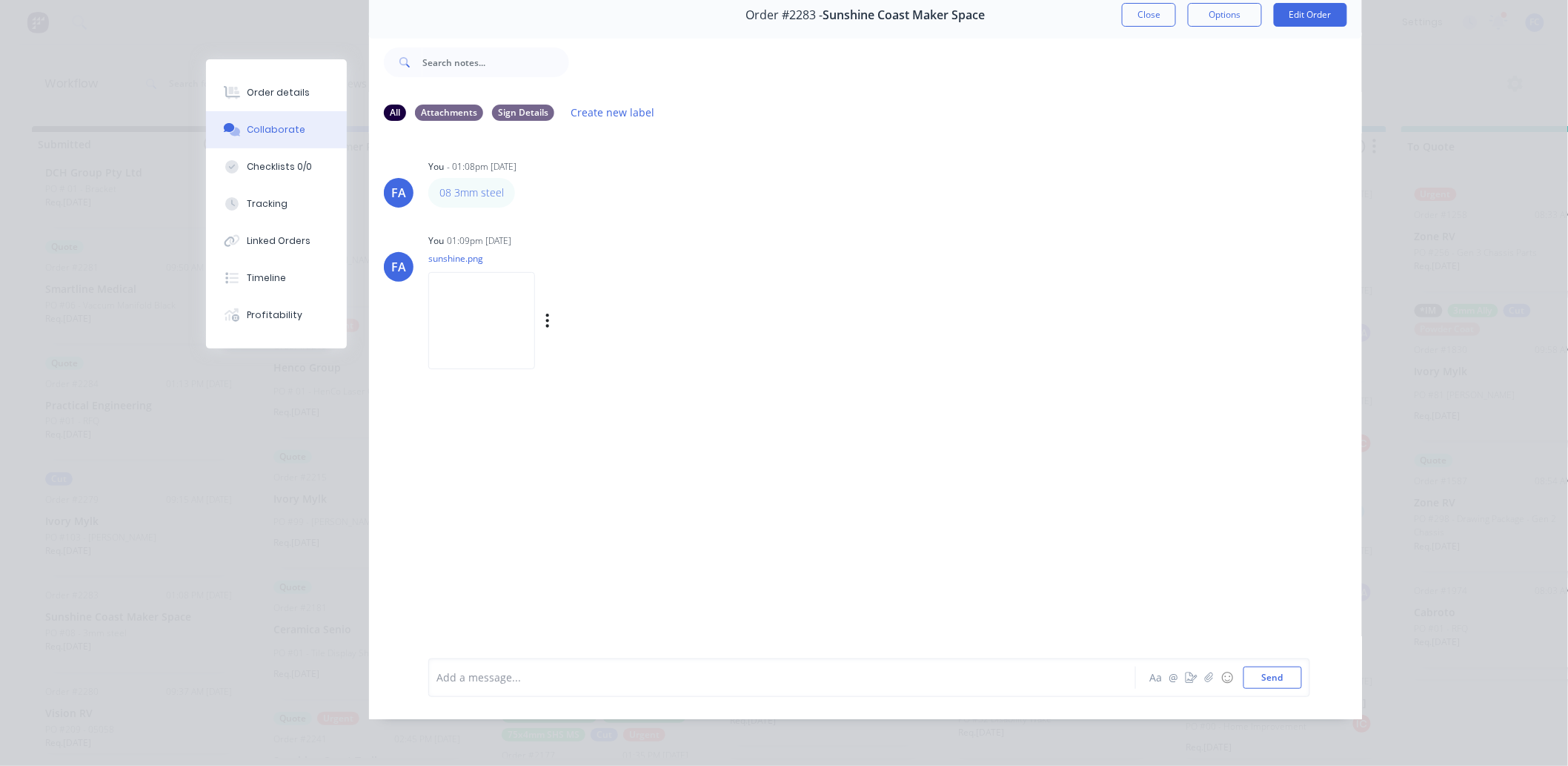
click at [454, 310] on img at bounding box center [481, 320] width 107 height 97
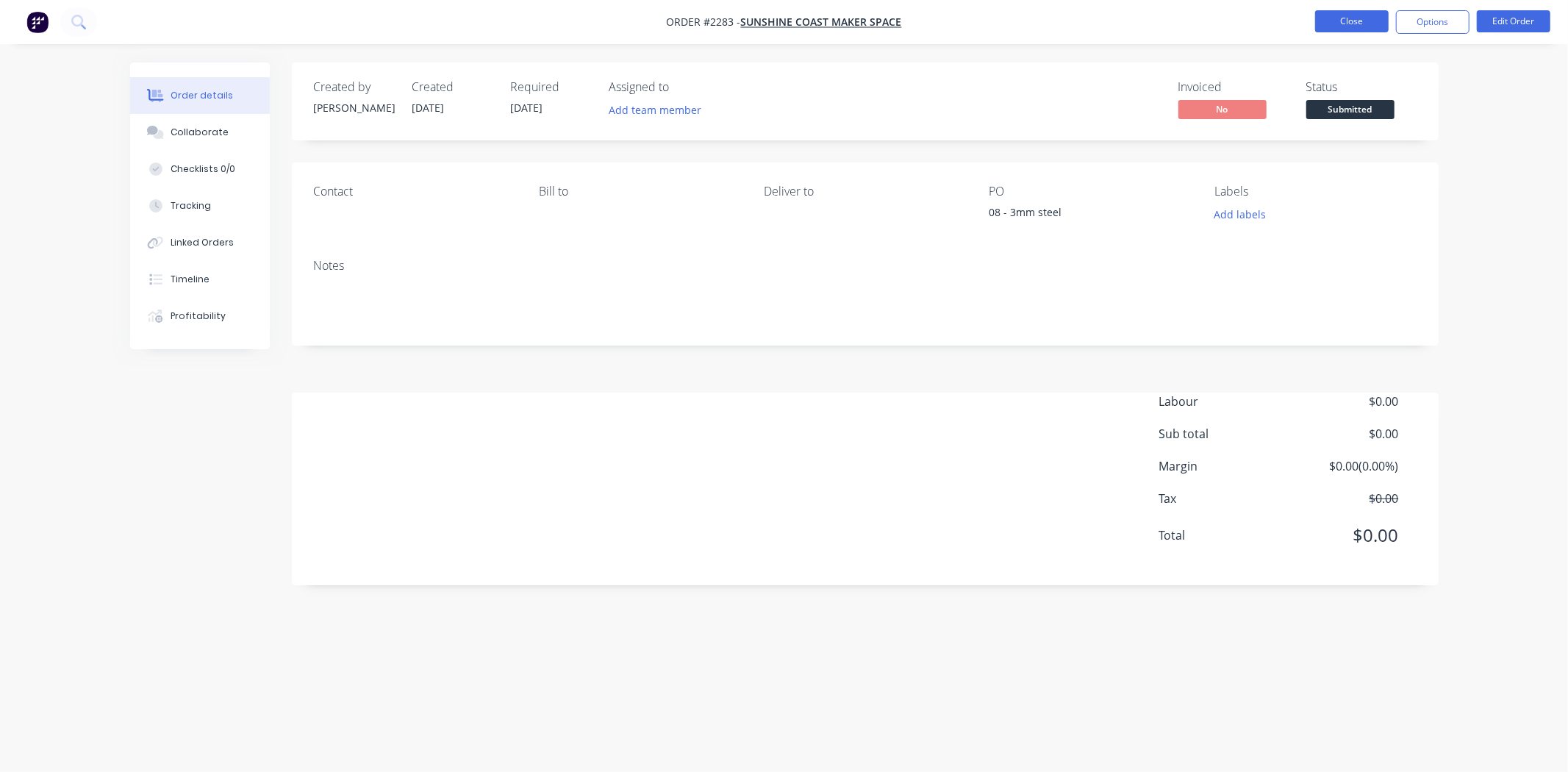
click at [1254, 22] on button "Close" at bounding box center [1351, 21] width 73 height 22
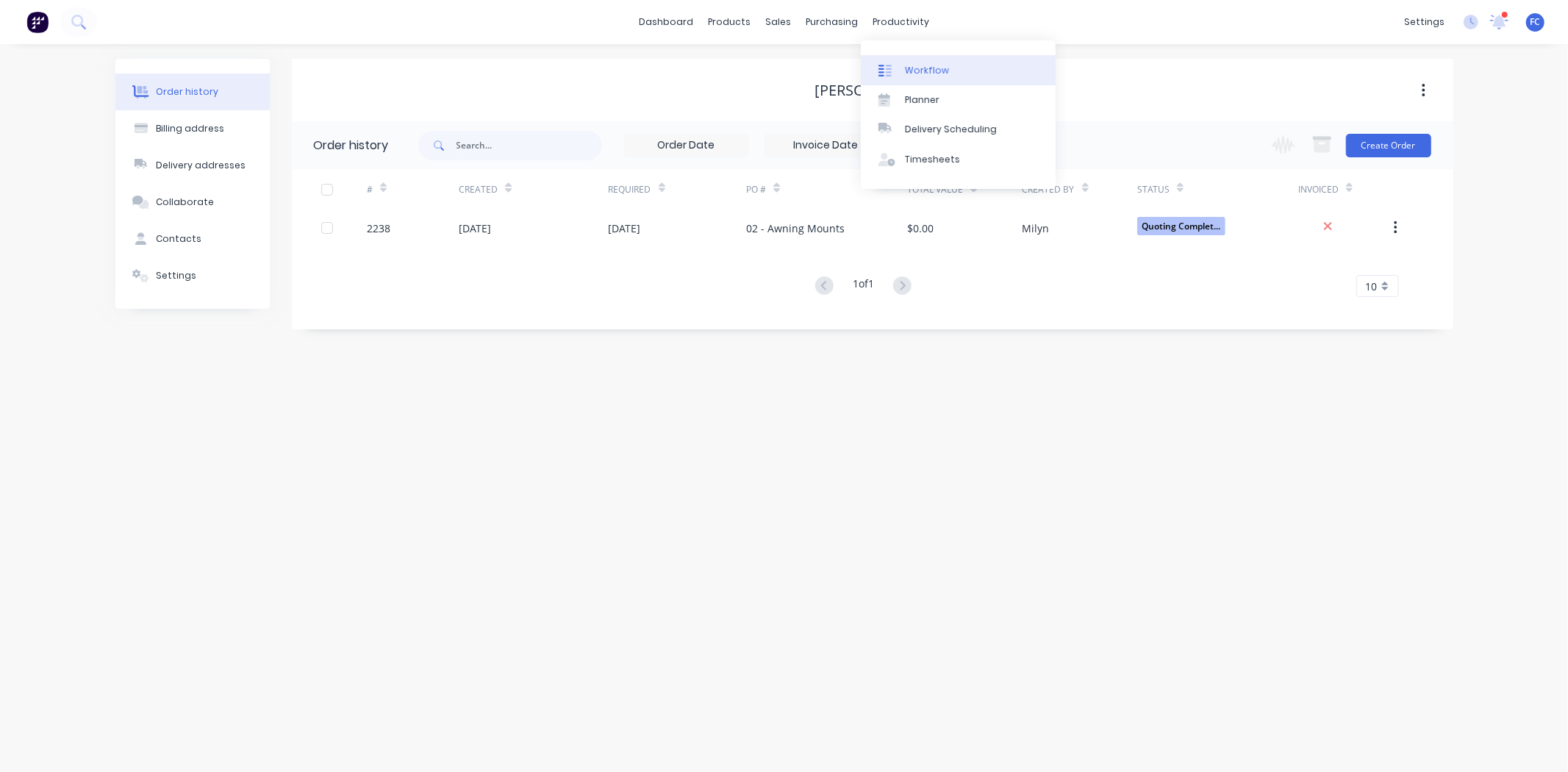
click at [931, 67] on div "Workflow" at bounding box center [927, 70] width 44 height 13
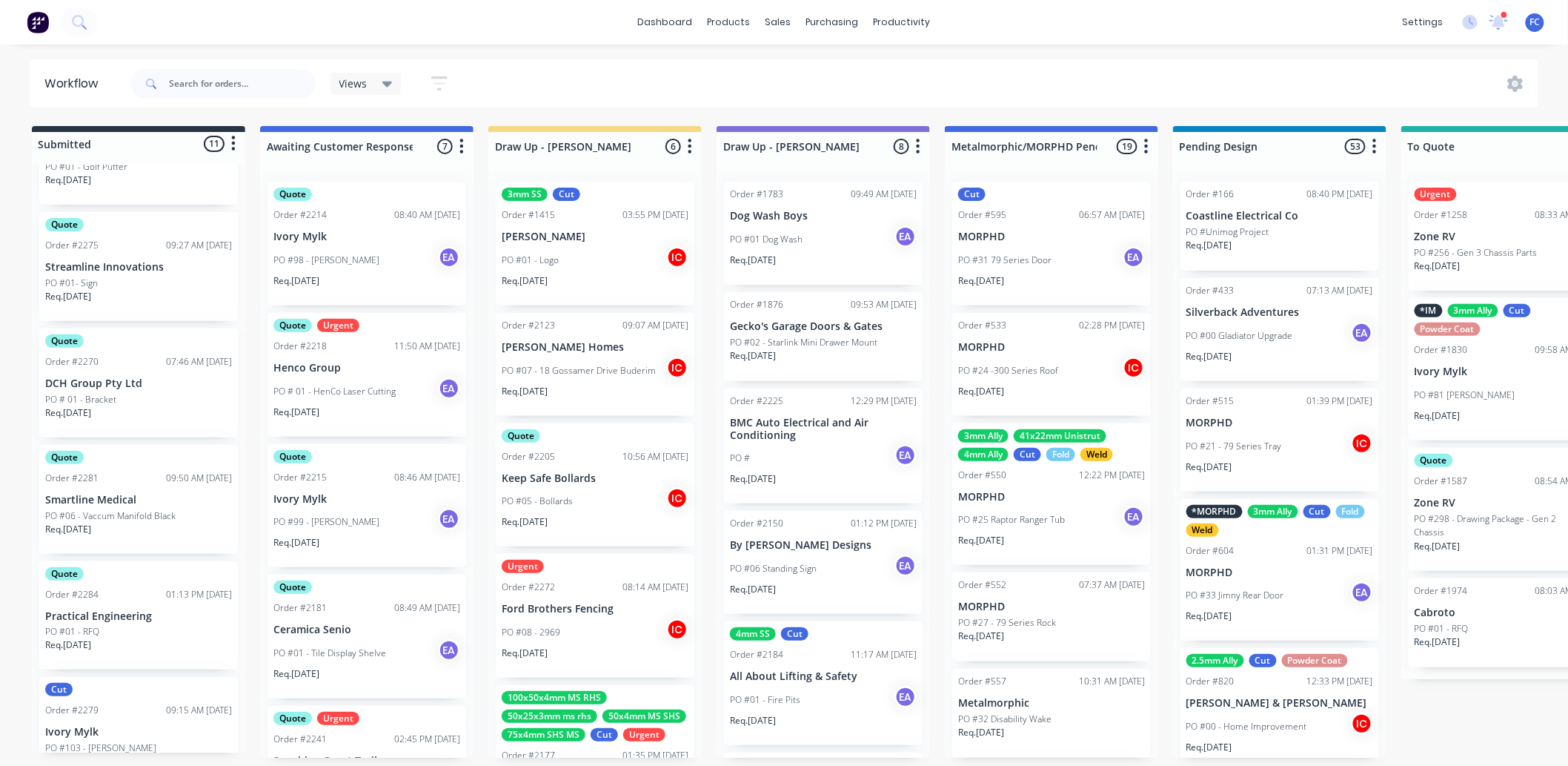
scroll to position [640, 0]
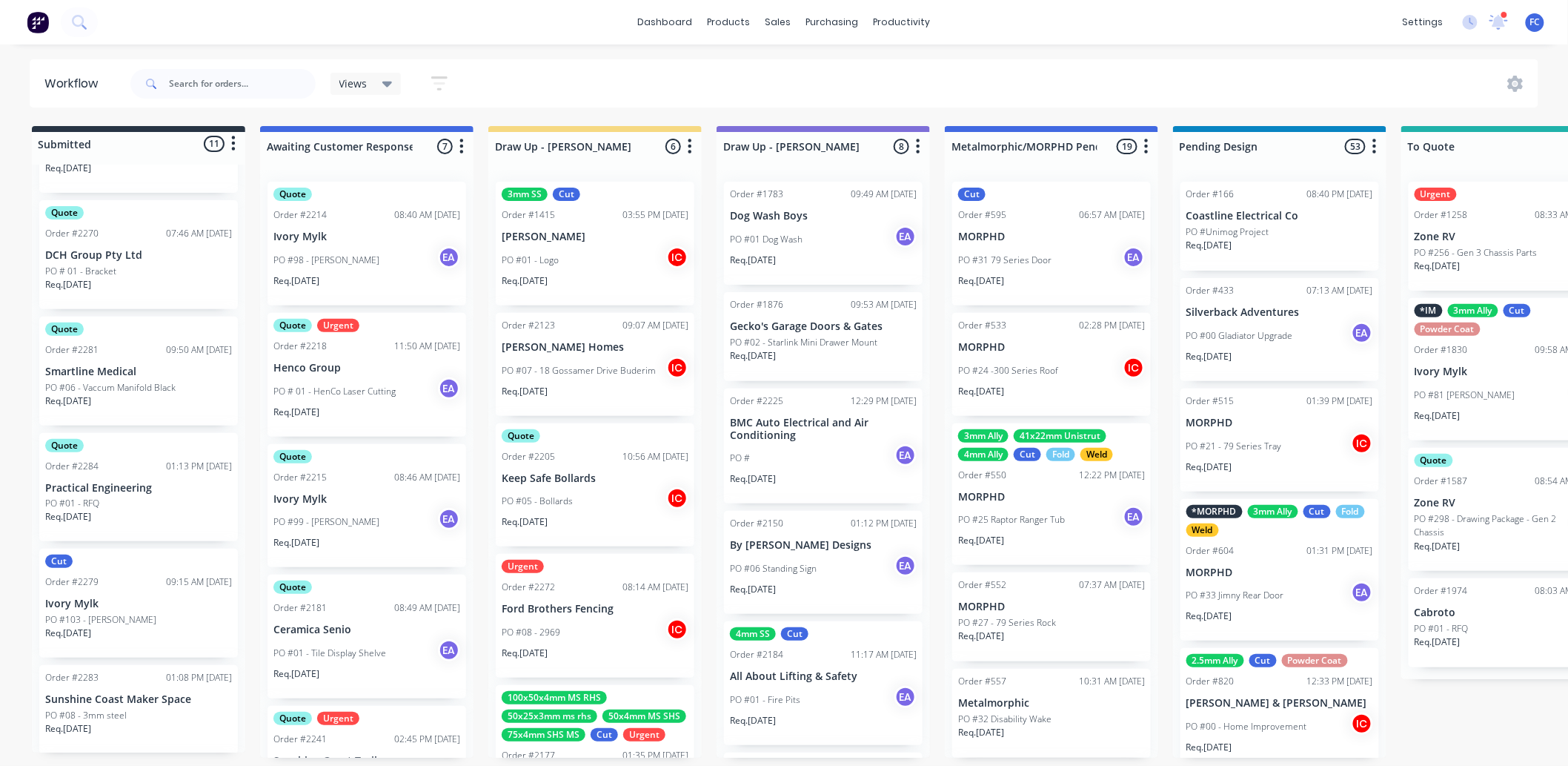
click at [119, 457] on div "0-Add labels for all materials and processes here 100x50x3mm ally RHS 2.5mm SS …" at bounding box center [138, 458] width 213 height 588
click at [78, 460] on div "Order #2284" at bounding box center [72, 466] width 53 height 13
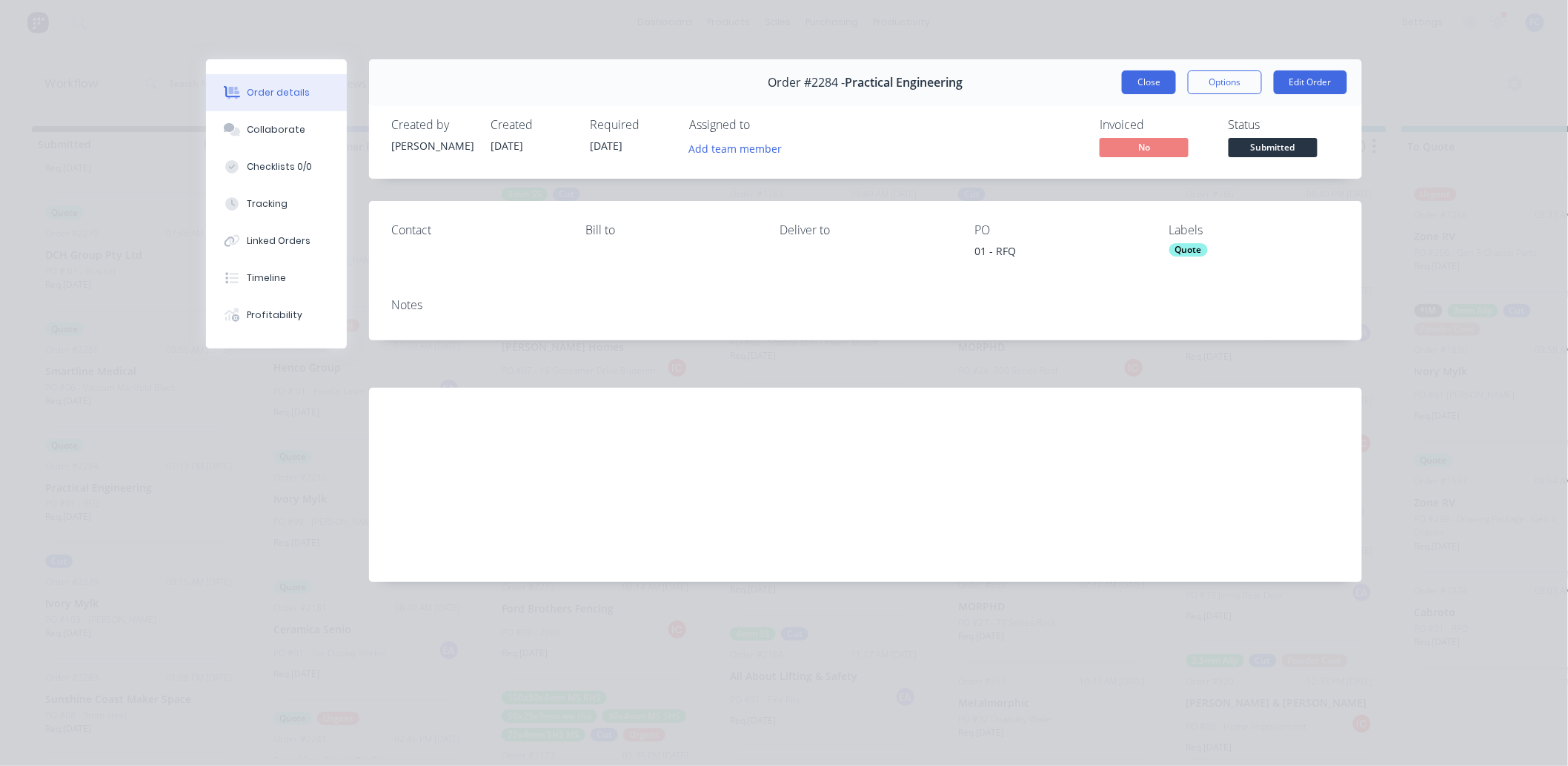
click at [1137, 78] on button "Close" at bounding box center [1148, 82] width 54 height 24
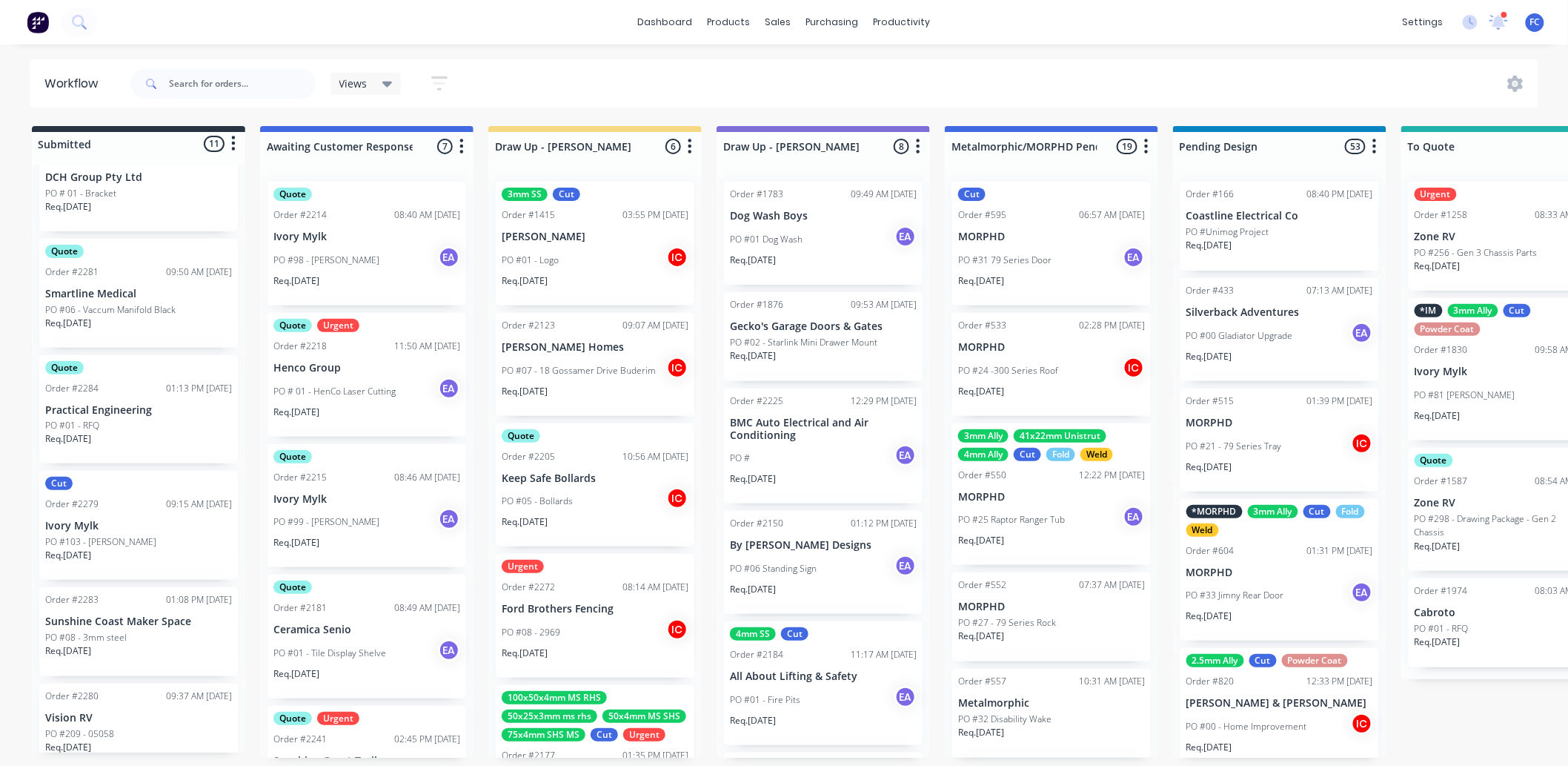
scroll to position [722, 0]
click at [100, 601] on p "PO #08 - 3mm steel" at bounding box center [86, 633] width 81 height 13
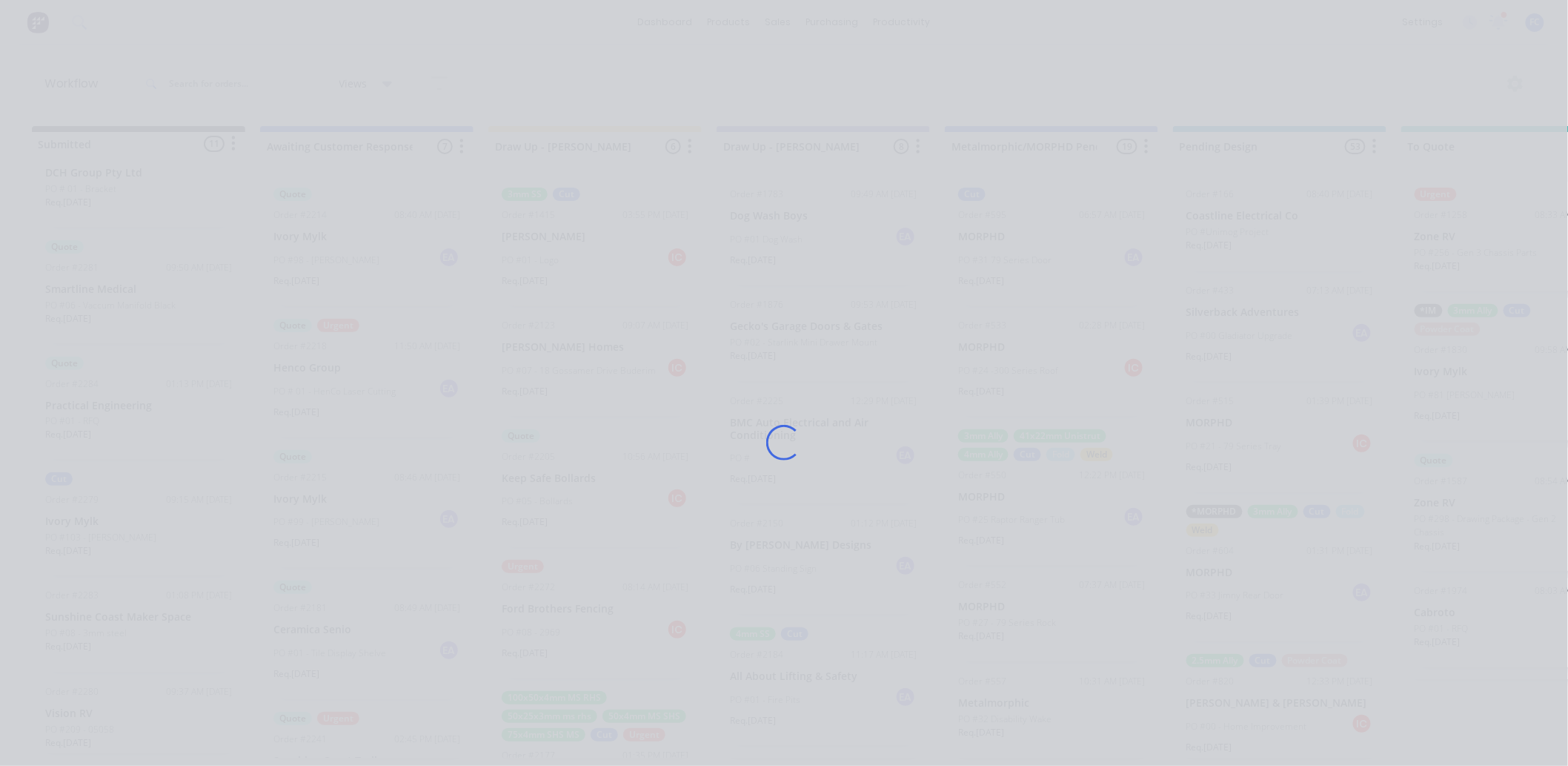
scroll to position [0, 0]
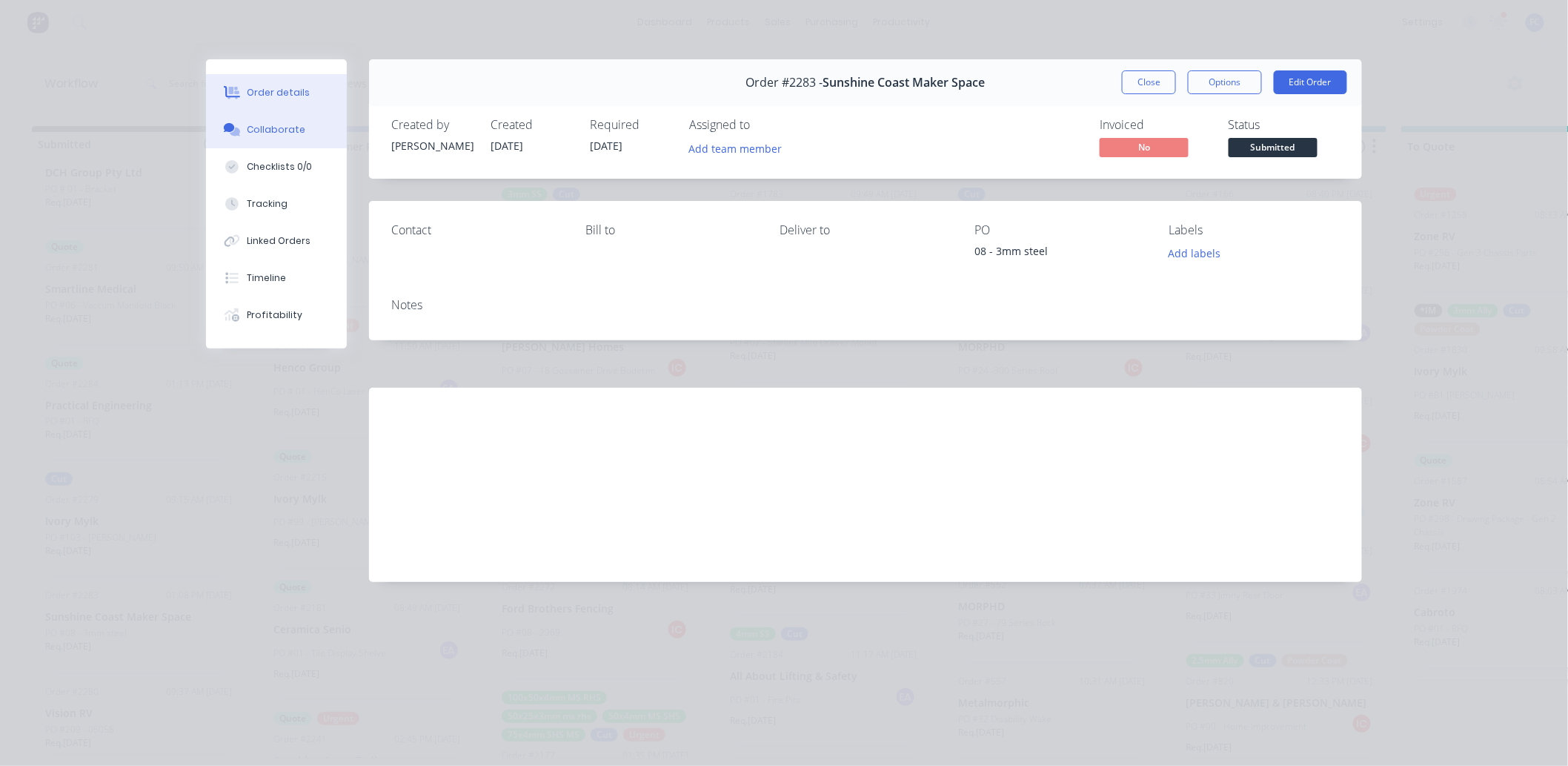
click at [285, 126] on div "Collaborate" at bounding box center [276, 129] width 58 height 13
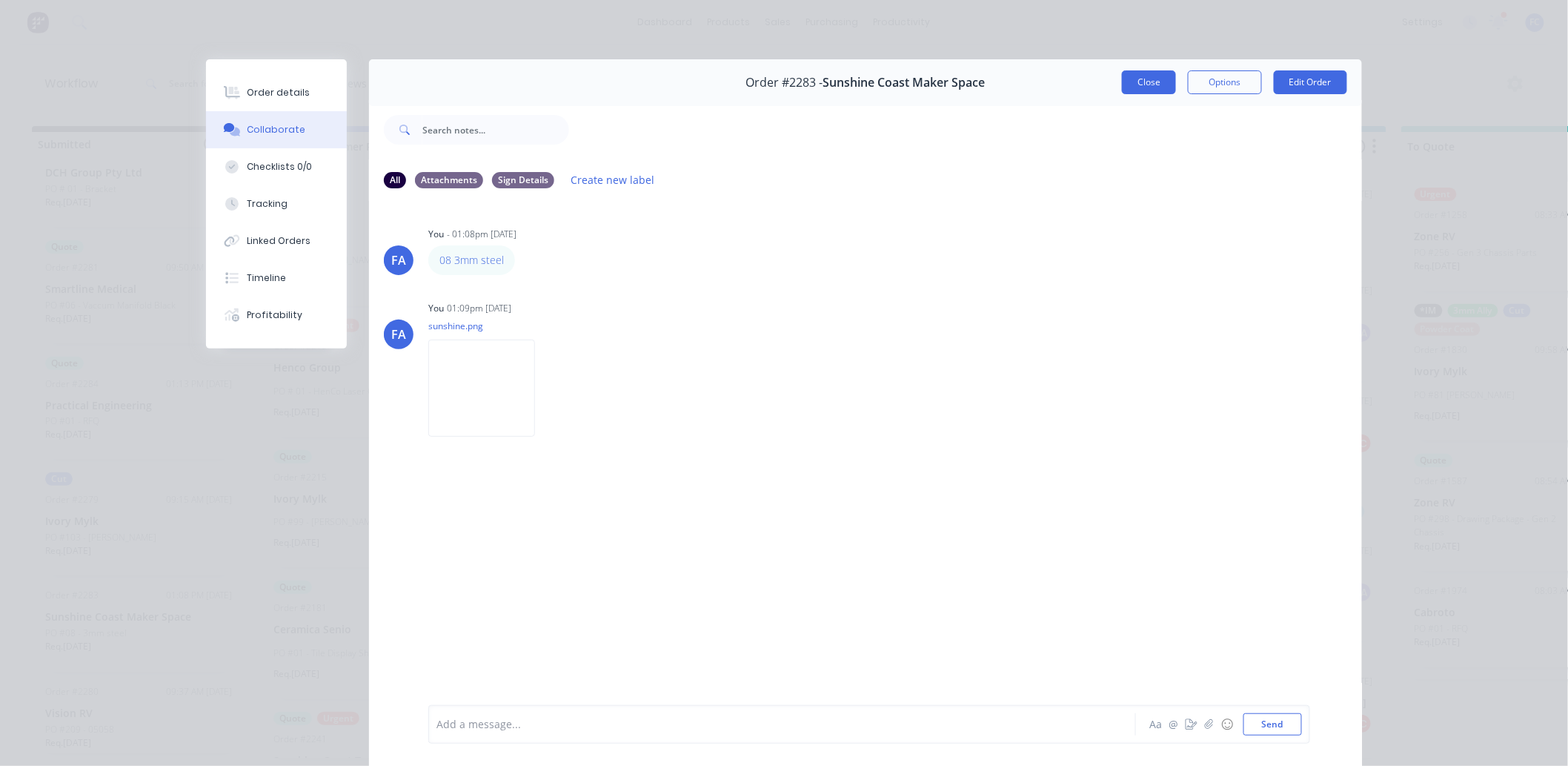
click at [1134, 86] on button "Close" at bounding box center [1148, 82] width 54 height 24
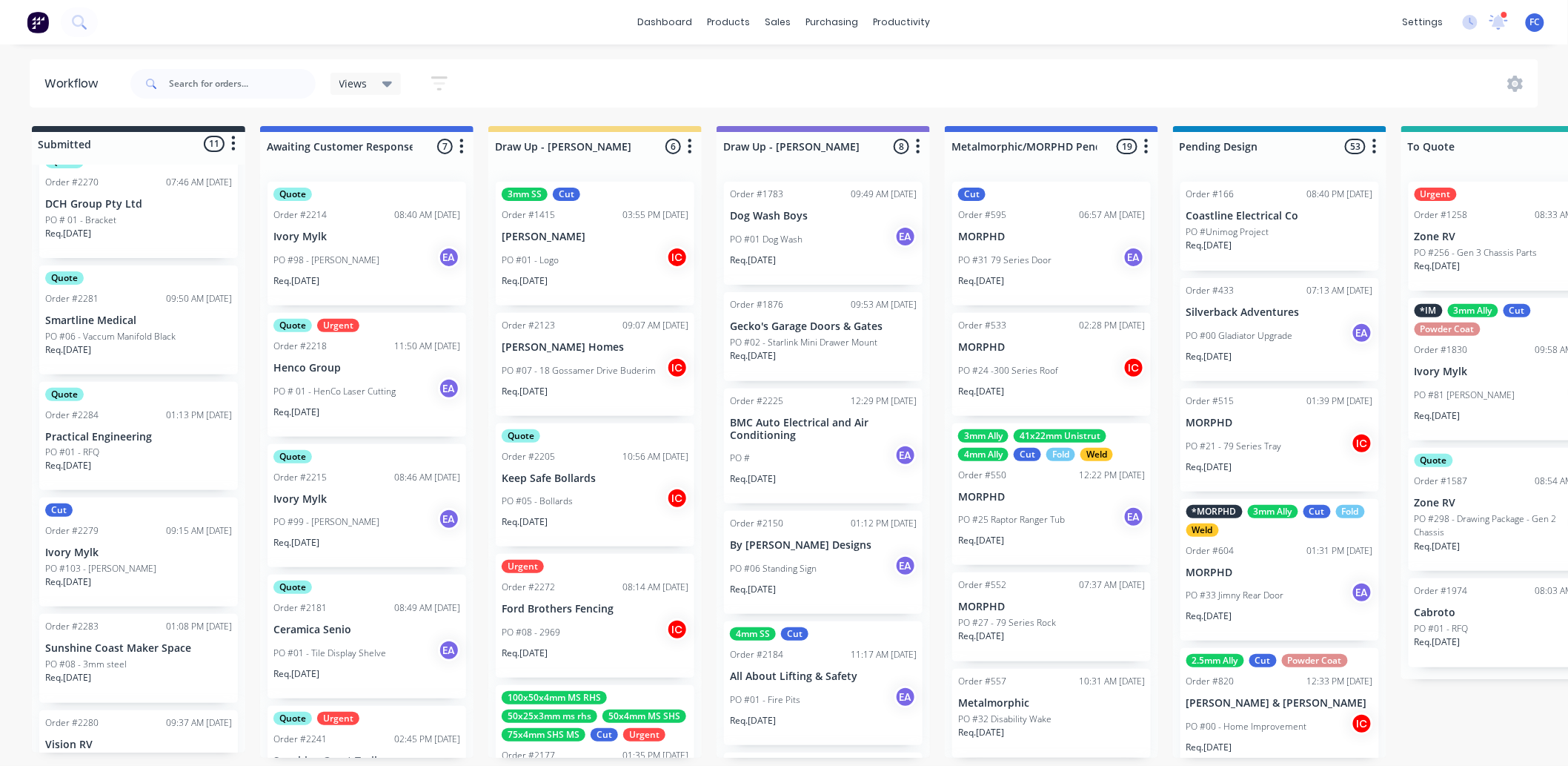
scroll to position [557, 0]
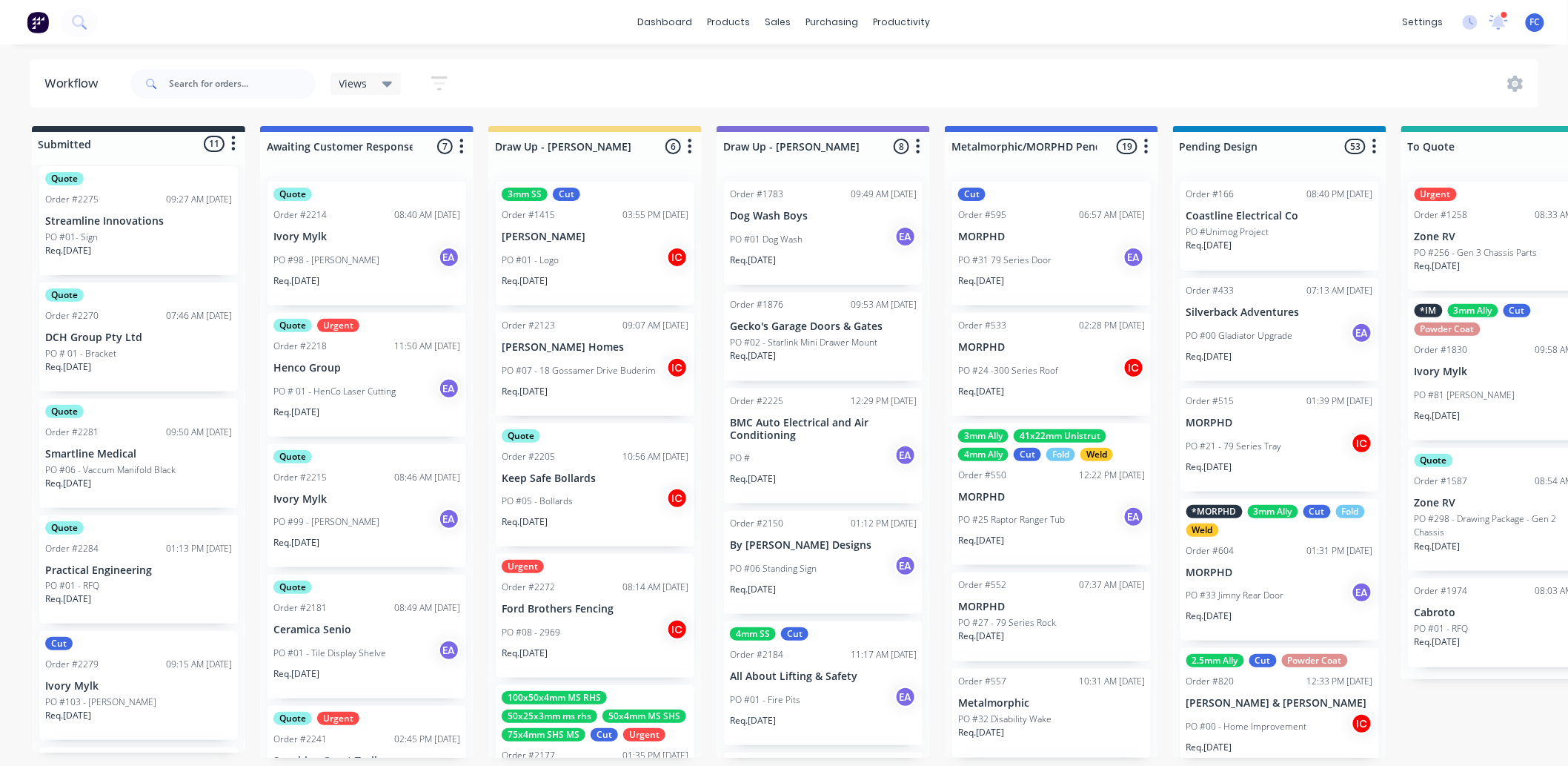
click at [80, 564] on p "Practical Engineering" at bounding box center [138, 570] width 186 height 13
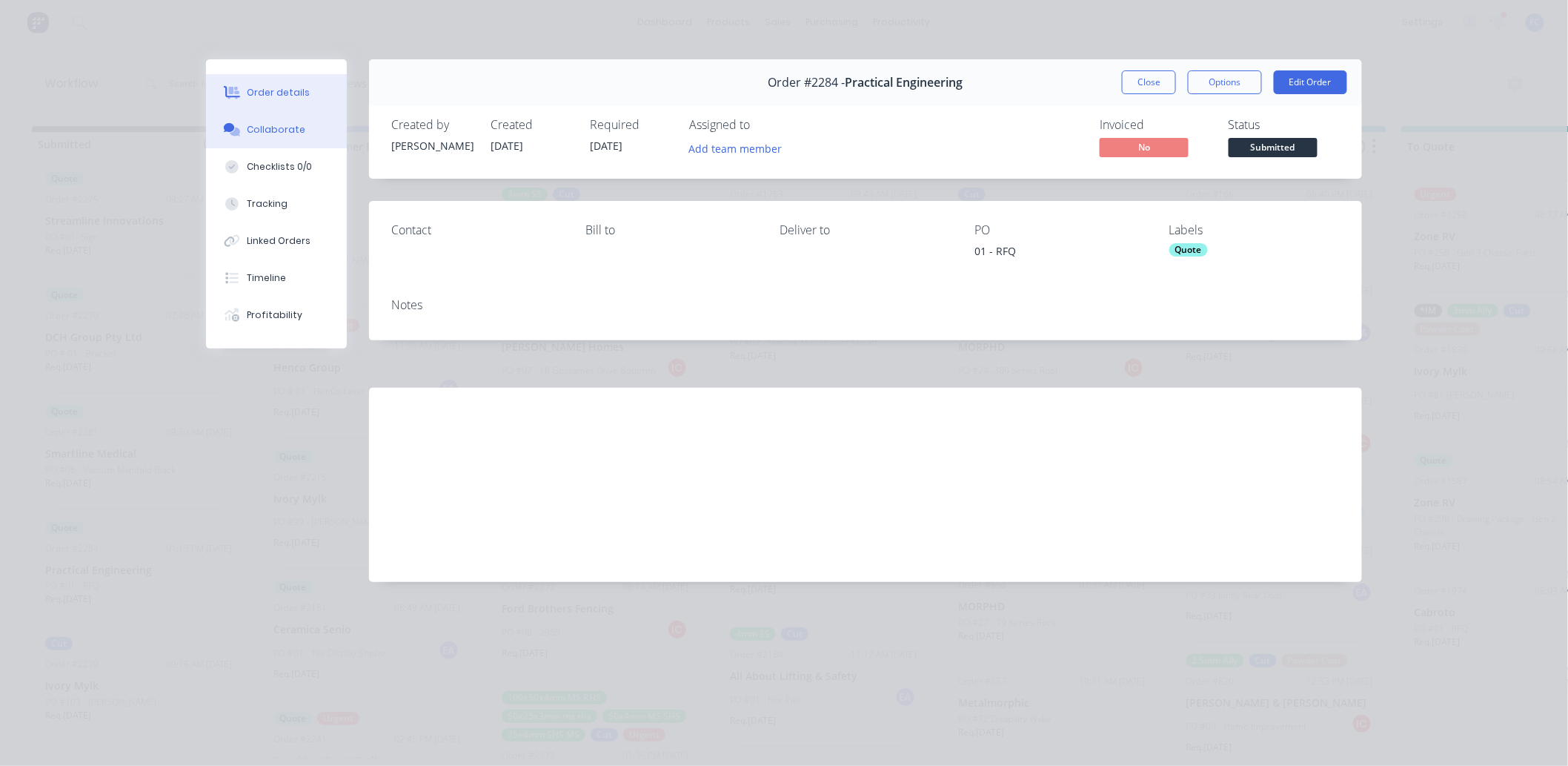
click at [268, 138] on button "Collaborate" at bounding box center [276, 130] width 141 height 37
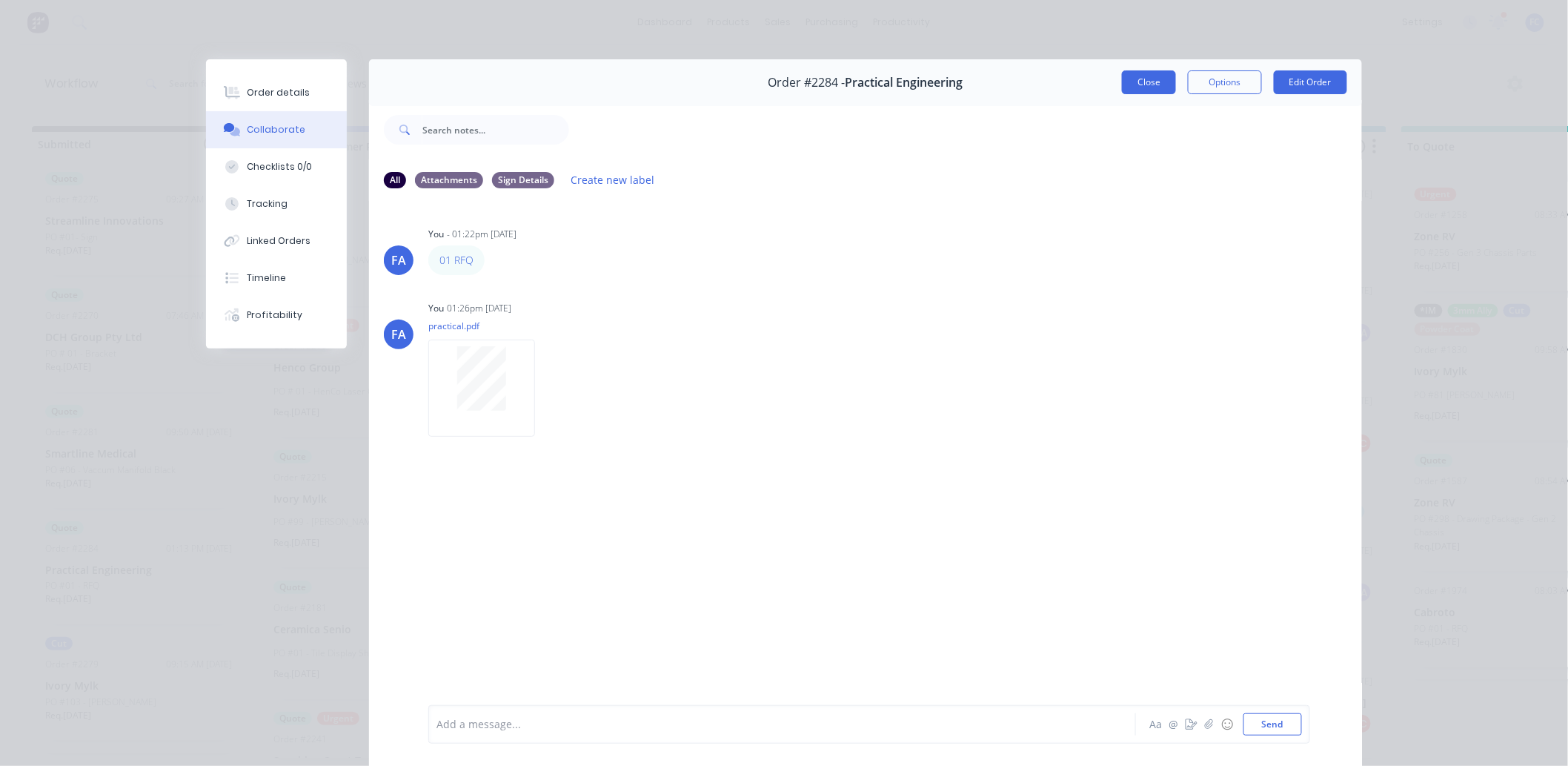
click at [1134, 83] on button "Close" at bounding box center [1148, 82] width 54 height 24
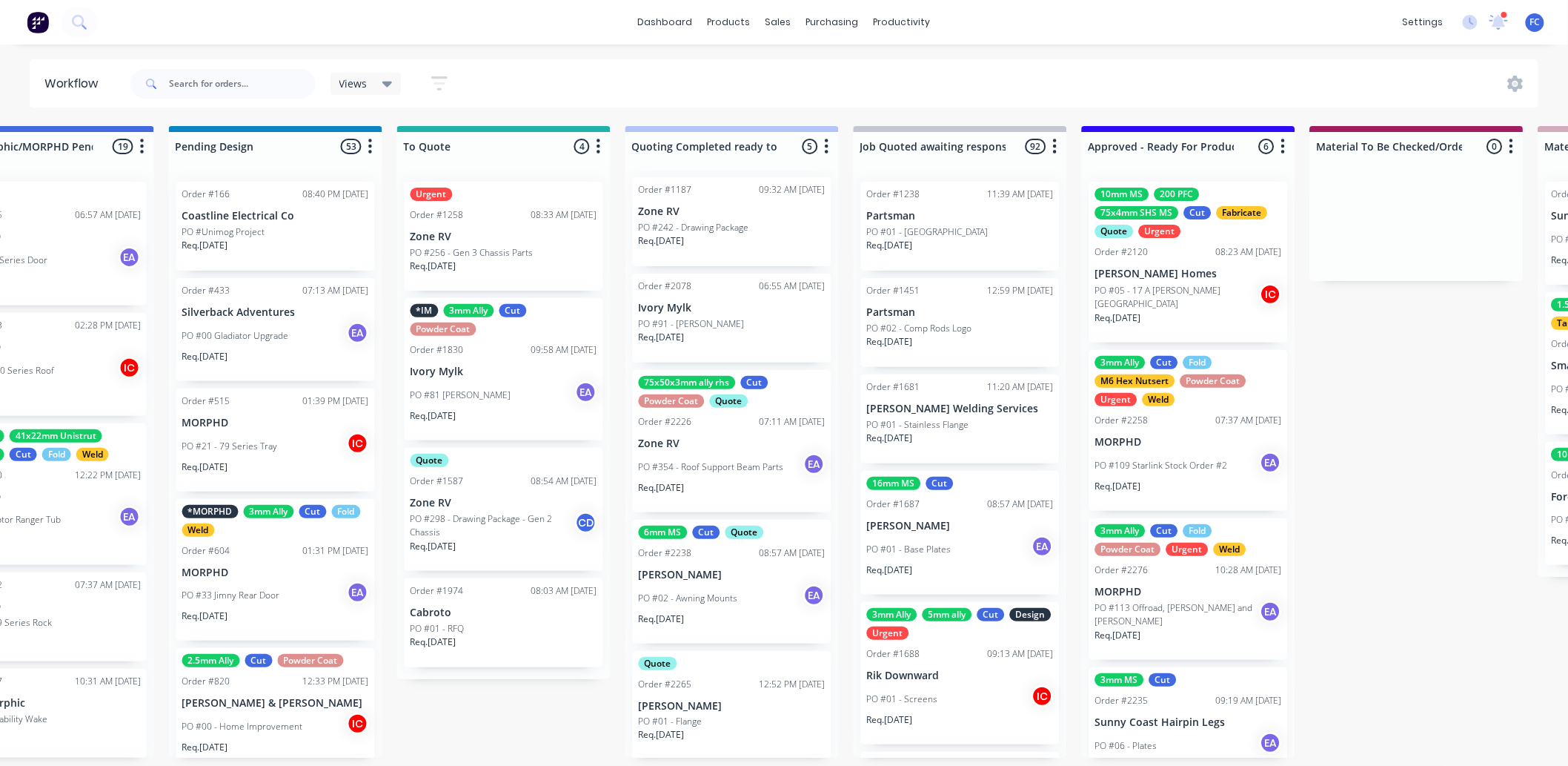
scroll to position [4, 1004]
click at [705, 601] on div "PO #01 - Flange" at bounding box center [731, 721] width 186 height 13
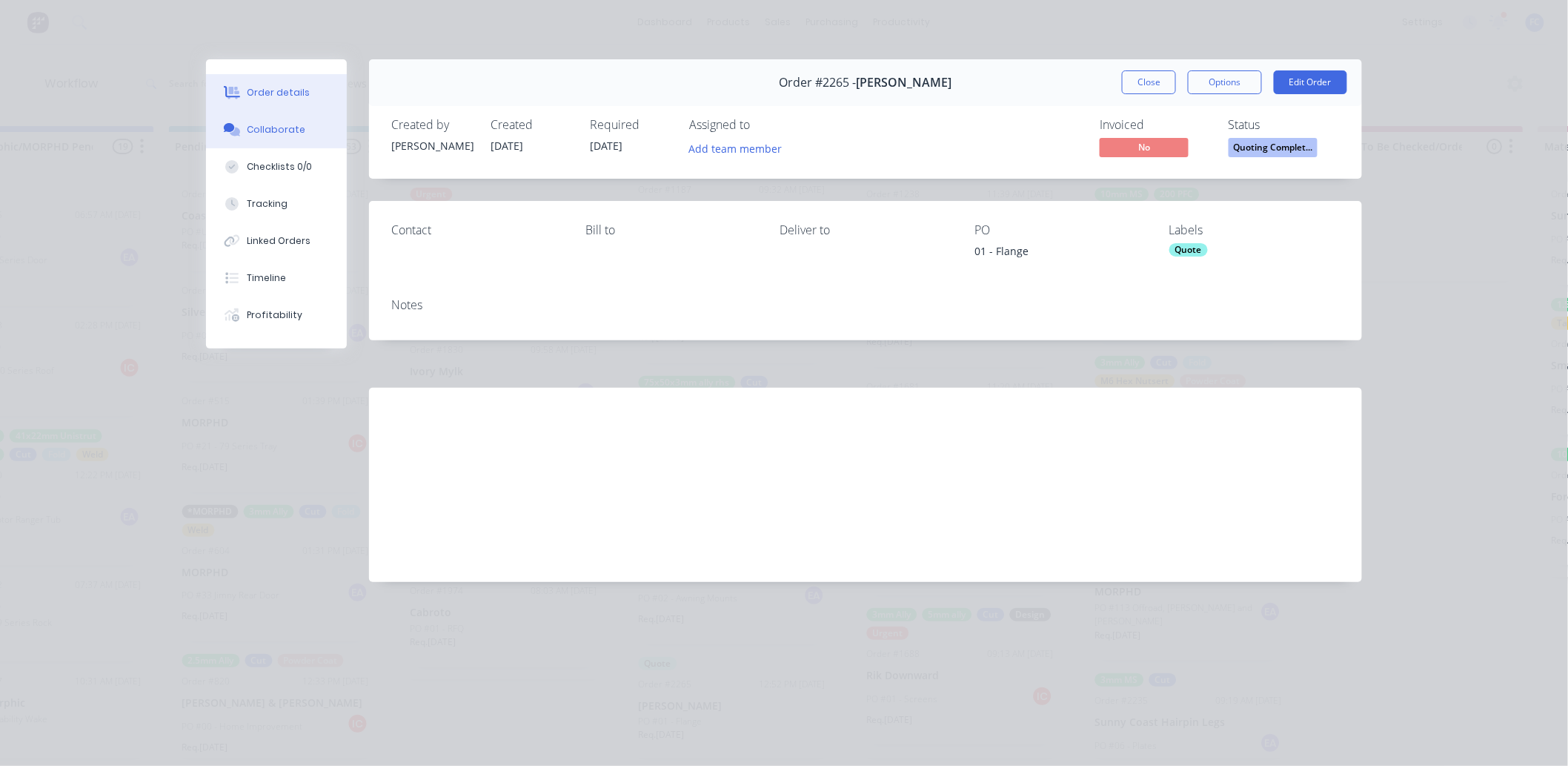
click at [286, 134] on div "Collaborate" at bounding box center [276, 129] width 58 height 13
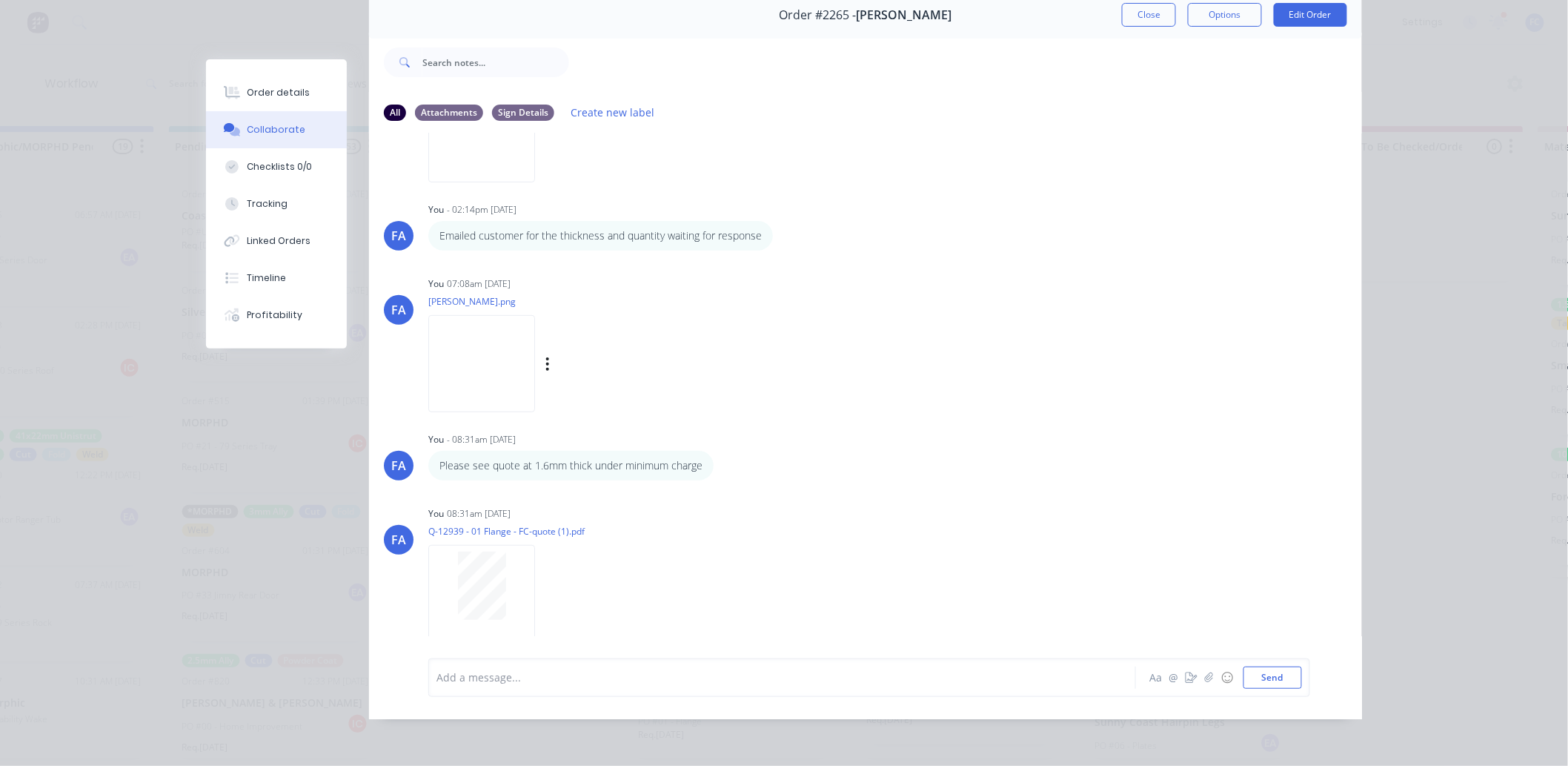
scroll to position [187, 0]
click at [620, 458] on p "Please see quote at 1.6mm thick under minimum charge" at bounding box center [570, 465] width 263 height 15
drag, startPoint x: 561, startPoint y: 447, endPoint x: 529, endPoint y: 450, distance: 32.1
click at [521, 458] on p "Please see quote at 1.6mm thick under minimum charge" at bounding box center [570, 465] width 263 height 15
drag, startPoint x: 556, startPoint y: 449, endPoint x: 584, endPoint y: 449, distance: 28.0
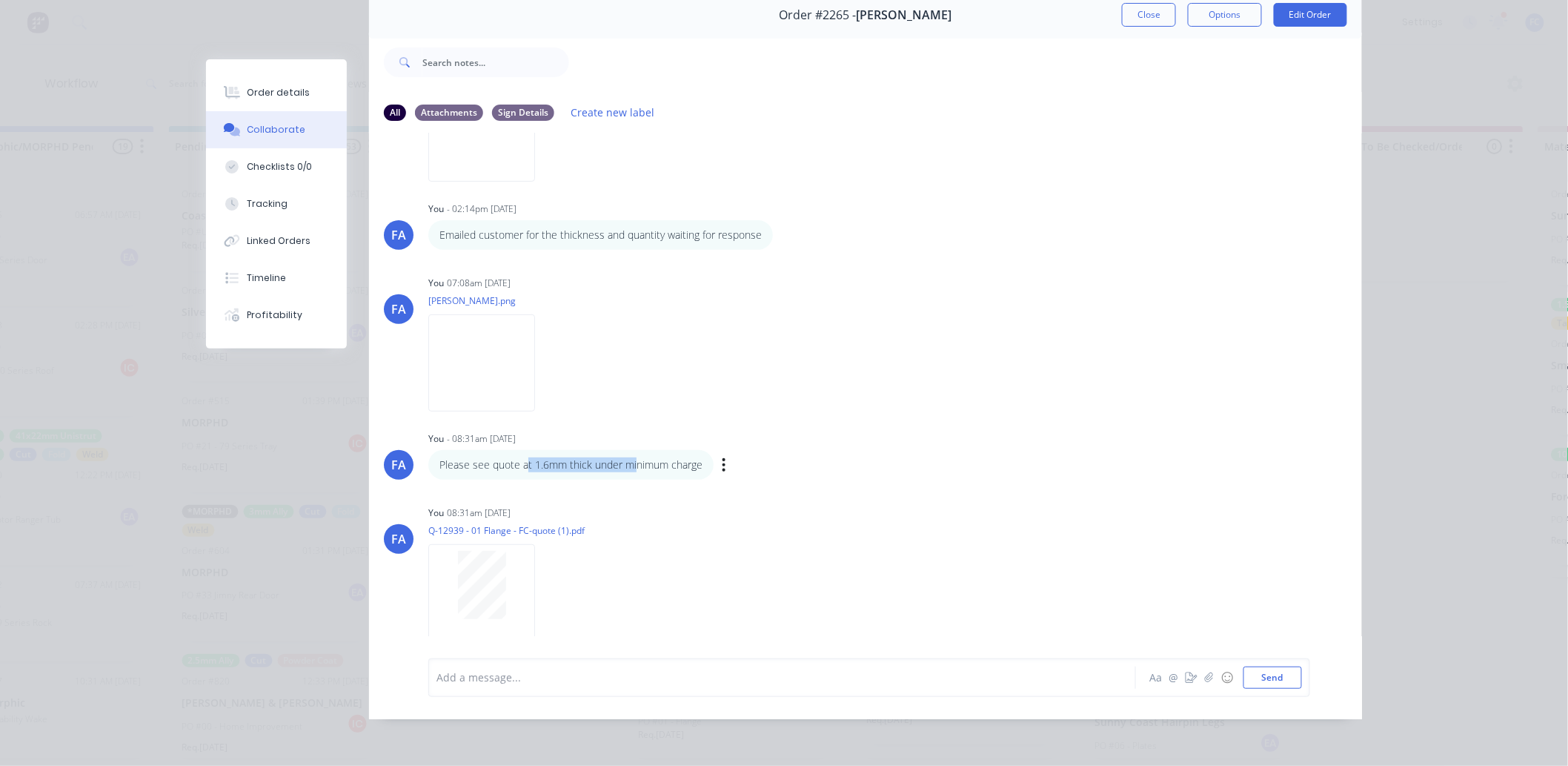
click at [556, 458] on p "Please see quote at 1.6mm thick under minimum charge" at bounding box center [570, 465] width 263 height 15
click at [589, 458] on p "Please see quote at 1.6mm thick under minimum charge" at bounding box center [570, 465] width 263 height 15
drag, startPoint x: 584, startPoint y: 449, endPoint x: 528, endPoint y: 447, distance: 56.0
click at [528, 458] on p "Please see quote at 1.6mm thick under minimum charge" at bounding box center [570, 465] width 263 height 15
copy p "1.6mm thick"
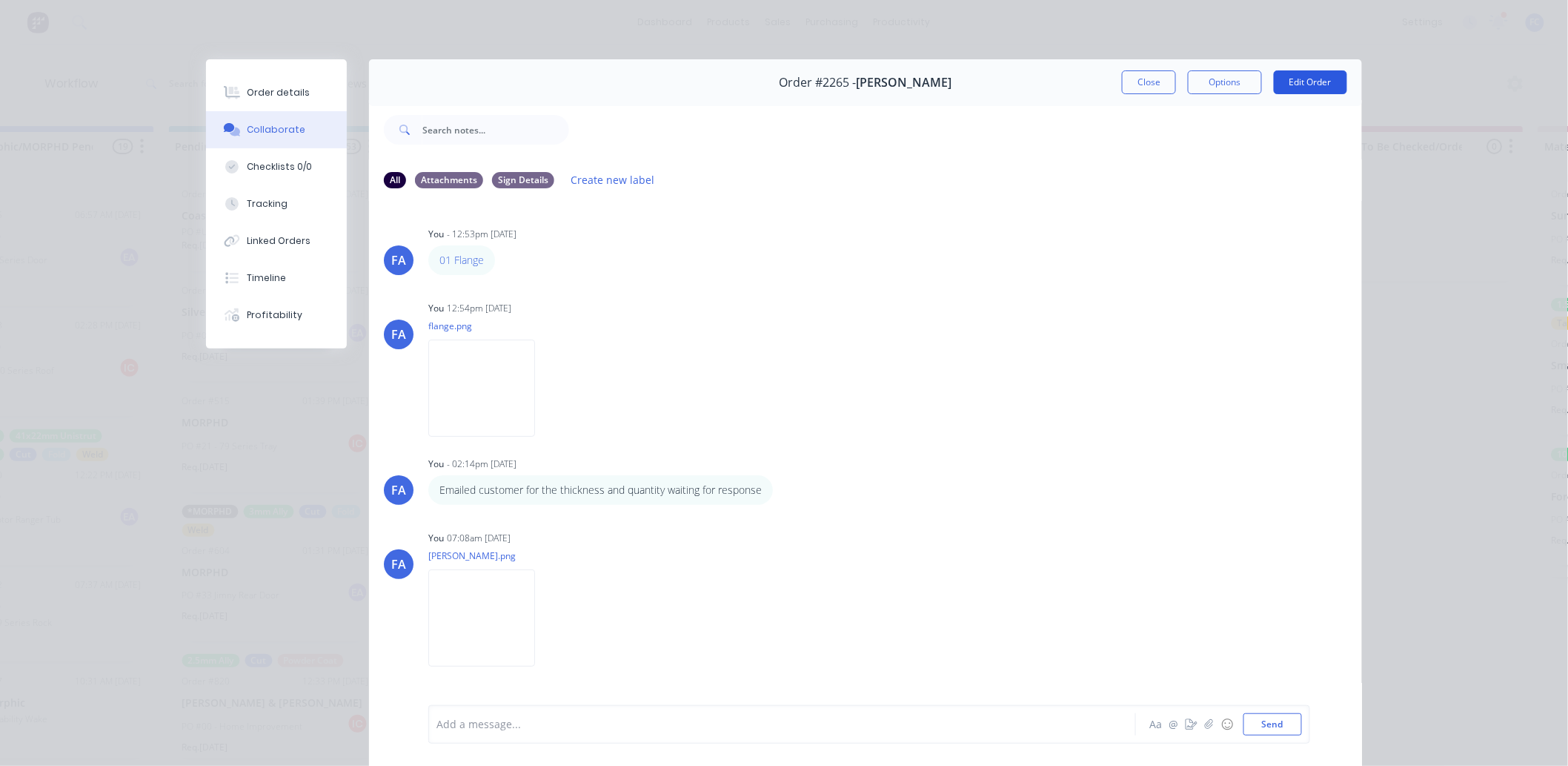
scroll to position [0, 1004]
click at [1135, 75] on button "Close" at bounding box center [1148, 82] width 54 height 24
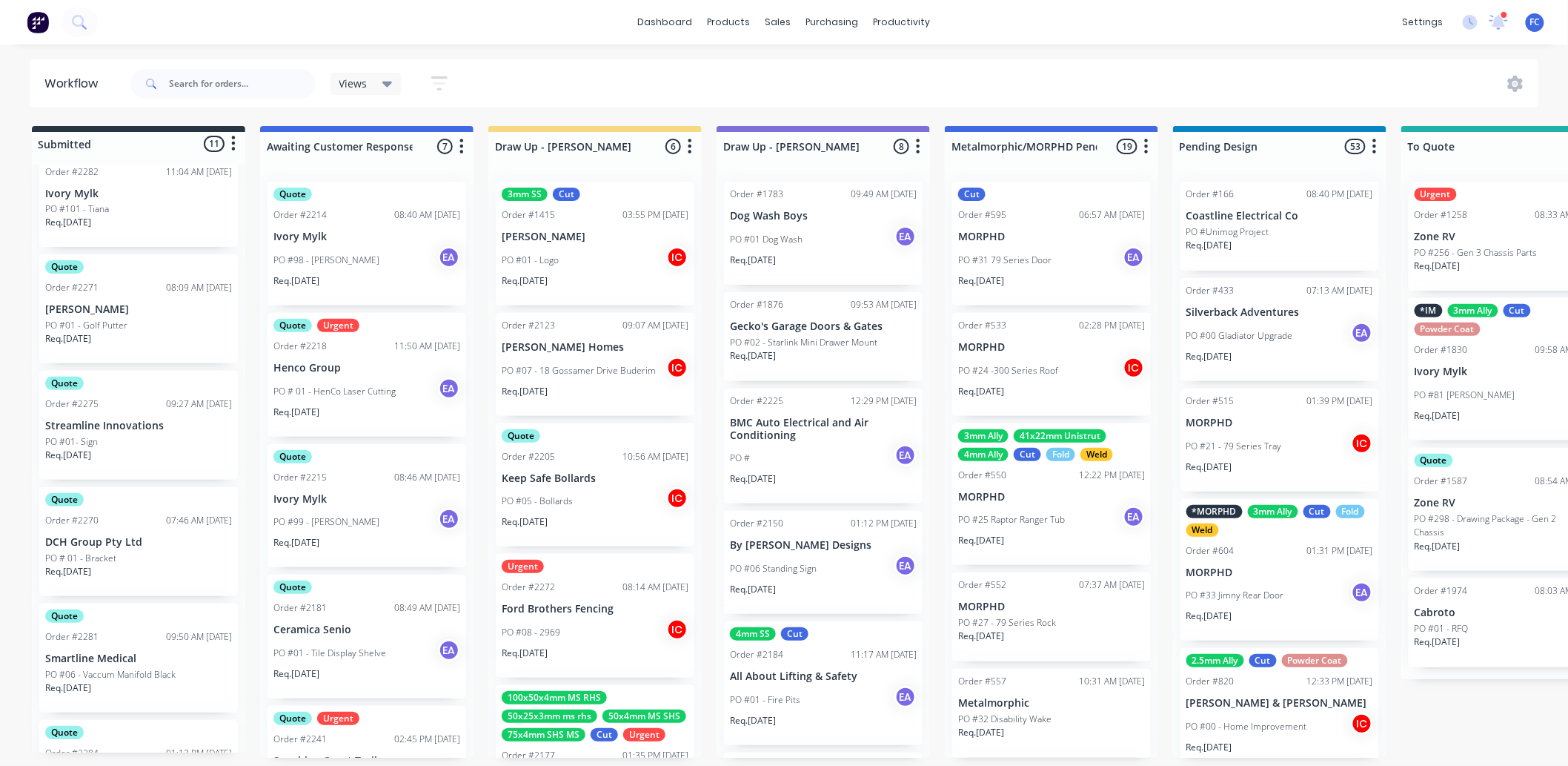
scroll to position [310, 0]
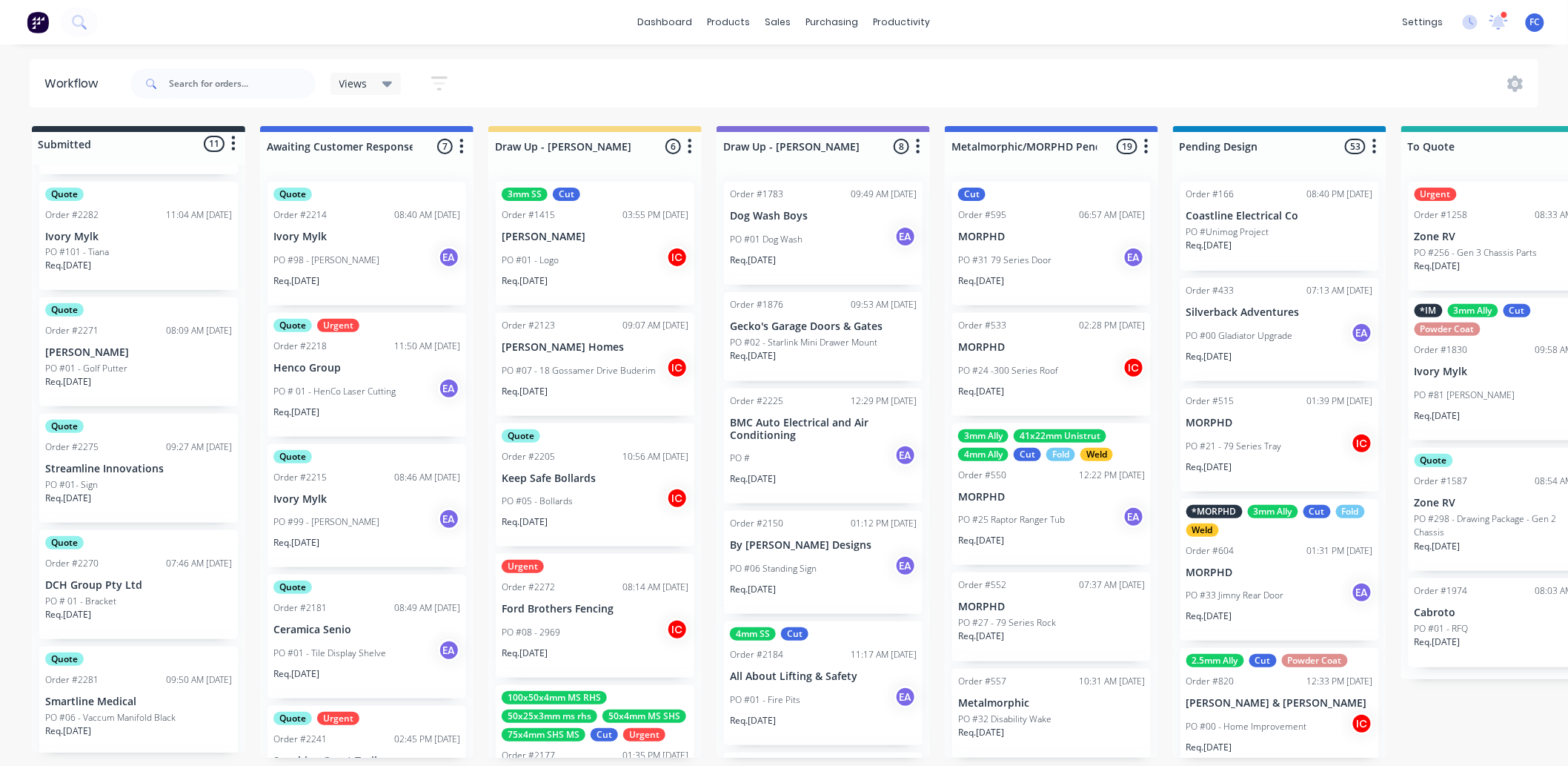
click at [119, 419] on div "Quote Order #2275 09:27 AM 10/09/25 Streamline Innovations PO #01- Sign Req. 17…" at bounding box center [138, 468] width 198 height 109
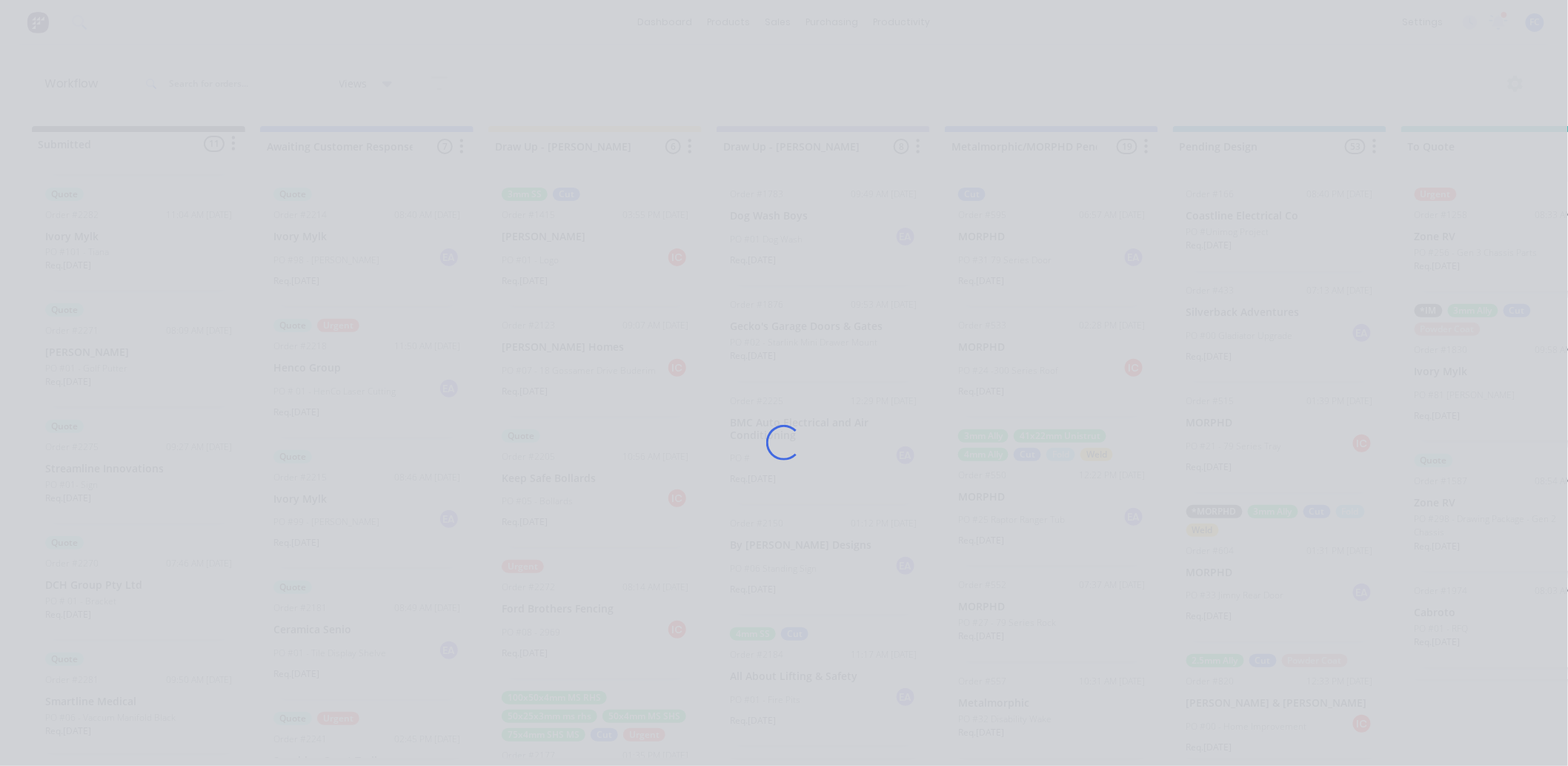
scroll to position [0, 0]
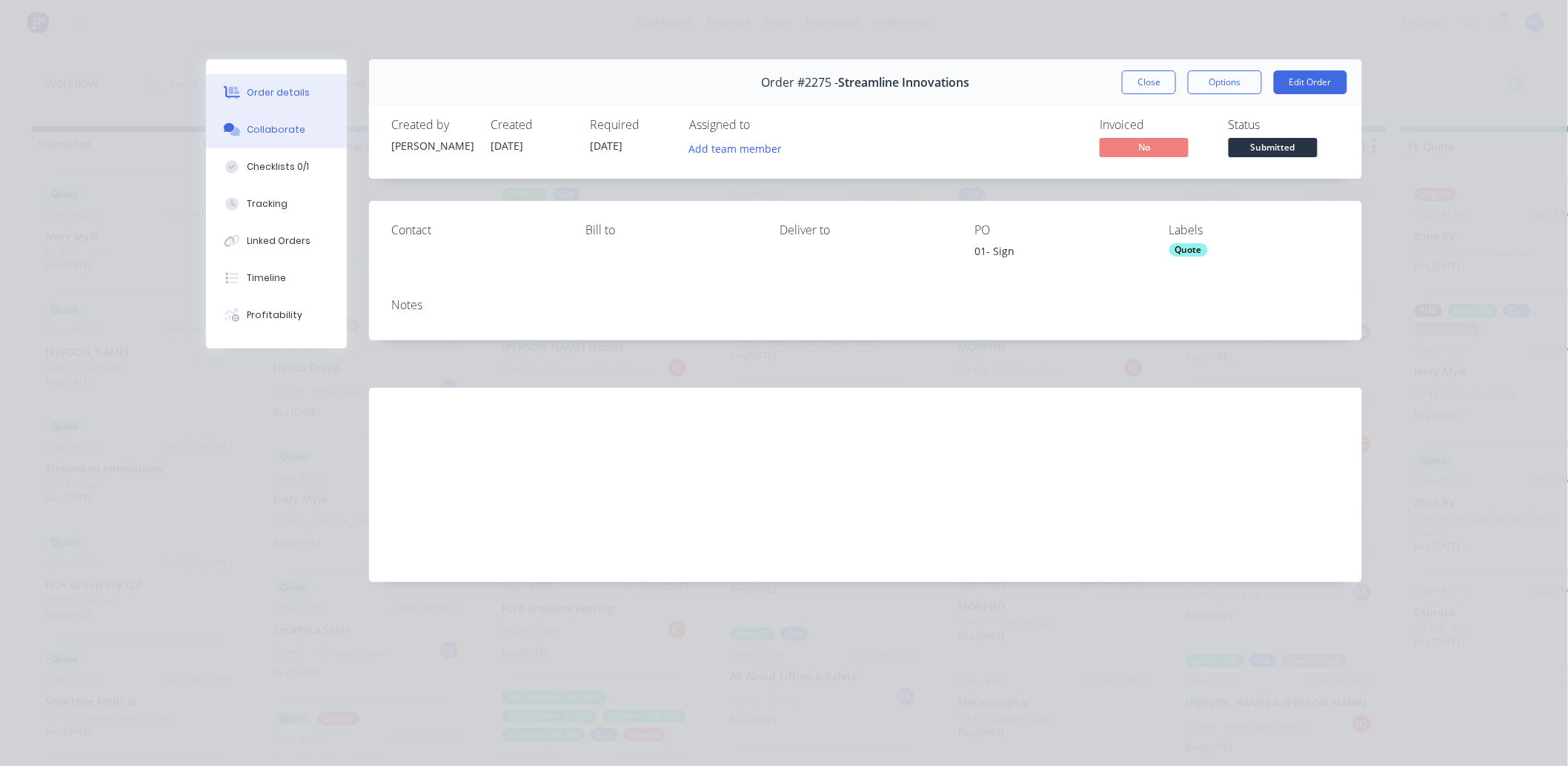
click at [262, 141] on button "Collaborate" at bounding box center [276, 130] width 141 height 37
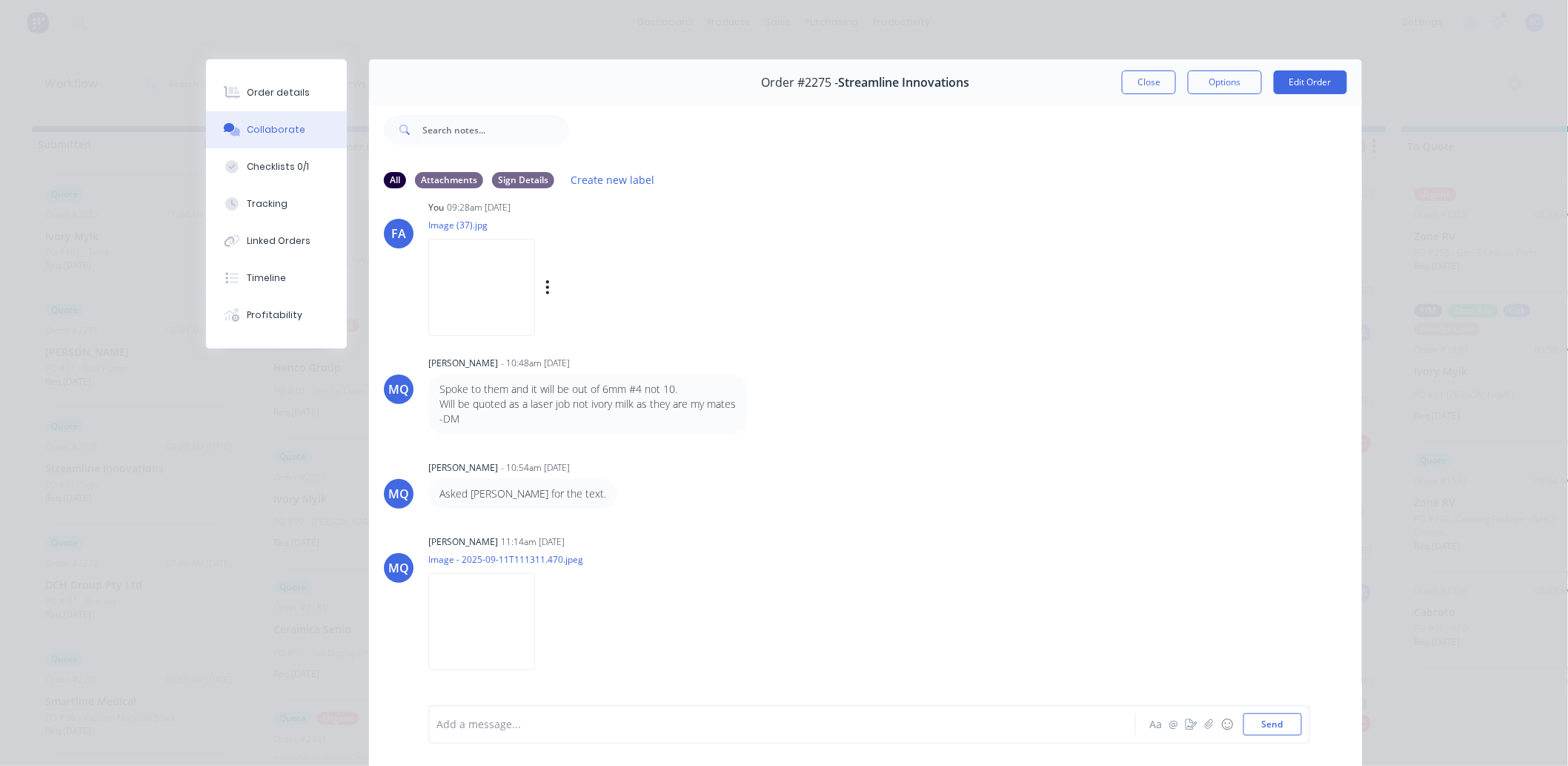
scroll to position [164, 0]
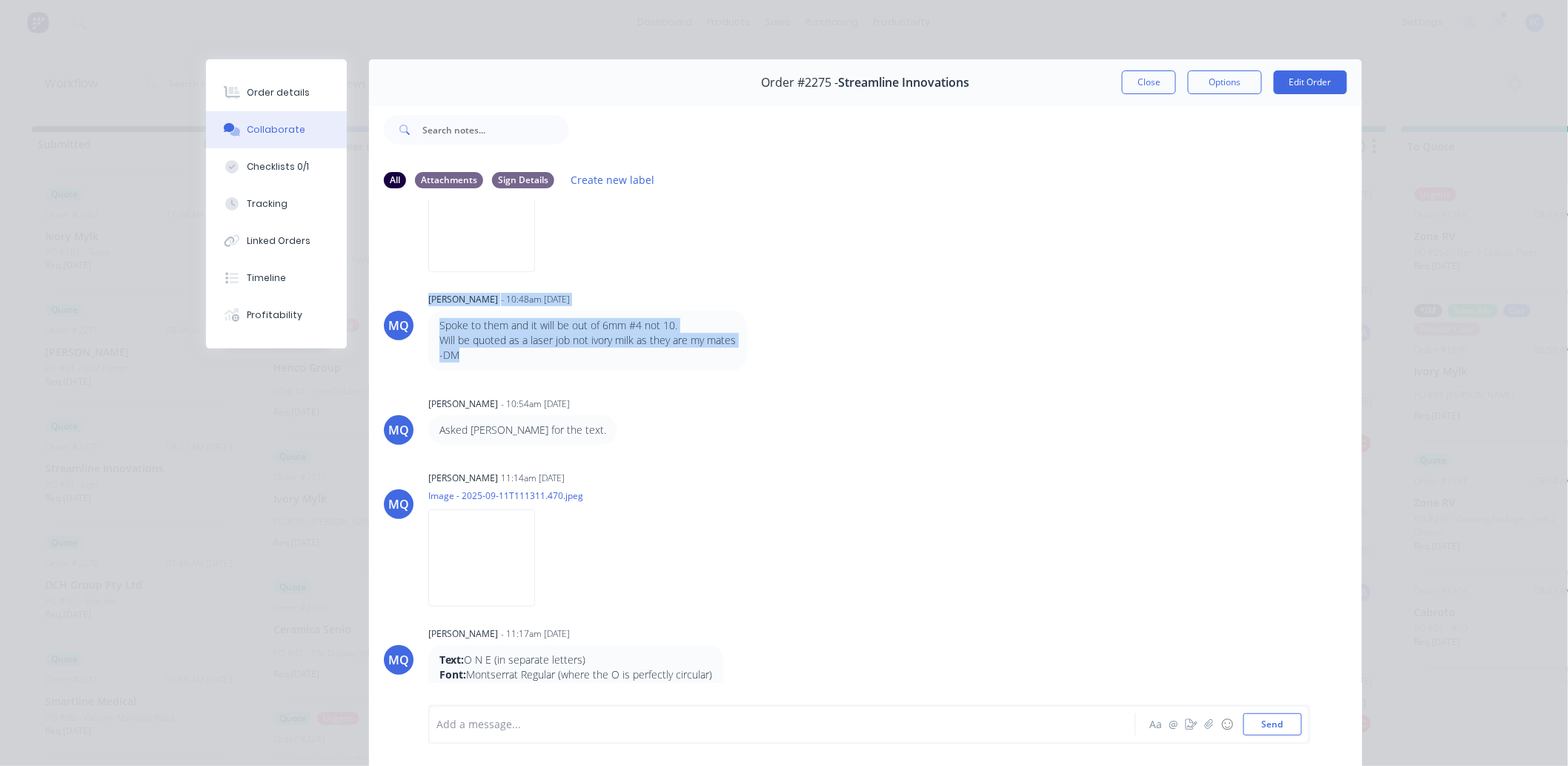
drag, startPoint x: 503, startPoint y: 358, endPoint x: 416, endPoint y: 330, distance: 91.4
click at [413, 329] on div "MQ Milyn Quinones - 10:48am 11/09/25 Spoke to them and it will be out of 6mm #4…" at bounding box center [865, 329] width 992 height 82
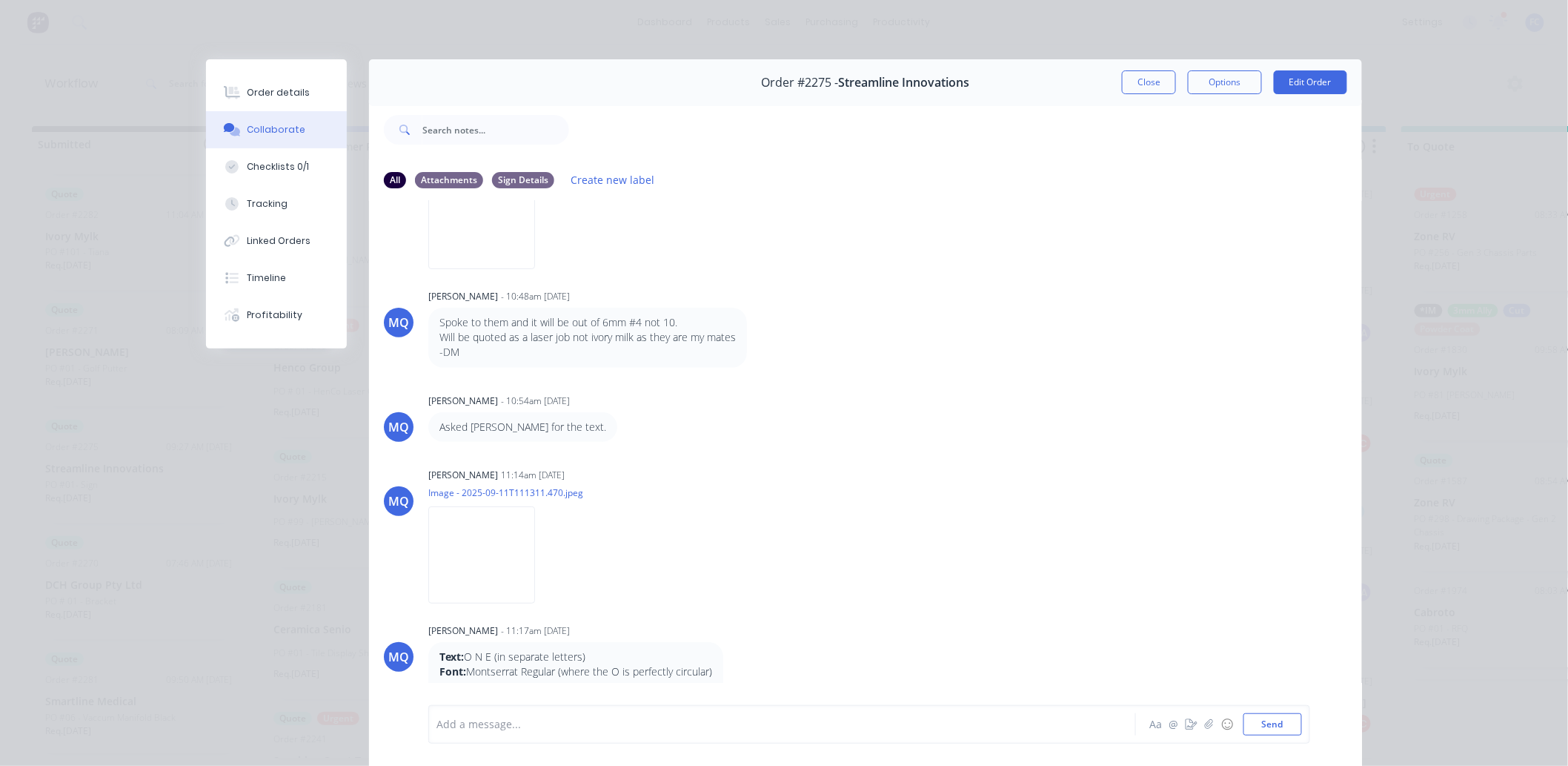
click at [685, 448] on div "FA You - 09:27am 10/09/25 01 Sign Labels Edit Delete FA You 09:28am 10/09/25 Im…" at bounding box center [865, 452] width 992 height 503
drag, startPoint x: 608, startPoint y: 669, endPoint x: 572, endPoint y: 664, distance: 36.3
click at [572, 601] on div "Text: O N E (in separate letters) Font: Montserrat Regular (where the O is perf…" at bounding box center [576, 679] width 273 height 60
click at [782, 568] on div "Milyn Quinones 11:14am 11/09/25 Image - 2025-09-11T111311.470.jpeg Labels Downl…" at bounding box center [659, 531] width 463 height 134
drag, startPoint x: 1145, startPoint y: 80, endPoint x: 591, endPoint y: 447, distance: 664.5
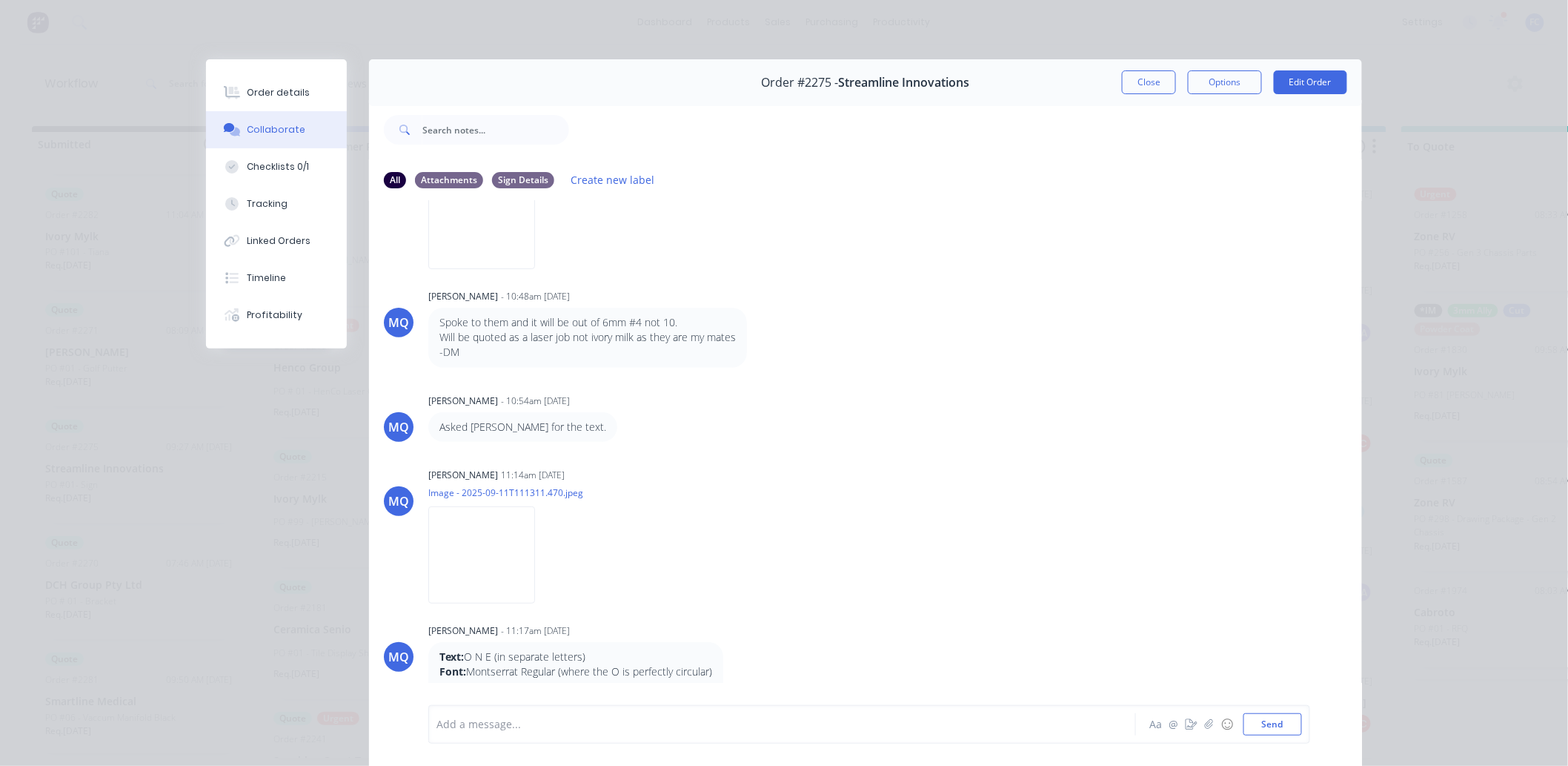
click at [1143, 80] on button "Close" at bounding box center [1148, 82] width 54 height 24
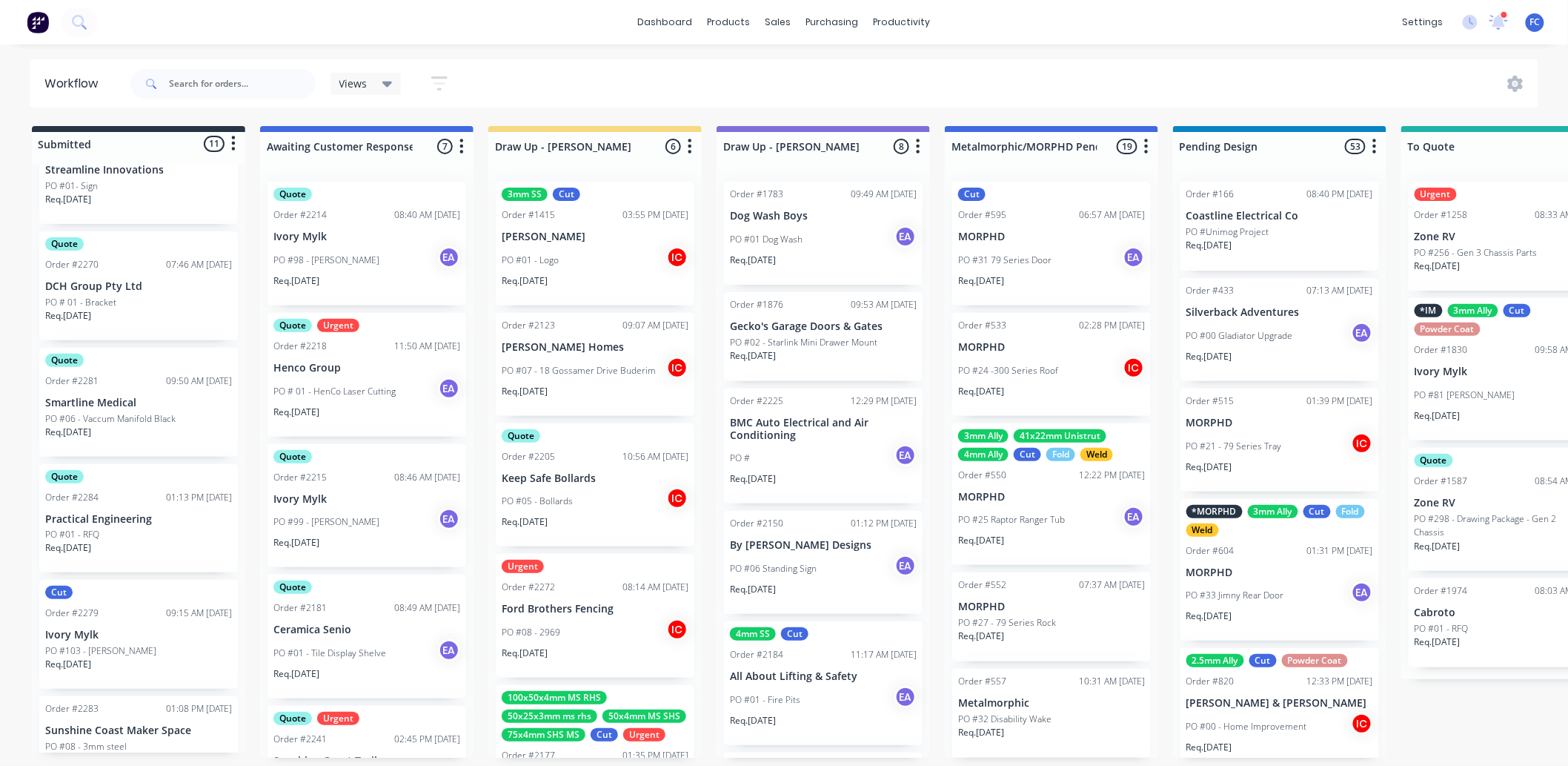
scroll to position [640, 0]
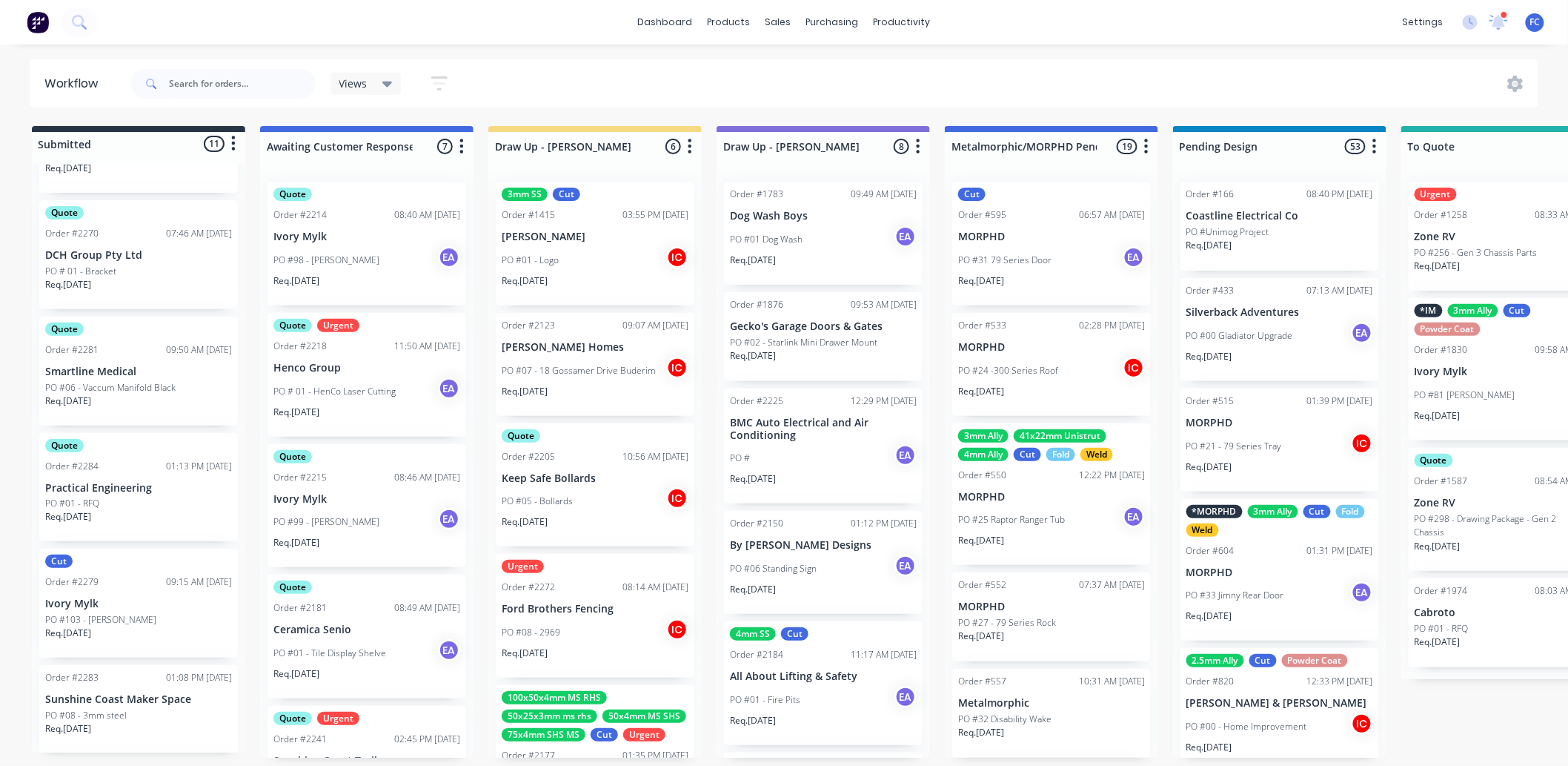
click at [141, 482] on p "Practical Engineering" at bounding box center [138, 488] width 186 height 13
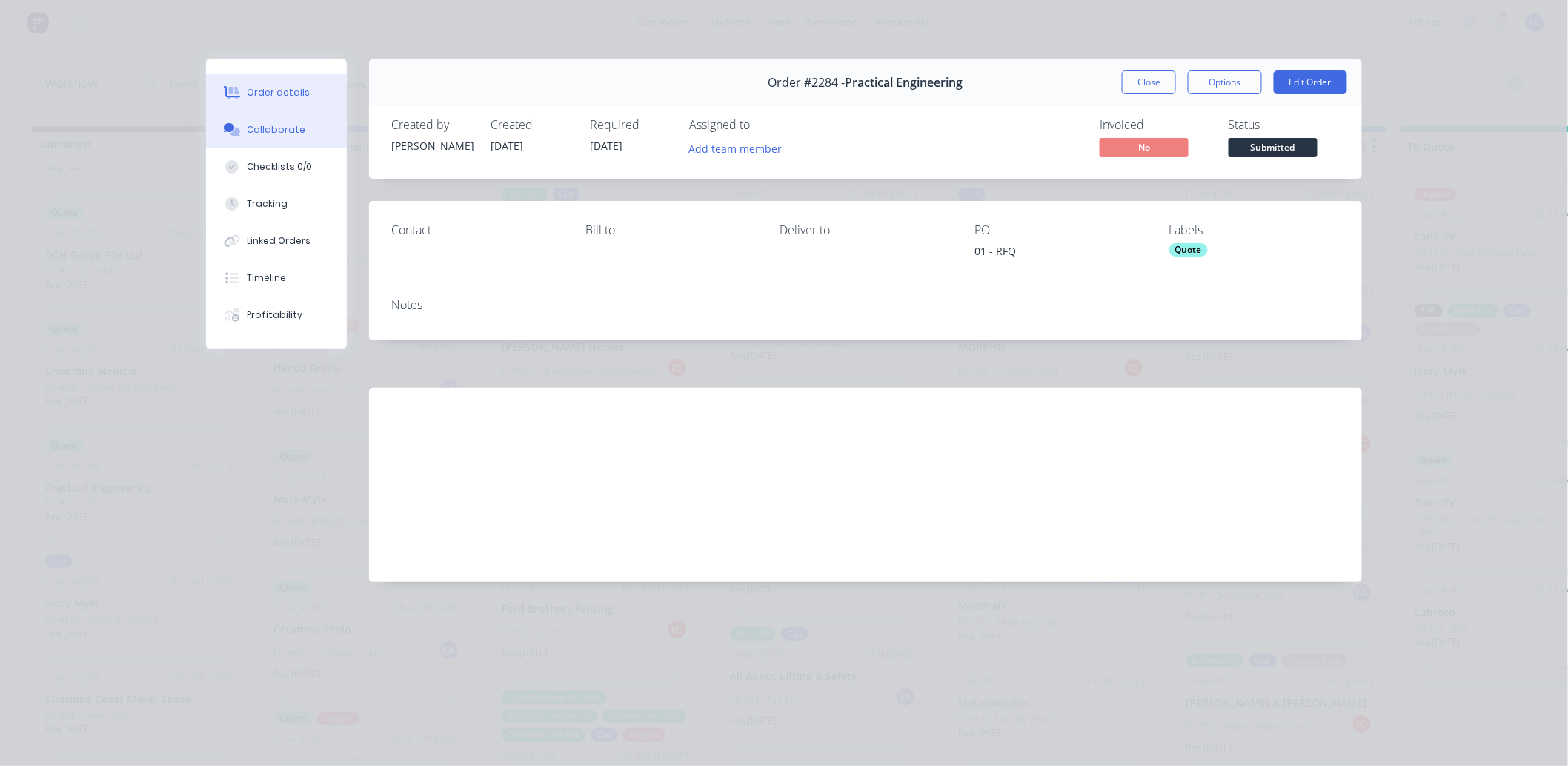
click at [269, 116] on button "Collaborate" at bounding box center [276, 130] width 141 height 37
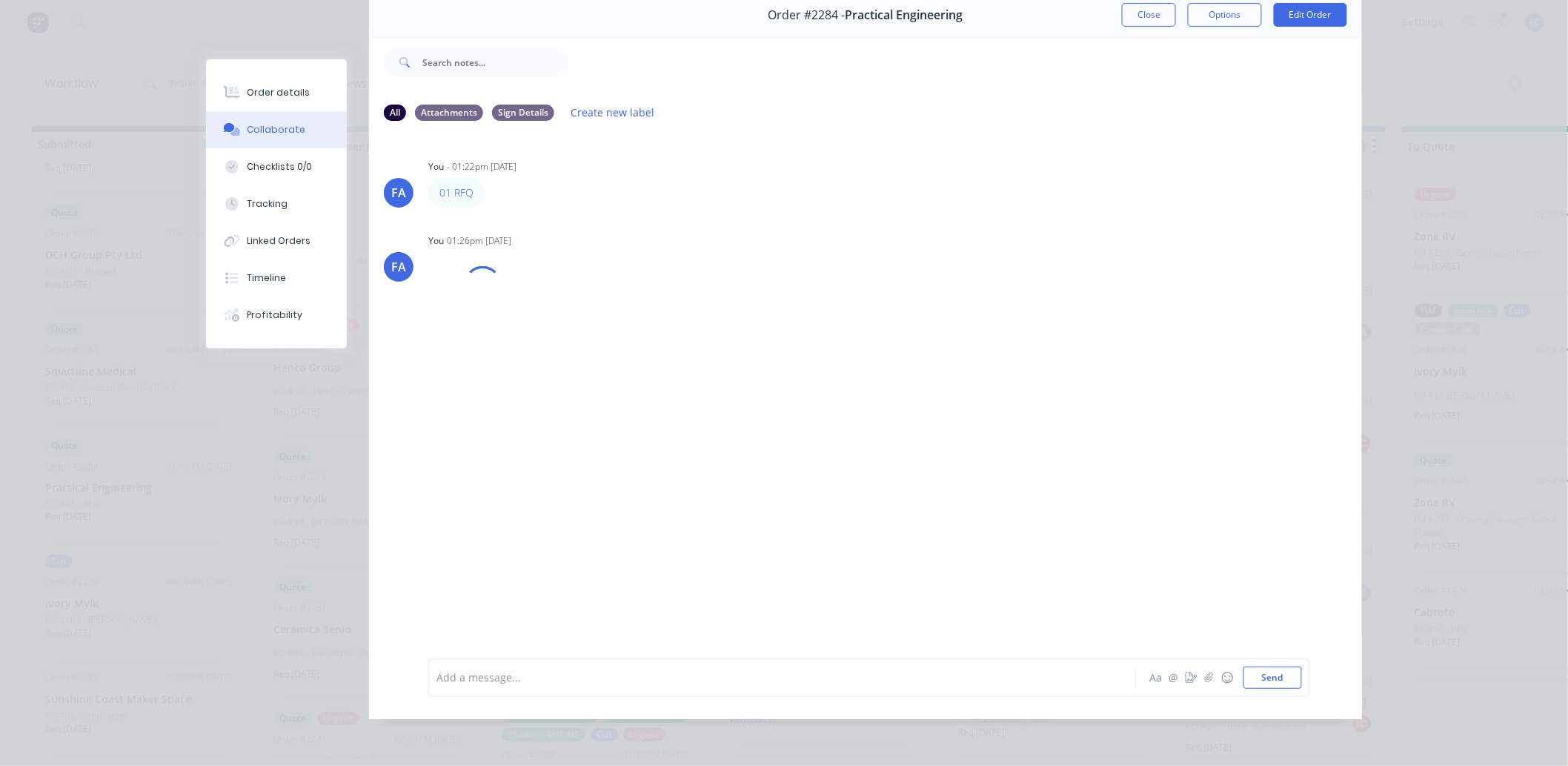
scroll to position [4, 0]
drag, startPoint x: 488, startPoint y: 697, endPoint x: 488, endPoint y: 686, distance: 11.0
click at [488, 601] on div "Add a message... Aa @ ☺ Send" at bounding box center [869, 677] width 882 height 39
click at [490, 601] on div at bounding box center [761, 676] width 648 height 16
click at [1255, 601] on button "Send" at bounding box center [1272, 677] width 58 height 22
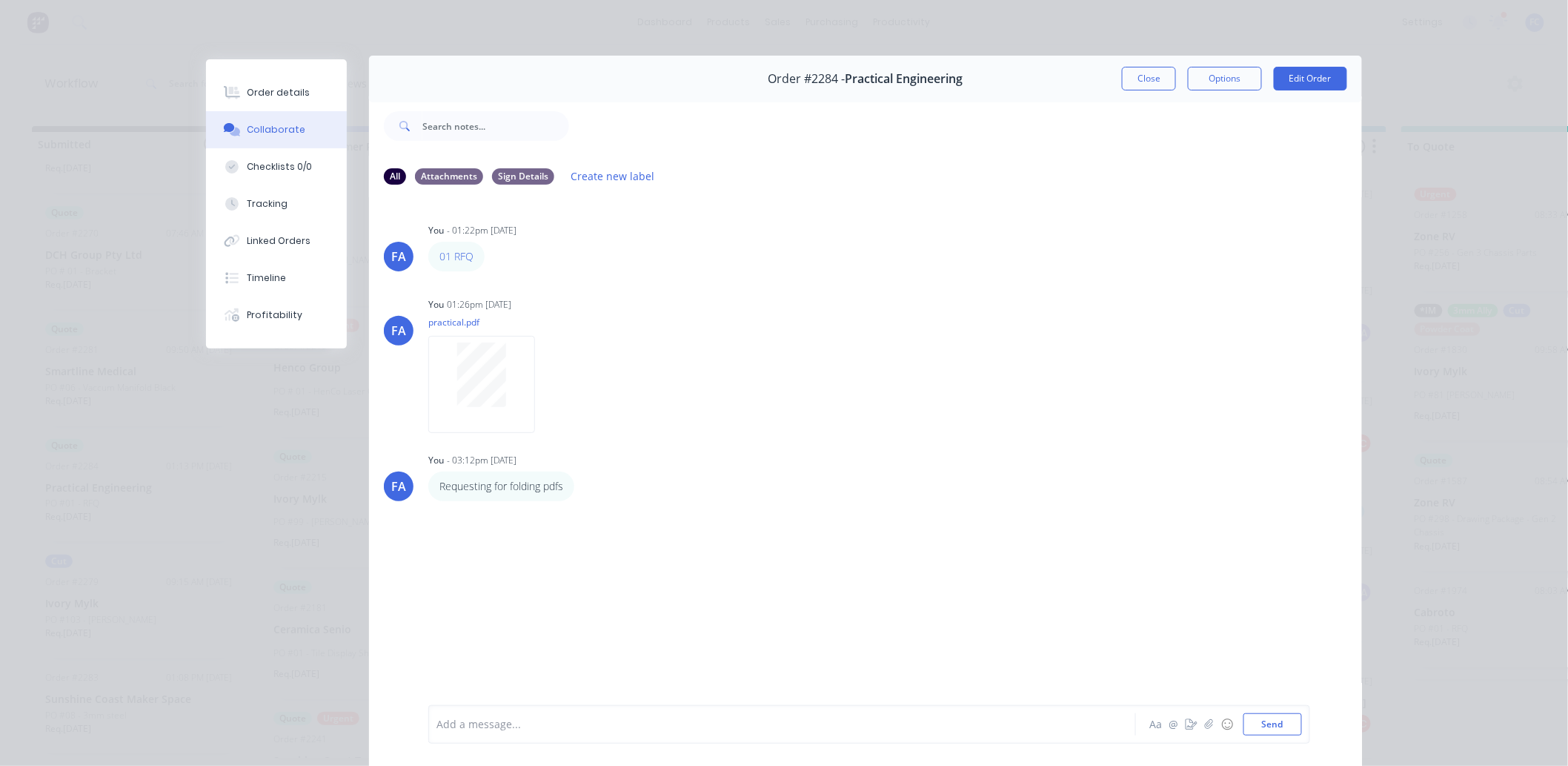
scroll to position [0, 0]
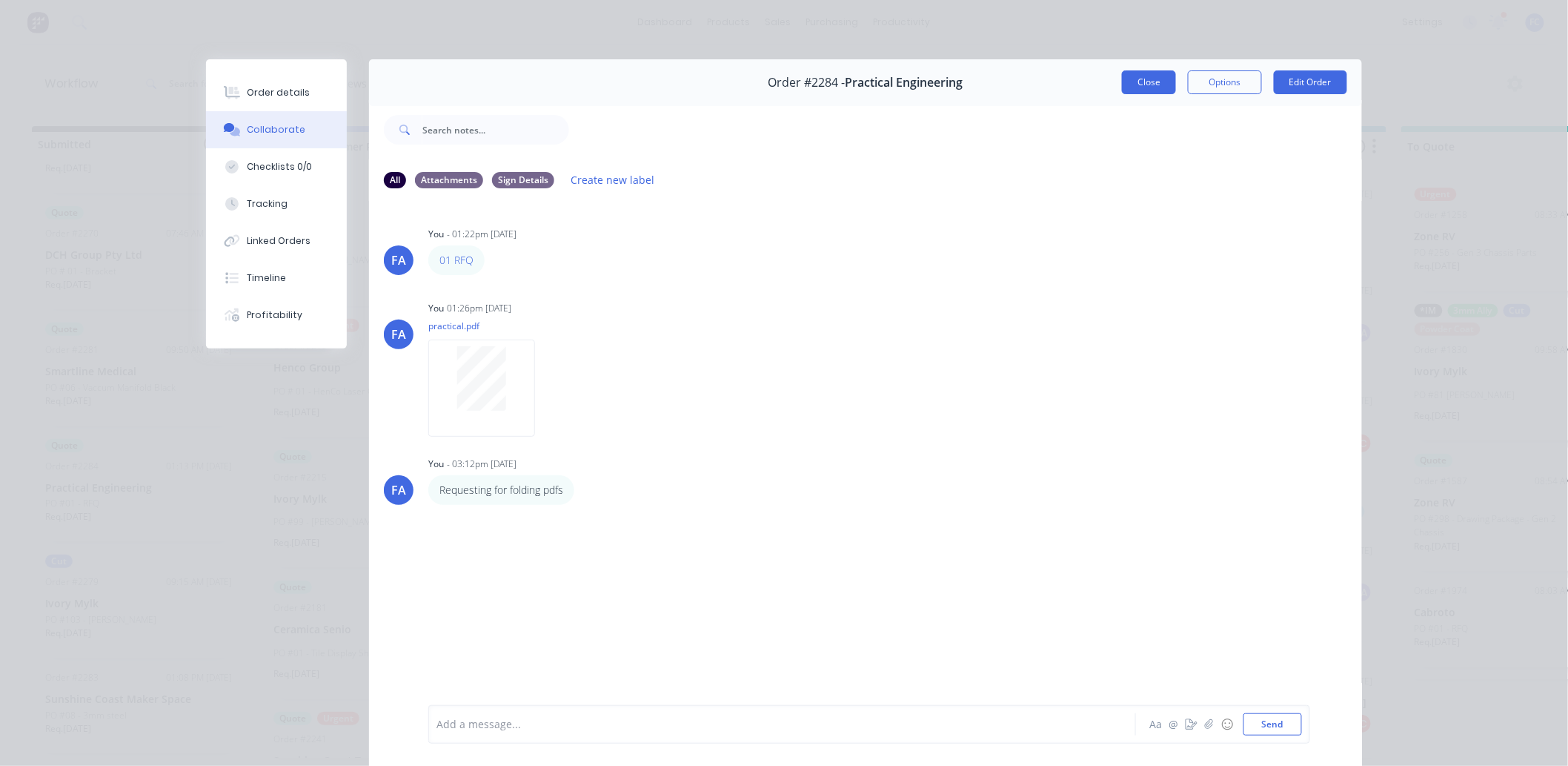
click at [1132, 78] on button "Close" at bounding box center [1148, 82] width 54 height 24
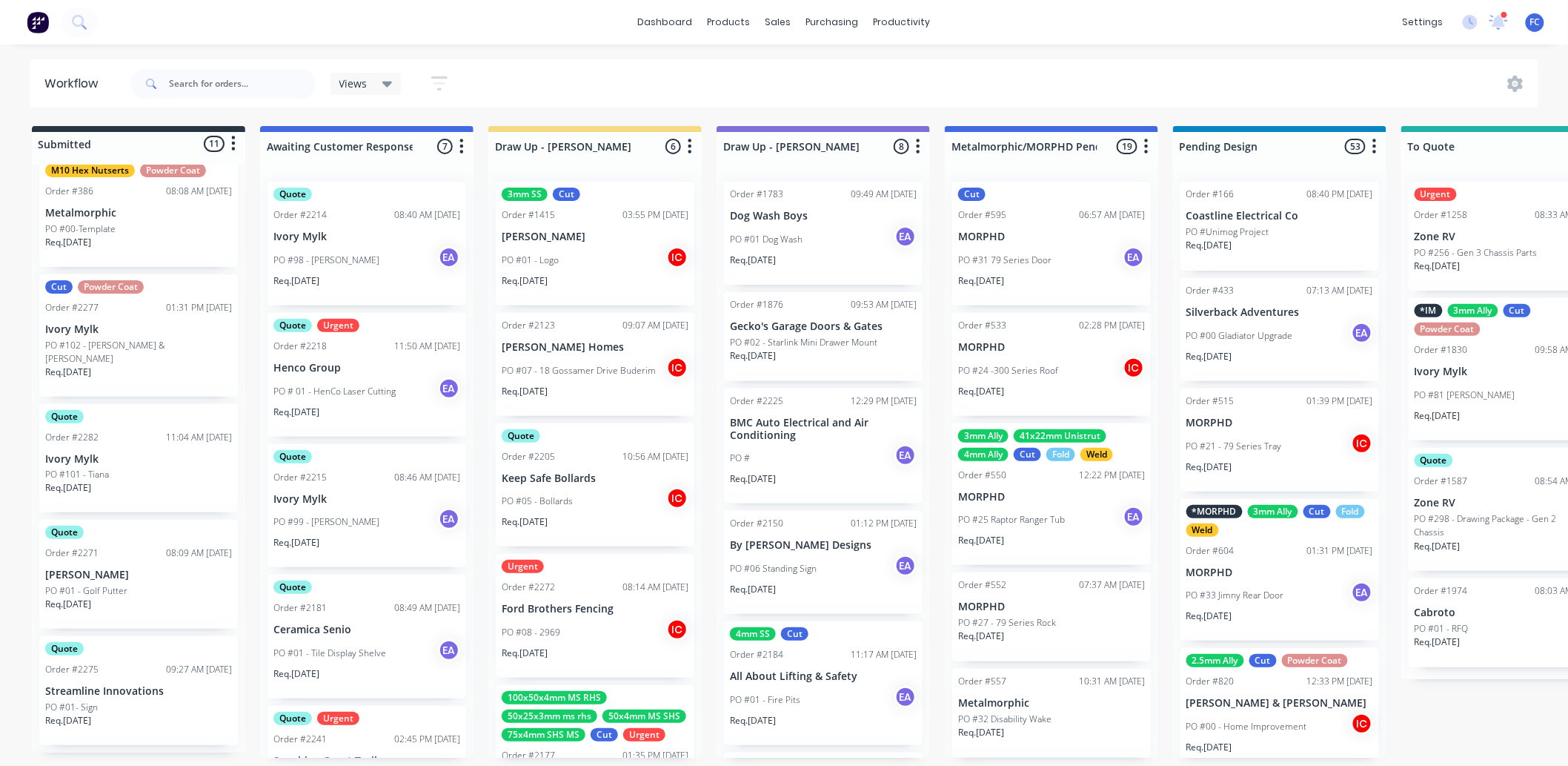
scroll to position [63, 0]
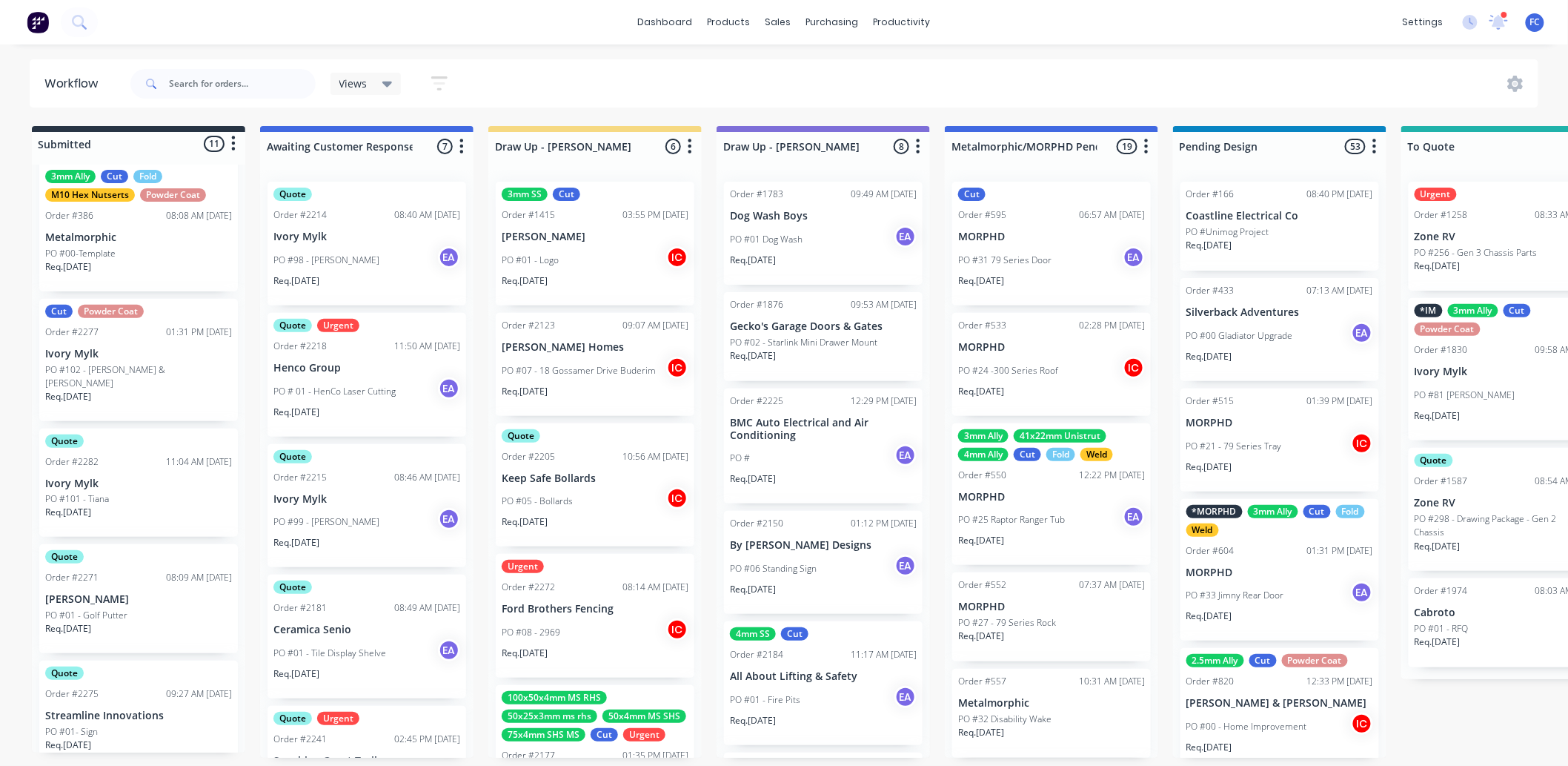
click at [116, 593] on p "[PERSON_NAME]" at bounding box center [138, 600] width 186 height 13
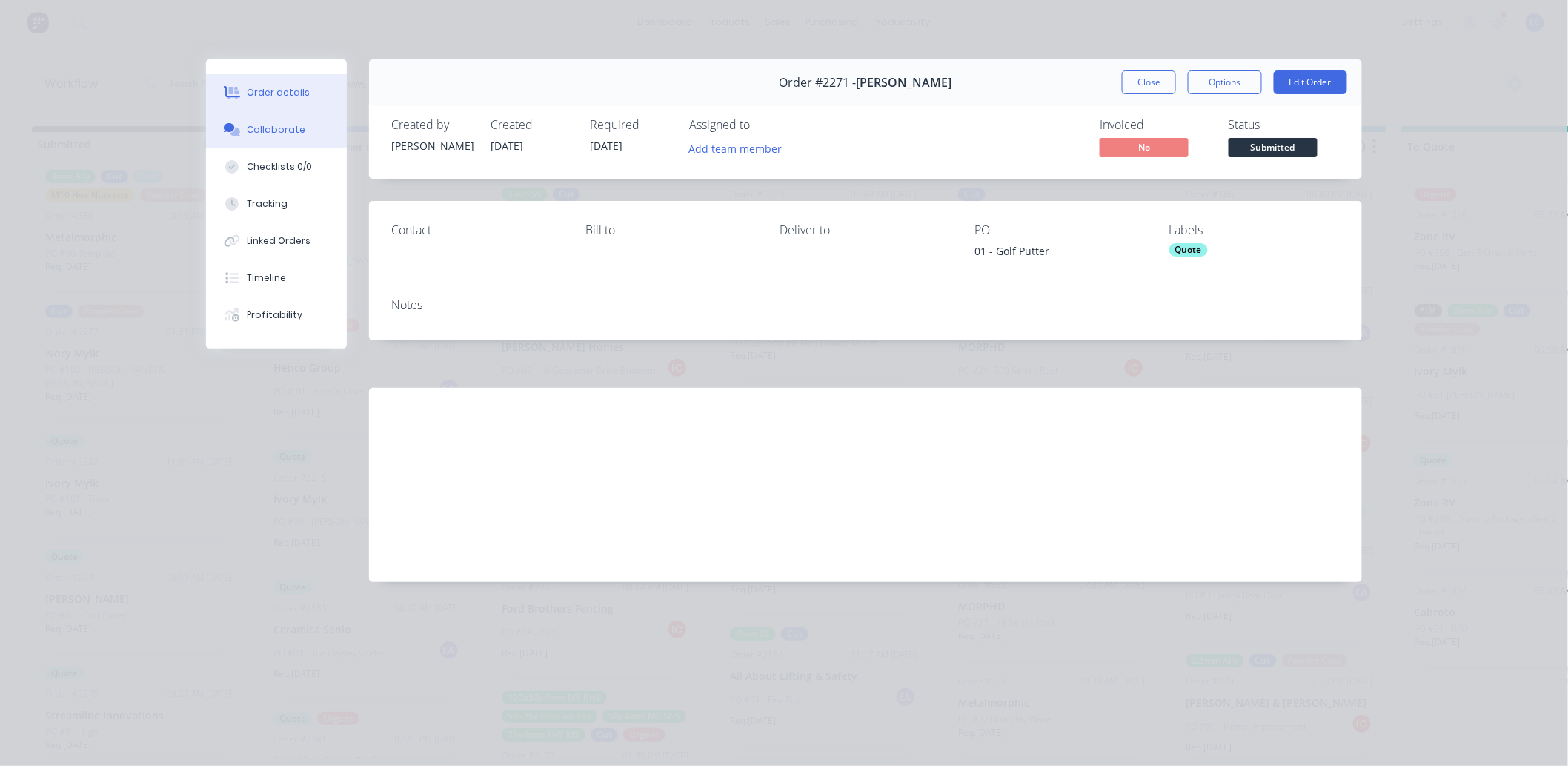
click at [267, 138] on button "Collaborate" at bounding box center [276, 130] width 141 height 37
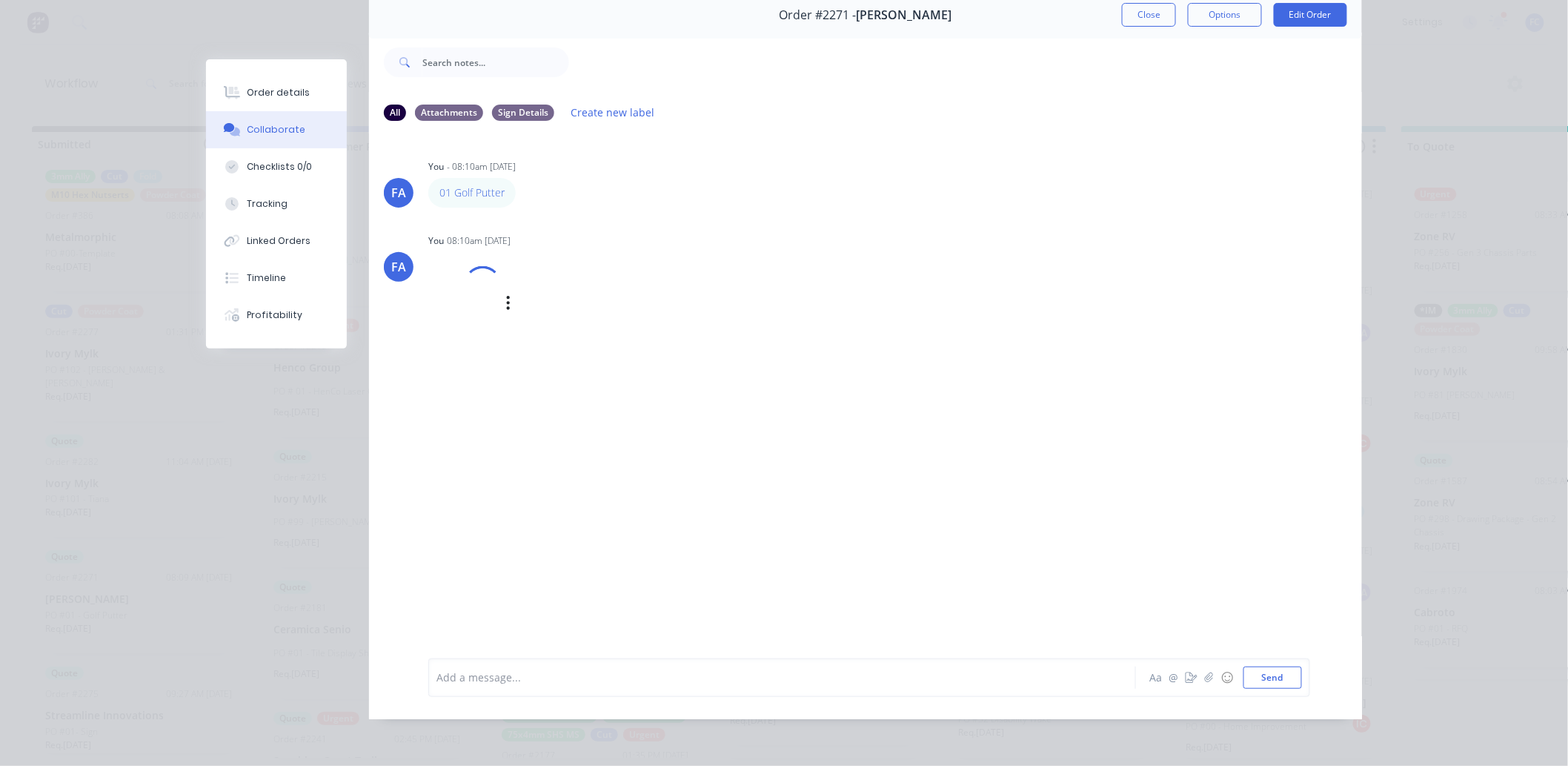
scroll to position [79, 0]
click at [513, 349] on img at bounding box center [481, 320] width 107 height 97
drag, startPoint x: 1133, startPoint y: 11, endPoint x: 109, endPoint y: 500, distance: 1134.8
click at [1122, 10] on button "Close" at bounding box center [1148, 15] width 54 height 24
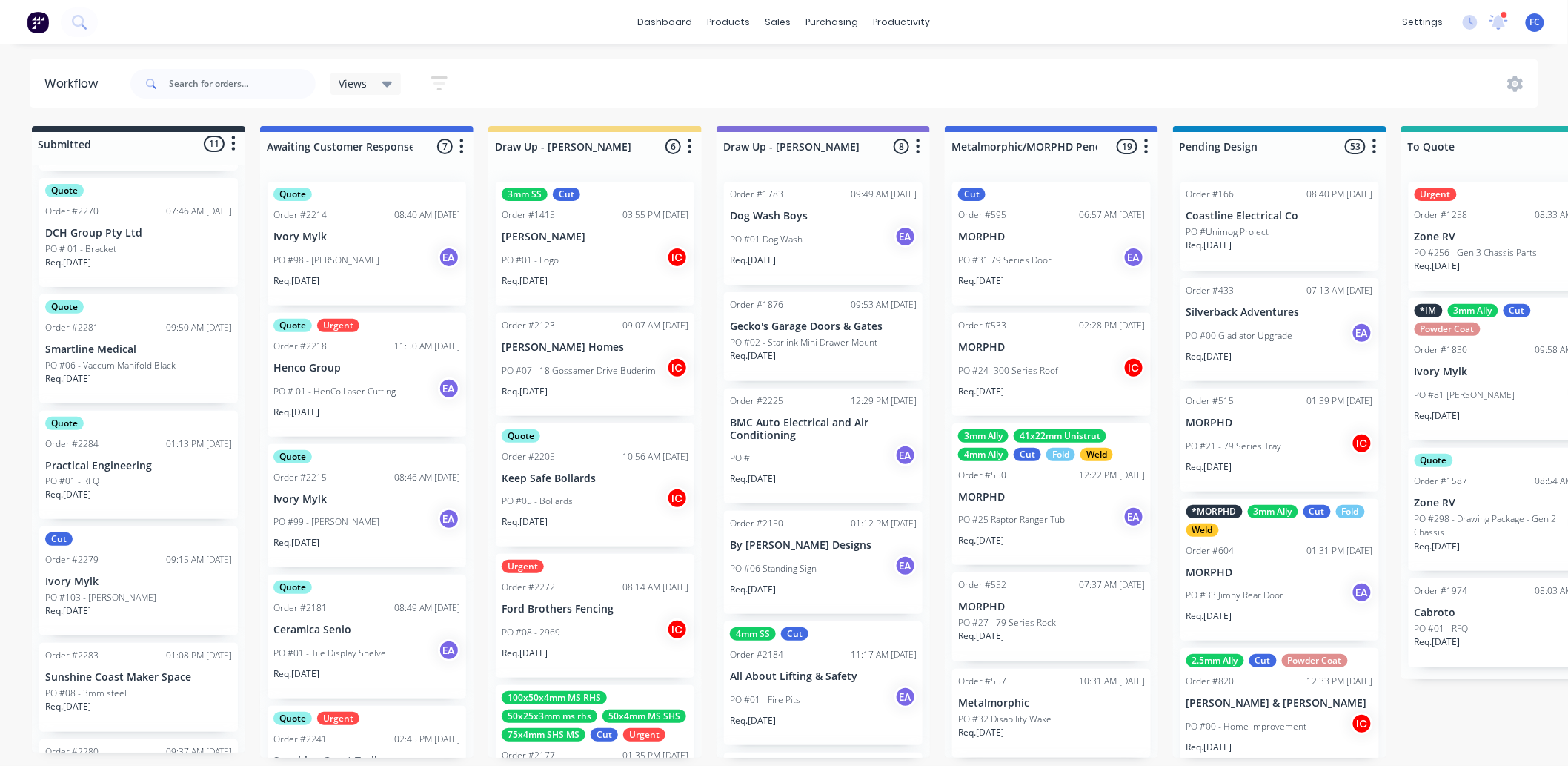
scroll to position [722, 0]
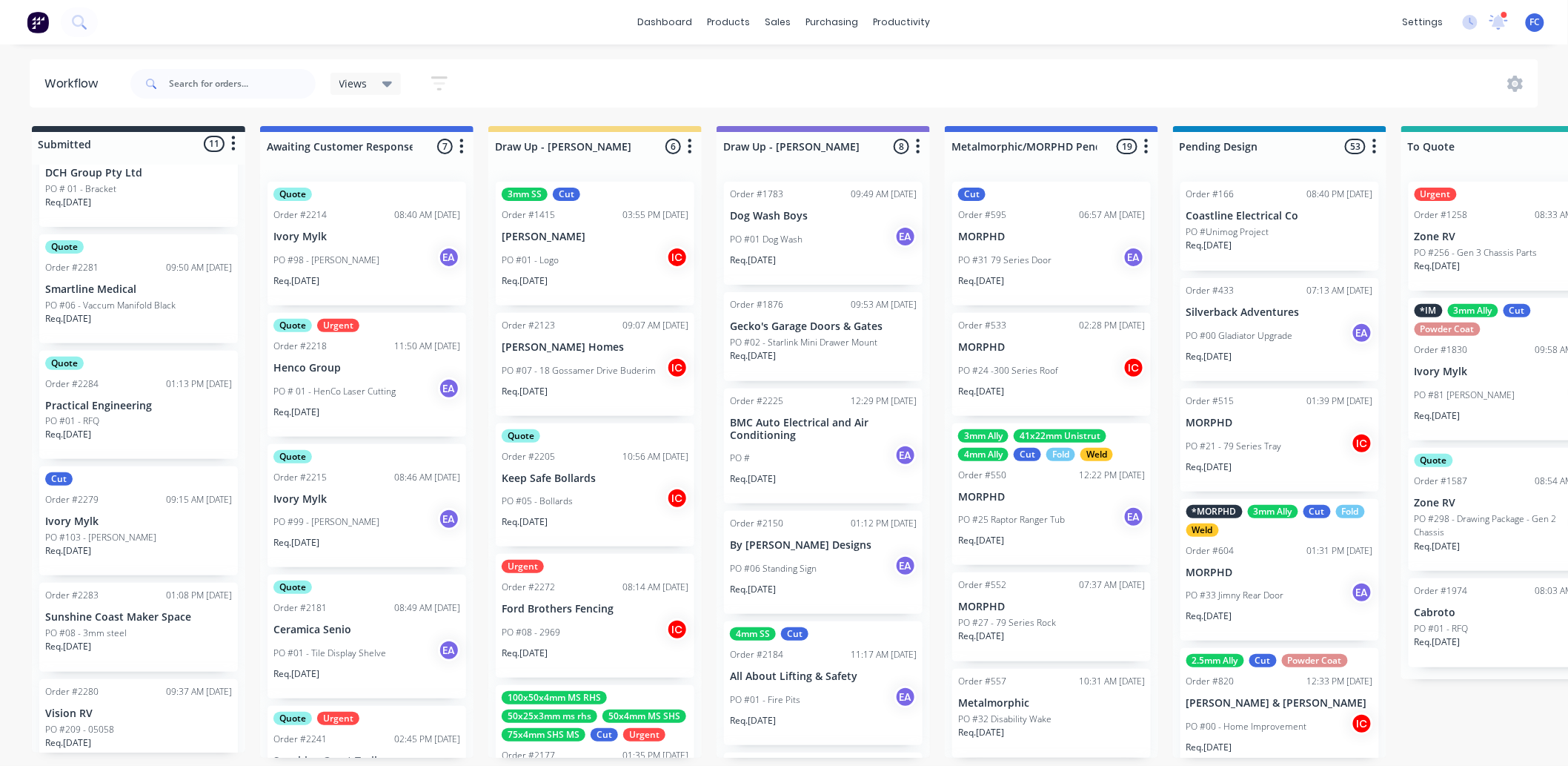
click at [143, 601] on div "PO #08 - 3mm steel" at bounding box center [138, 633] width 186 height 13
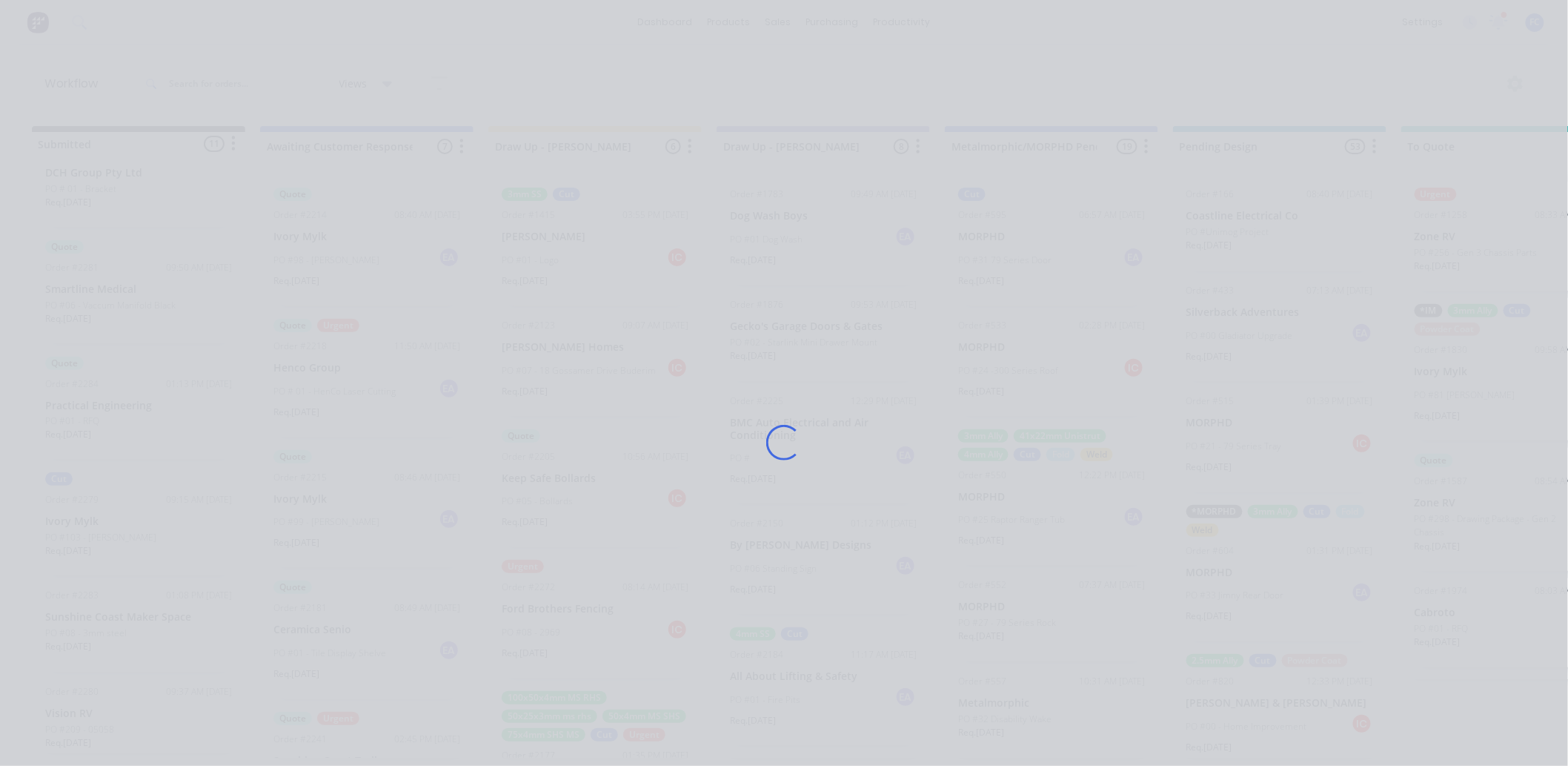
scroll to position [0, 0]
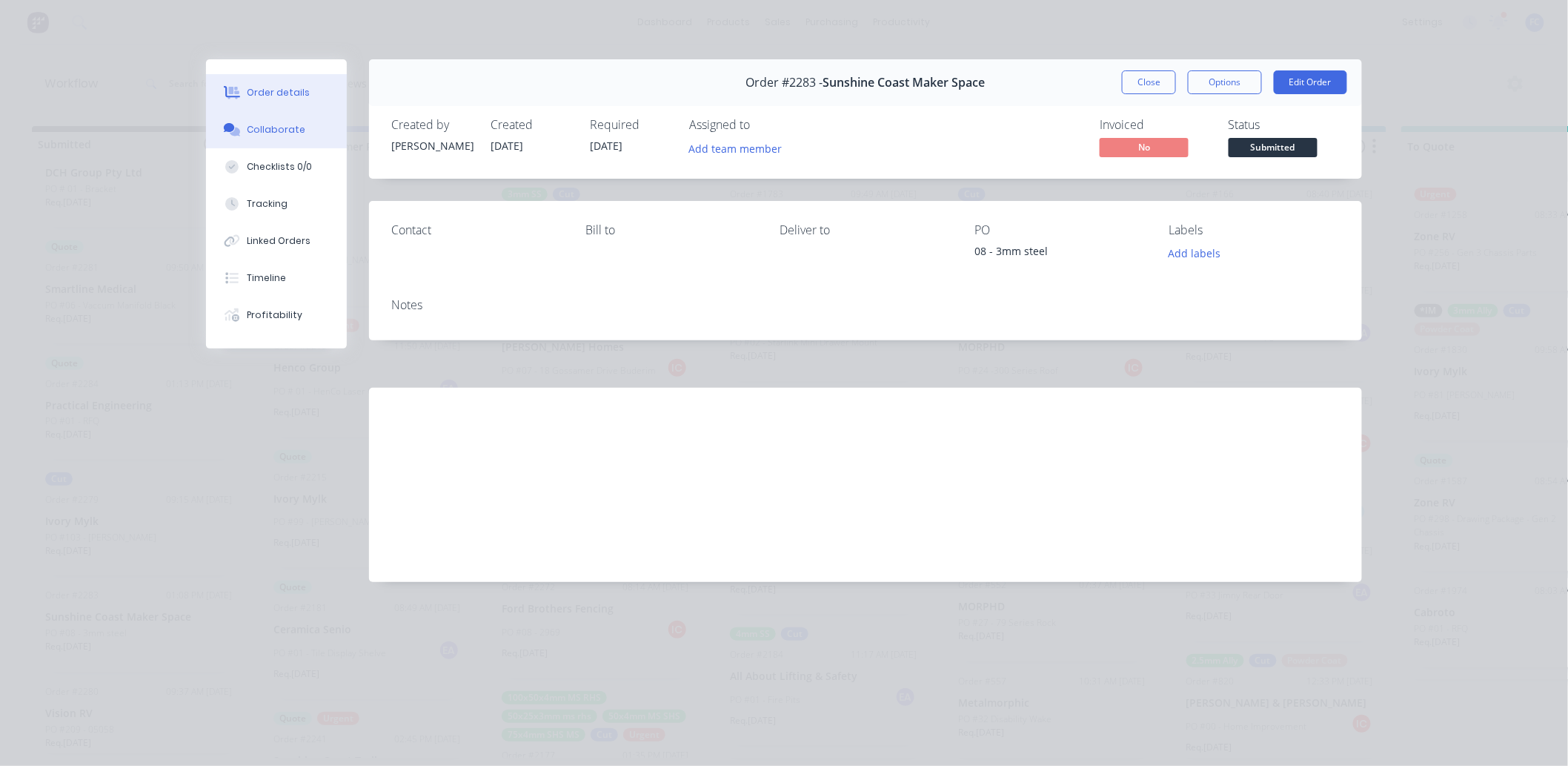
click at [248, 122] on button "Collaborate" at bounding box center [276, 130] width 141 height 37
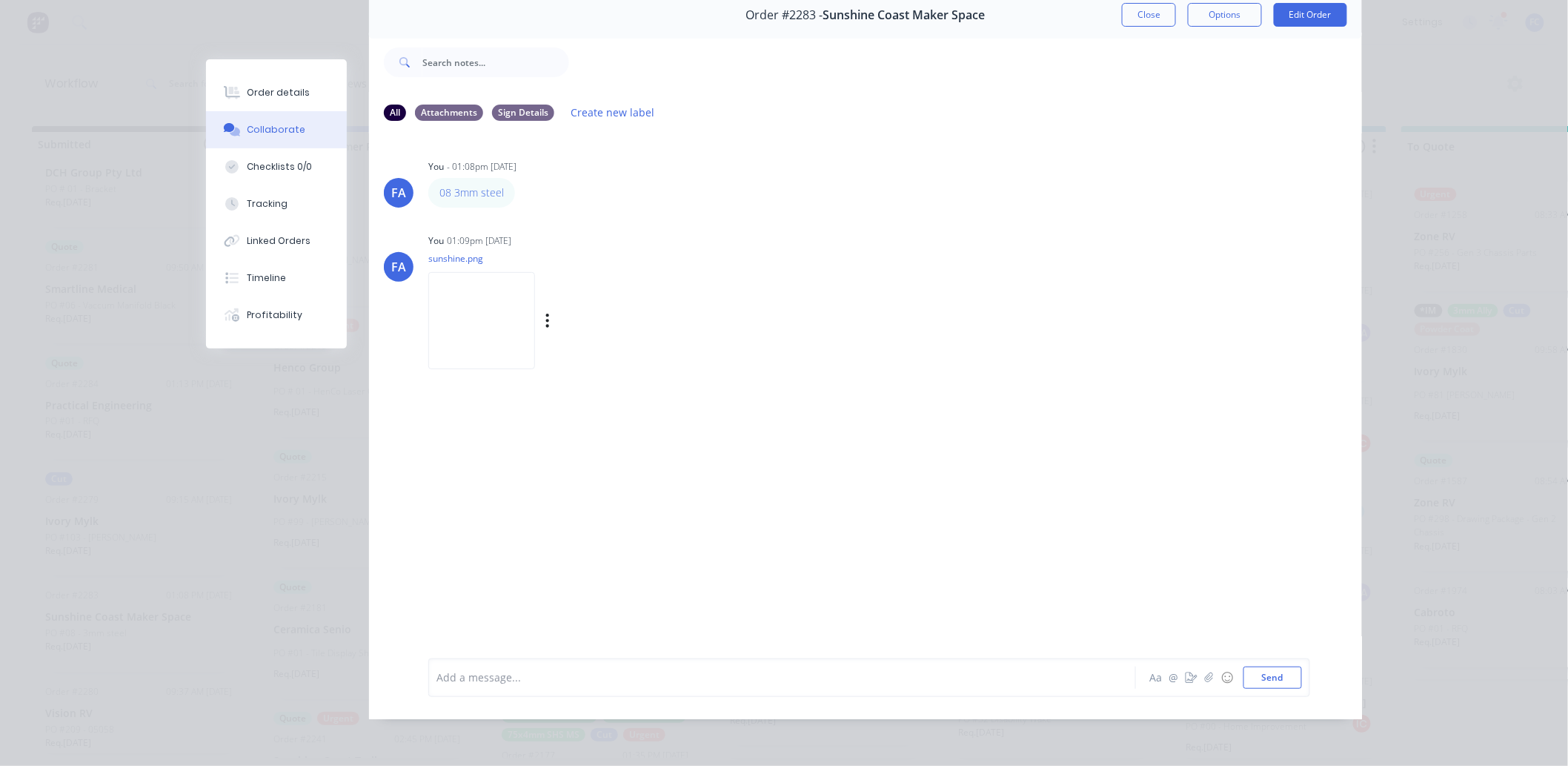
scroll to position [4, 0]
click at [446, 300] on img at bounding box center [481, 320] width 107 height 97
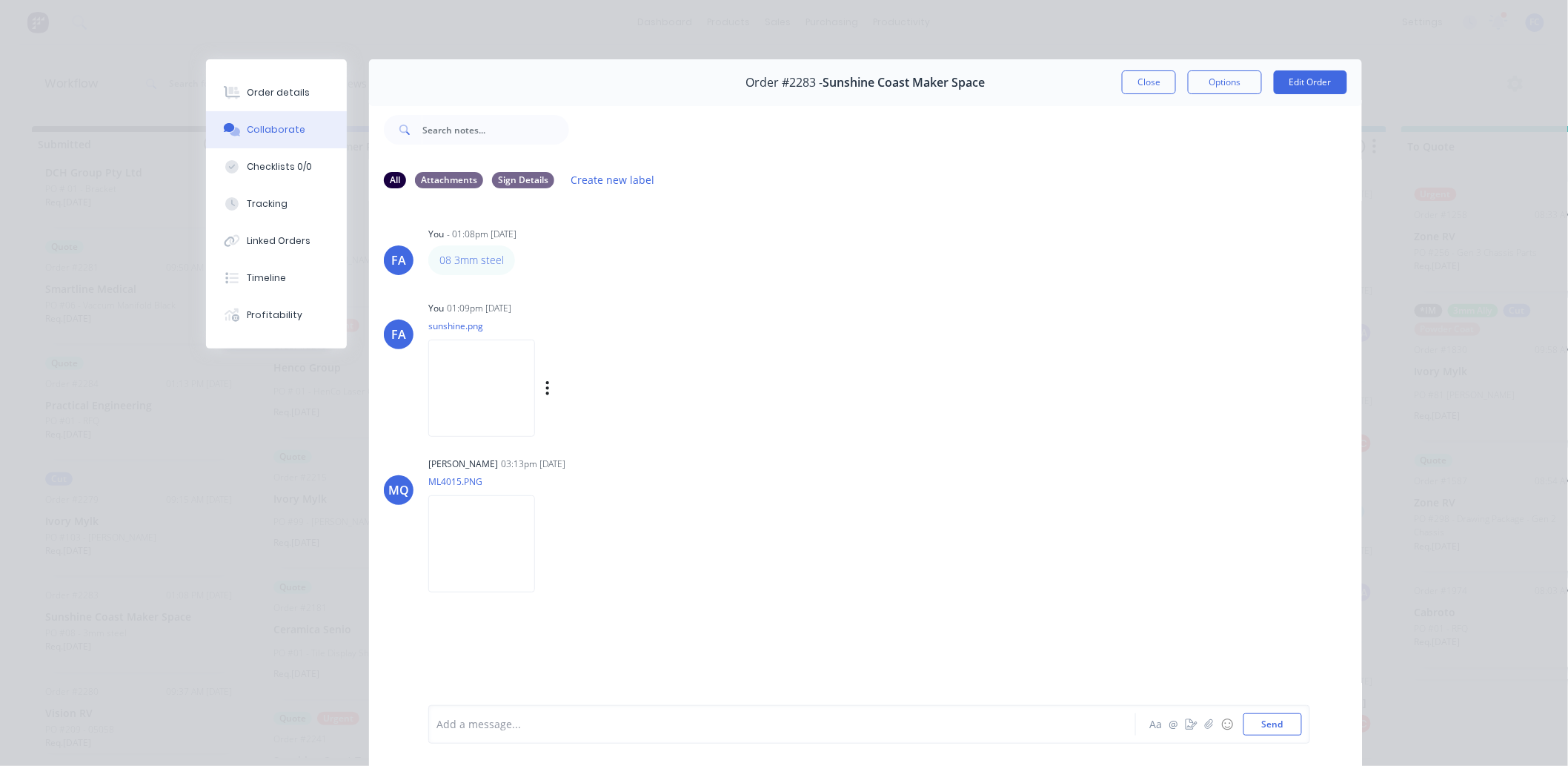
scroll to position [0, 0]
click at [1150, 91] on button "Close" at bounding box center [1148, 82] width 54 height 24
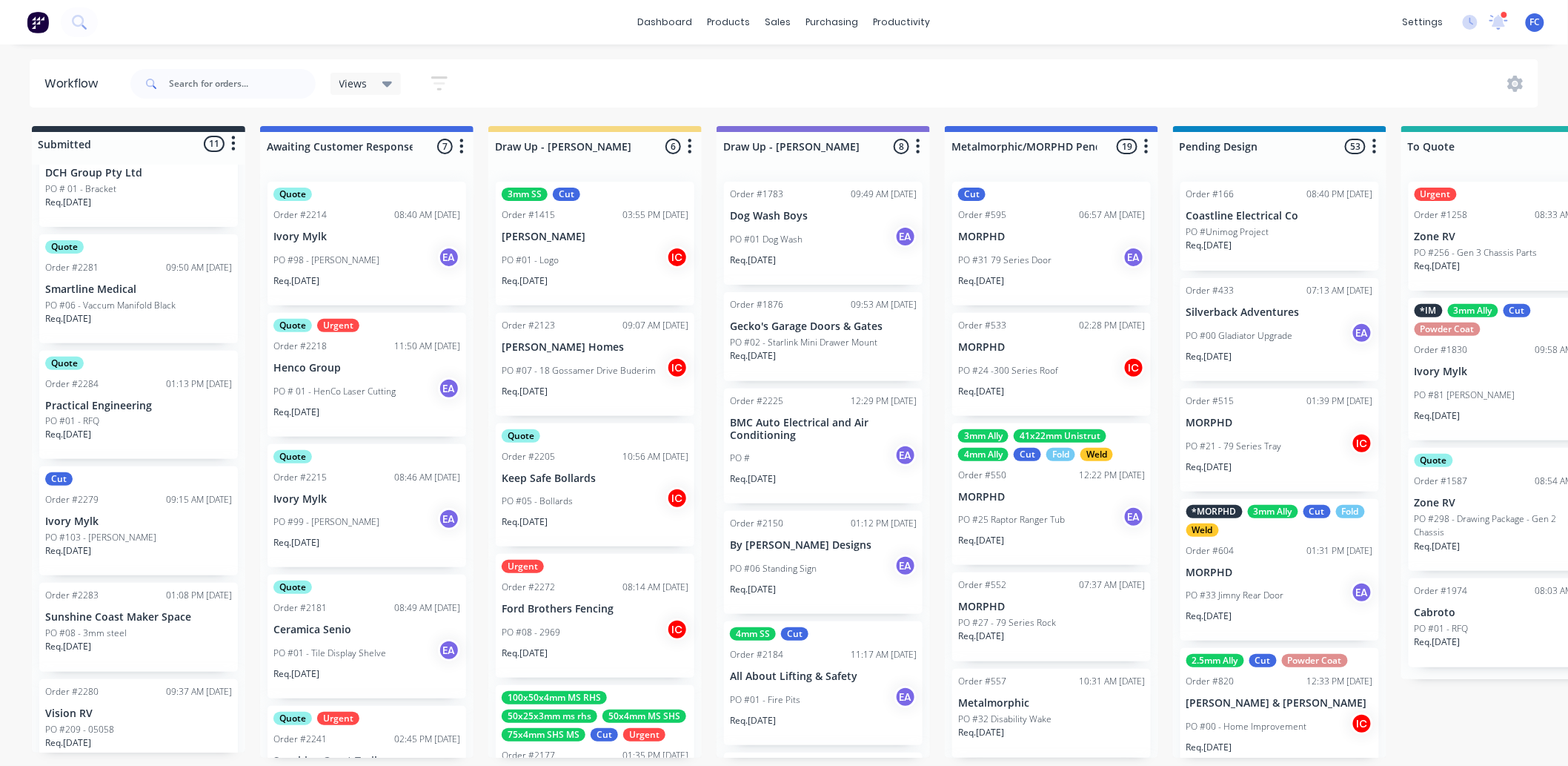
scroll to position [4, 0]
click at [122, 601] on p "Sunshine Coast Maker Space" at bounding box center [138, 617] width 186 height 13
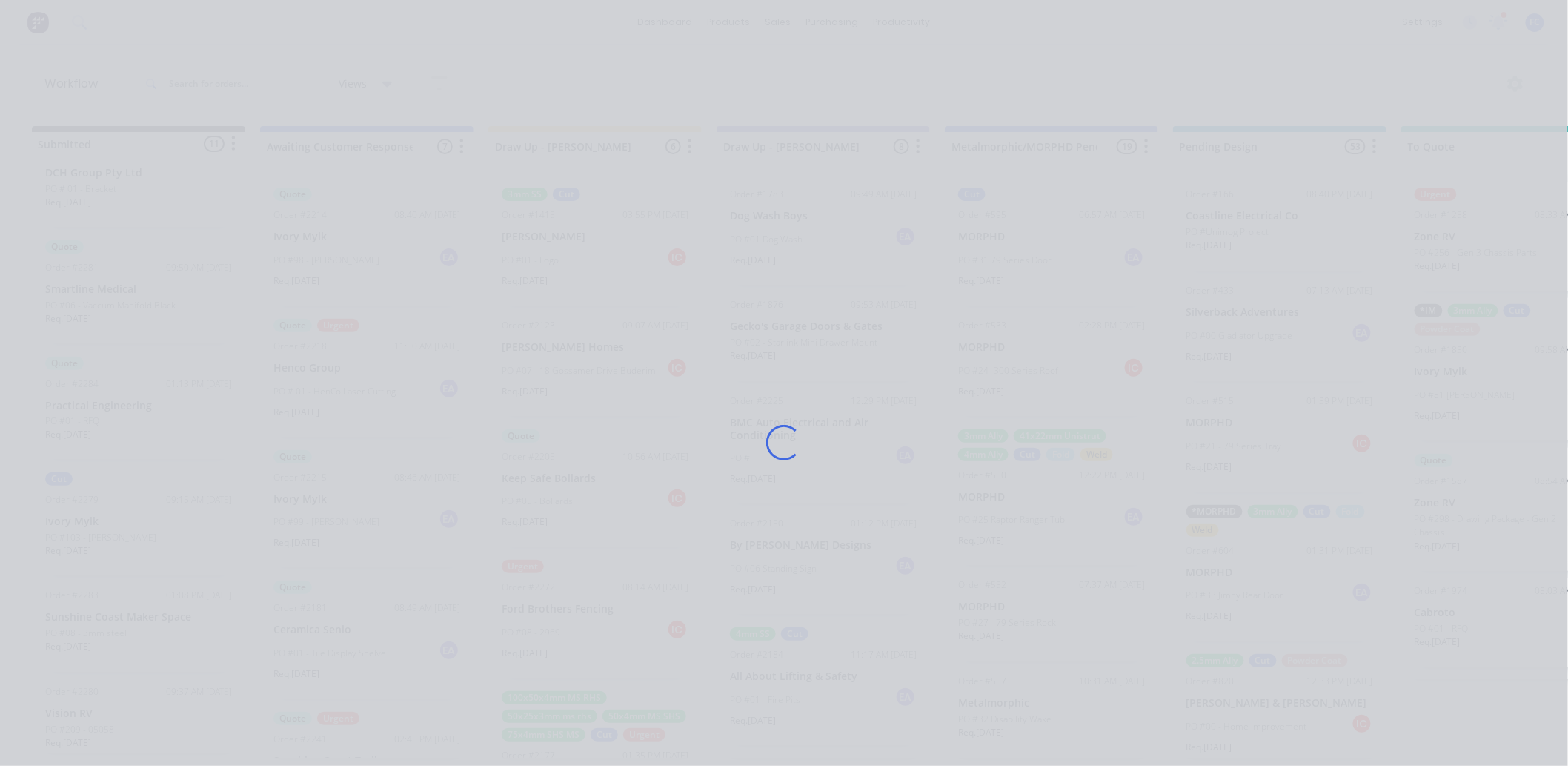
scroll to position [0, 0]
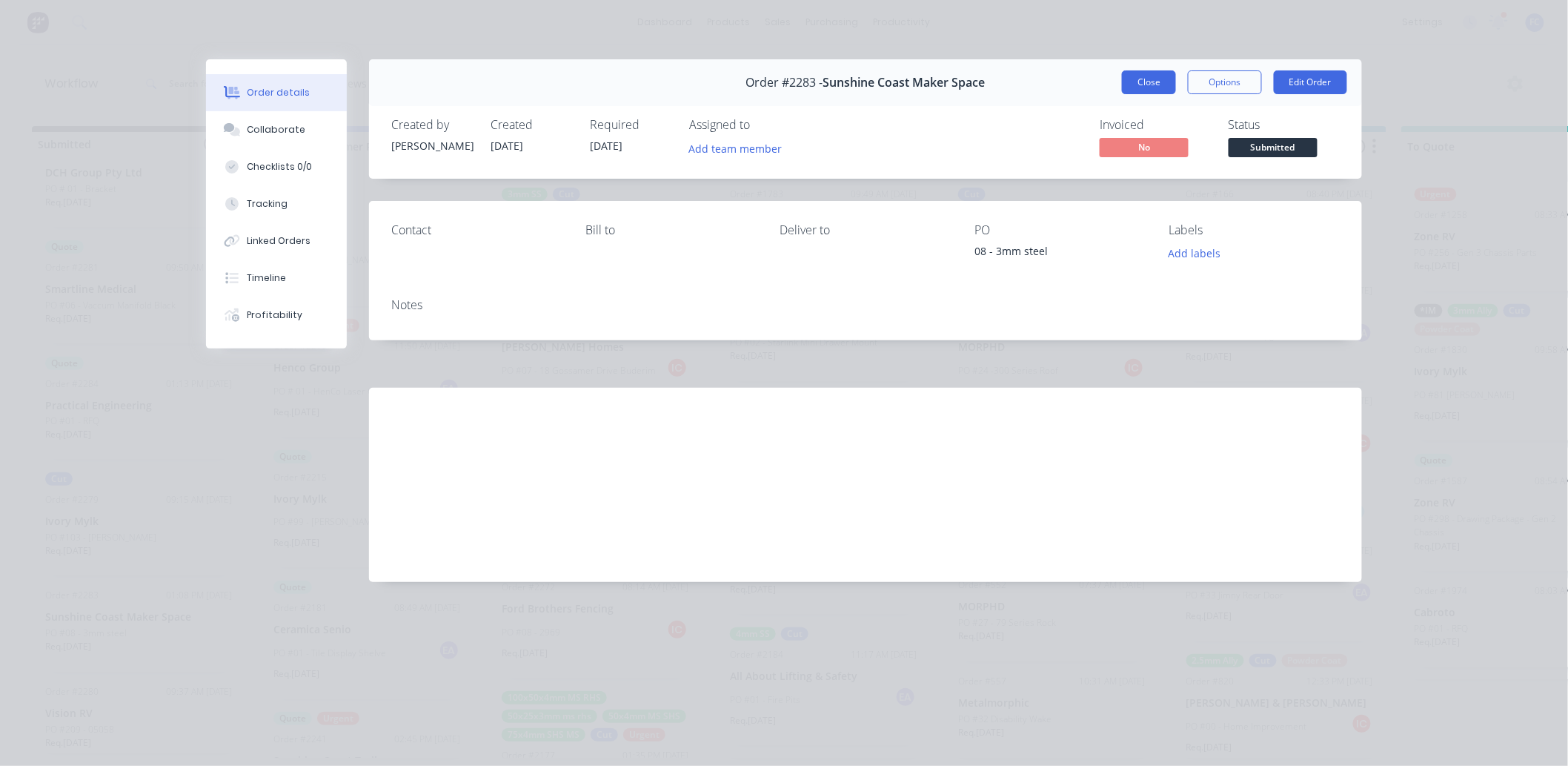
click at [1138, 75] on button "Close" at bounding box center [1148, 82] width 54 height 24
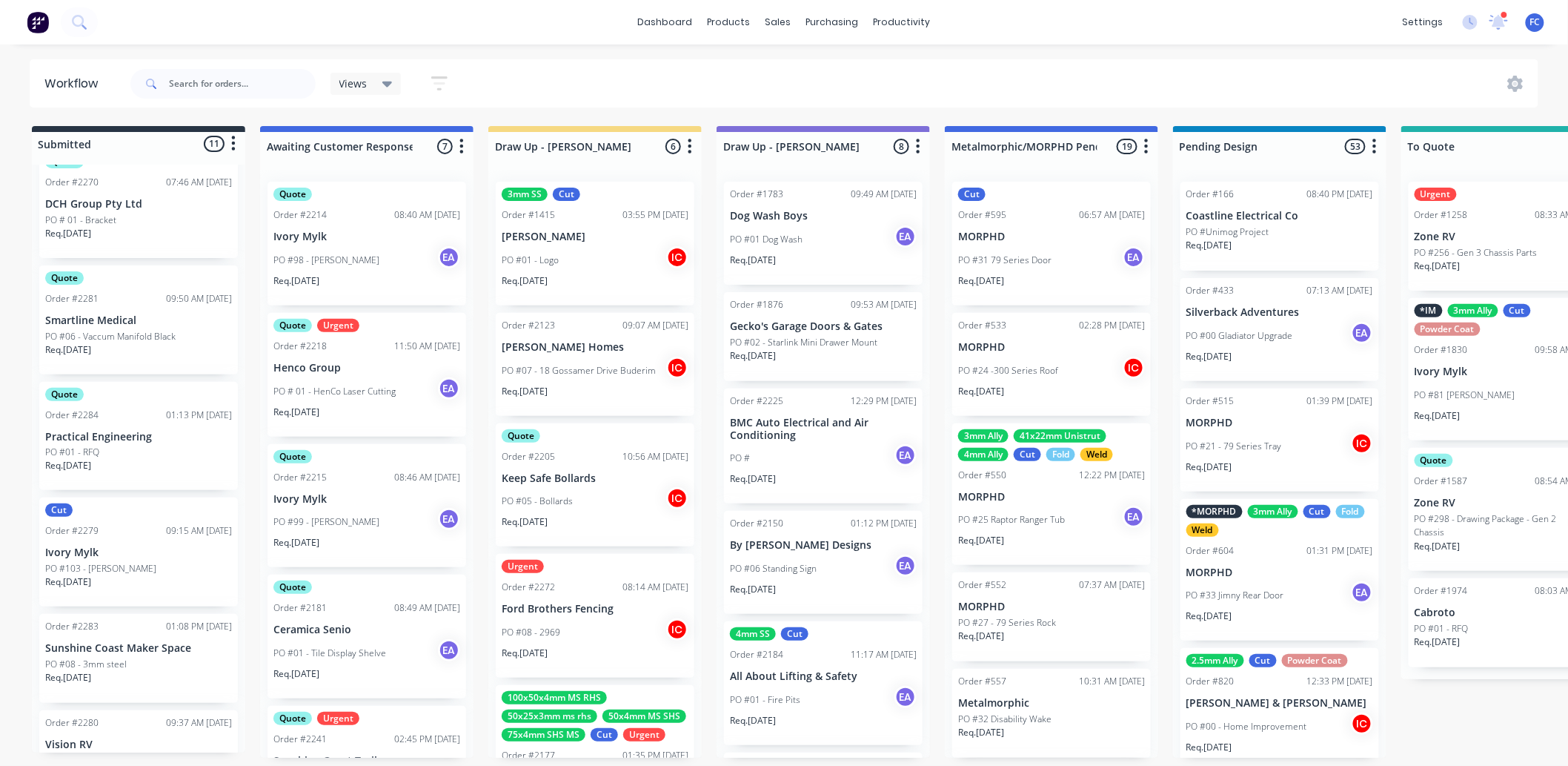
scroll to position [722, 0]
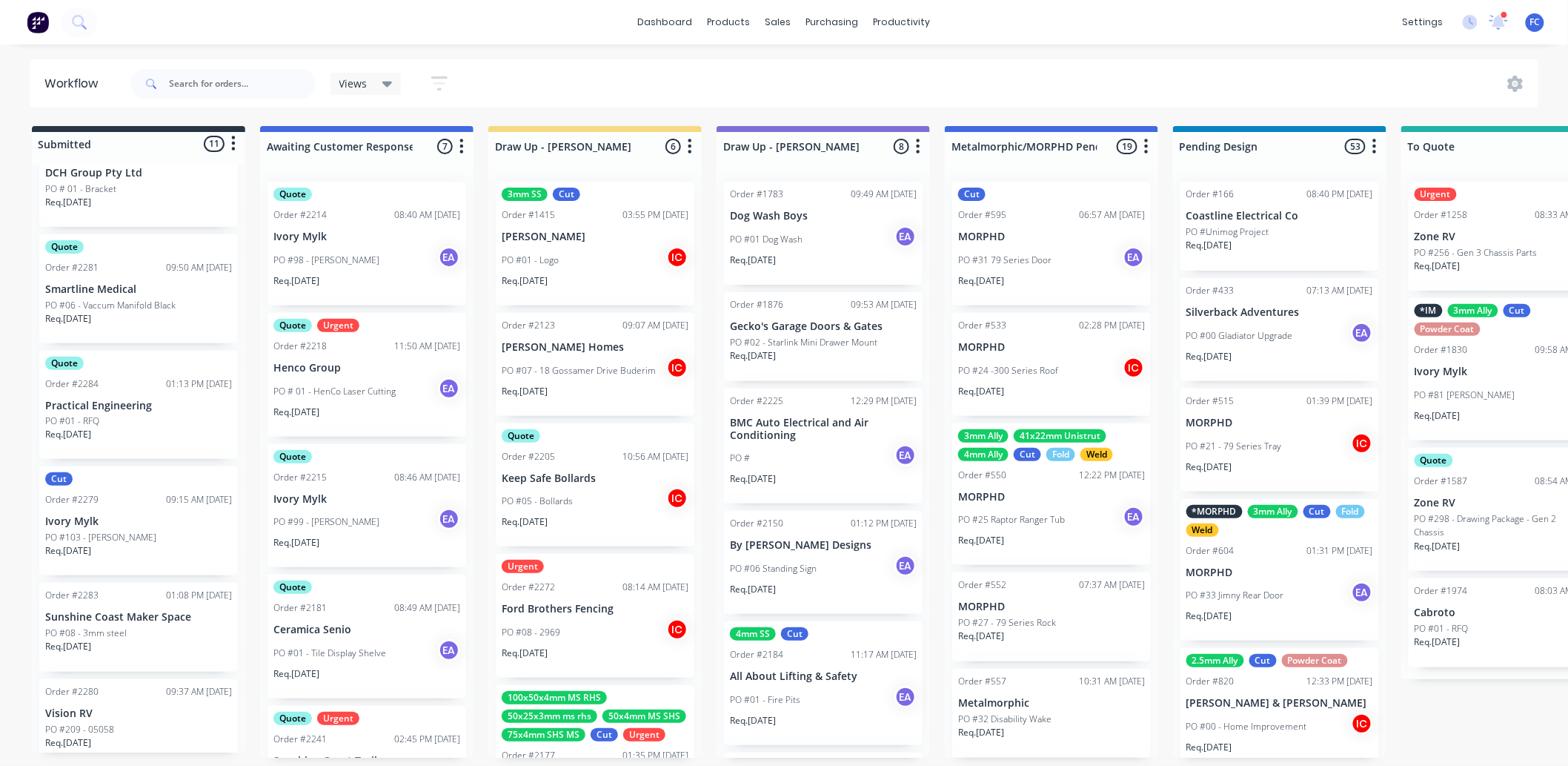
click at [100, 601] on p "Sunshine Coast Maker Space" at bounding box center [138, 617] width 186 height 13
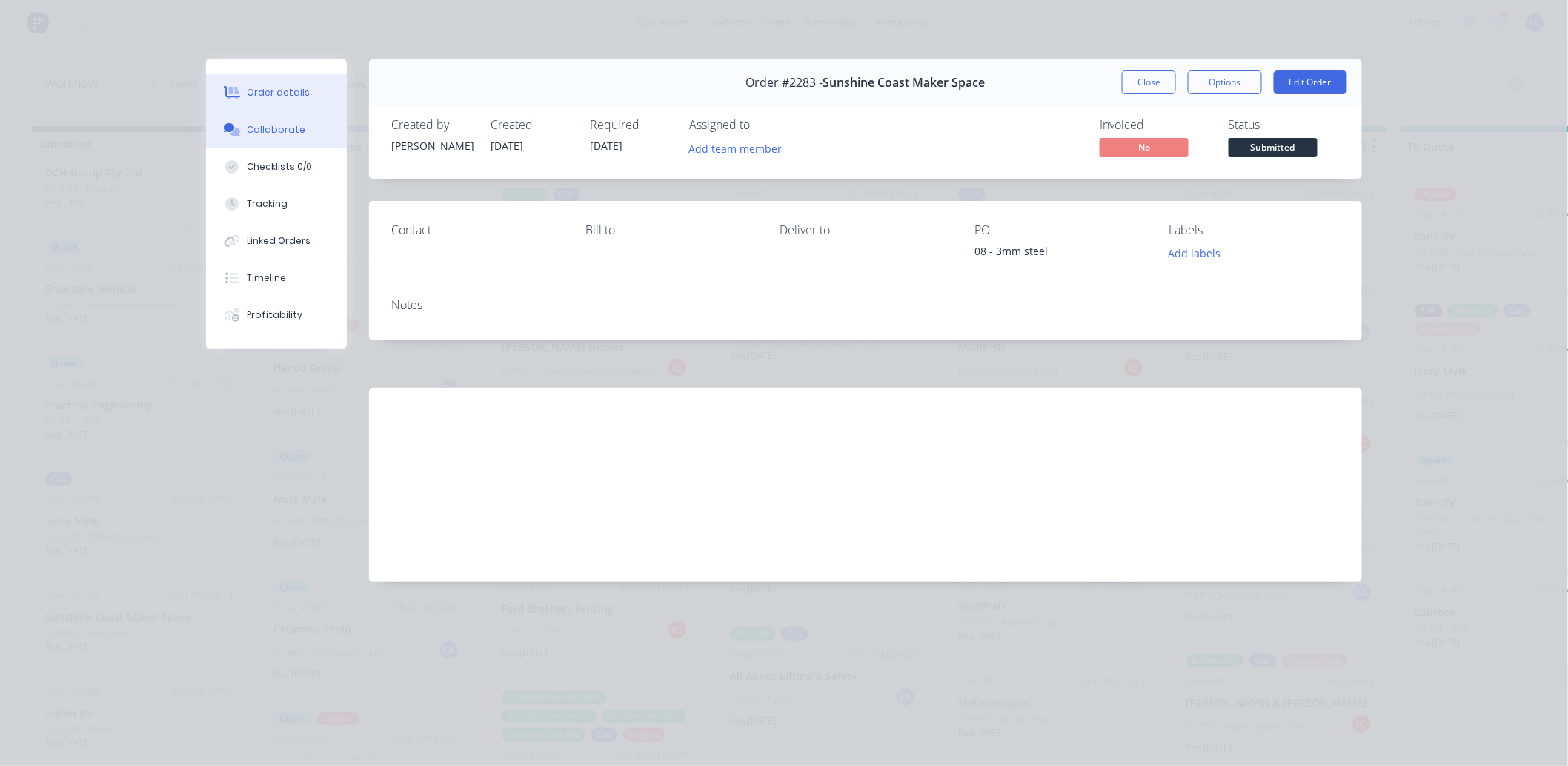
drag, startPoint x: 254, startPoint y: 143, endPoint x: 264, endPoint y: 144, distance: 10.0
click at [255, 144] on button "Collaborate" at bounding box center [276, 130] width 141 height 37
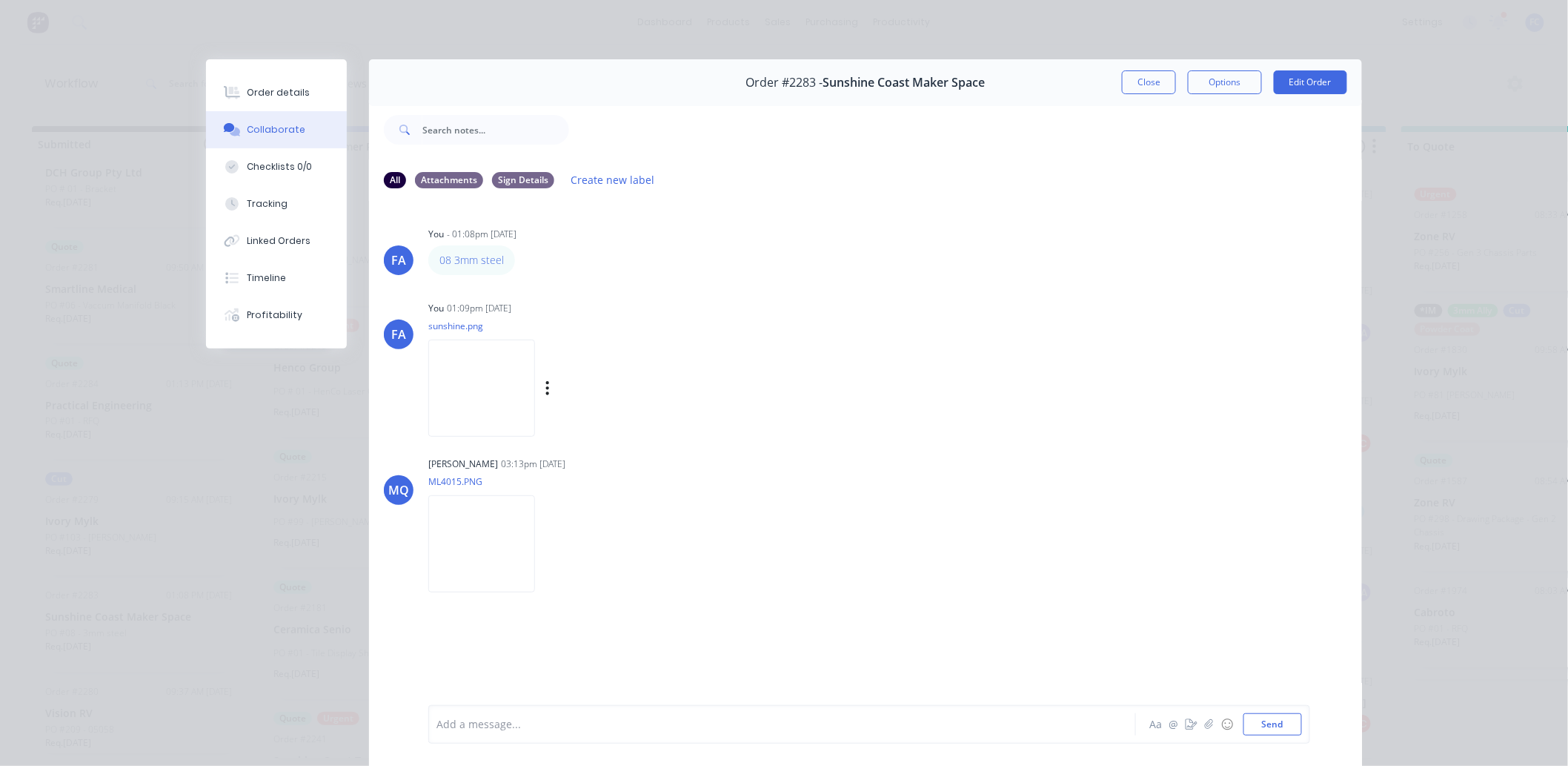
click at [461, 383] on img at bounding box center [481, 388] width 107 height 97
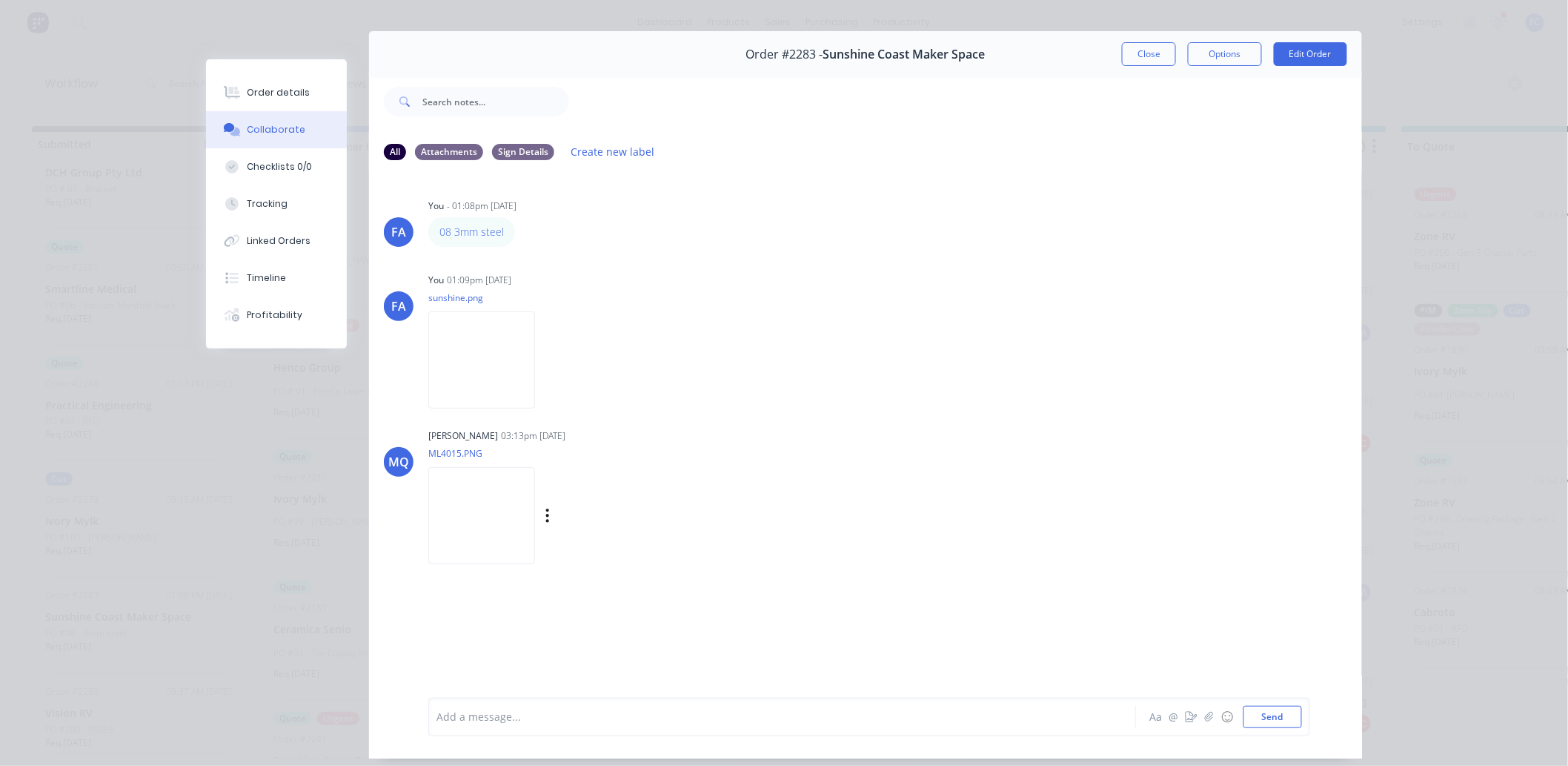
scroll to position [79, 0]
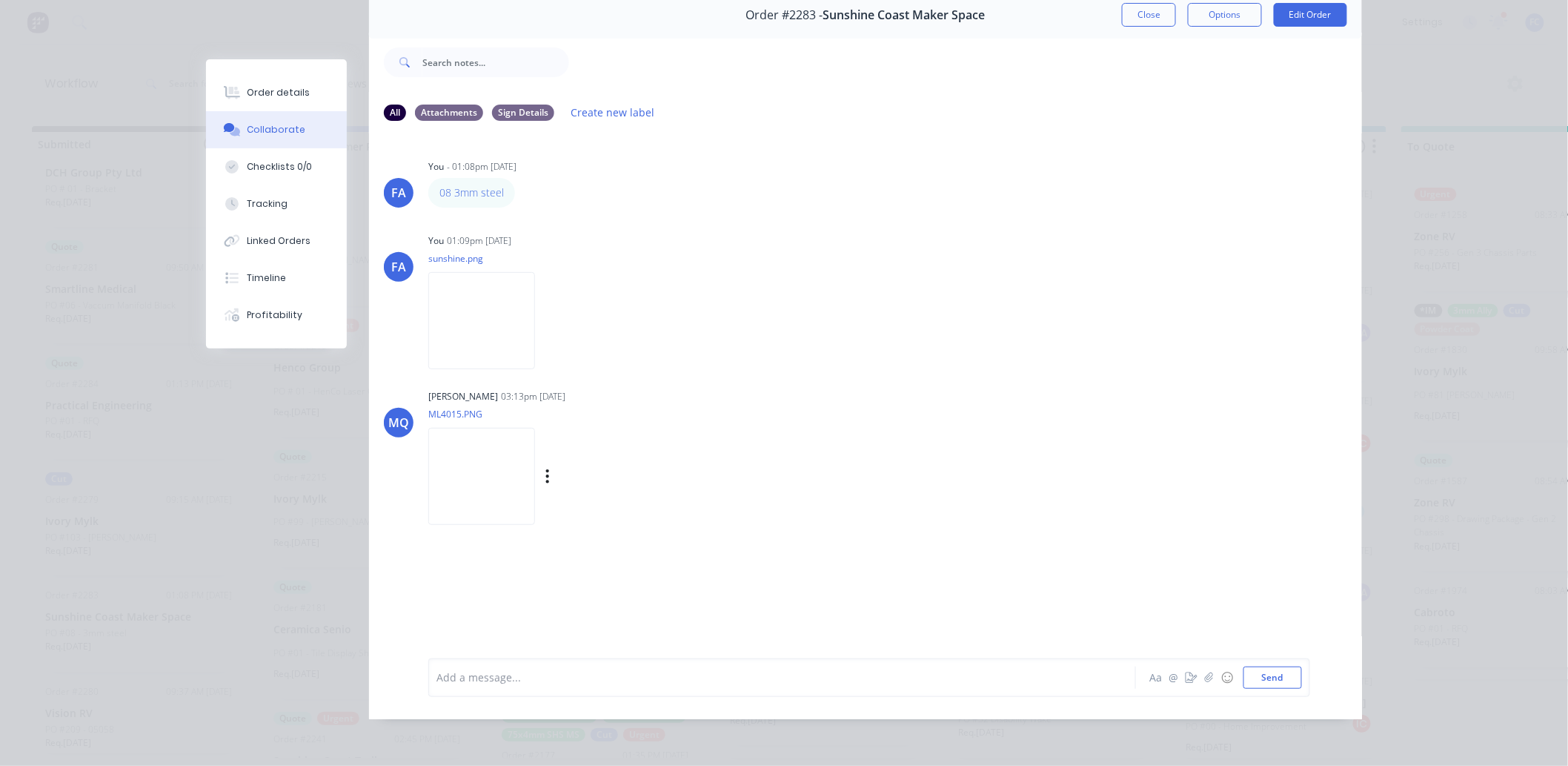
click at [479, 438] on img at bounding box center [481, 476] width 107 height 97
click at [492, 499] on img at bounding box center [481, 476] width 107 height 97
click at [471, 469] on img at bounding box center [481, 476] width 107 height 97
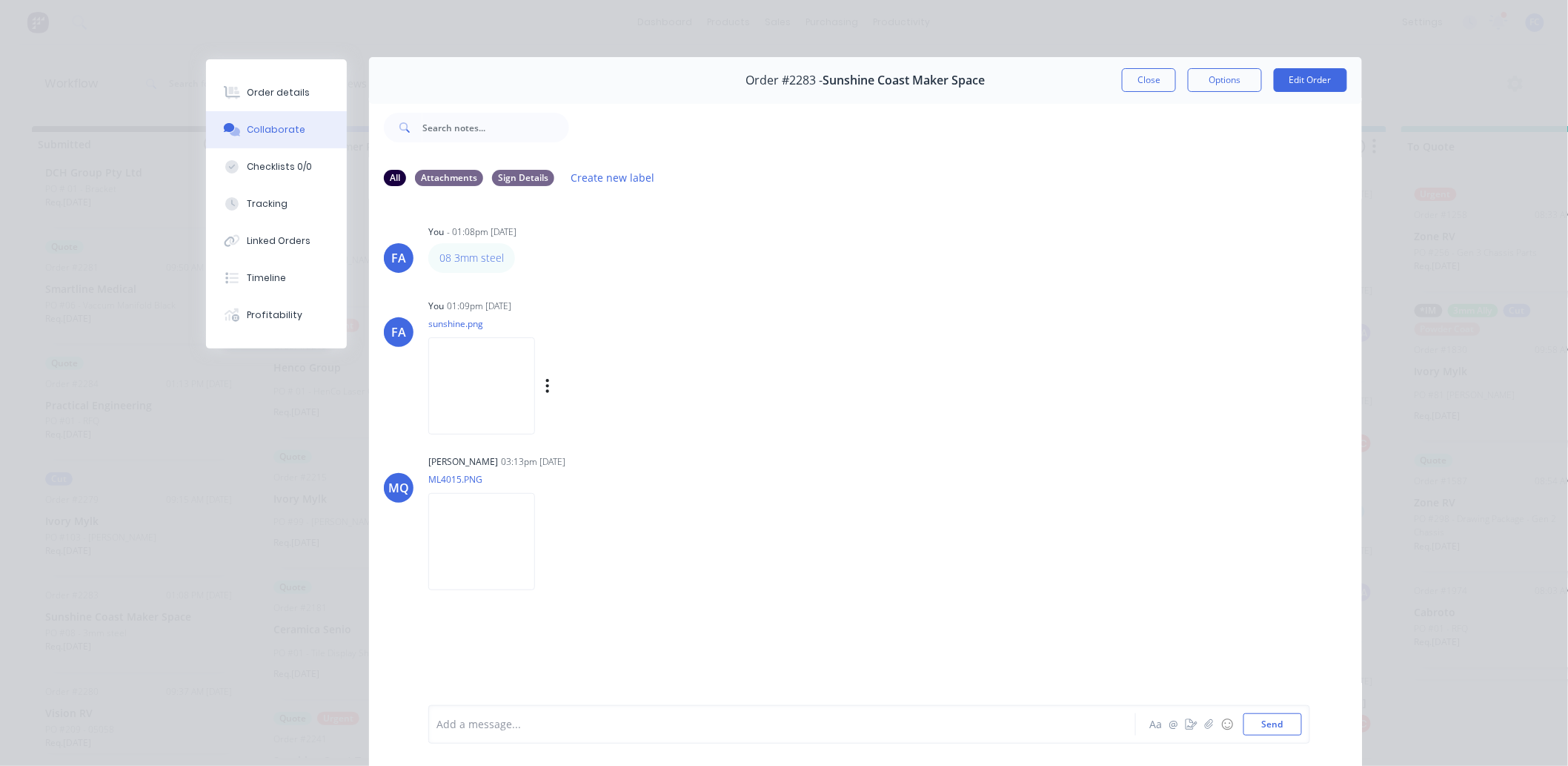
scroll to position [0, 0]
drag, startPoint x: 473, startPoint y: 269, endPoint x: 469, endPoint y: 261, distance: 8.9
click at [469, 394] on img at bounding box center [481, 388] width 107 height 97
drag, startPoint x: 503, startPoint y: 267, endPoint x: 428, endPoint y: 262, distance: 75.2
click at [428, 262] on div "08 3mm steel" at bounding box center [471, 260] width 87 height 30
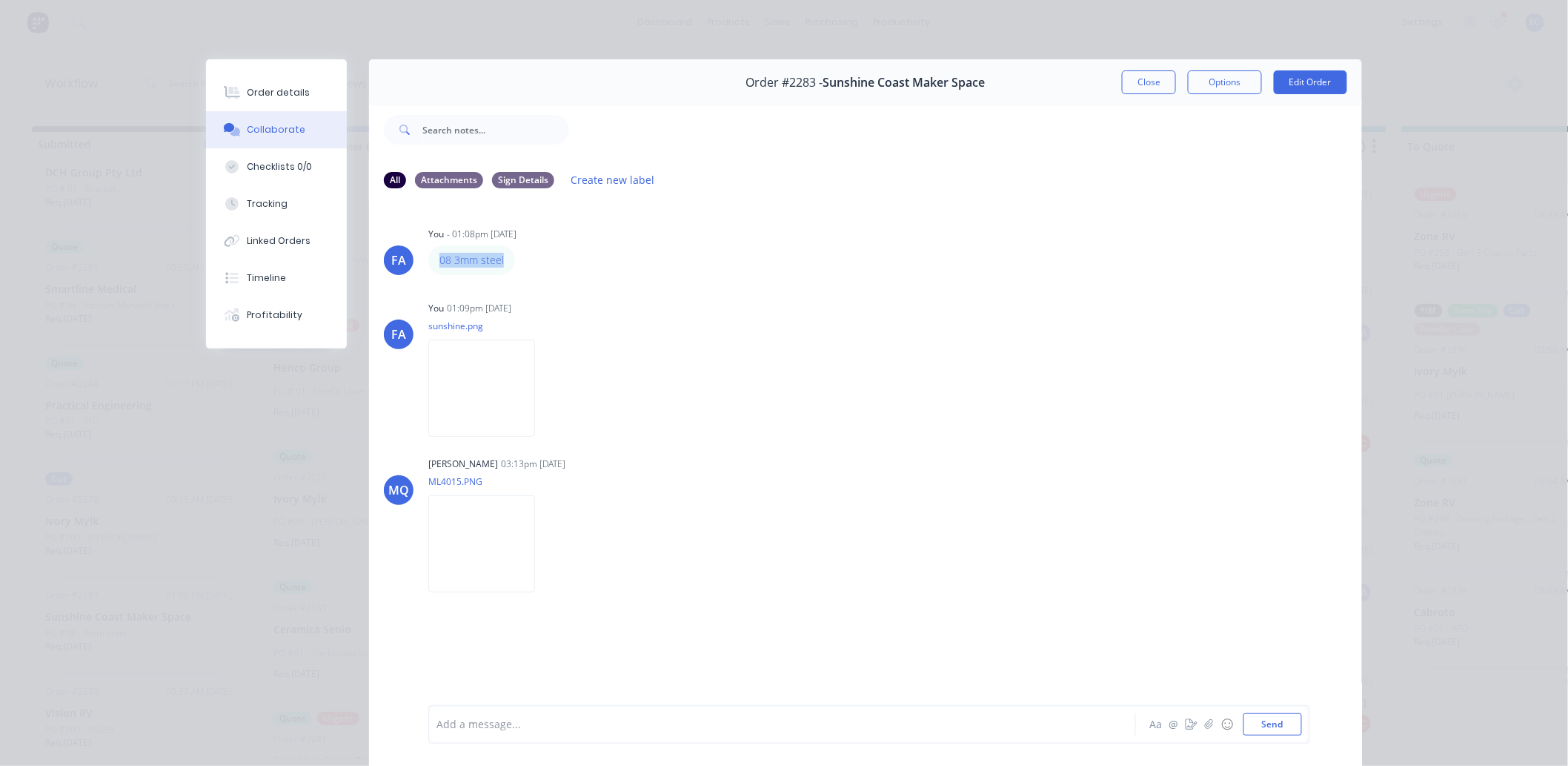
copy link "08 3mm steel"
click at [474, 380] on img at bounding box center [481, 388] width 107 height 97
click at [476, 362] on img at bounding box center [481, 388] width 107 height 97
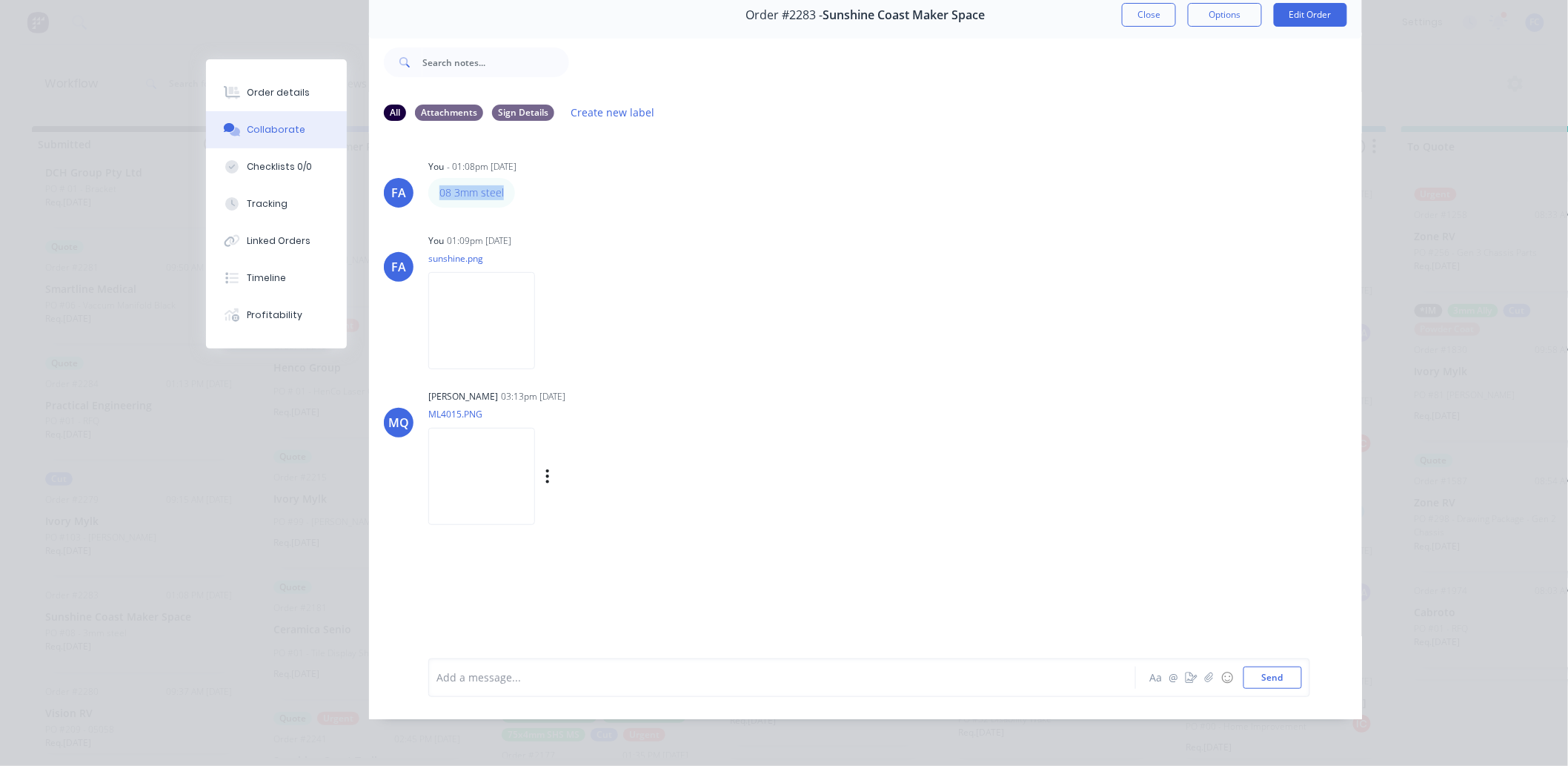
scroll to position [79, 0]
click at [499, 461] on img at bounding box center [481, 476] width 107 height 97
click at [475, 601] on div at bounding box center [761, 676] width 648 height 16
click at [469, 601] on div at bounding box center [761, 676] width 648 height 16
click at [1218, 601] on button "☺" at bounding box center [1227, 677] width 18 height 18
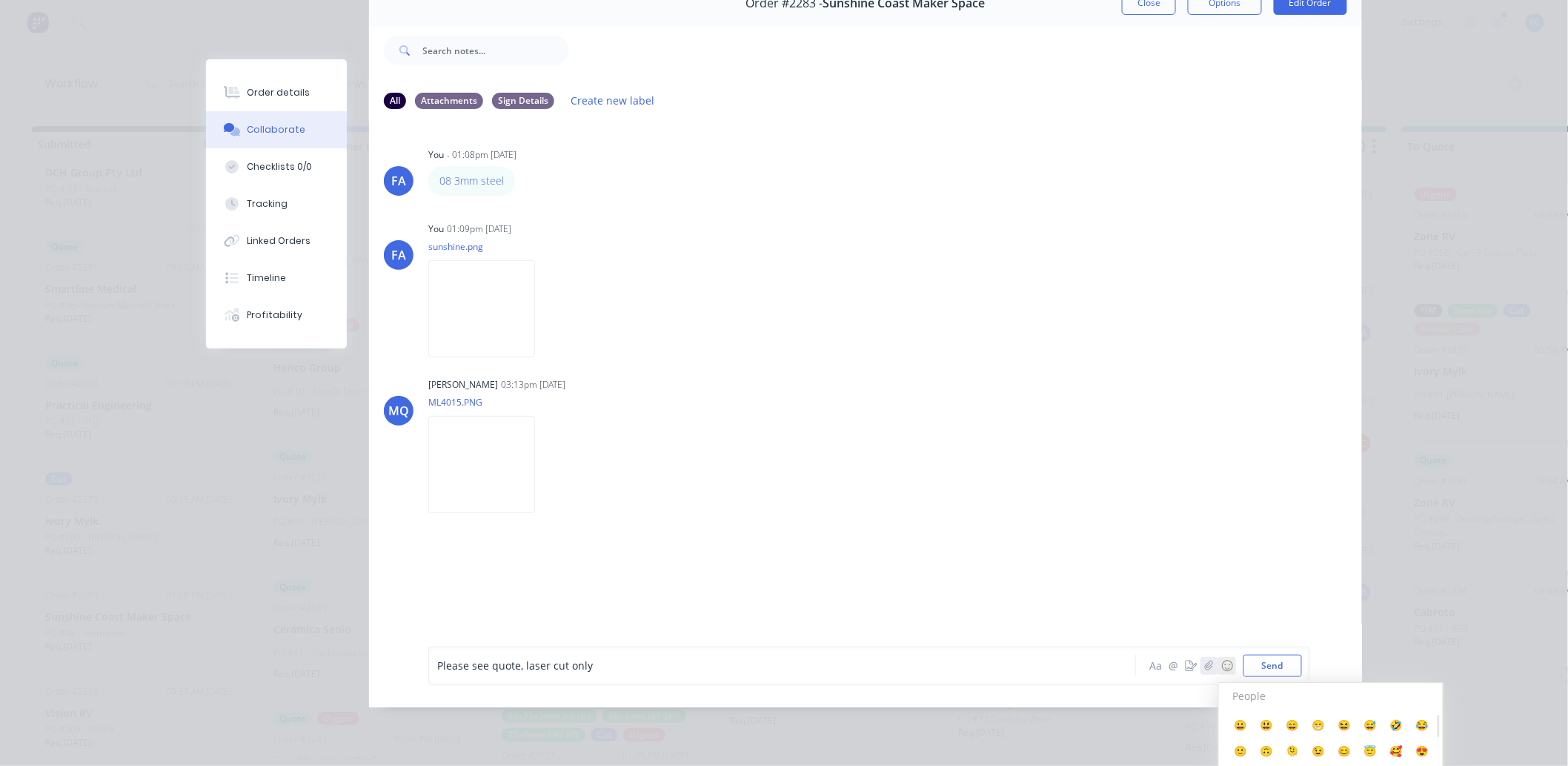
click at [1205, 601] on icon "button" at bounding box center [1208, 665] width 8 height 9
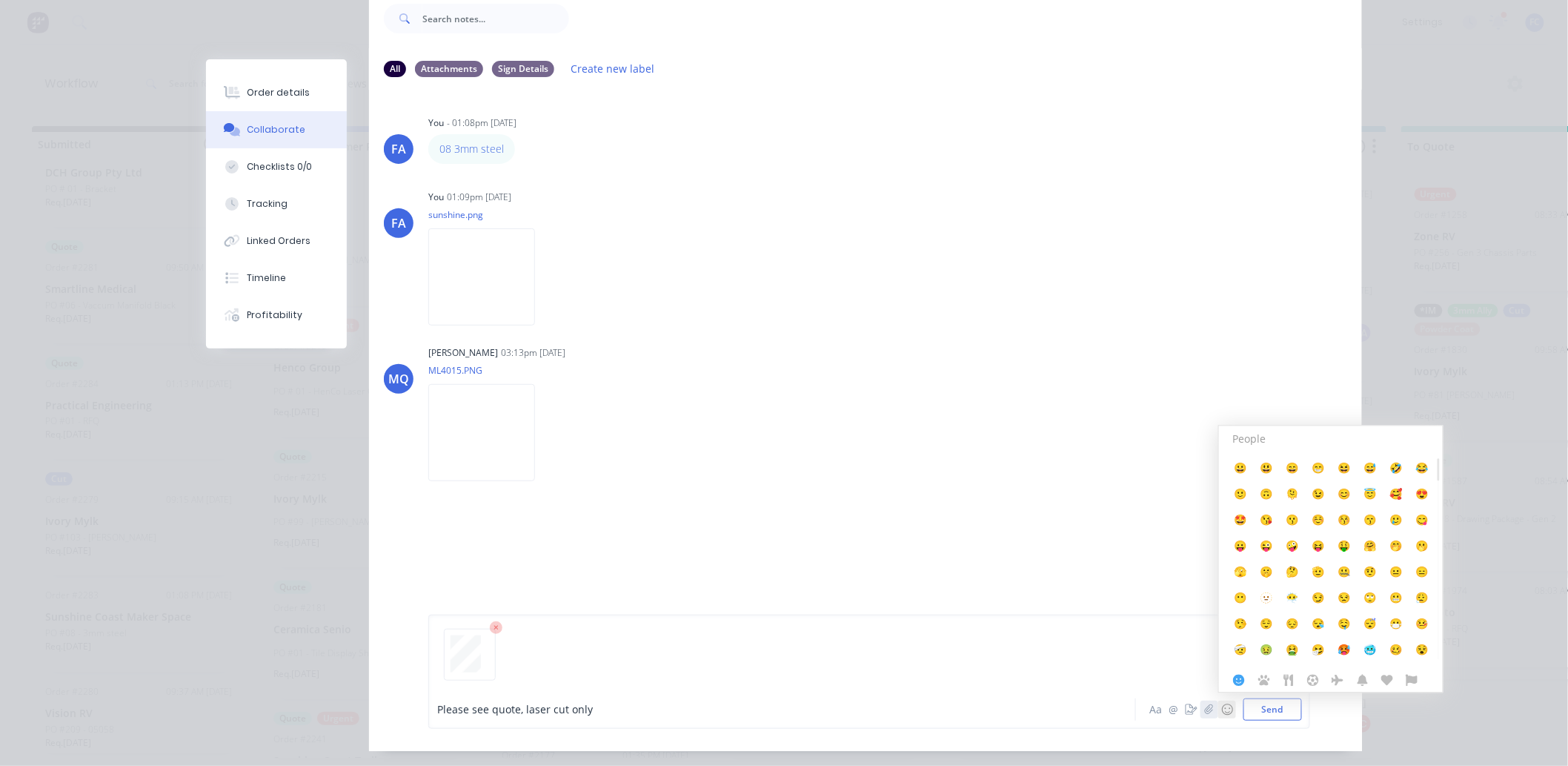
scroll to position [156, 0]
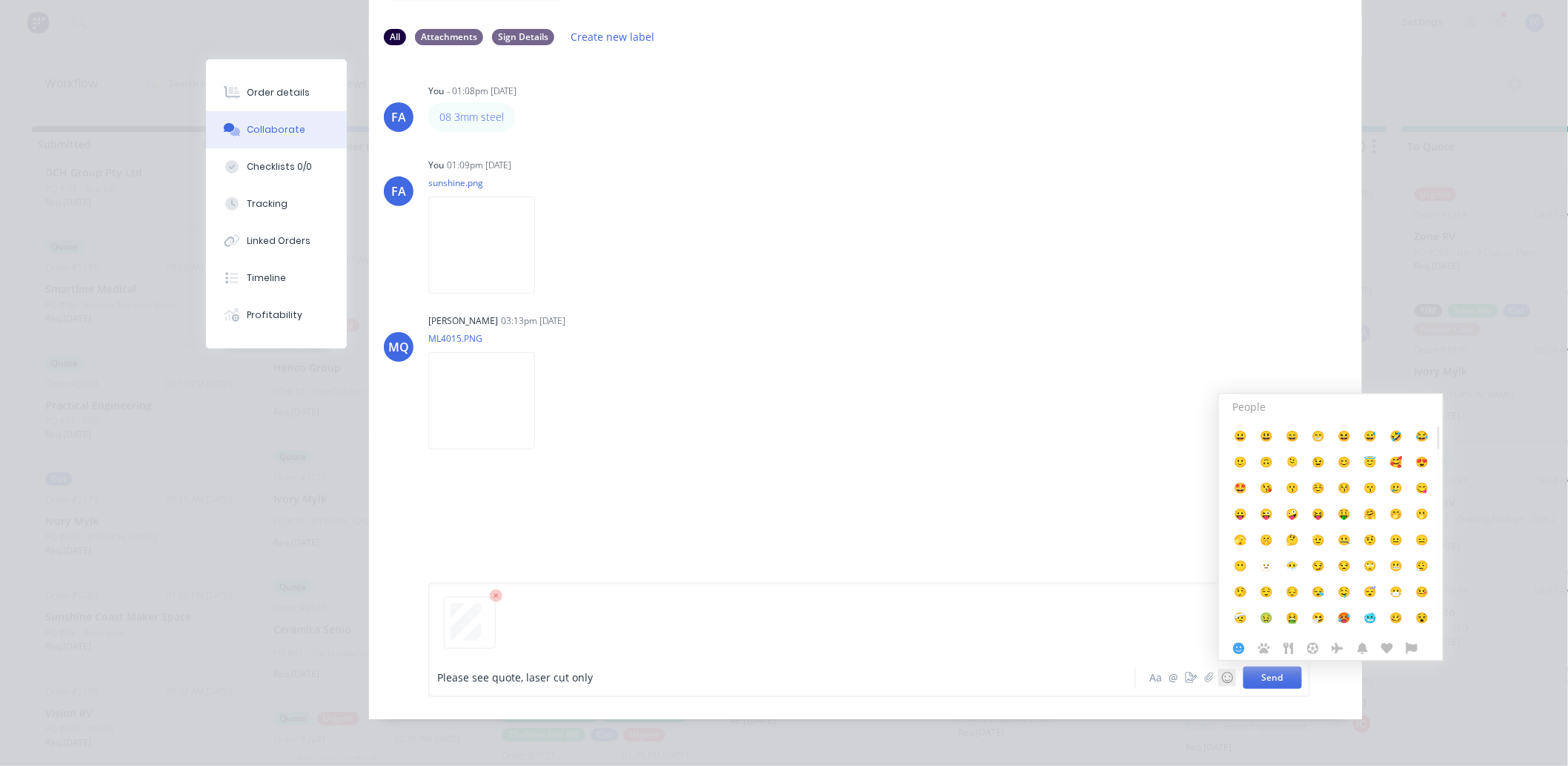
click at [1265, 601] on button "Send" at bounding box center [1272, 677] width 58 height 22
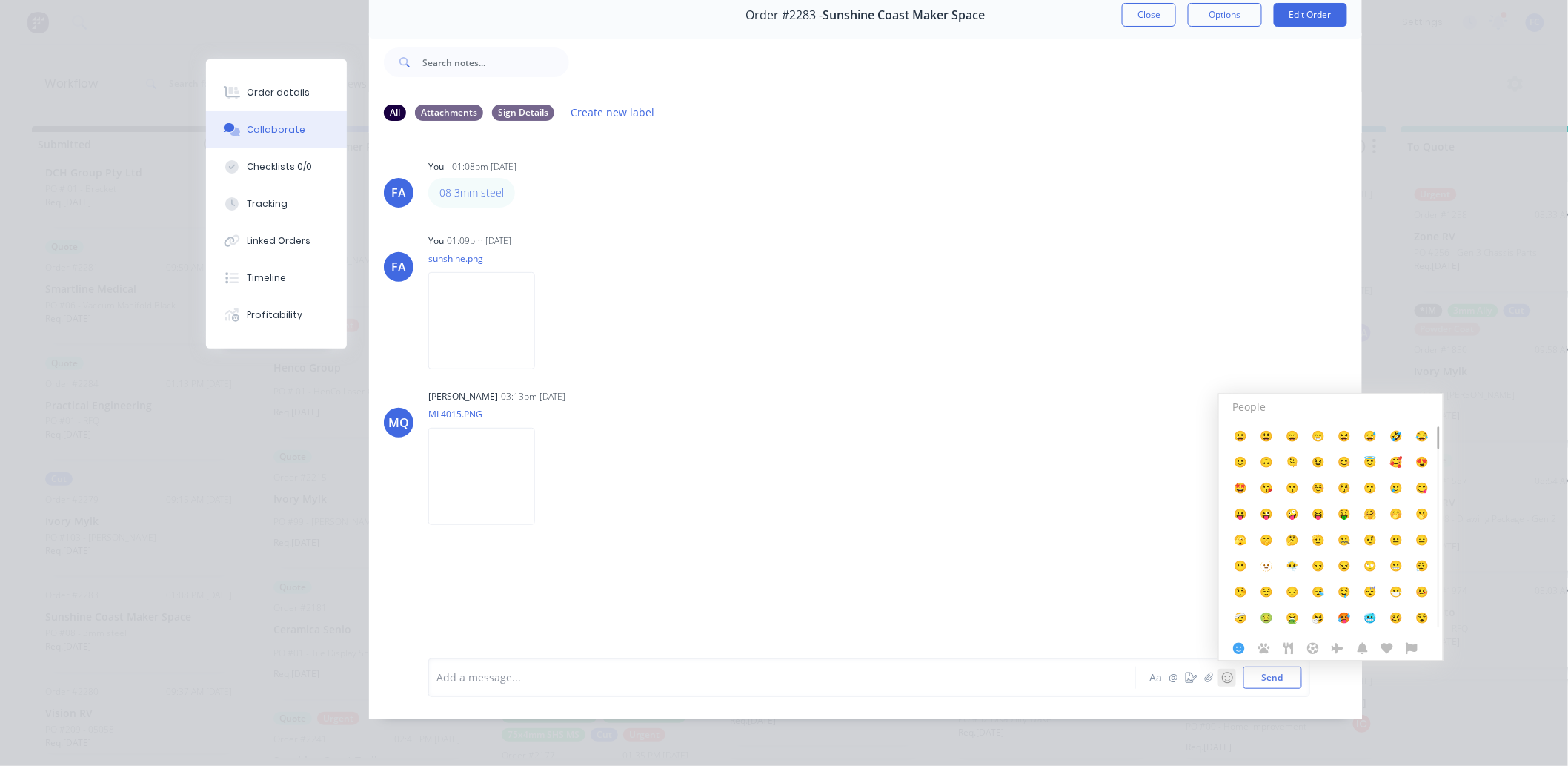
scroll to position [79, 0]
drag, startPoint x: 1020, startPoint y: 326, endPoint x: 1012, endPoint y: 328, distance: 8.2
click at [1016, 327] on div "FA You 01:09pm 11/09/25 sunshine.png Labels Download Delete" at bounding box center [865, 296] width 992 height 134
drag, startPoint x: 1451, startPoint y: 262, endPoint x: 1427, endPoint y: 326, distance: 68.4
click at [1265, 267] on div "Order details Collaborate Checklists 0/0 Tracking Linked Orders Timeline Profit…" at bounding box center [784, 383] width 1568 height 766
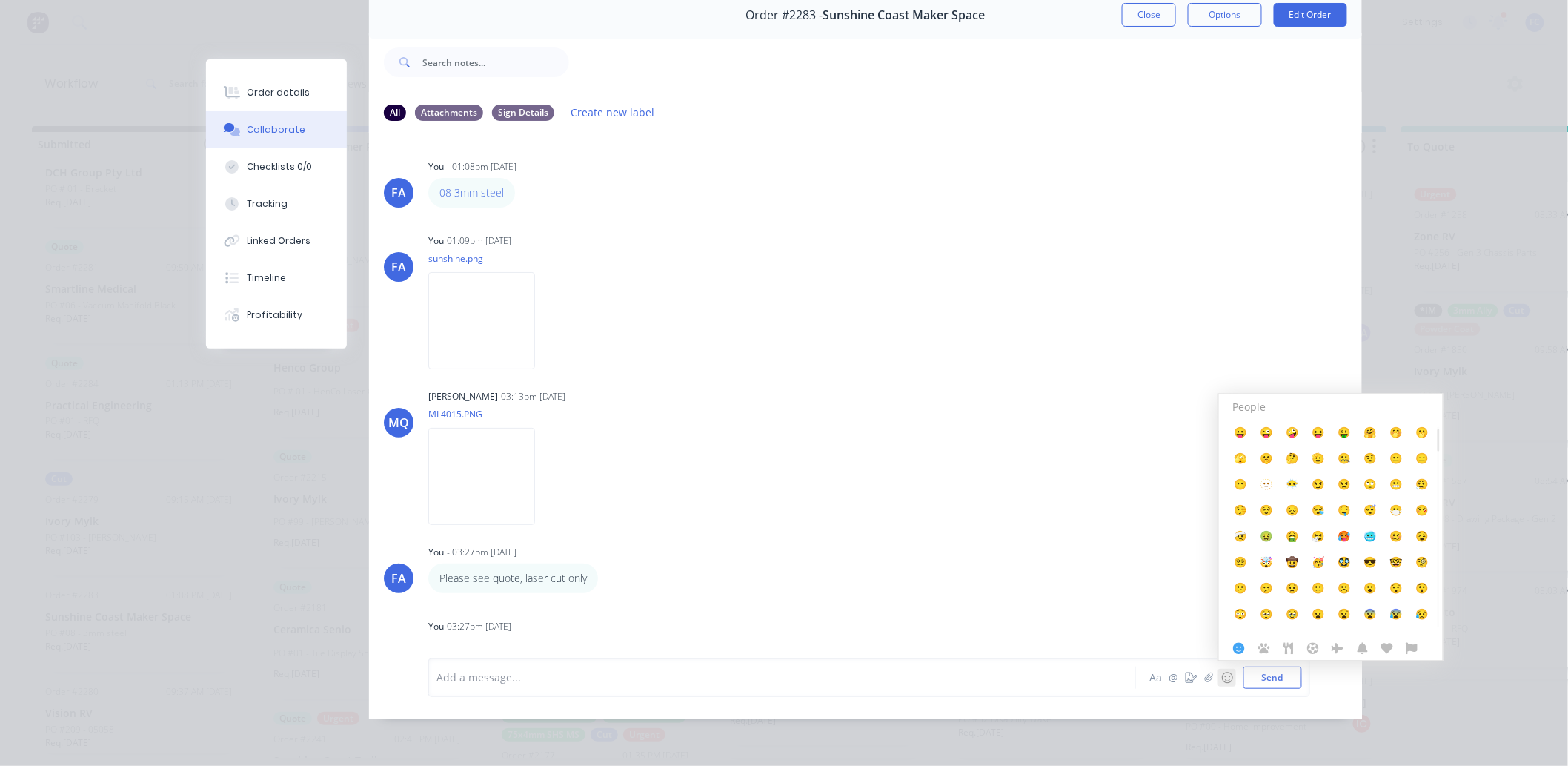
scroll to position [82, 0]
click at [191, 447] on div "Order details Collaborate Checklists 0/0 Tracking Linked Orders Timeline Profit…" at bounding box center [783, 355] width 1185 height 727
click at [1137, 10] on button "Close" at bounding box center [1148, 15] width 54 height 24
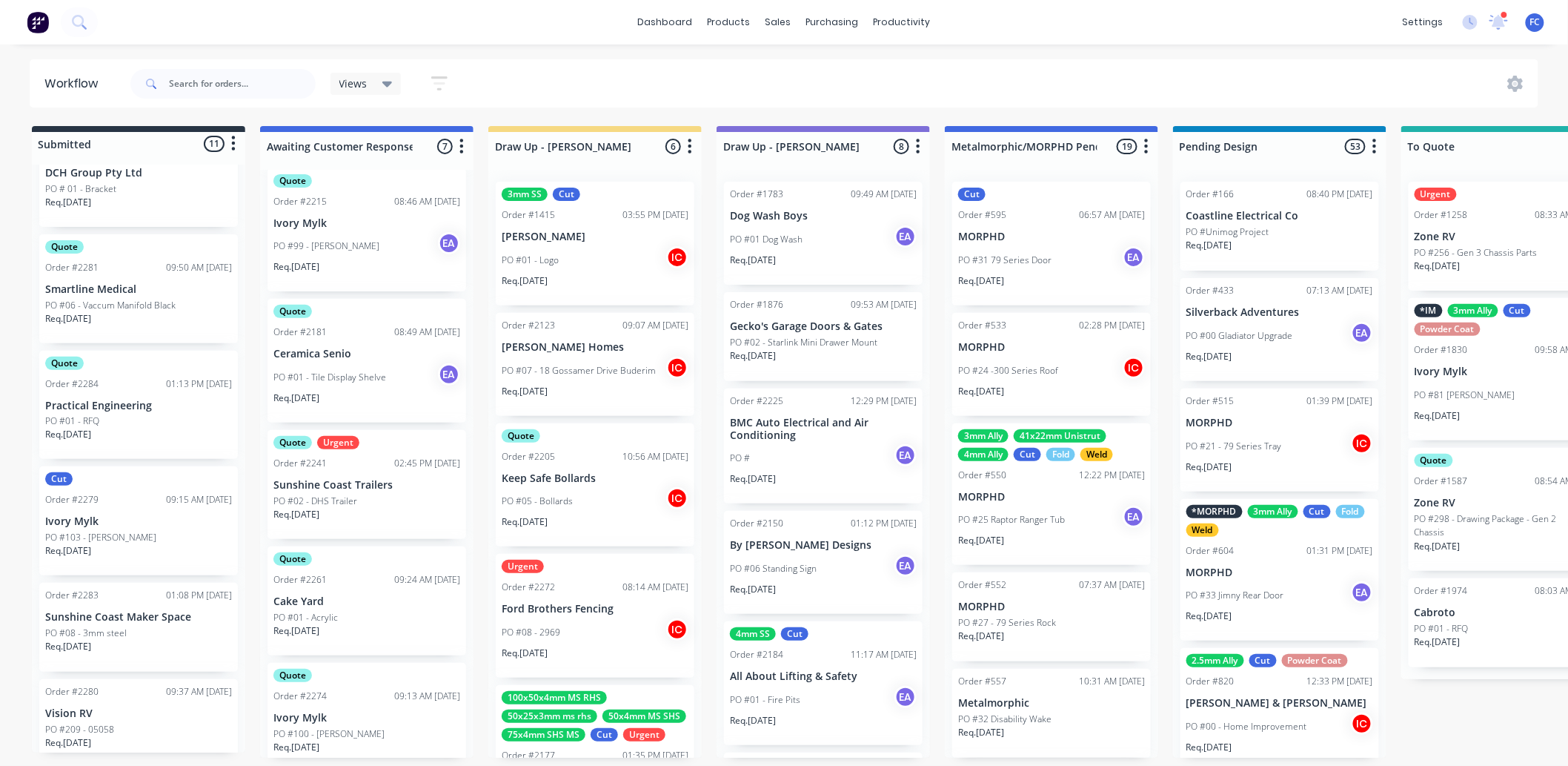
scroll to position [288, 0]
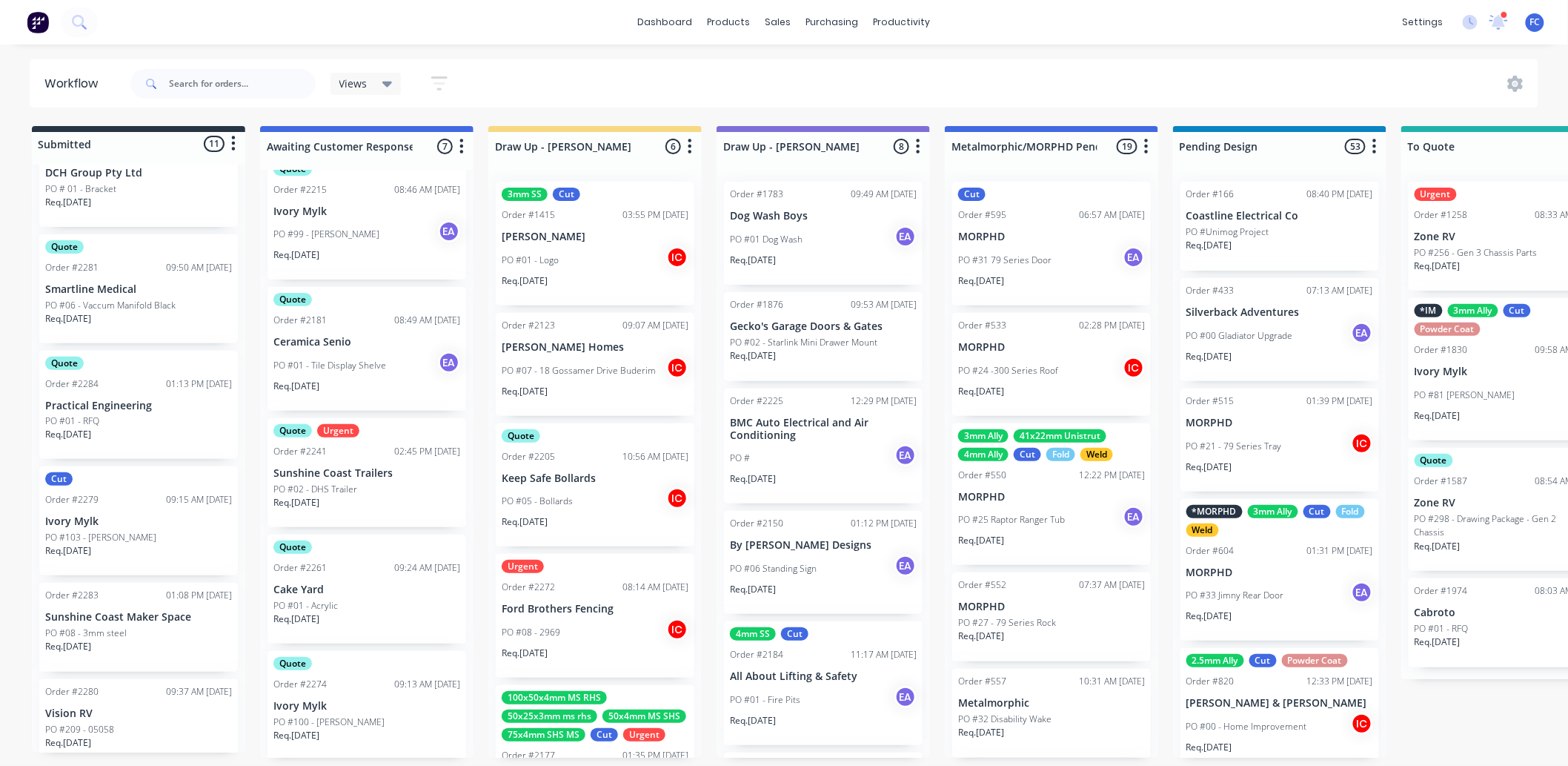
click at [99, 601] on p "Sunshine Coast Maker Space" at bounding box center [138, 617] width 186 height 13
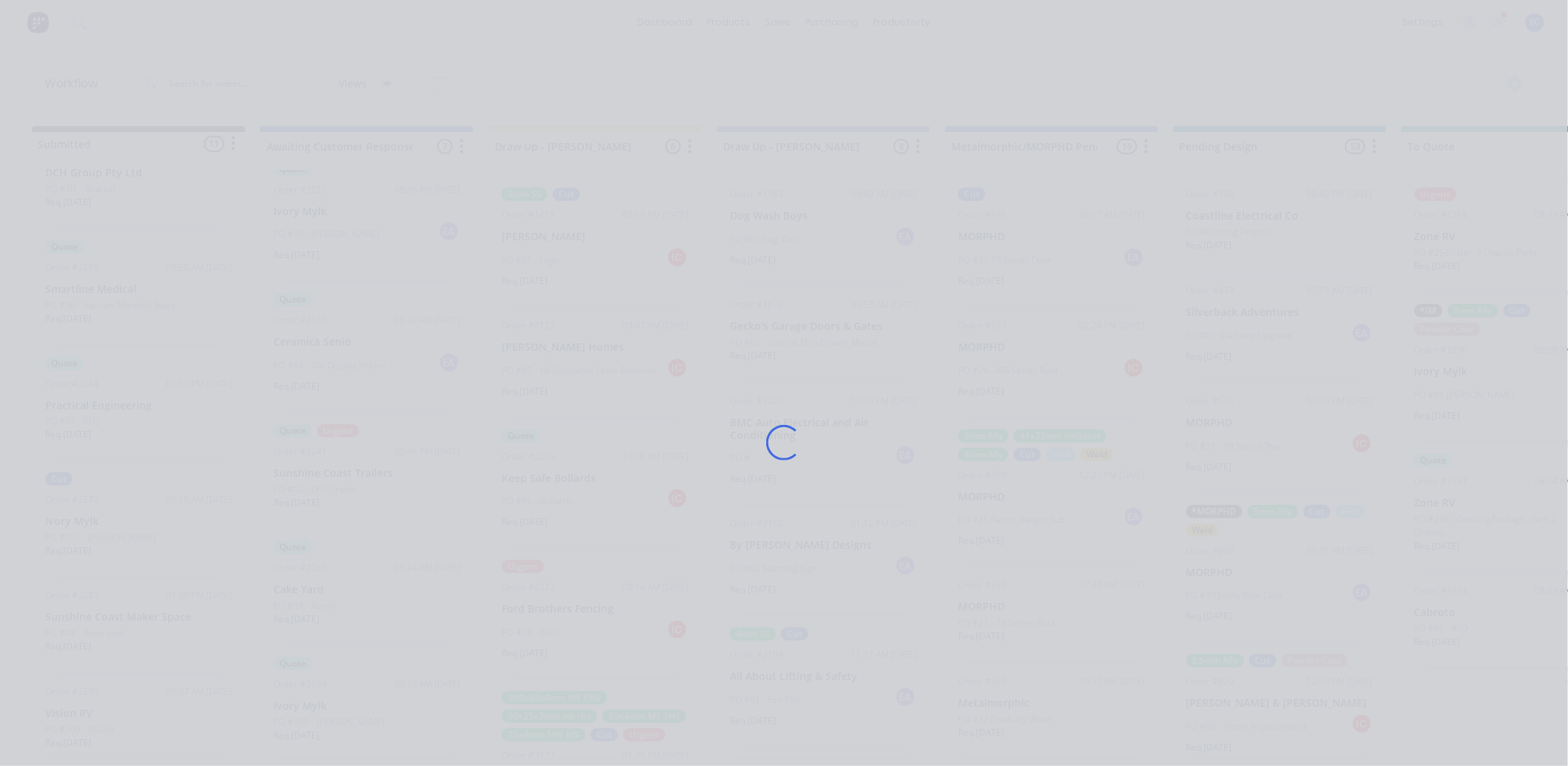
scroll to position [0, 0]
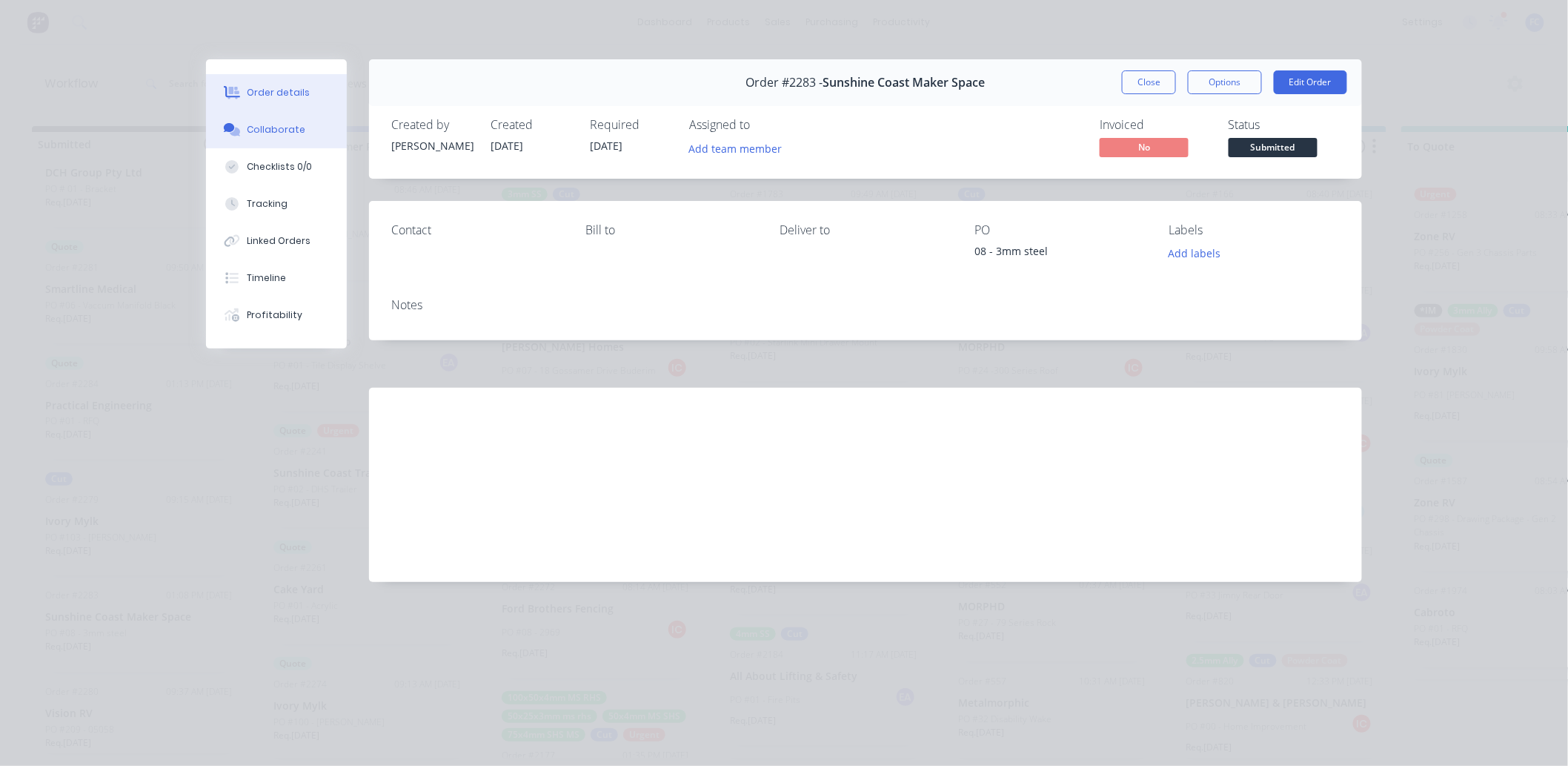
click at [247, 126] on div "Collaborate" at bounding box center [276, 129] width 58 height 13
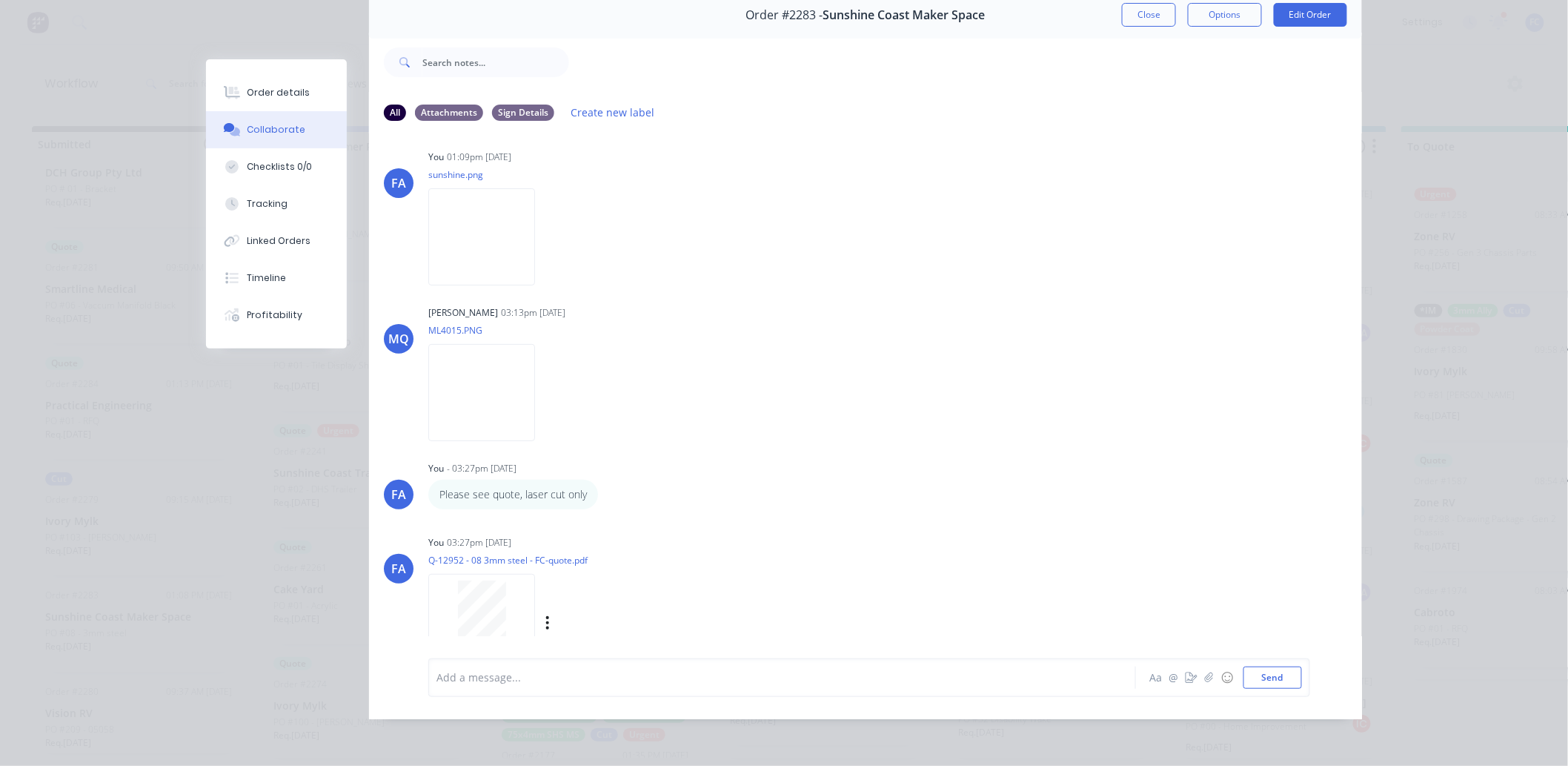
scroll to position [90, 0]
click at [1146, 6] on button "Close" at bounding box center [1148, 15] width 54 height 24
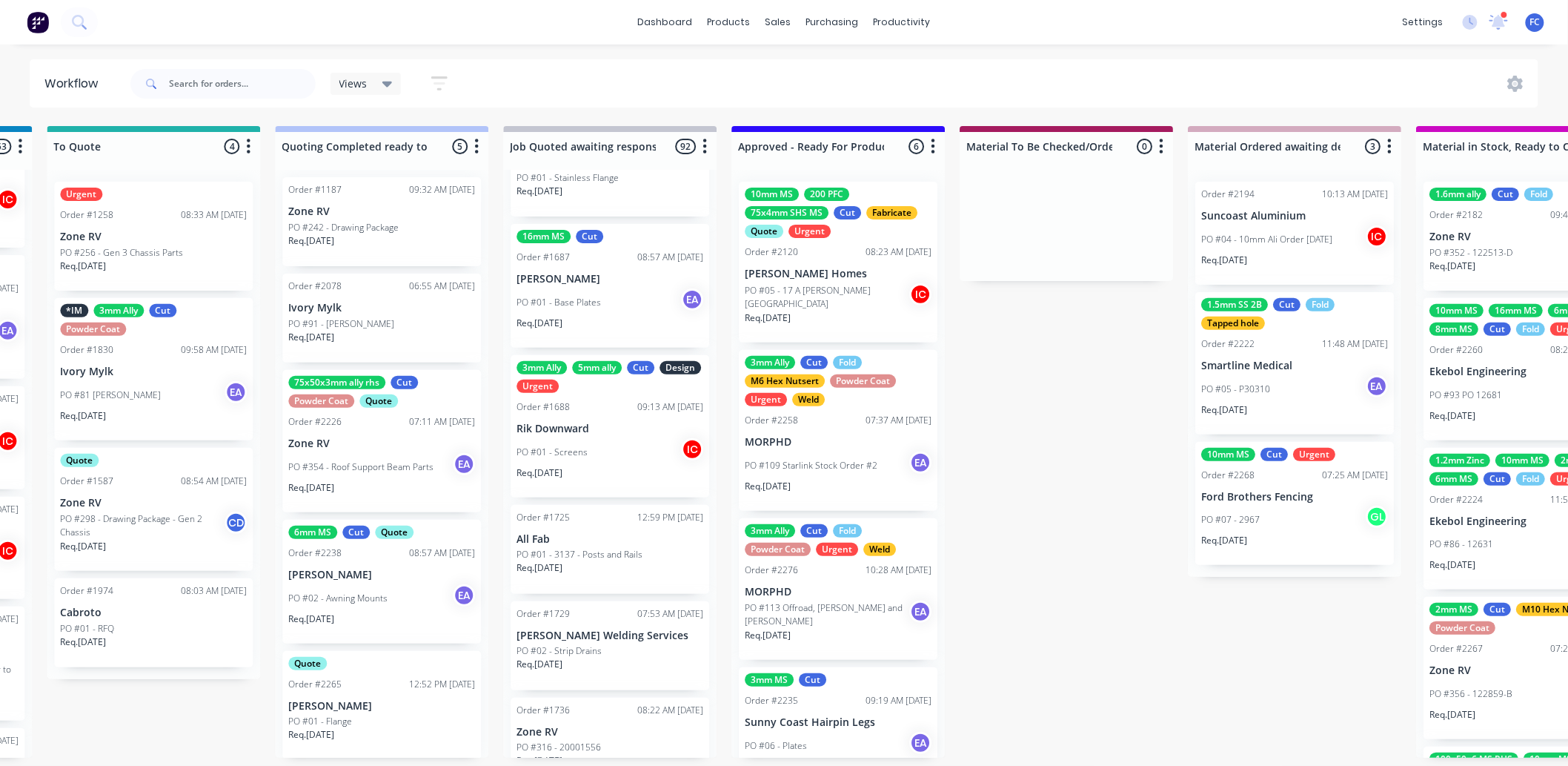
scroll to position [4, 1374]
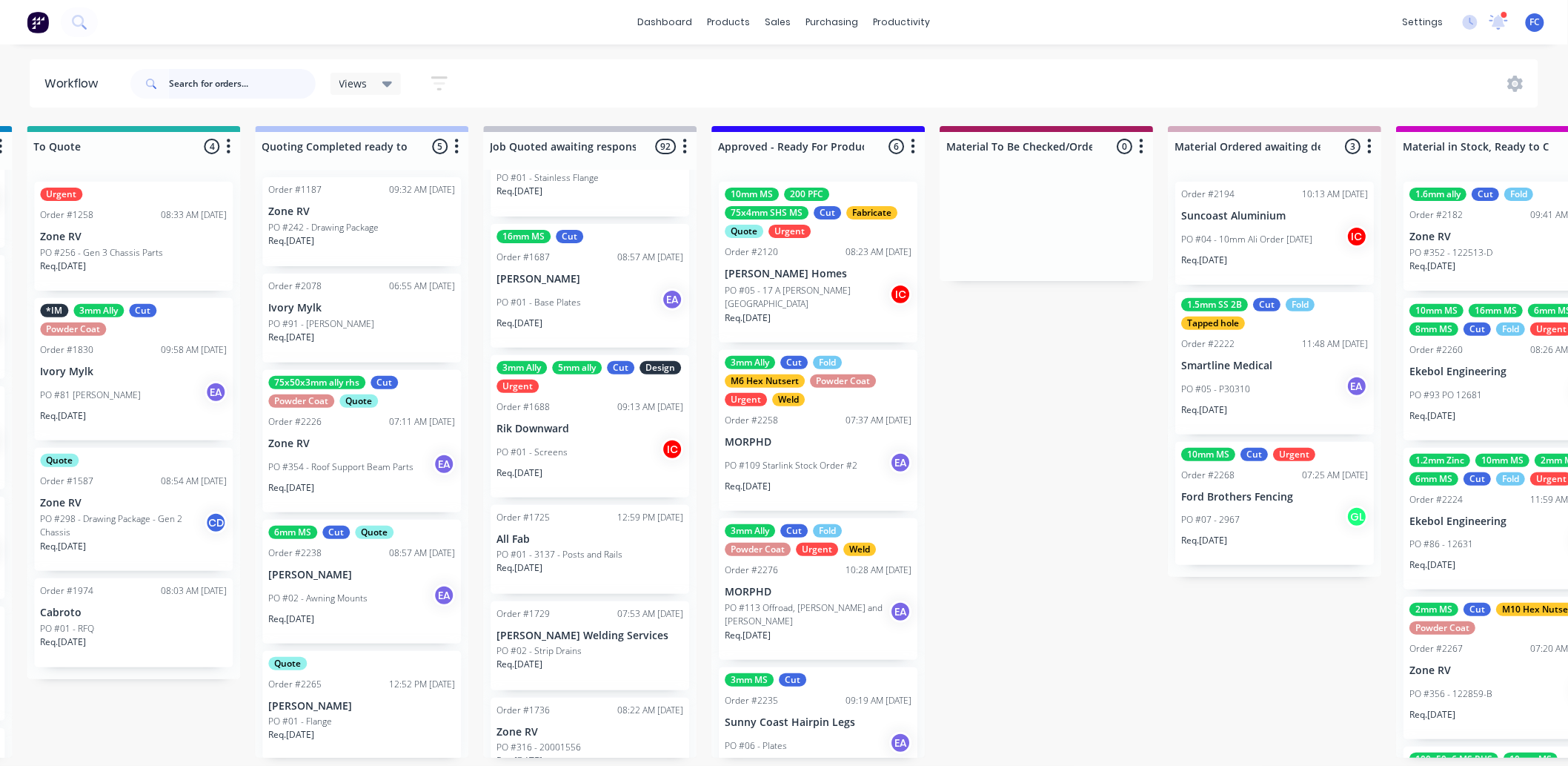
click at [219, 75] on input "text" at bounding box center [242, 84] width 147 height 30
type input "josh"
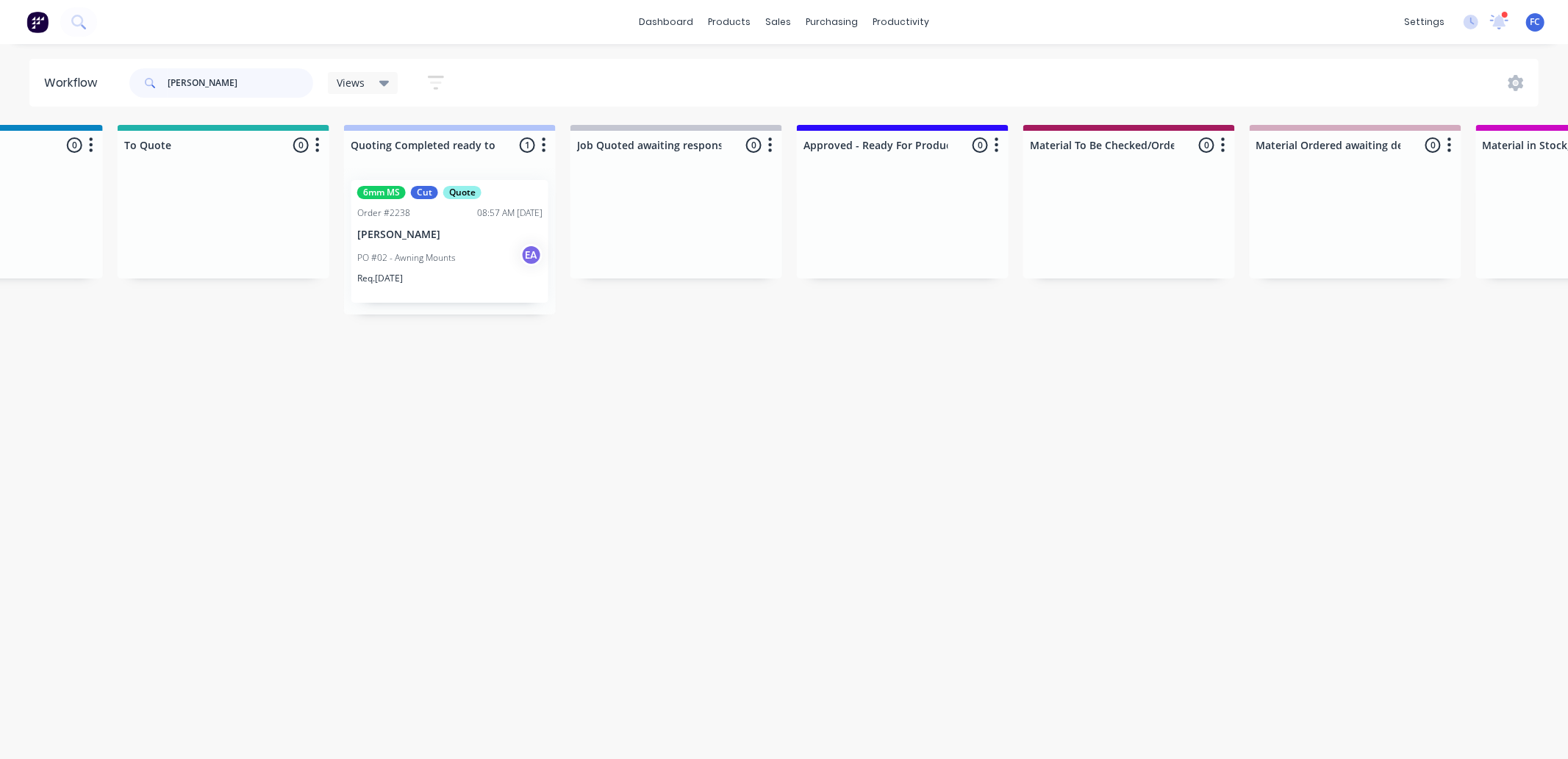
scroll to position [0, 1265]
click at [381, 252] on p "PO #02 - Awning Mounts" at bounding box center [413, 258] width 99 height 13
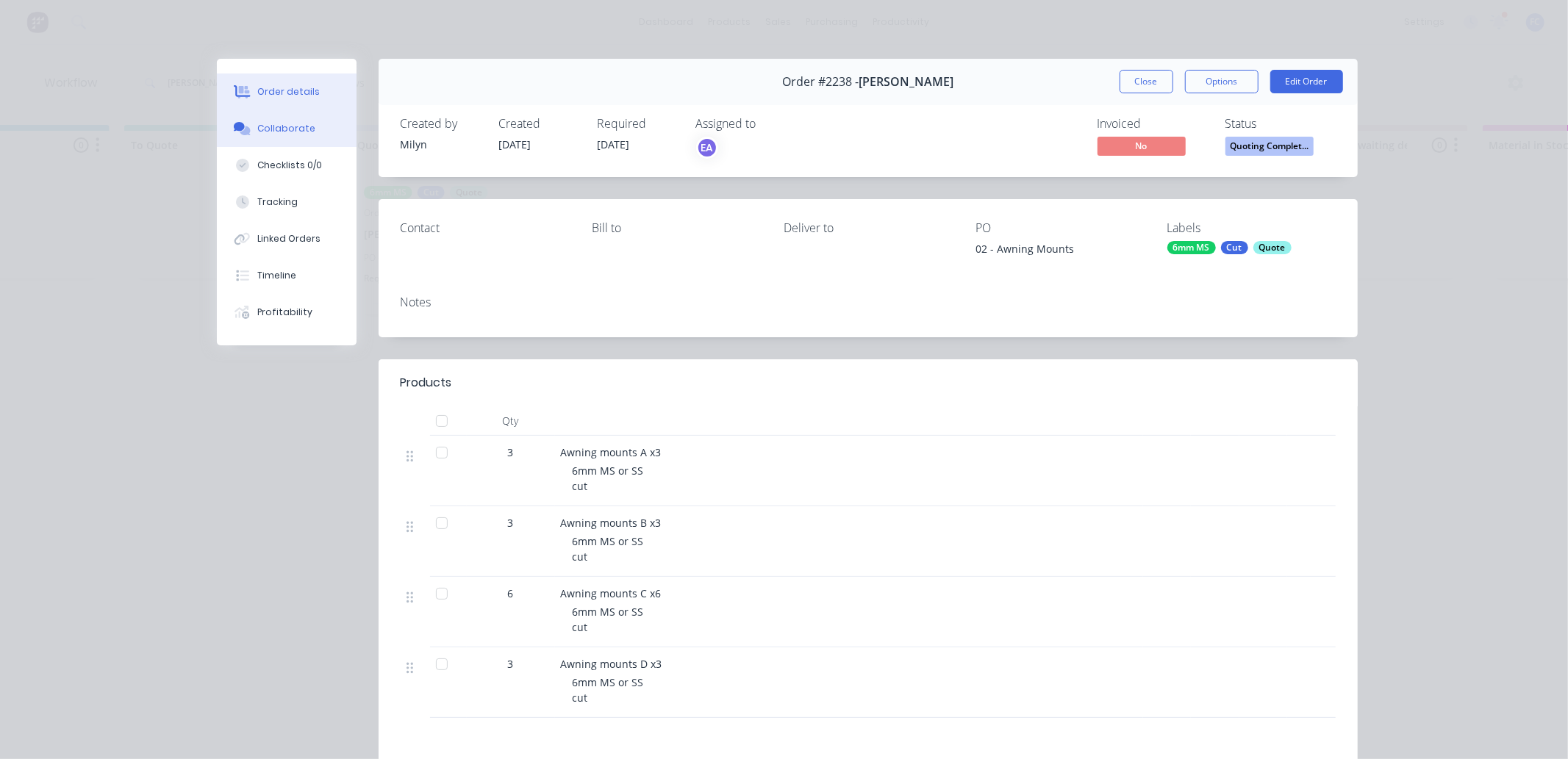
click at [262, 127] on div "Collaborate" at bounding box center [285, 128] width 58 height 13
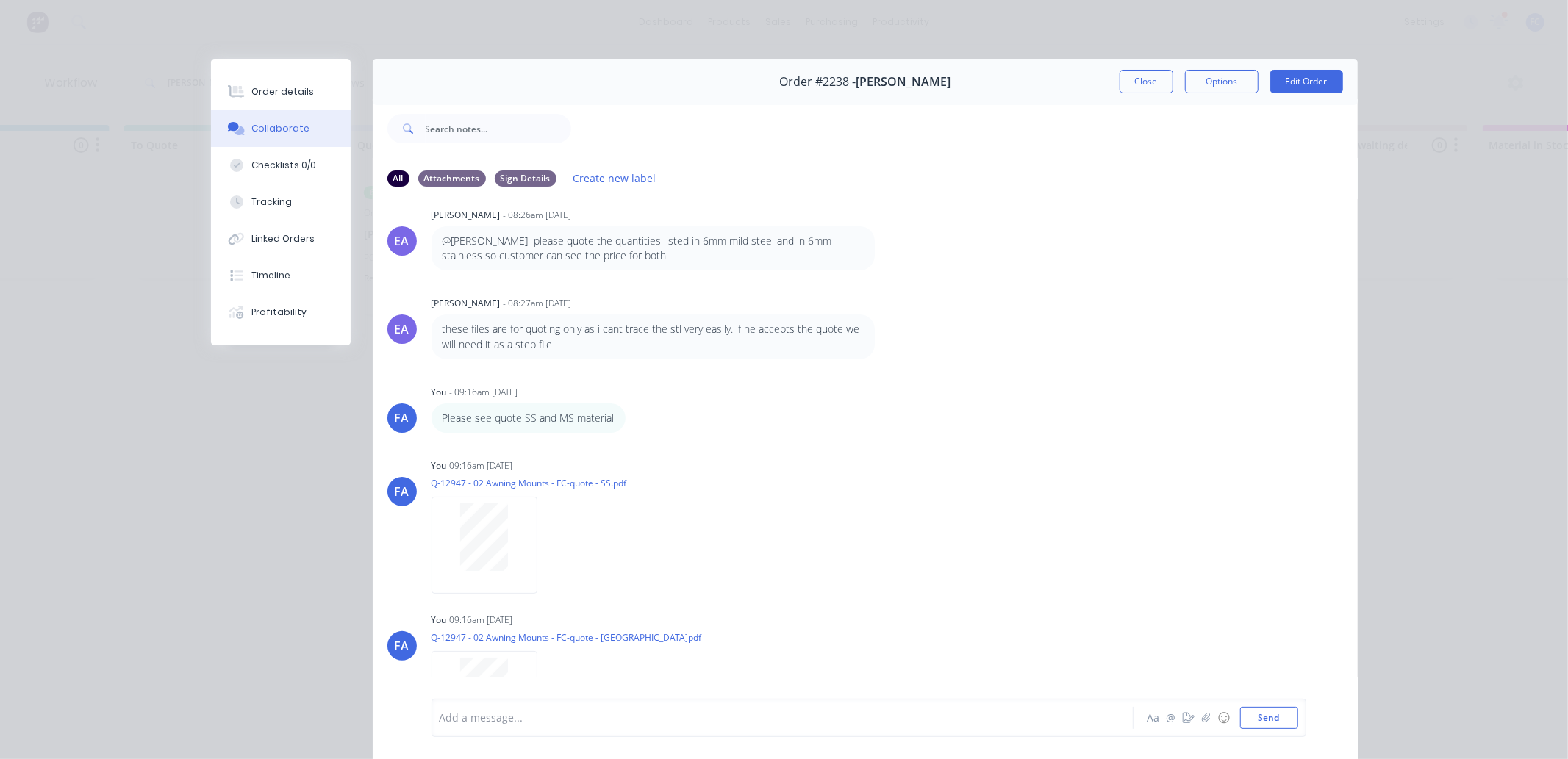
scroll to position [198, 0]
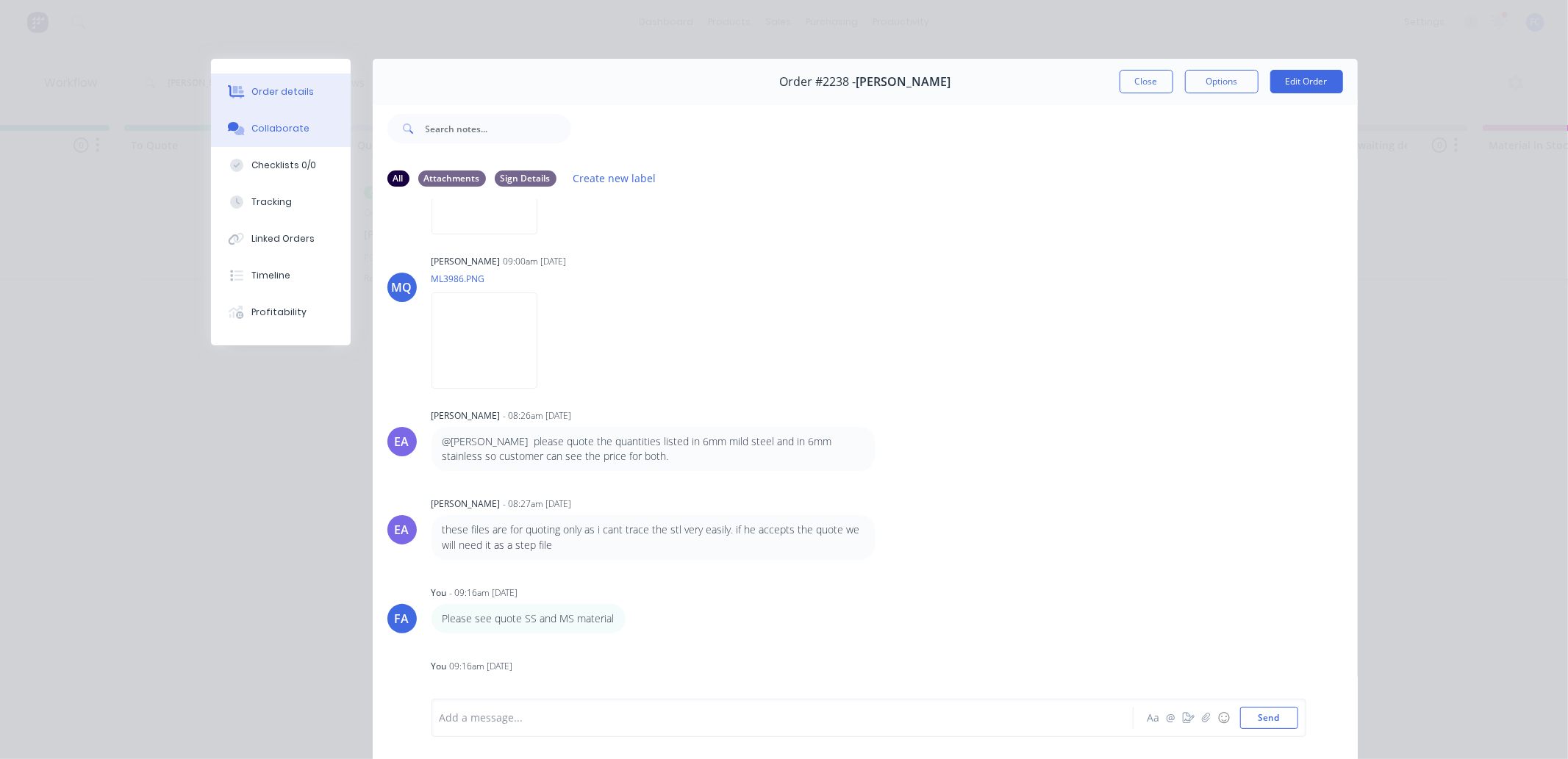
click at [297, 96] on div "Order details" at bounding box center [283, 91] width 62 height 13
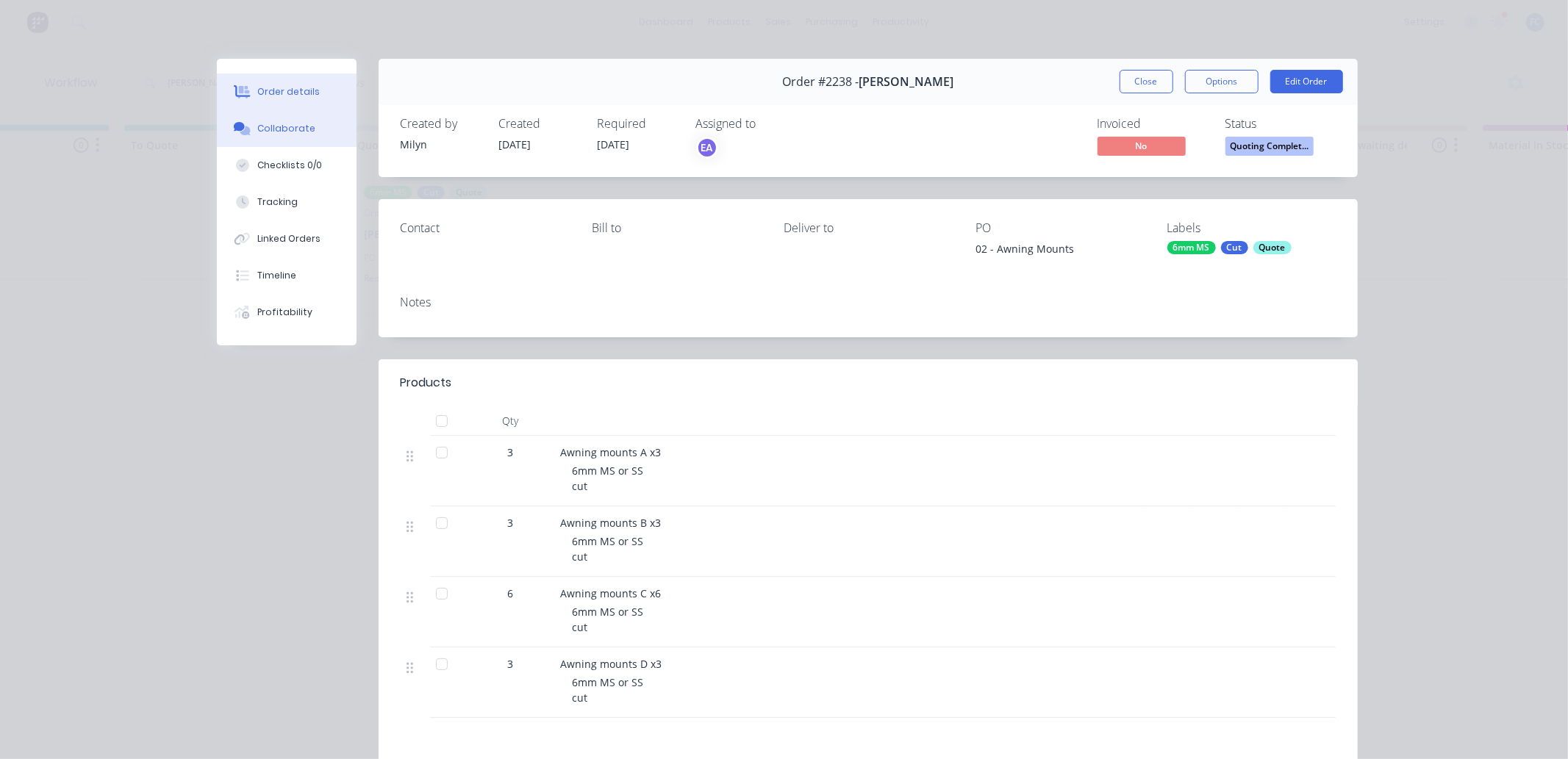
click at [279, 116] on button "Collaborate" at bounding box center [286, 129] width 140 height 37
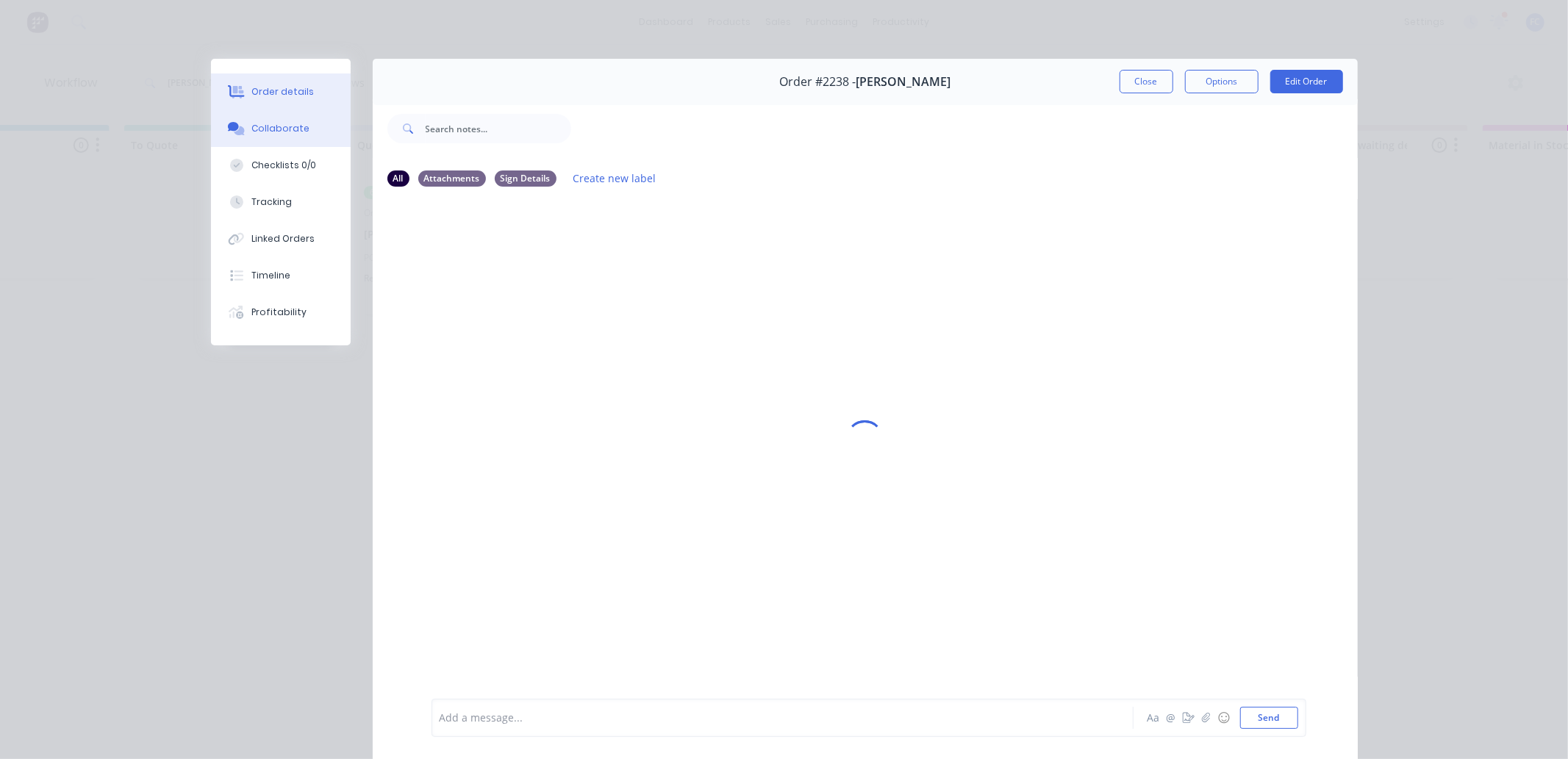
click at [282, 87] on div "Order details" at bounding box center [283, 91] width 62 height 13
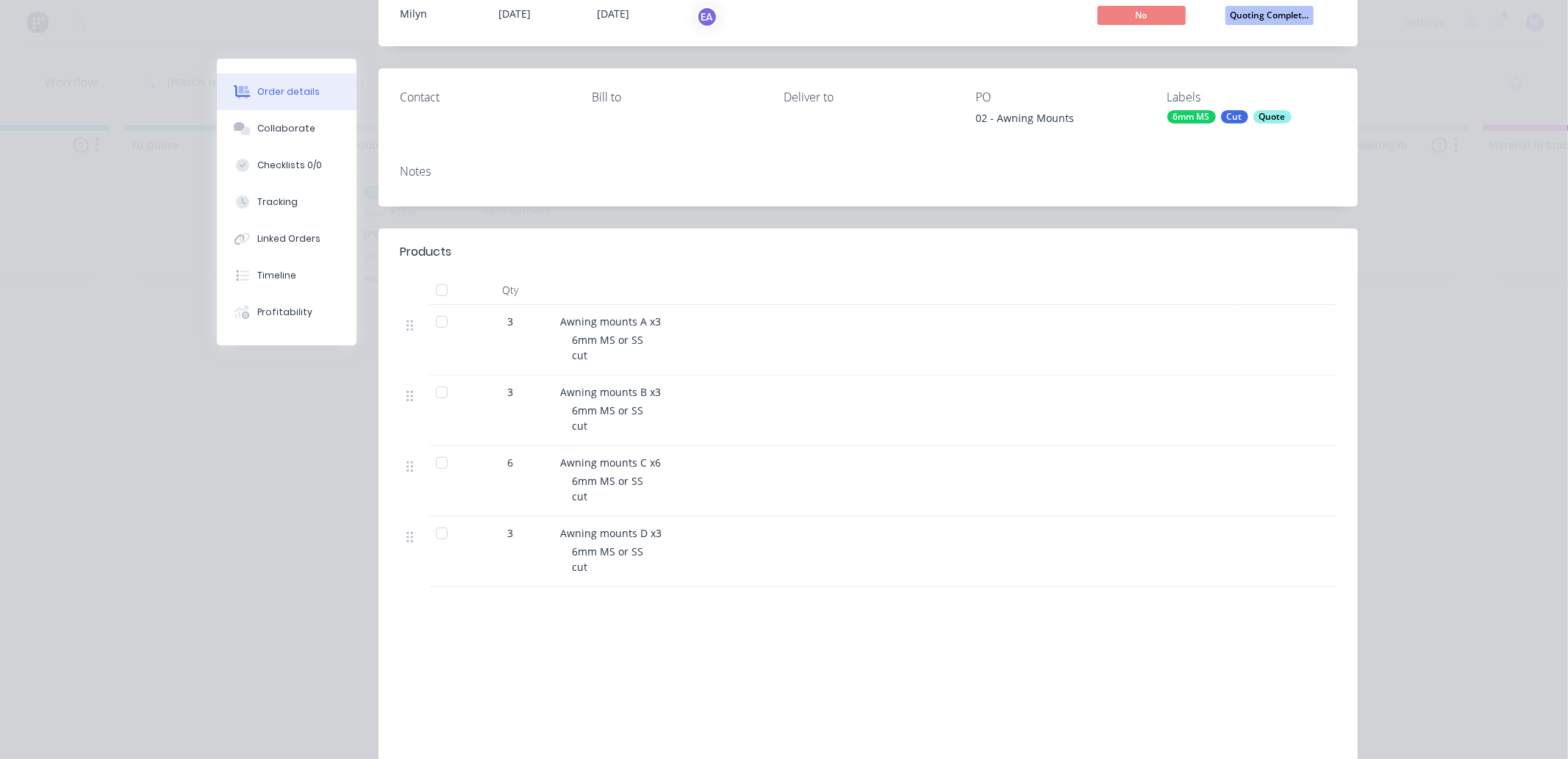
scroll to position [163, 0]
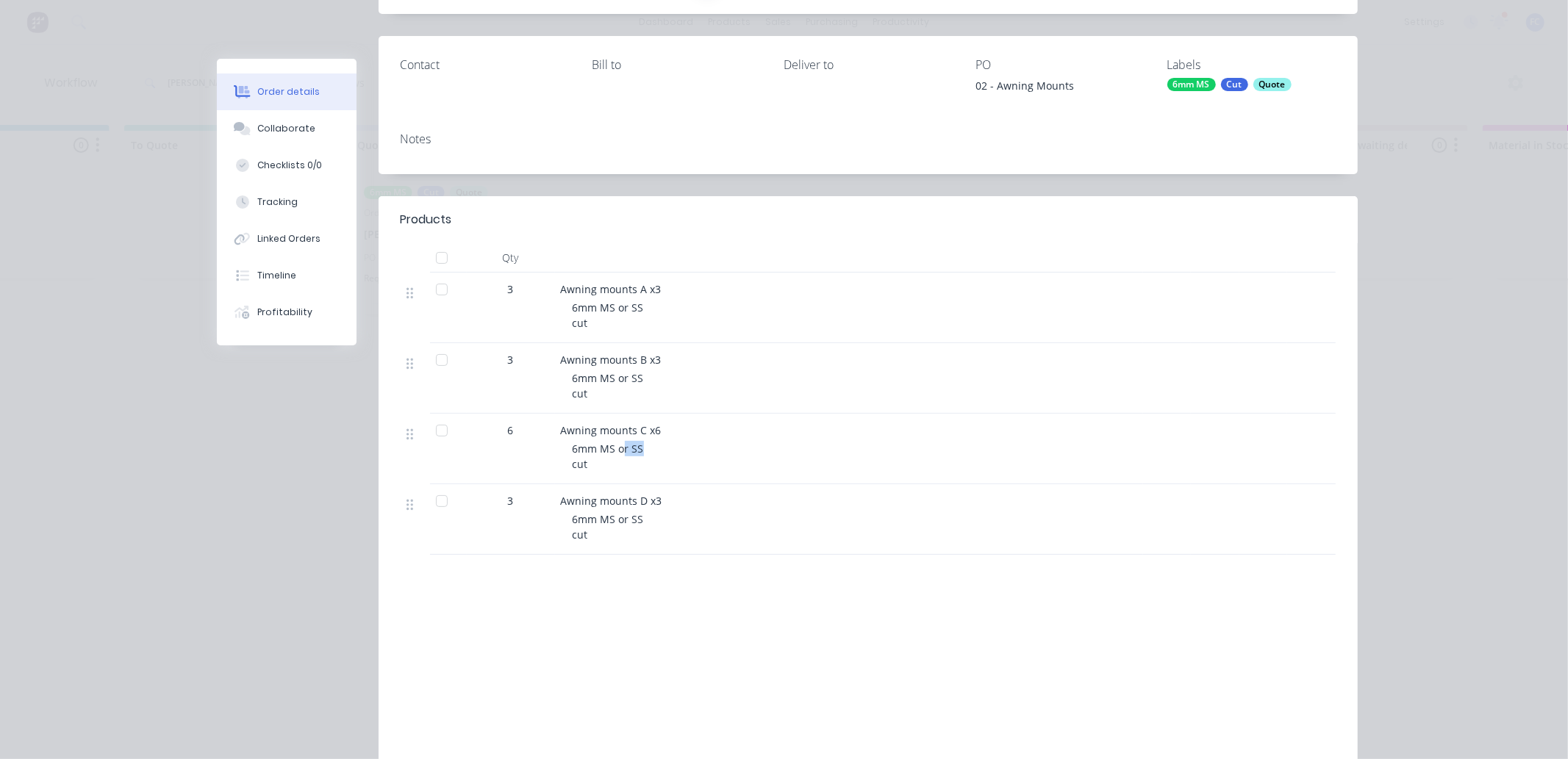
drag, startPoint x: 641, startPoint y: 454, endPoint x: 615, endPoint y: 446, distance: 27.2
click at [615, 446] on div "6mm MS or SS cut" at bounding box center [854, 456] width 564 height 31
click at [637, 444] on div "6mm MS or SS cut" at bounding box center [854, 456] width 564 height 31
drag, startPoint x: 635, startPoint y: 446, endPoint x: 615, endPoint y: 446, distance: 20.0
click at [615, 446] on span "6mm MS or SS cut" at bounding box center [608, 456] width 71 height 29
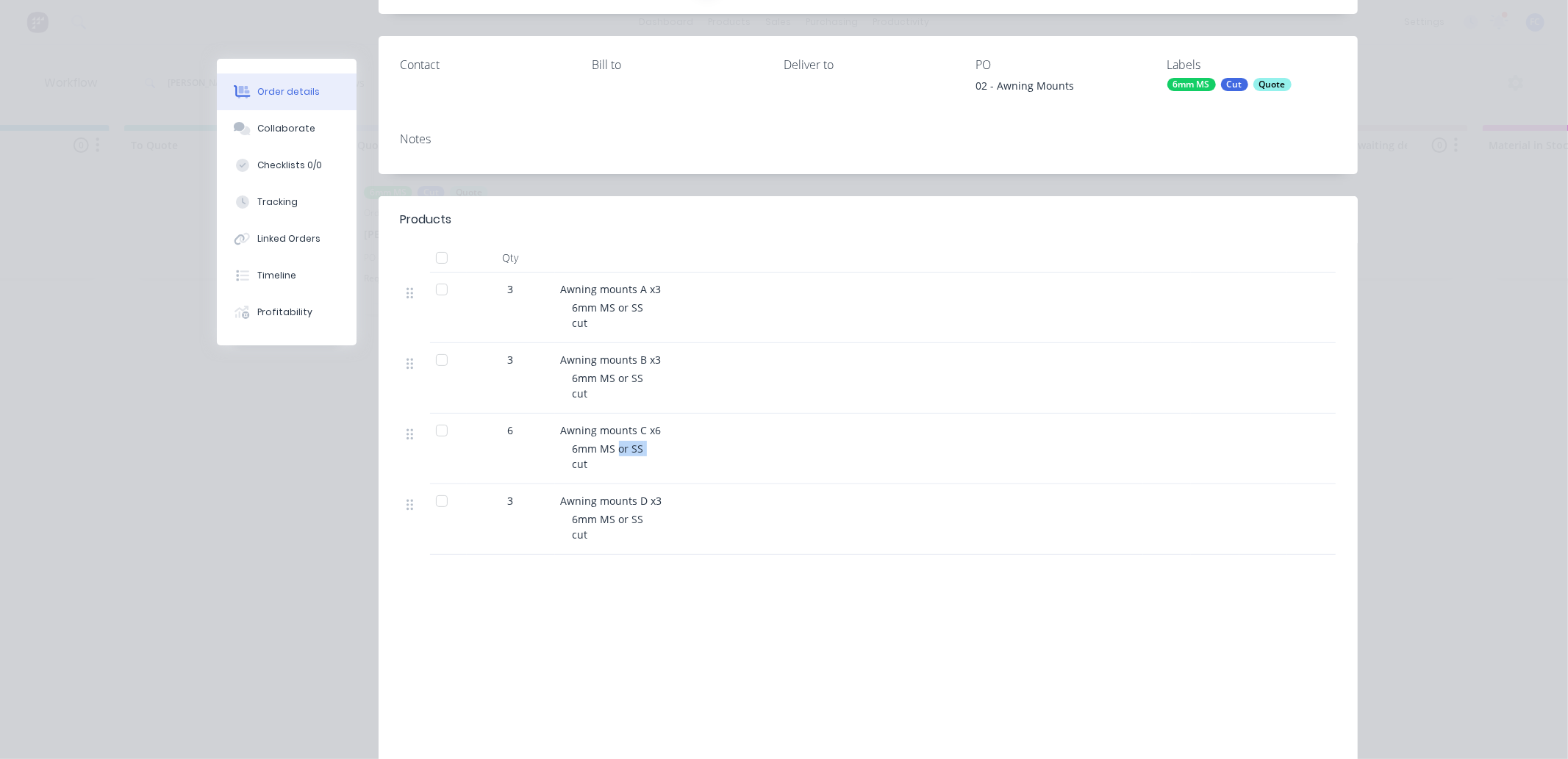
click at [628, 444] on span "6mm MS or SS cut" at bounding box center [608, 456] width 71 height 29
drag, startPoint x: 638, startPoint y: 380, endPoint x: 600, endPoint y: 378, distance: 38.1
click at [600, 378] on div "6mm MS or SS cut" at bounding box center [854, 386] width 564 height 31
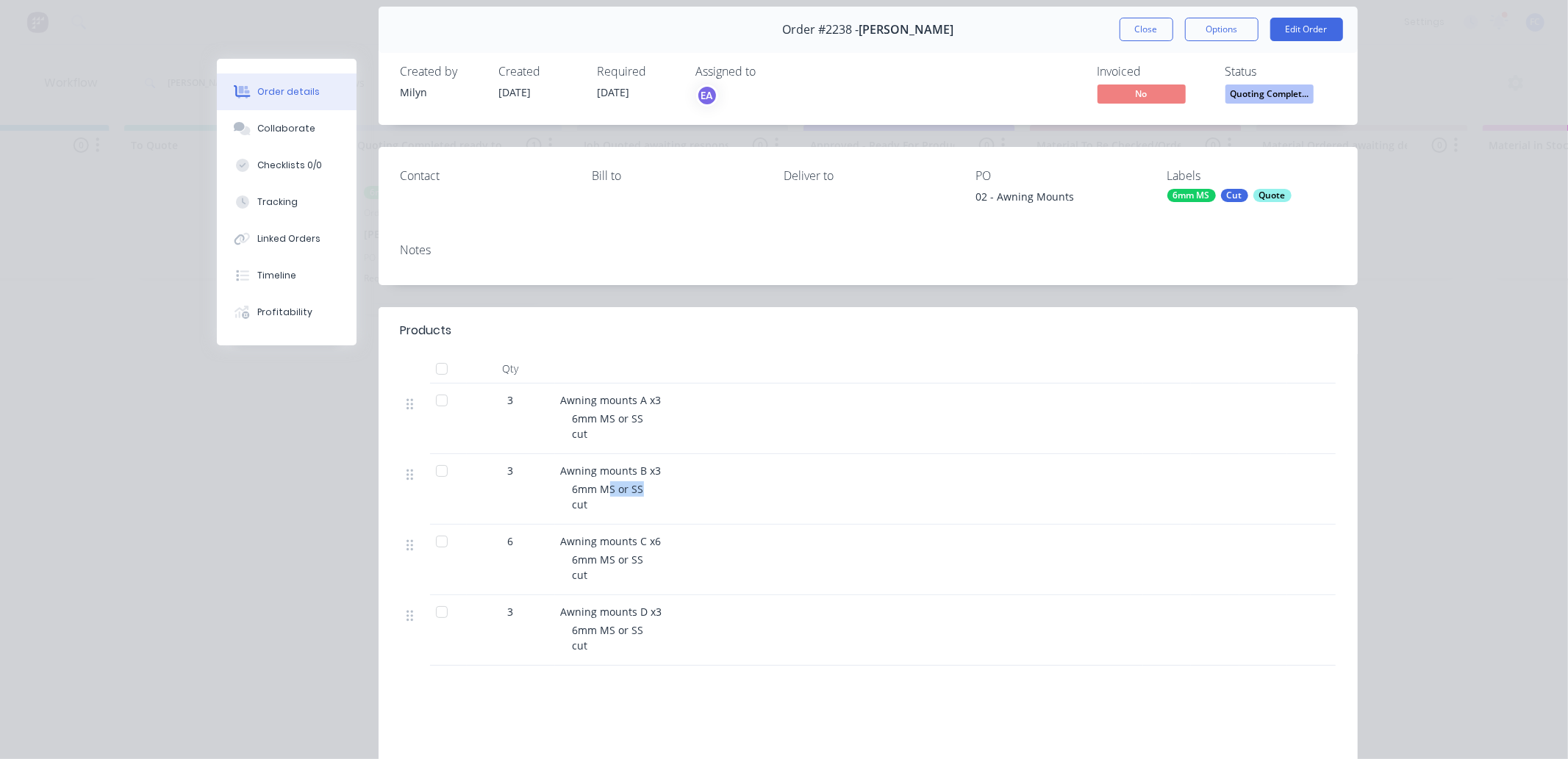
scroll to position [0, 0]
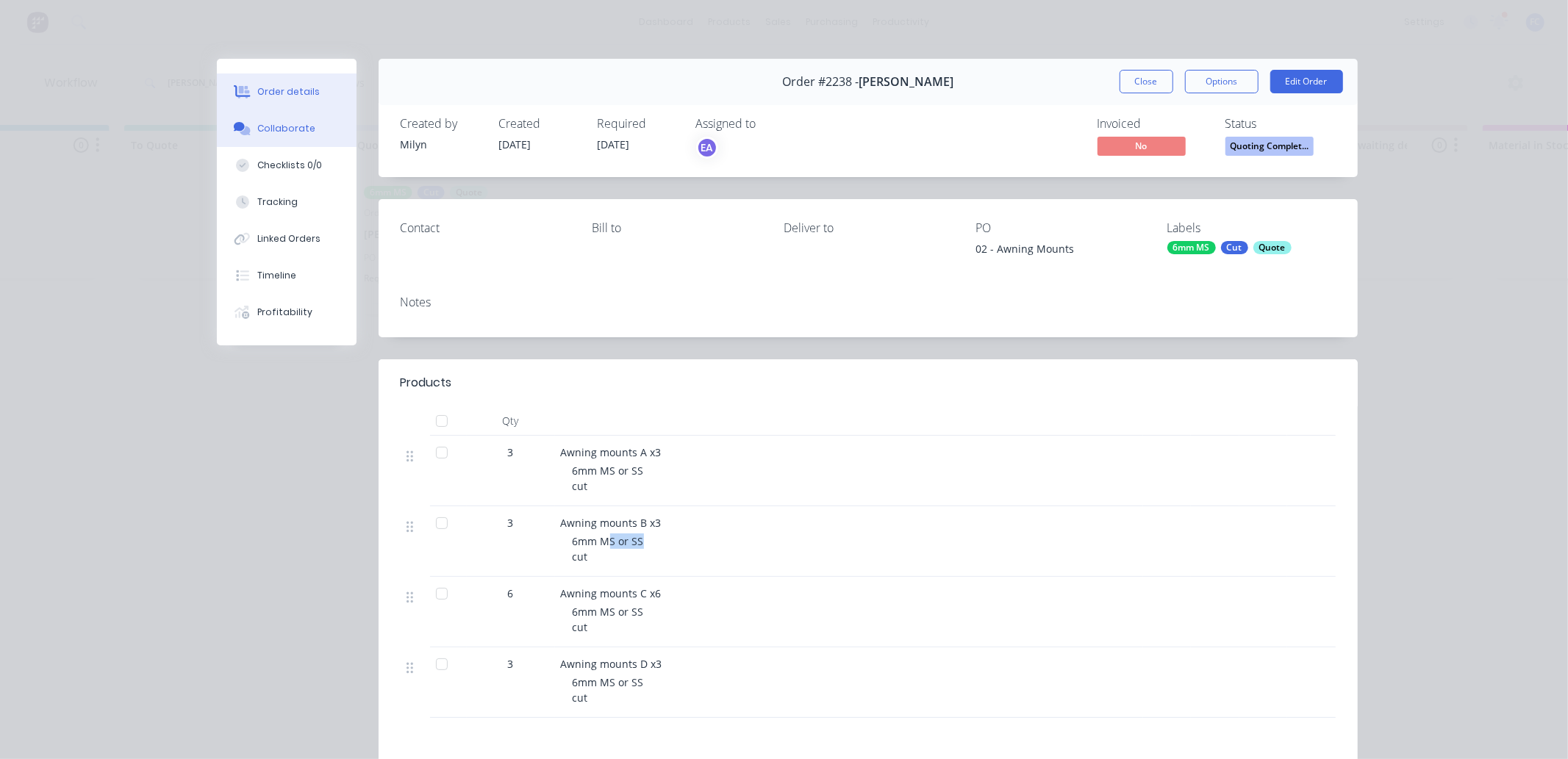
click at [295, 125] on div "Collaborate" at bounding box center [285, 128] width 58 height 13
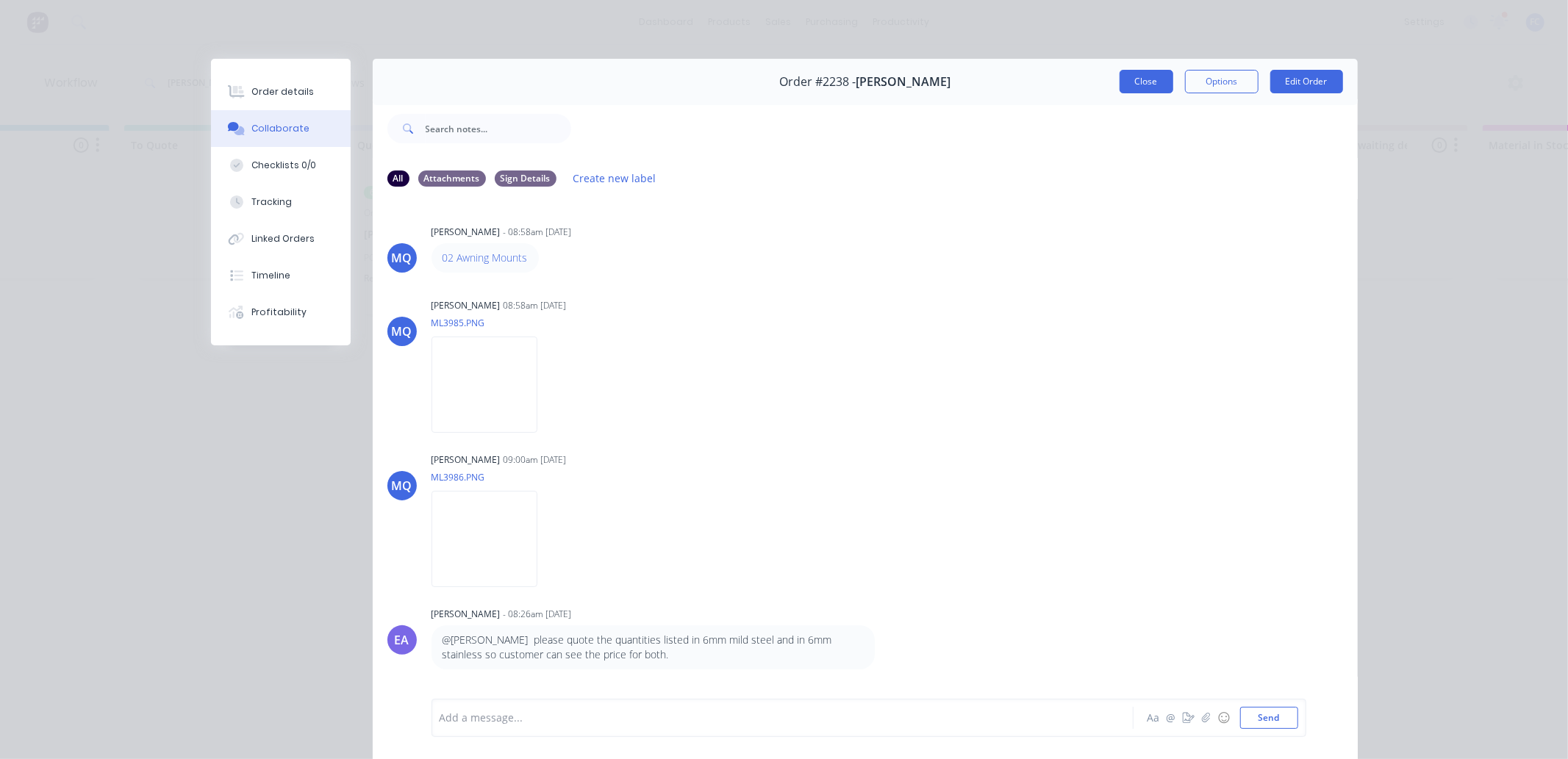
click at [1139, 84] on button "Close" at bounding box center [1145, 81] width 54 height 24
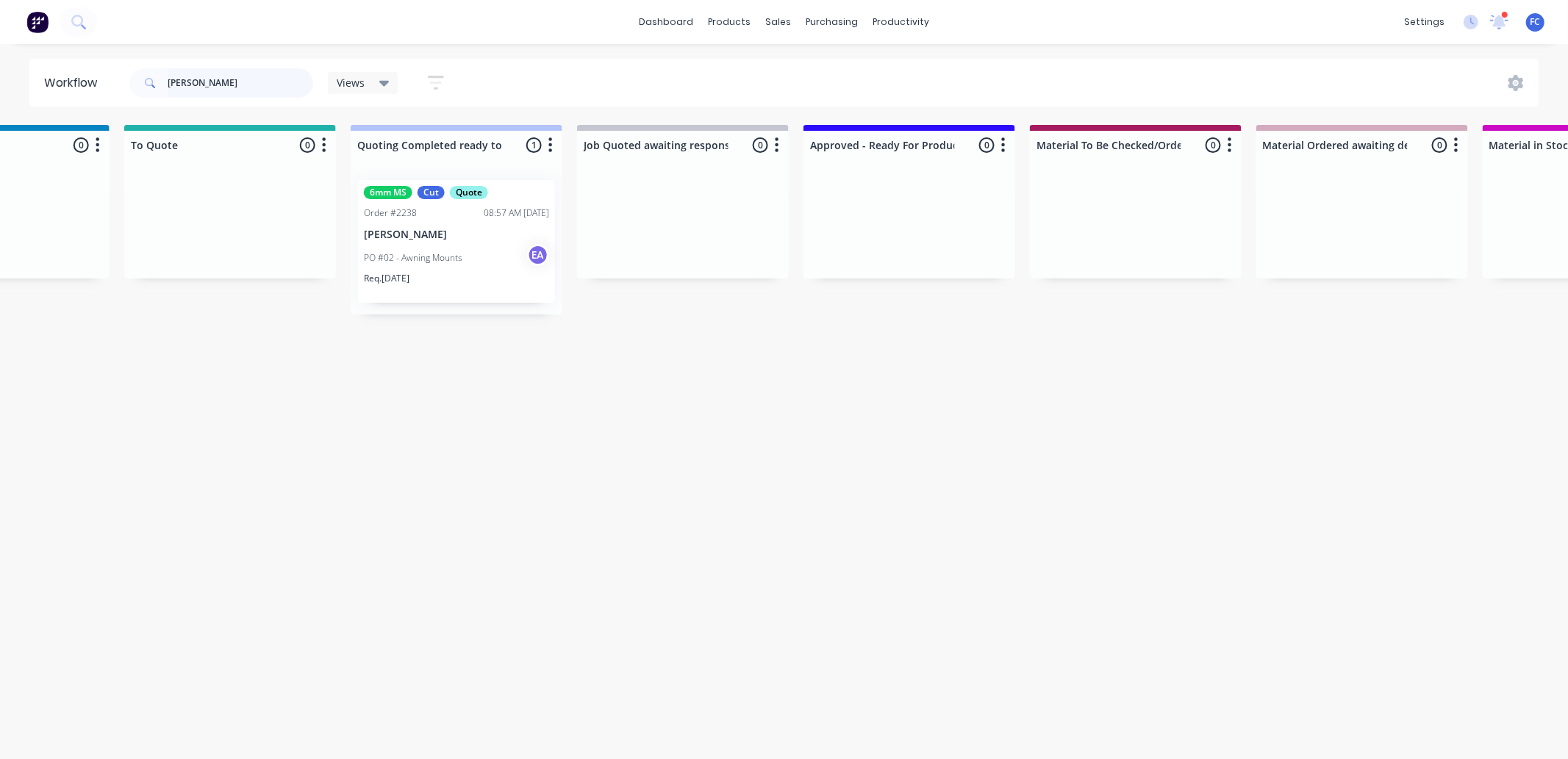
drag, startPoint x: 142, startPoint y: 64, endPoint x: 102, endPoint y: 62, distance: 40.0
click at [103, 62] on header "Workflow josh Views Save new view None (Default) edit Greg edit Greg edit Show/…" at bounding box center [784, 82] width 1509 height 48
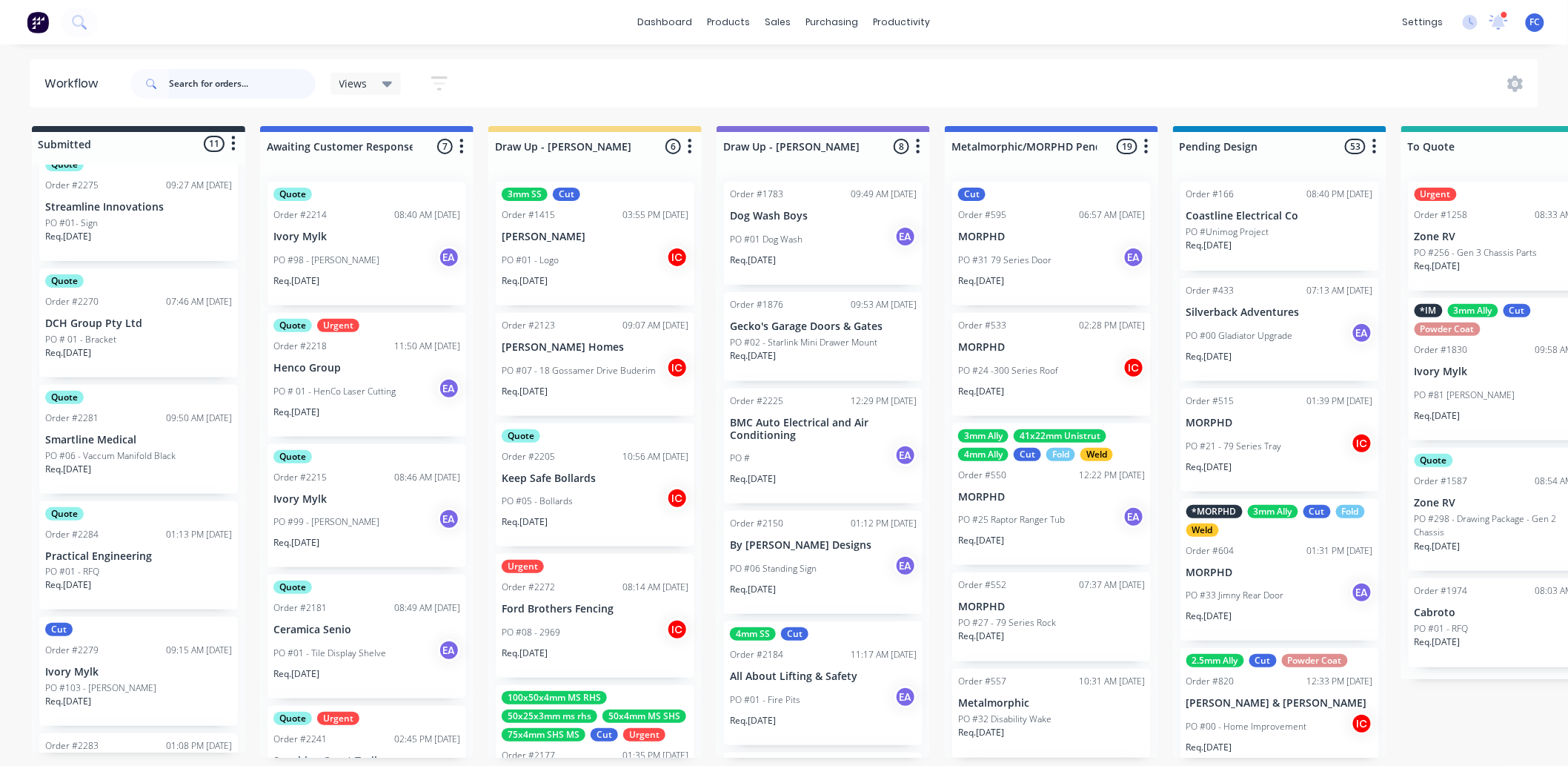
scroll to position [576, 0]
click at [113, 506] on div "Quote Order #2284 01:13 PM 11/09/25 Practical Engineering PO #01 - RFQ Req. 18/…" at bounding box center [138, 551] width 198 height 109
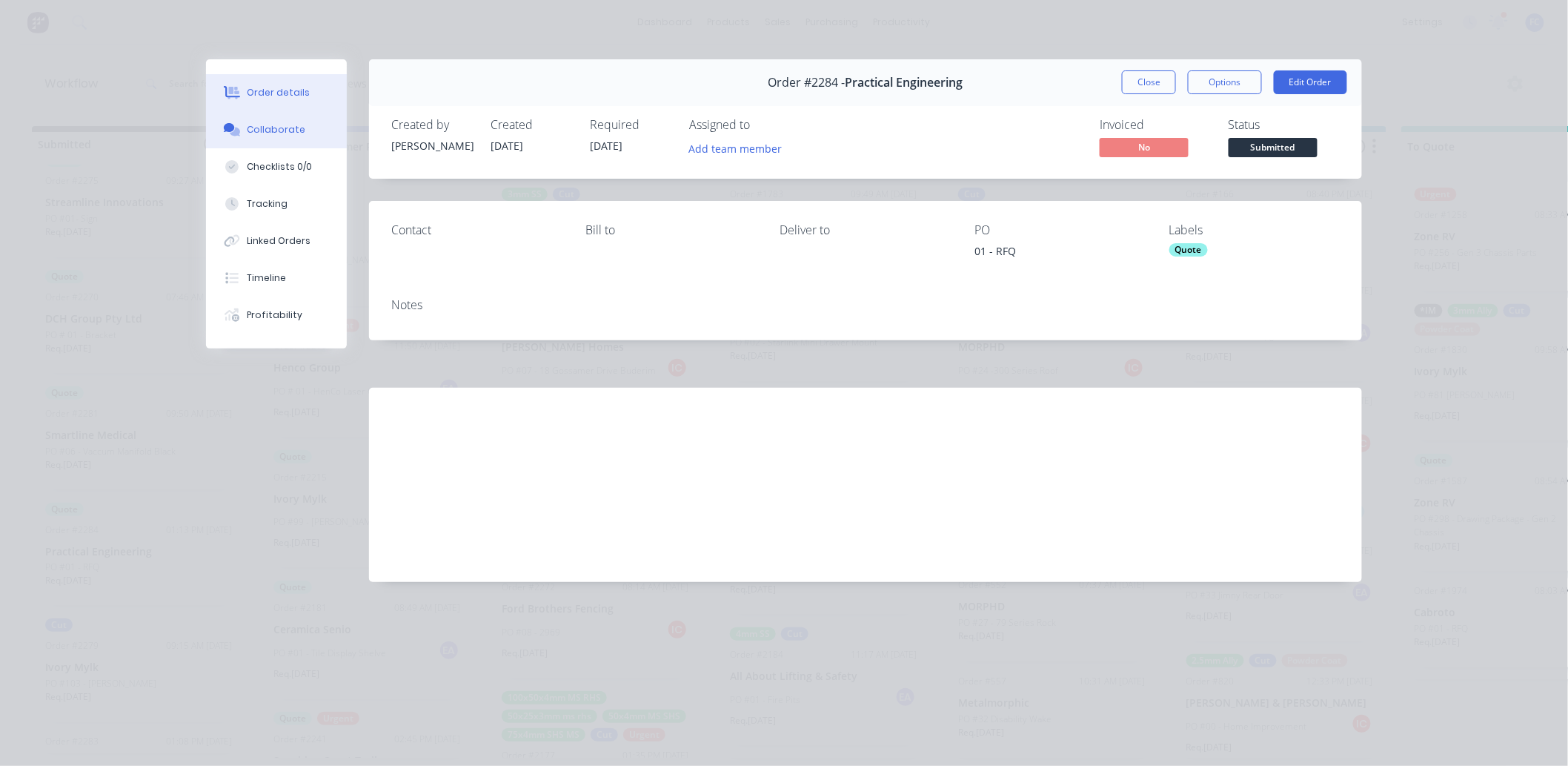
click at [265, 126] on div "Collaborate" at bounding box center [276, 129] width 58 height 13
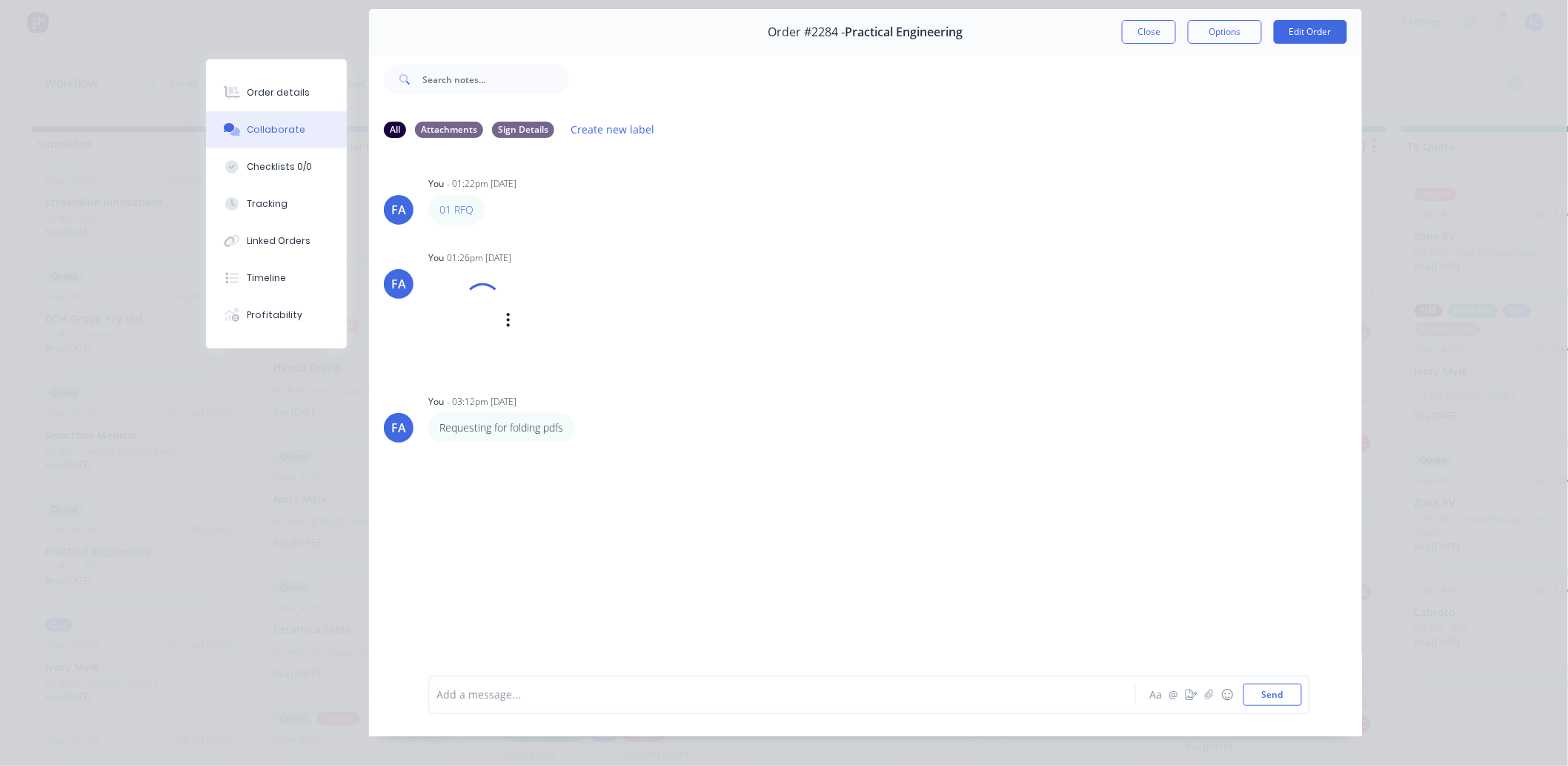
scroll to position [0, 0]
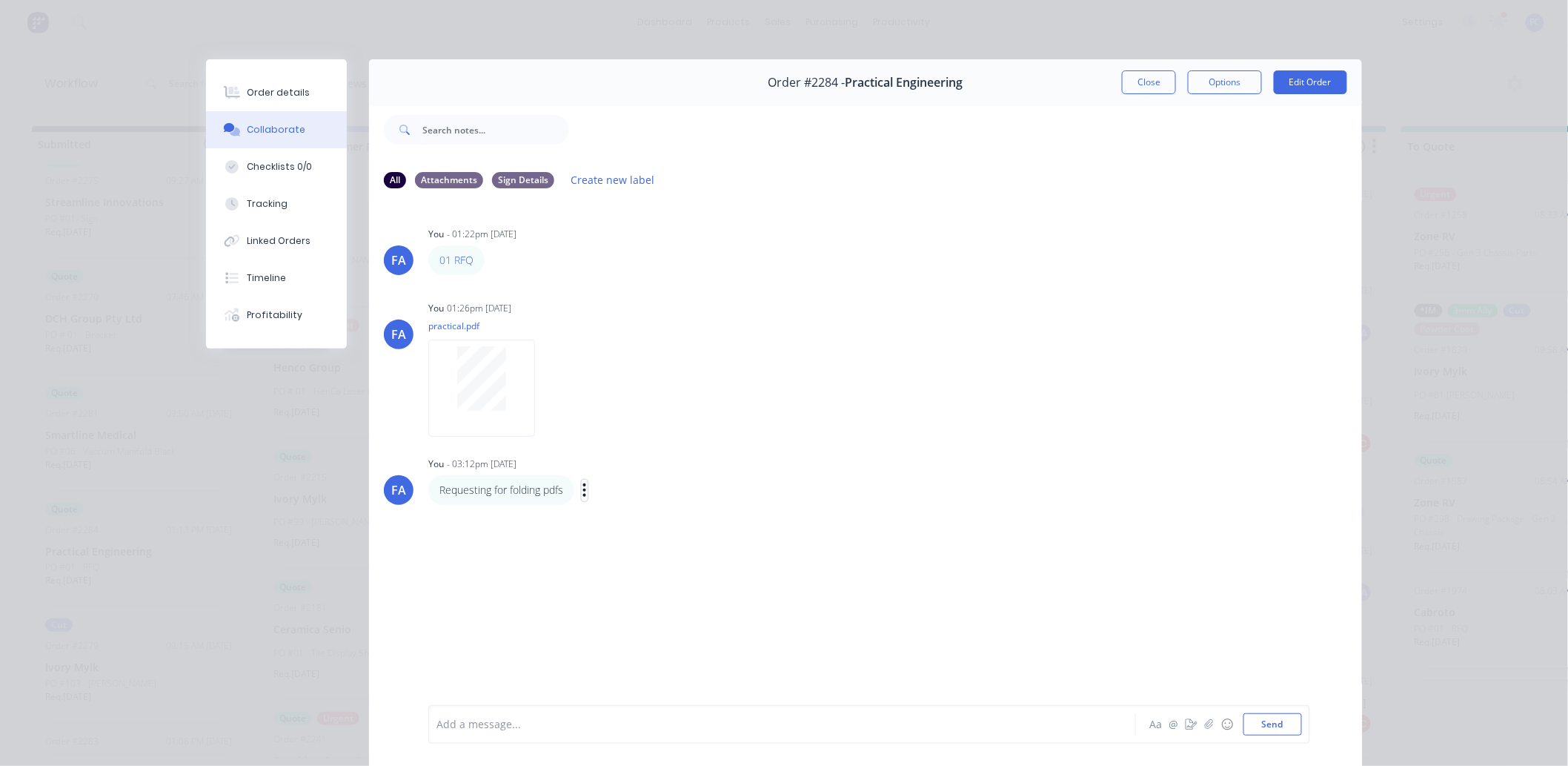
click at [582, 486] on icon "button" at bounding box center [584, 490] width 5 height 17
click at [0, 0] on button "Delete" at bounding box center [0, 0] width 0 height 0
click at [1137, 92] on button "Close" at bounding box center [1148, 82] width 54 height 24
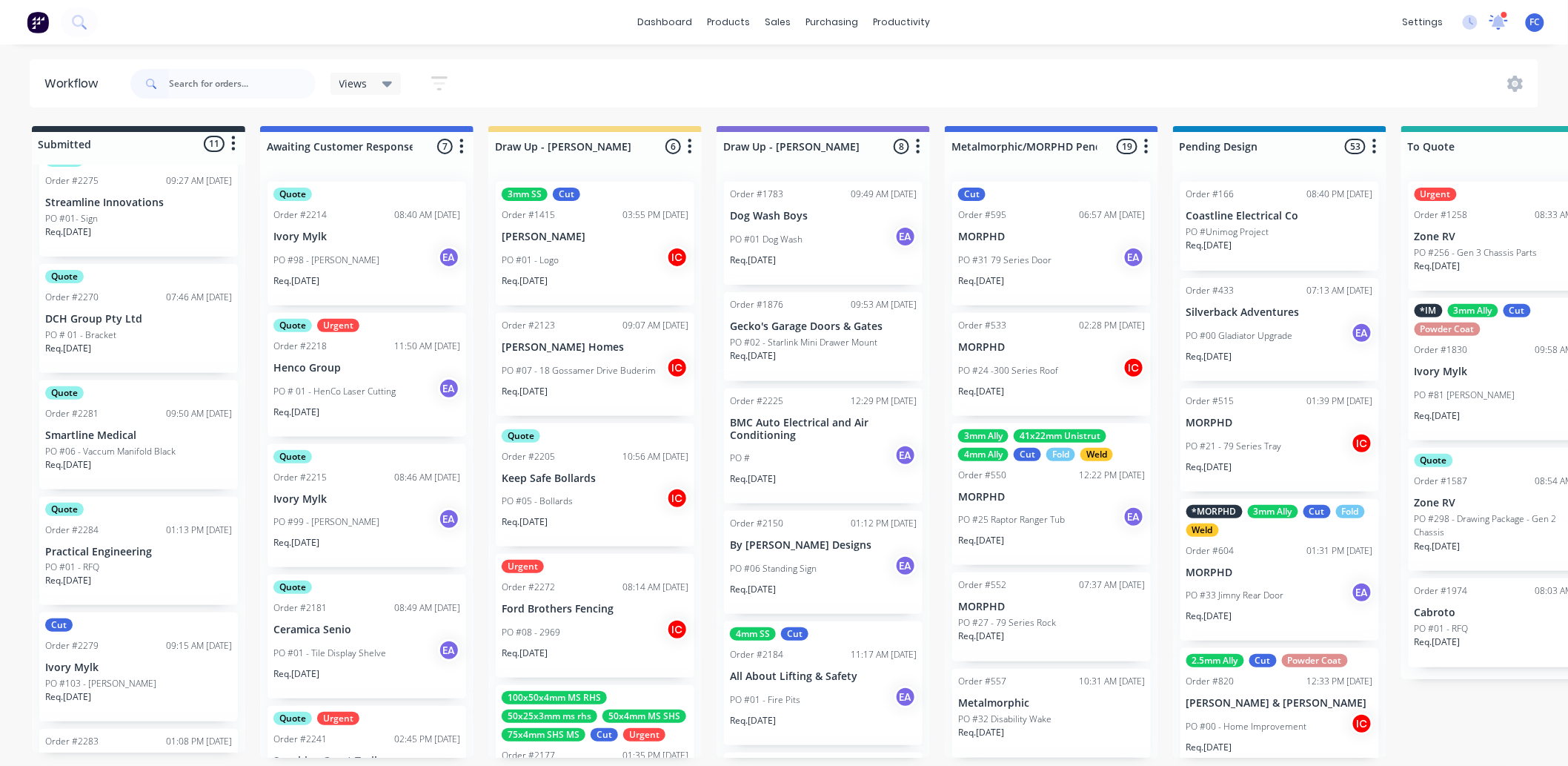
click at [1265, 26] on icon at bounding box center [1498, 20] width 14 height 13
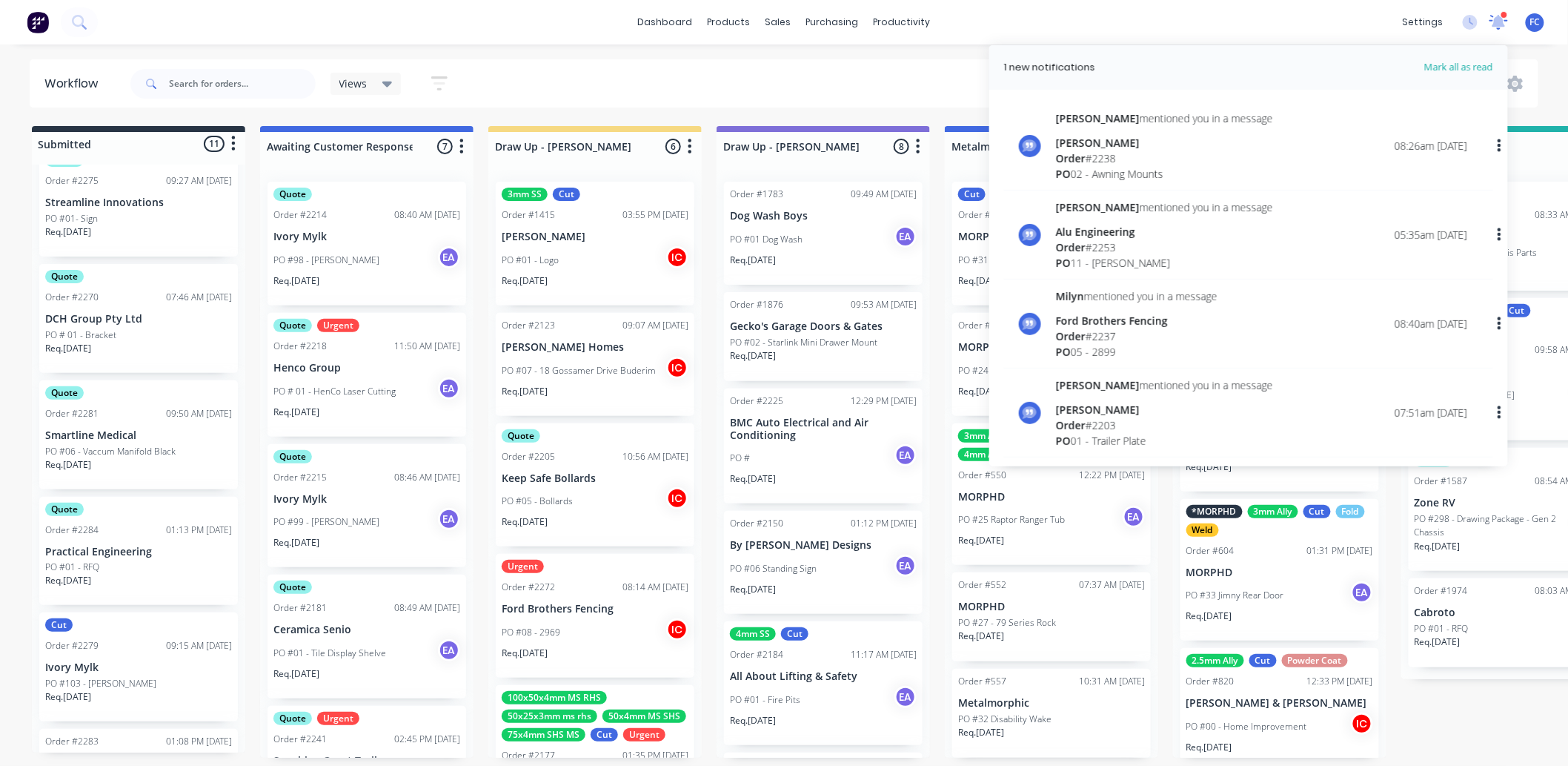
click at [1265, 26] on icon at bounding box center [1498, 20] width 14 height 13
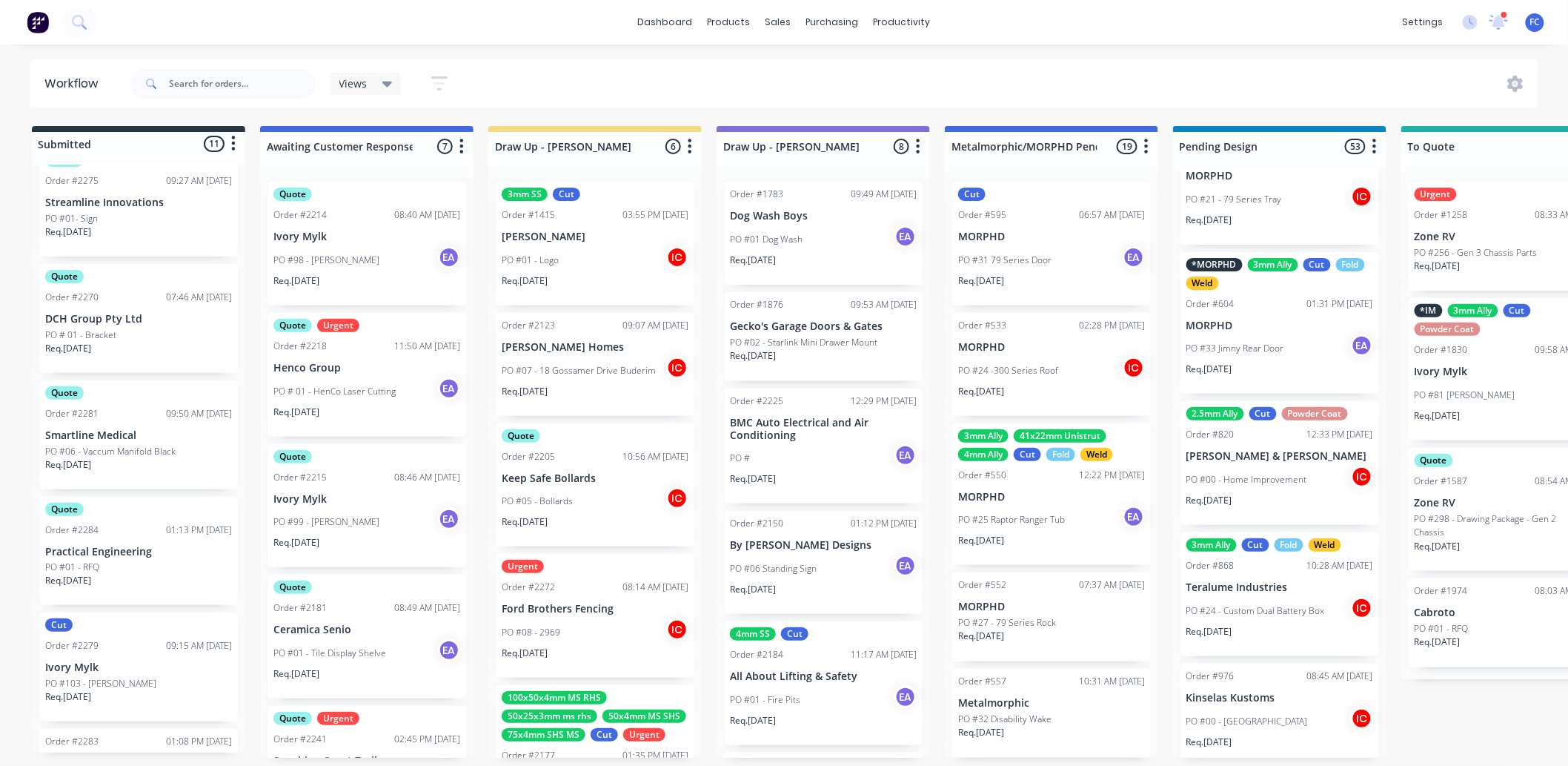
scroll to position [4, 0]
